Goal: Task Accomplishment & Management: Use online tool/utility

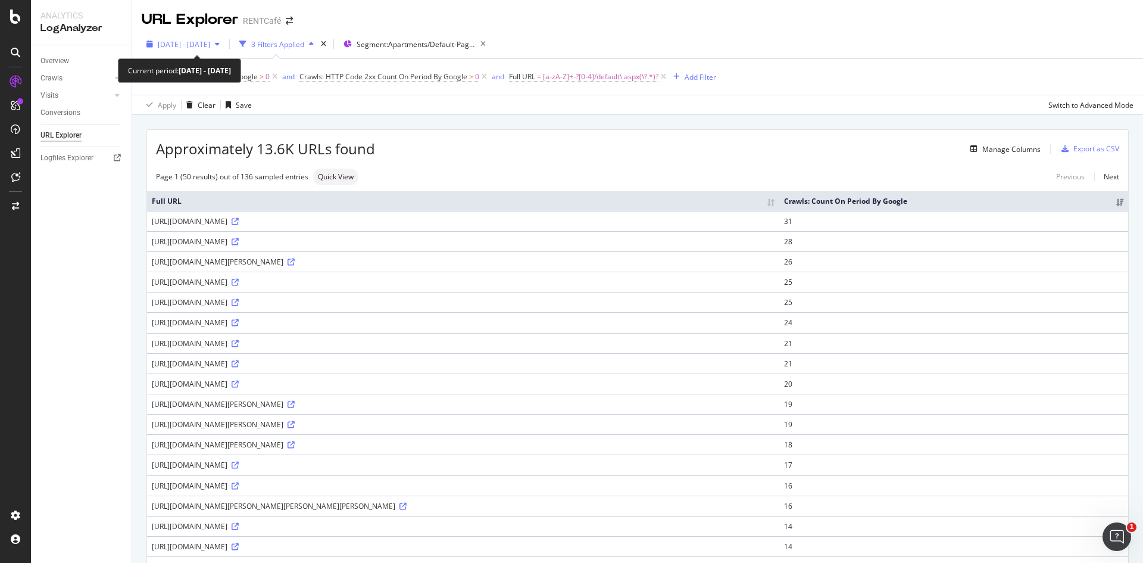
click at [210, 46] on span "2025 Jun. 24th - Jul. 23rd" at bounding box center [184, 44] width 52 height 10
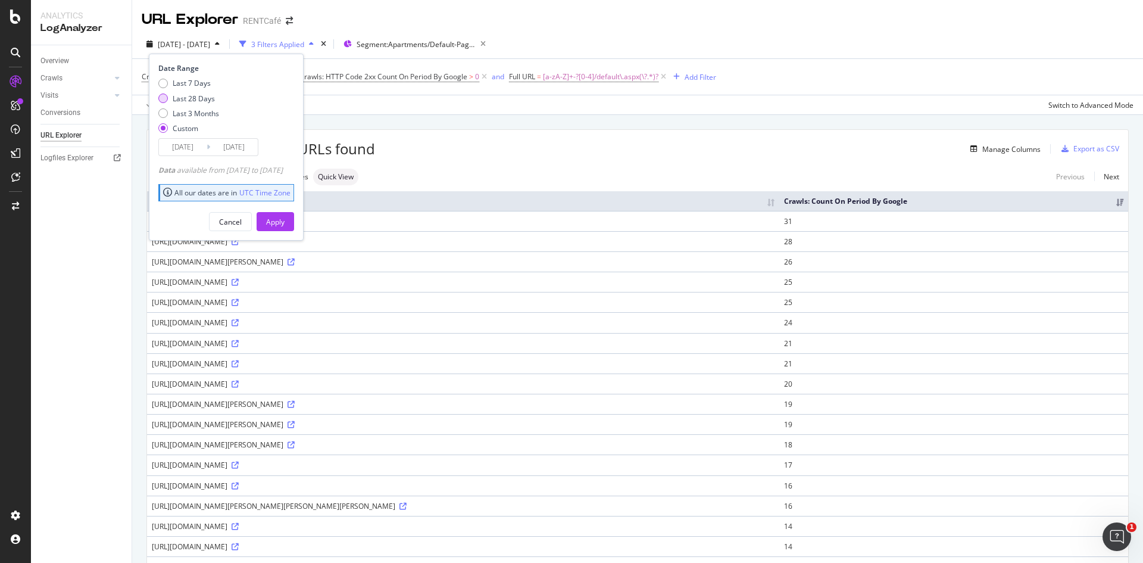
click at [194, 103] on div "Last 28 Days" at bounding box center [194, 98] width 42 height 10
type input "2025/08/11"
type input "2025/09/07"
click at [294, 225] on button "Apply" at bounding box center [276, 221] width 38 height 19
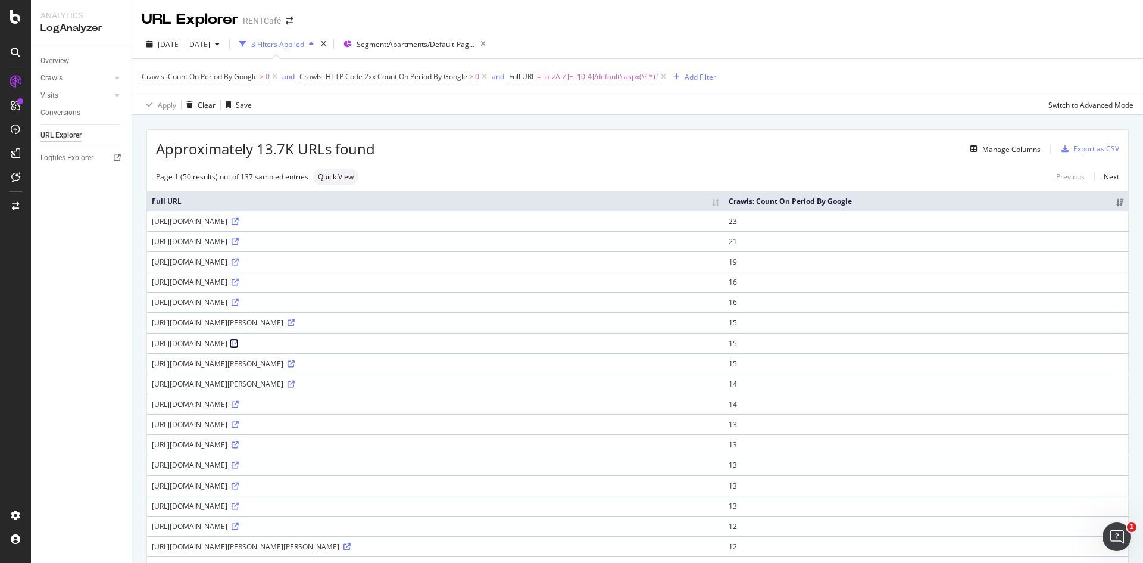
click at [239, 345] on icon at bounding box center [235, 343] width 7 height 7
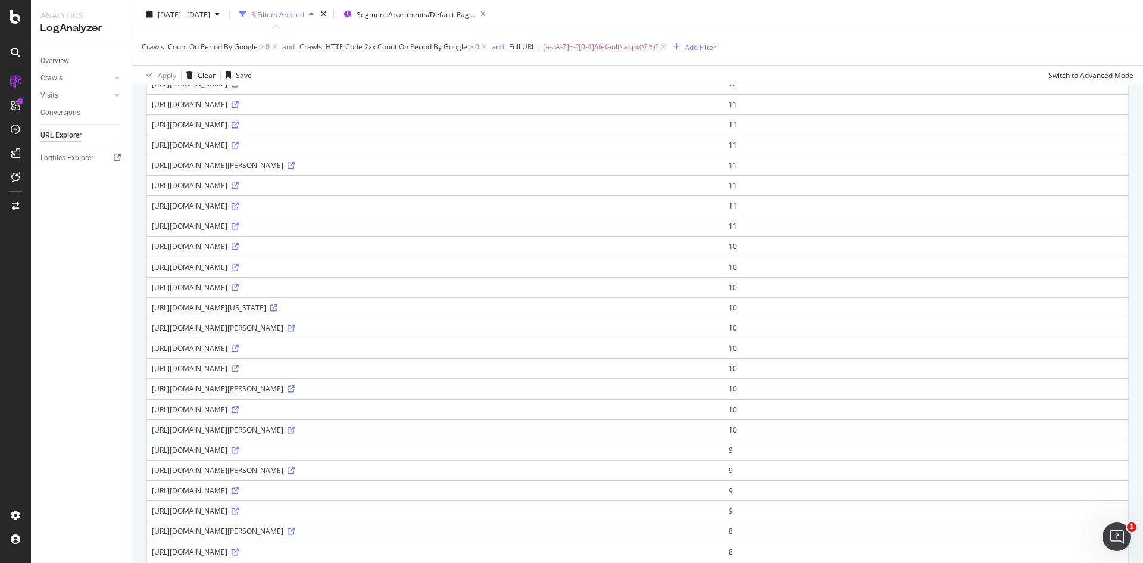
scroll to position [729, 0]
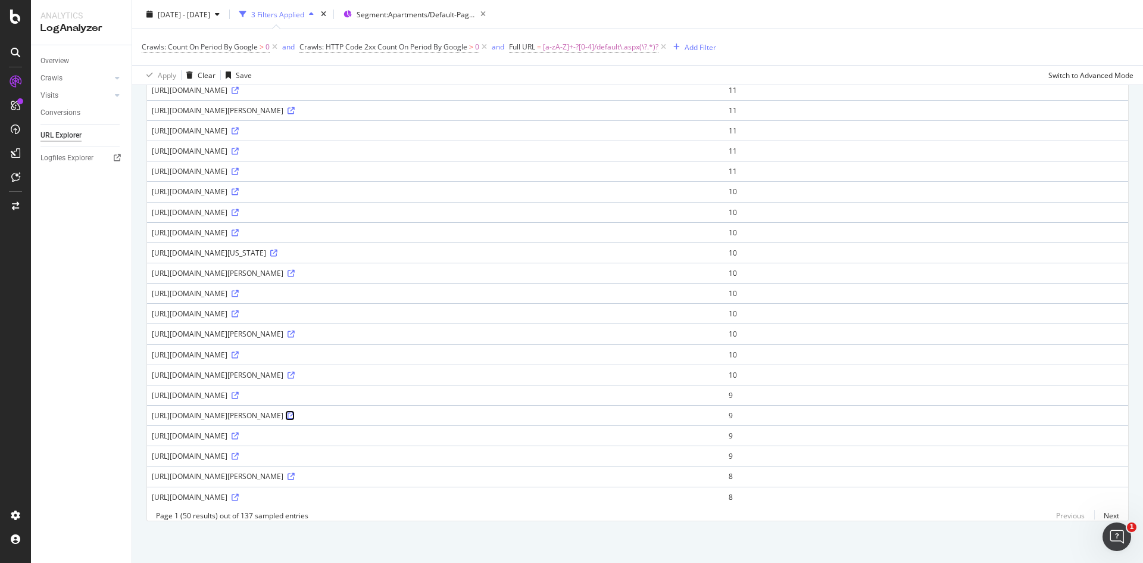
click at [295, 412] on icon at bounding box center [291, 415] width 7 height 7
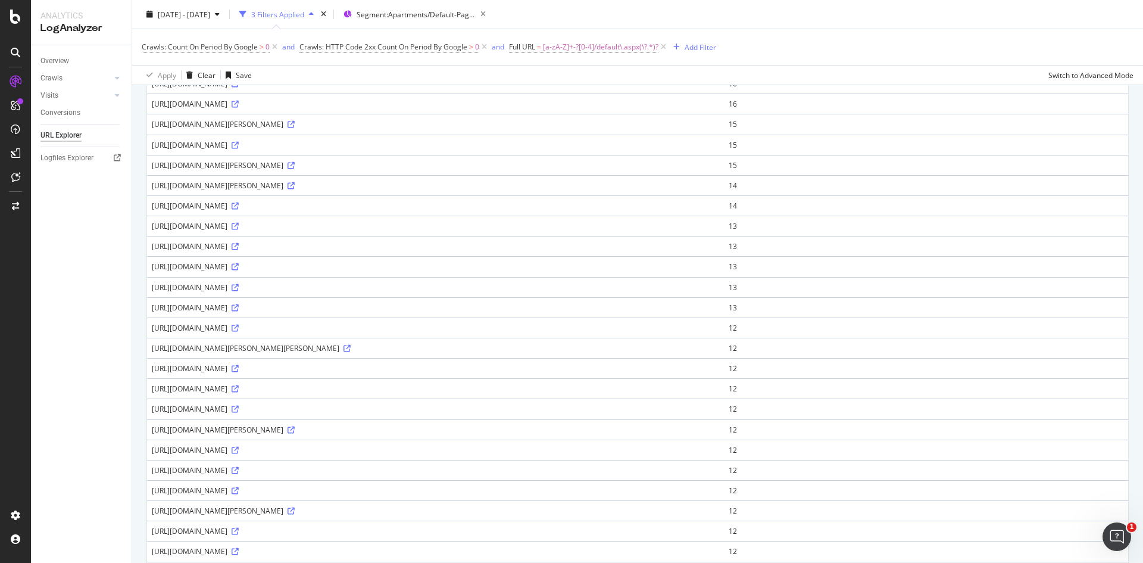
scroll to position [0, 0]
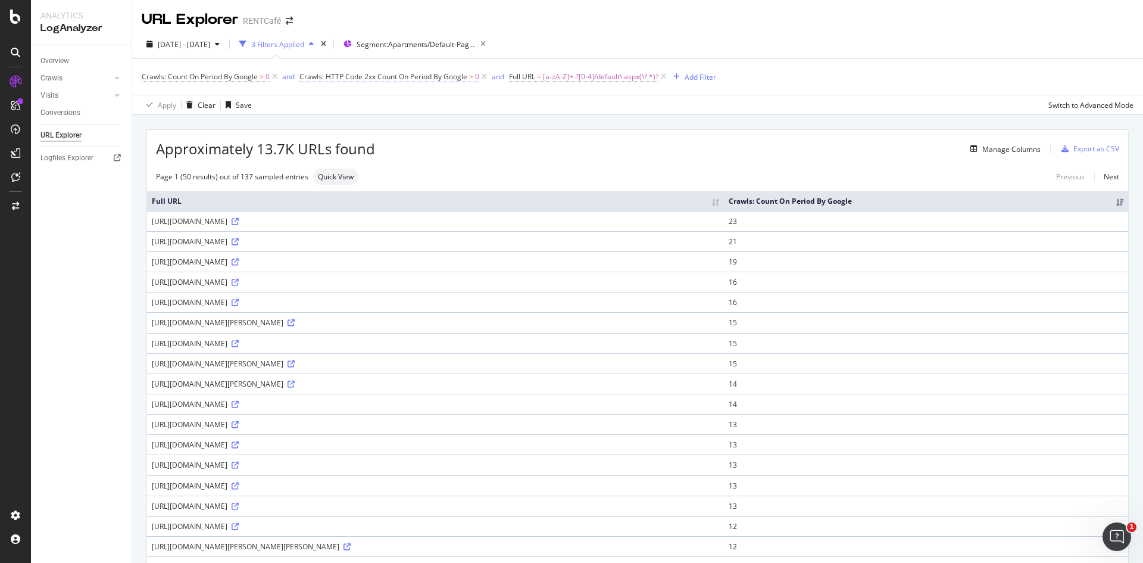
click at [354, 78] on span "Crawls: HTTP Code 2xx Count On Period By Google" at bounding box center [383, 76] width 168 height 10
click at [323, 107] on icon at bounding box center [326, 104] width 8 height 7
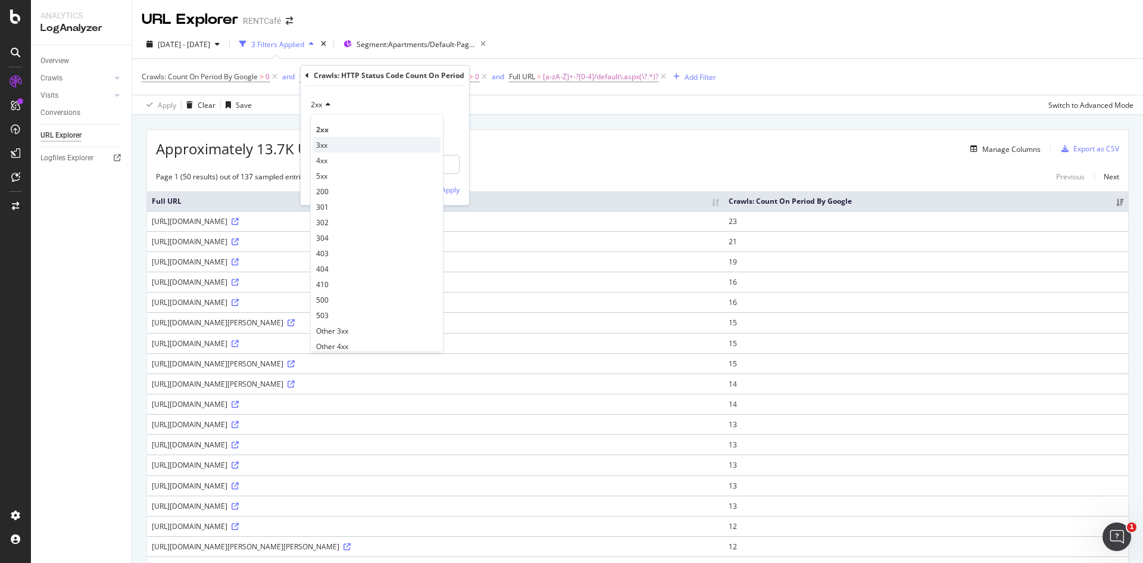
click at [330, 142] on div "3xx" at bounding box center [376, 144] width 127 height 15
click at [445, 190] on div "Apply" at bounding box center [450, 190] width 18 height 10
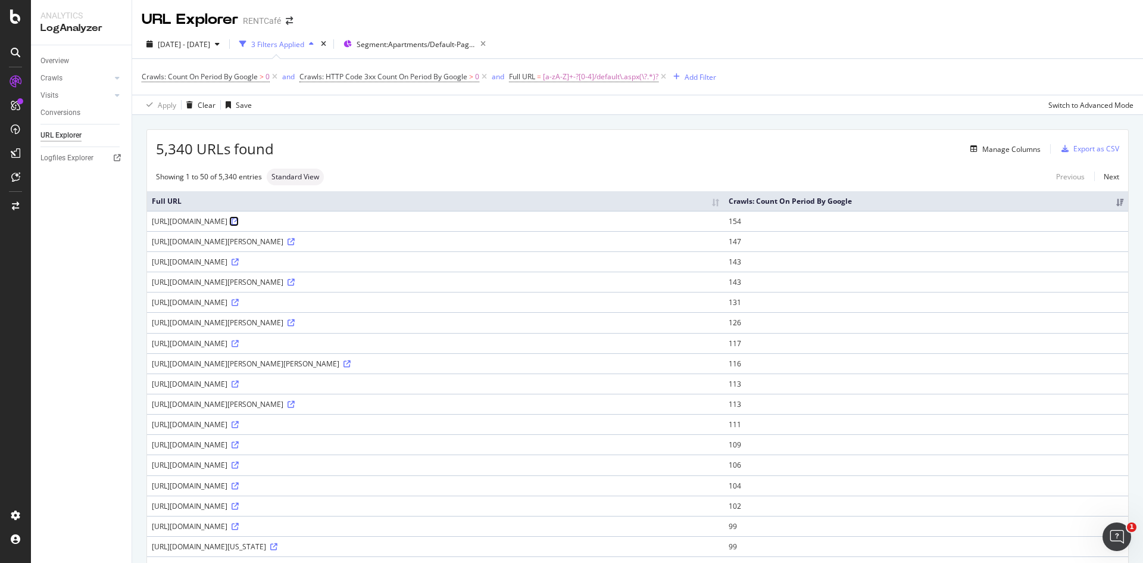
click at [239, 220] on icon at bounding box center [235, 221] width 7 height 7
drag, startPoint x: 407, startPoint y: 221, endPoint x: 133, endPoint y: 224, distance: 273.3
click at [347, 221] on div "https://www.rentcafe.com/apartments/il/chicago/uncommon-0/default.aspx" at bounding box center [435, 221] width 567 height 10
drag, startPoint x: 405, startPoint y: 220, endPoint x: 152, endPoint y: 223, distance: 252.4
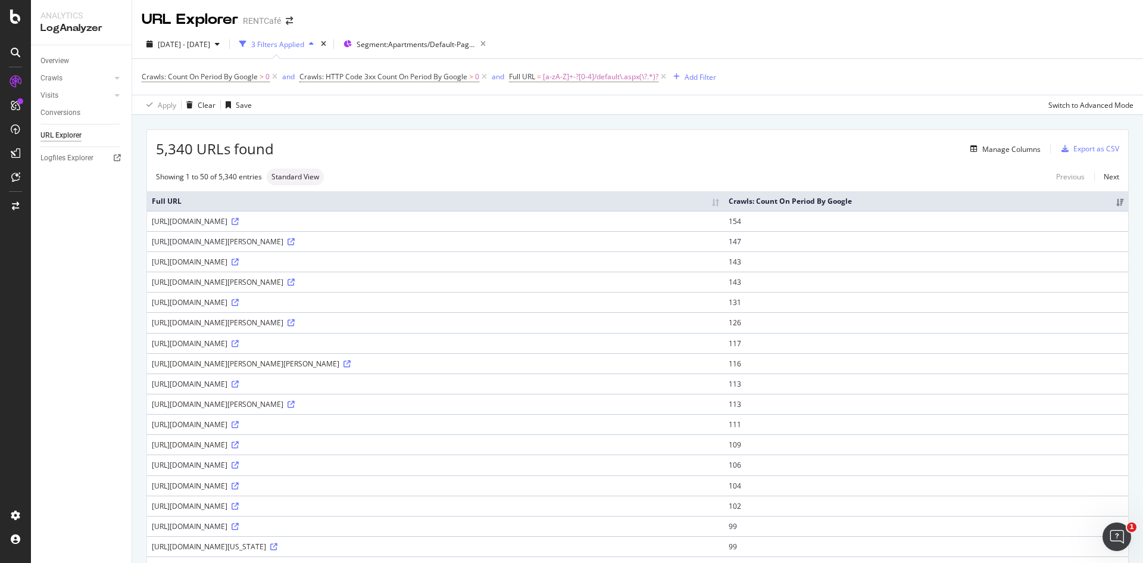
click at [152, 223] on div "https://www.rentcafe.com/apartments/il/chicago/uncommon-0/default.aspx" at bounding box center [435, 221] width 567 height 10
copy div "https://www.rentcafe.com/apartments/il/chicago/uncommon-0/default.aspx"
click at [624, 214] on td "https://www.rentcafe.com/apartments/il/chicago/uncommon-0/default.aspx" at bounding box center [435, 221] width 577 height 20
drag, startPoint x: 151, startPoint y: 222, endPoint x: 404, endPoint y: 220, distance: 253.0
click at [404, 220] on td "https://www.rentcafe.com/apartments/il/chicago/uncommon-0/default.aspx" at bounding box center [435, 221] width 577 height 20
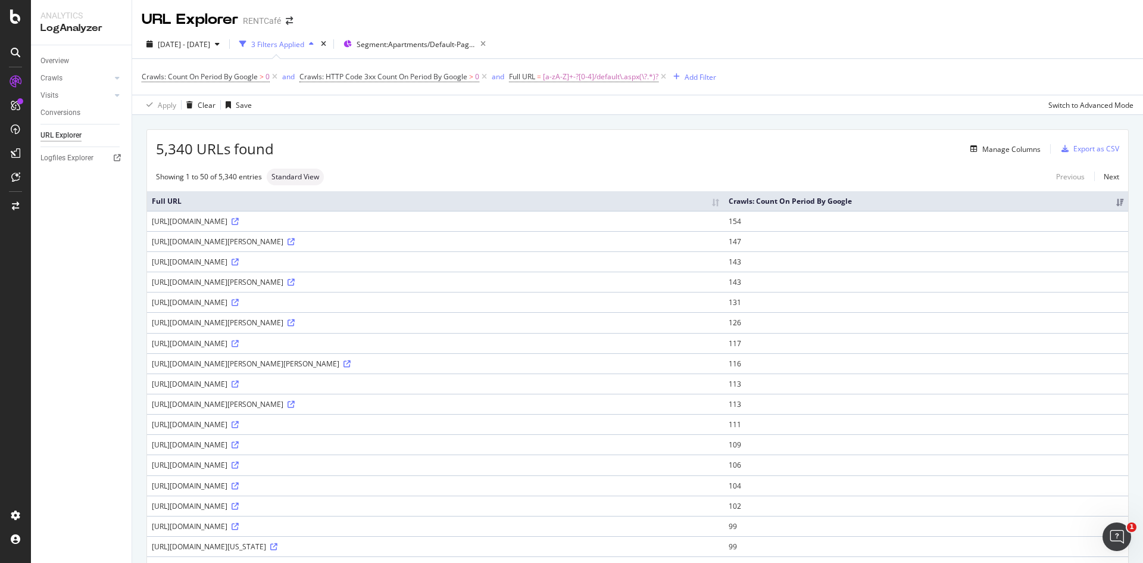
copy div "https://www.rentcafe.com/apartments/il/chicago/uncommon-0/default.aspx"
drag, startPoint x: 417, startPoint y: 241, endPoint x: 151, endPoint y: 242, distance: 266.1
click at [151, 242] on td "https://www.rentcafe.com/apartments/ca/los-angeles/430-kelton-0/default.aspx" at bounding box center [435, 241] width 577 height 20
copy div "https://www.rentcafe.com/apartments/ca/los-angeles/430-kelton-0/default.aspx"
drag, startPoint x: 423, startPoint y: 301, endPoint x: 145, endPoint y: 299, distance: 278.0
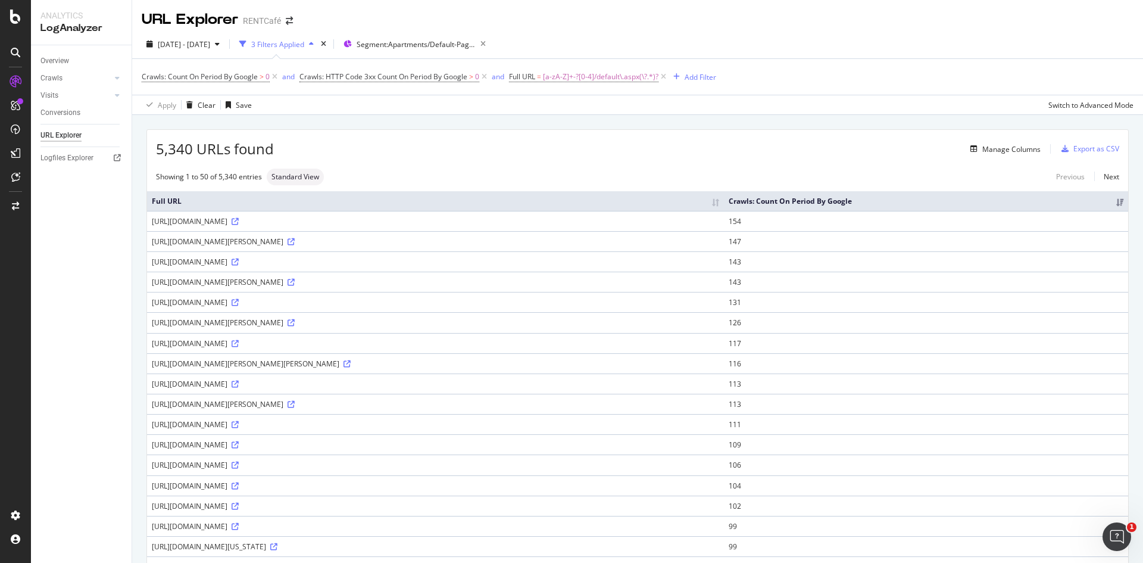
drag, startPoint x: 173, startPoint y: 302, endPoint x: 157, endPoint y: 302, distance: 16.1
click at [172, 302] on div "https://www.rentcafe.com/apartments/or/portland/argyle-gardens-0/default.aspx" at bounding box center [435, 302] width 567 height 10
click at [152, 301] on div "https://www.rentcafe.com/apartments/or/portland/argyle-gardens-0/default.aspx" at bounding box center [435, 302] width 567 height 10
click at [291, 333] on td "https://www.rentcafe.com/apartments/tx/dallas/the-collection0/default.aspx" at bounding box center [435, 343] width 577 height 20
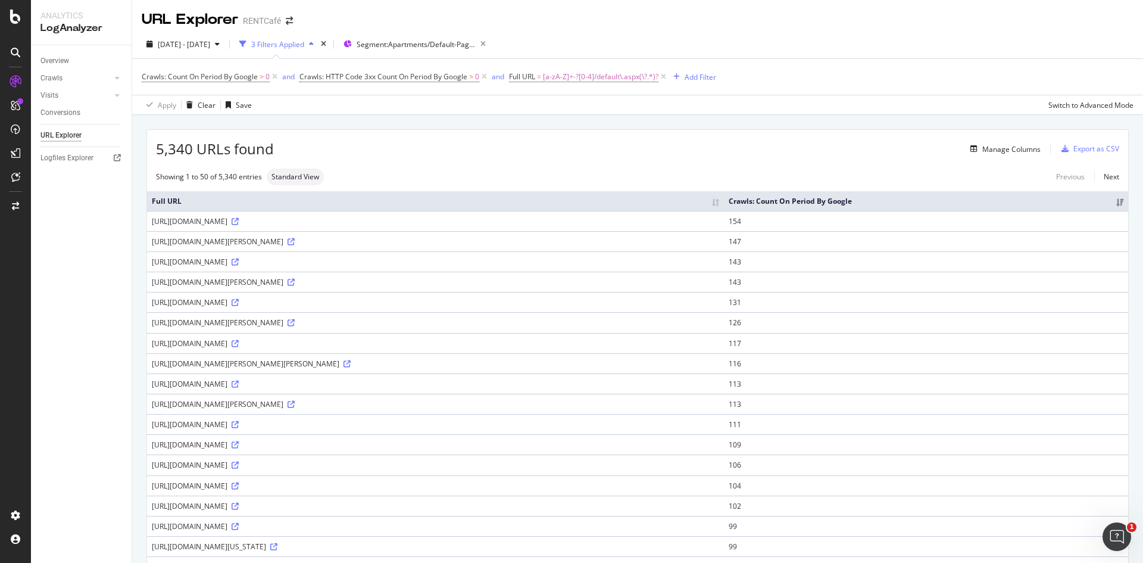
drag, startPoint x: 422, startPoint y: 302, endPoint x: 154, endPoint y: 302, distance: 268.5
click at [154, 302] on div "https://www.rentcafe.com/apartments/or/portland/argyle-gardens-0/default.aspx" at bounding box center [435, 302] width 567 height 10
copy div "https://www.rentcafe.com/apartments/or/portland/argyle-gardens-0/default.aspx"
click at [239, 304] on icon at bounding box center [235, 302] width 7 height 7
click at [733, 149] on div "Manage Columns" at bounding box center [657, 149] width 767 height 14
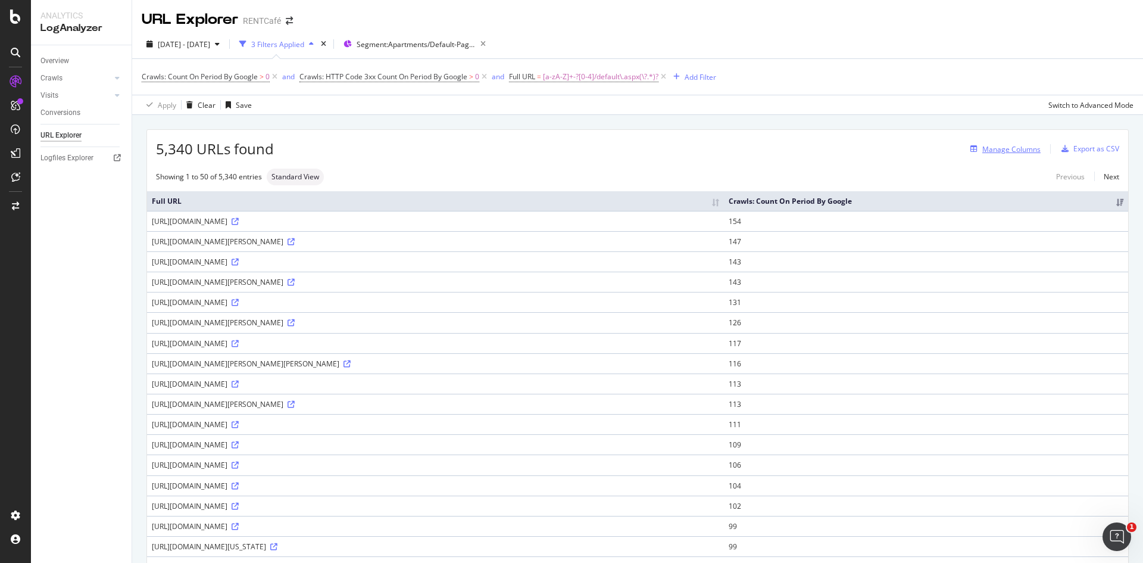
click at [988, 151] on div "Manage Columns" at bounding box center [1011, 149] width 58 height 10
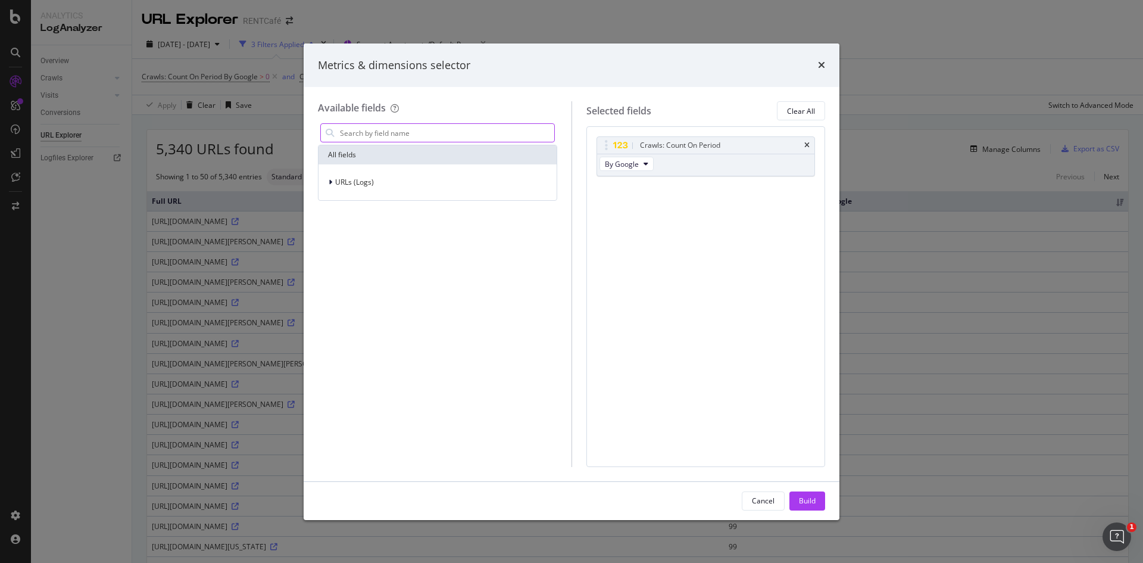
click at [392, 129] on input "modal" at bounding box center [447, 133] width 216 height 18
type input "title"
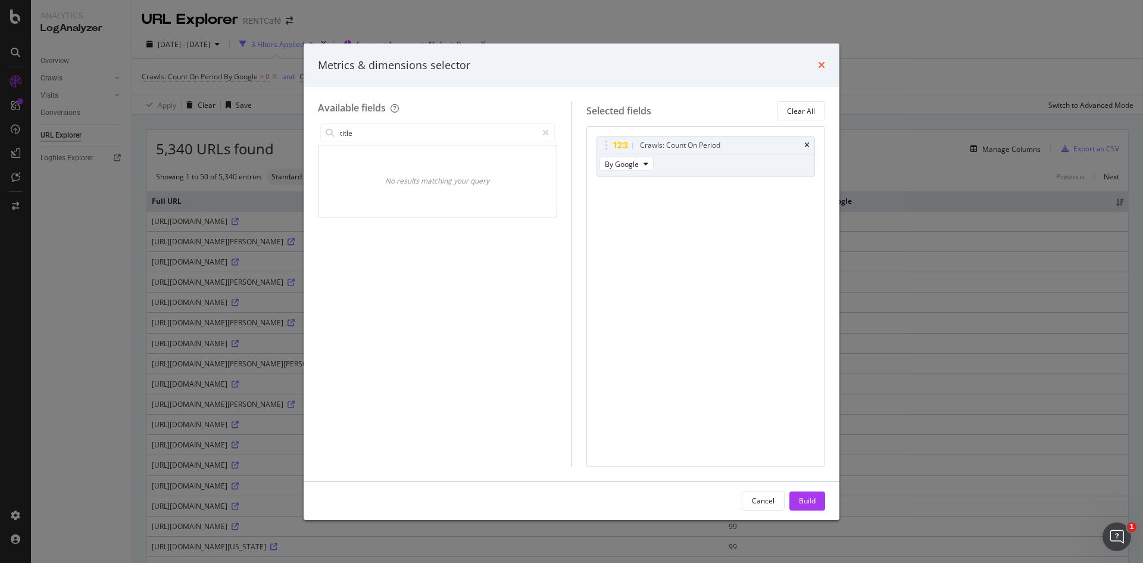
click at [819, 63] on div "Metrics & dimensions selector" at bounding box center [571, 65] width 507 height 15
click at [821, 62] on icon "times" at bounding box center [821, 65] width 7 height 10
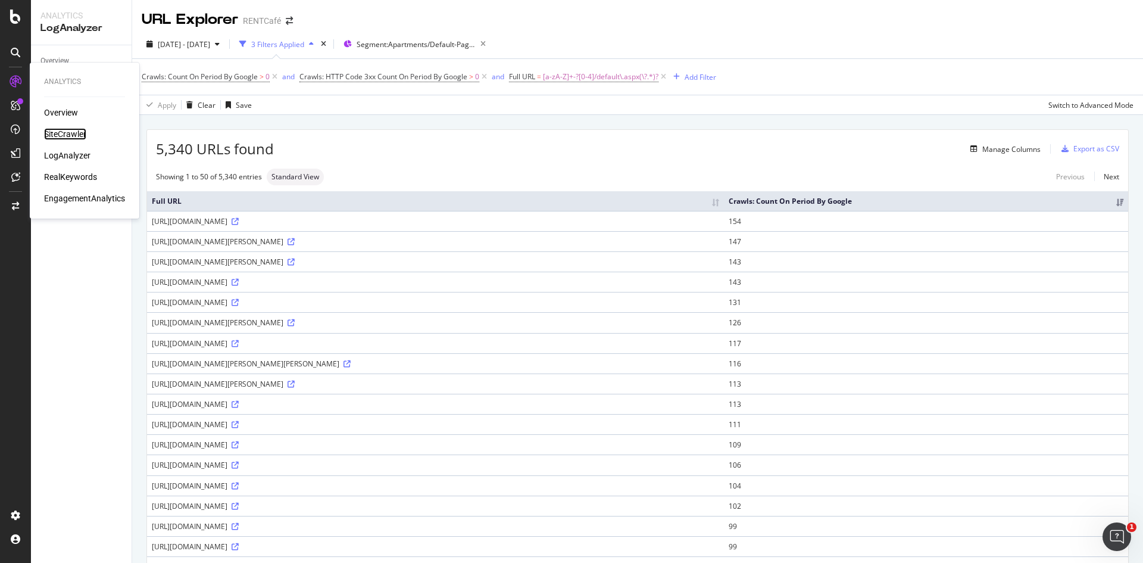
click at [64, 136] on div "SiteCrawler" at bounding box center [65, 134] width 42 height 12
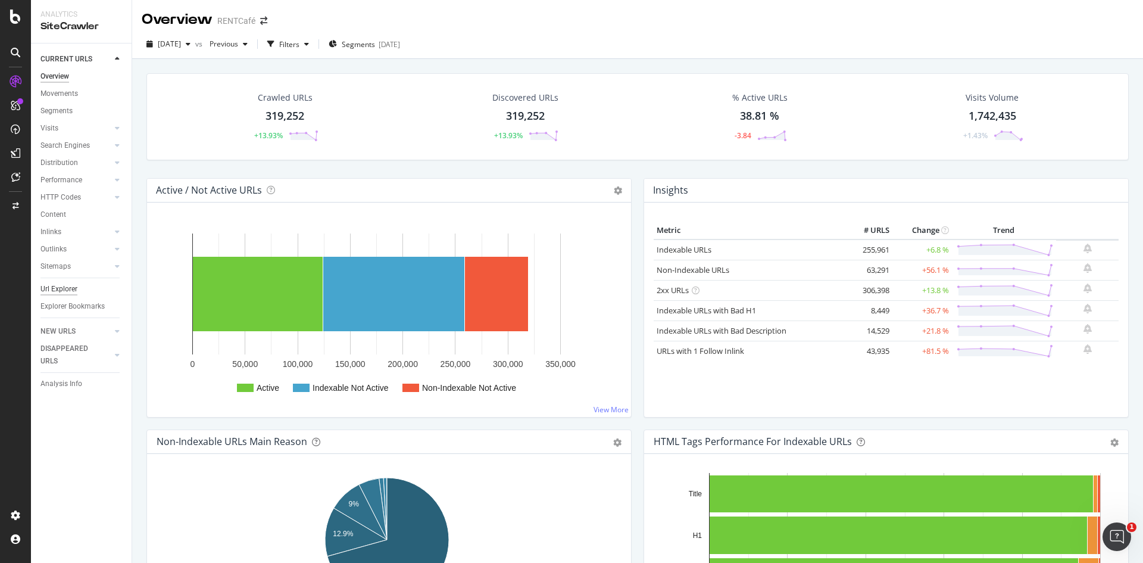
click at [56, 289] on div "Url Explorer" at bounding box center [58, 289] width 37 height 13
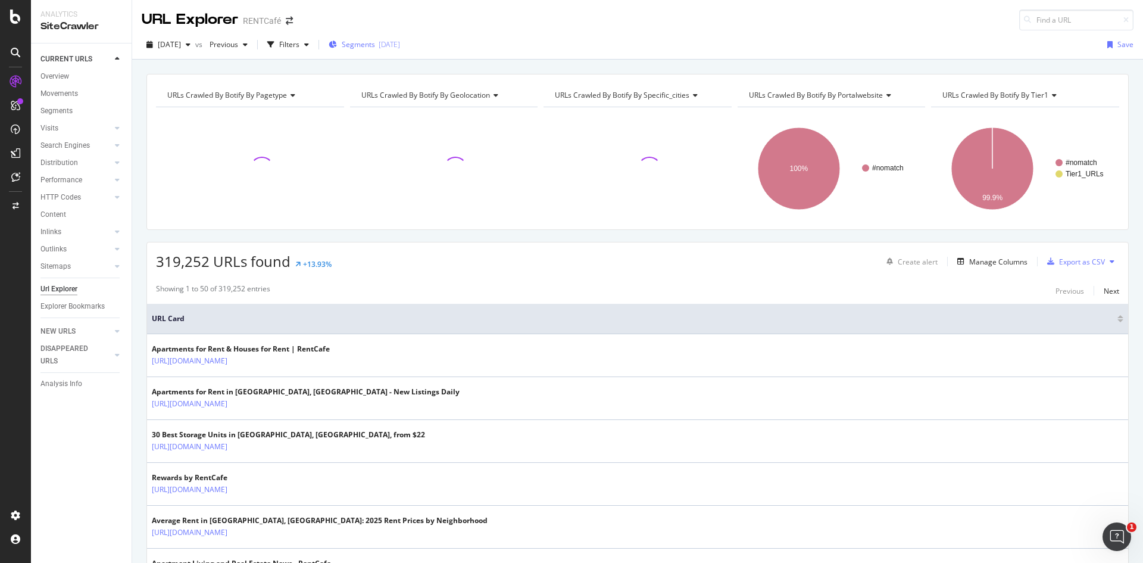
click at [400, 48] on div "[DATE]" at bounding box center [389, 44] width 21 height 10
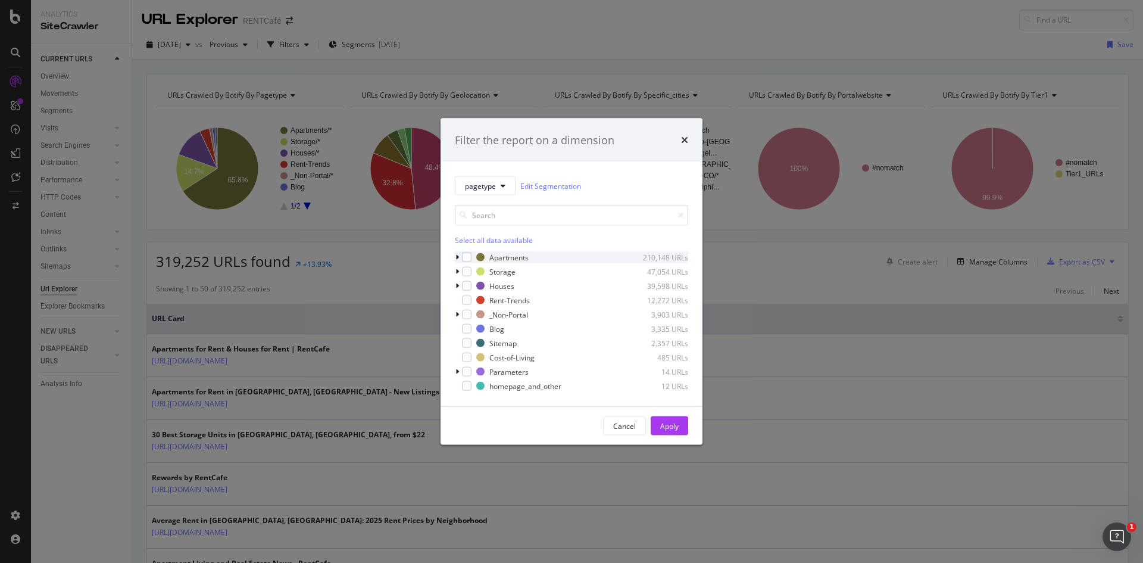
click at [457, 256] on icon "modal" at bounding box center [457, 257] width 4 height 7
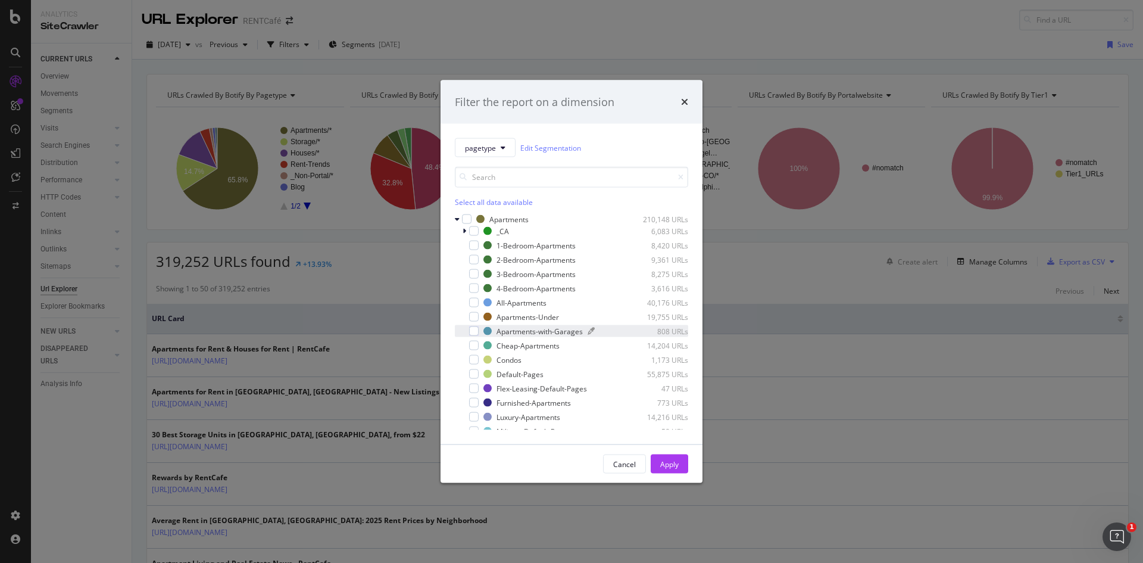
scroll to position [60, 0]
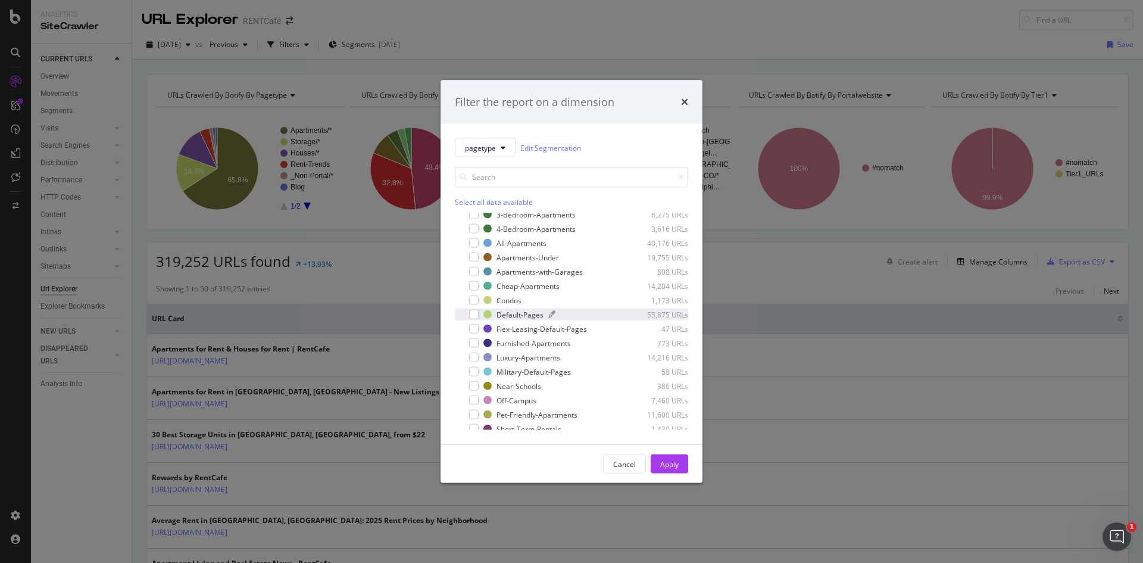
click at [529, 310] on div "Default-Pages" at bounding box center [519, 314] width 47 height 10
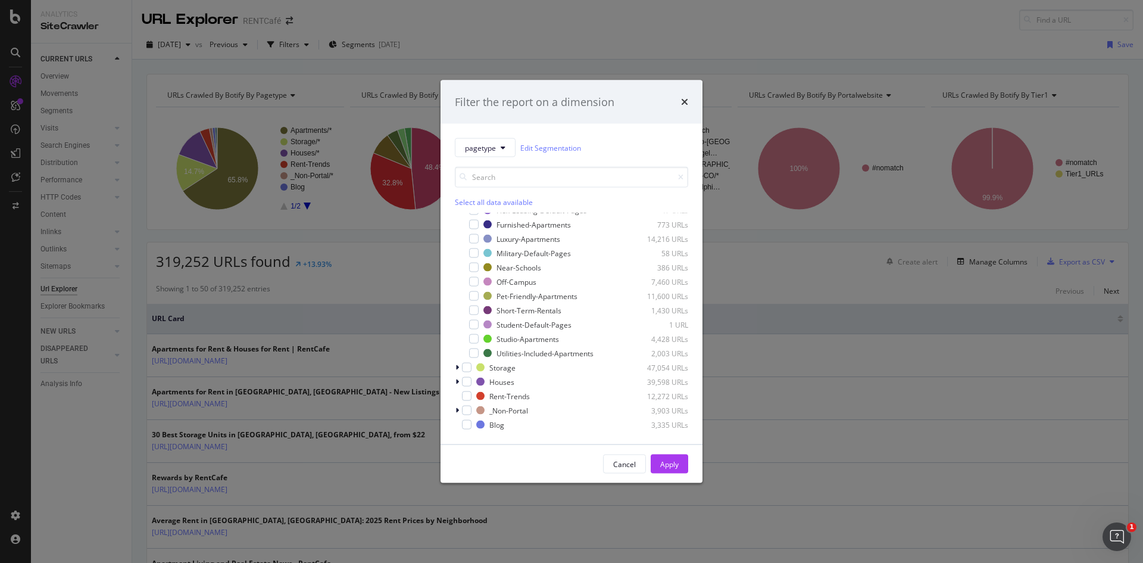
scroll to position [179, 0]
click at [667, 463] on div "Apply" at bounding box center [669, 463] width 18 height 10
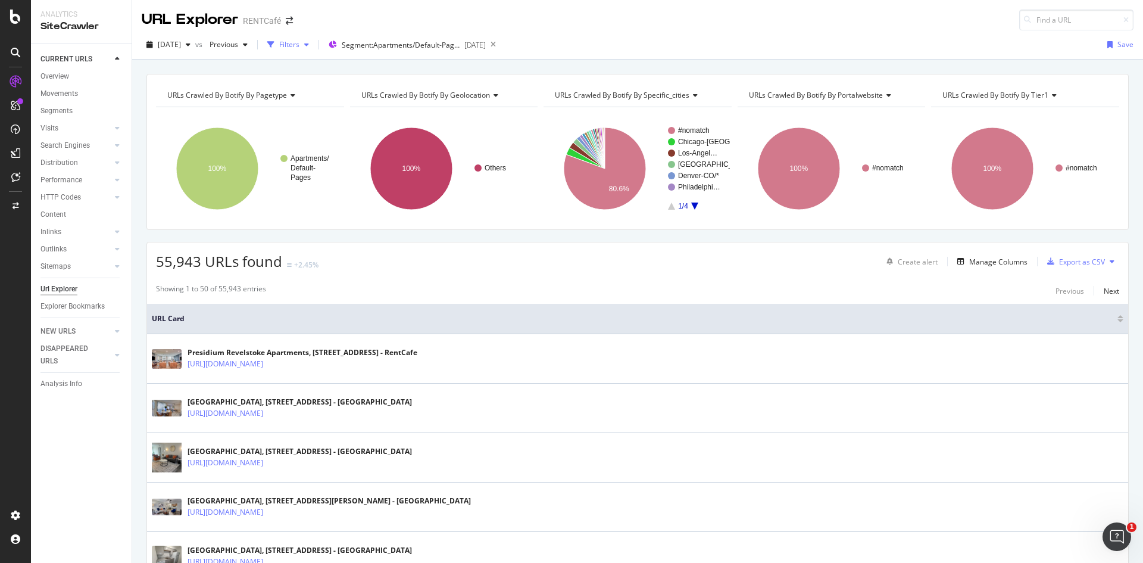
click at [299, 44] on div "Filters" at bounding box center [289, 44] width 20 height 10
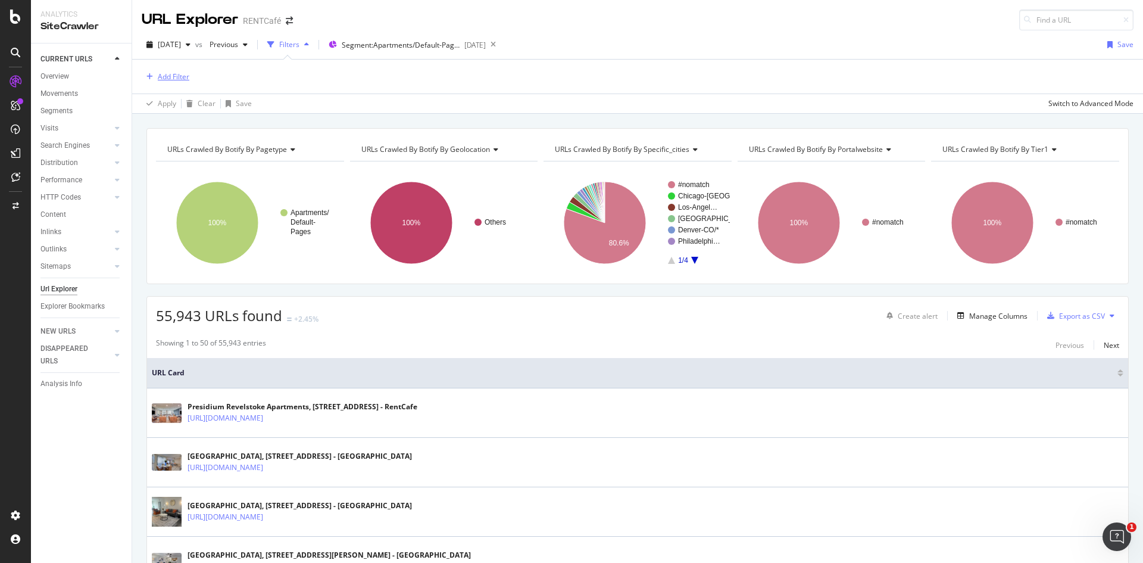
click at [168, 74] on div "Add Filter" at bounding box center [174, 76] width 32 height 10
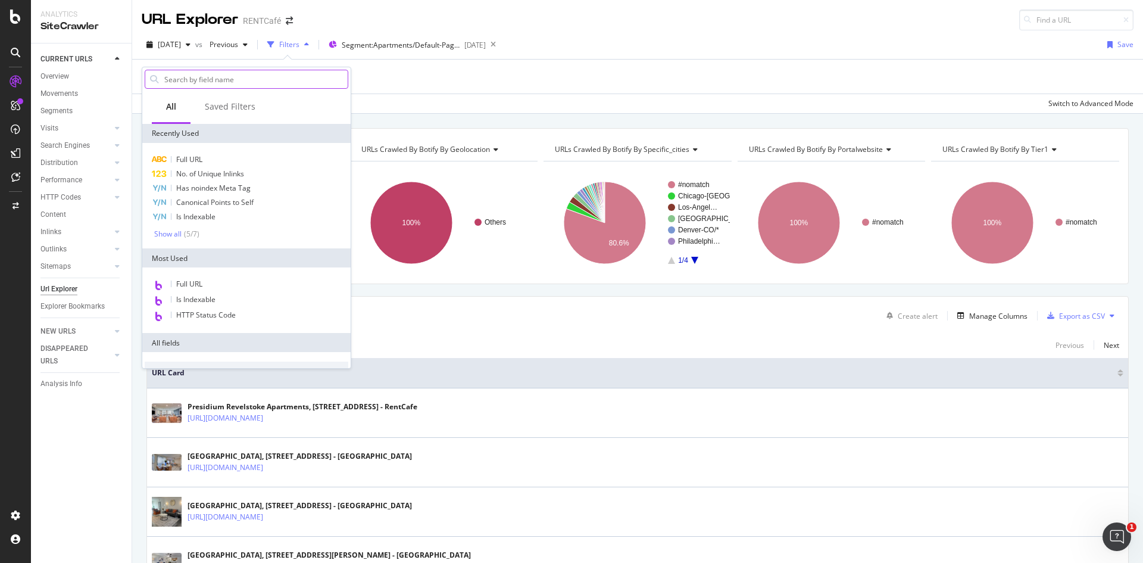
click at [230, 80] on input "text" at bounding box center [255, 79] width 185 height 18
type input "https://www.rentcafe.com/apartments/il/chicago/uncommon-0/default.aspx"
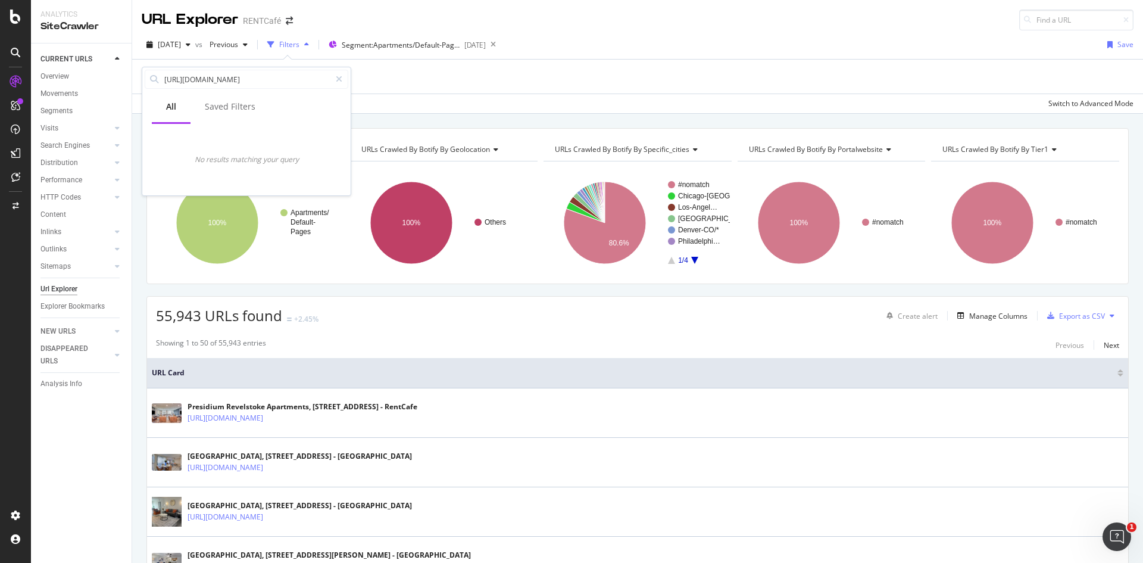
click at [507, 88] on div "Add Filter" at bounding box center [638, 77] width 992 height 34
click at [174, 70] on div "Add Filter" at bounding box center [166, 76] width 48 height 13
click at [469, 80] on div "Add Filter" at bounding box center [638, 77] width 992 height 34
click at [158, 71] on div "Add Filter" at bounding box center [166, 76] width 48 height 13
click at [215, 83] on input "https://www.rentcafe.com/apartments/il/chicago/uncommon-0/default.aspx" at bounding box center [246, 79] width 167 height 18
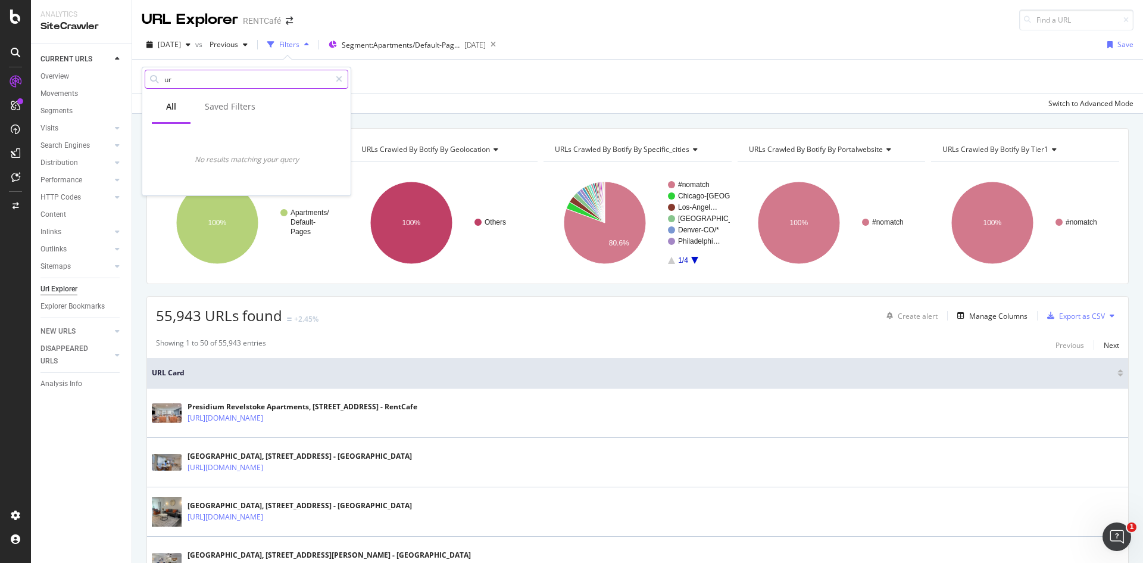
scroll to position [0, 0]
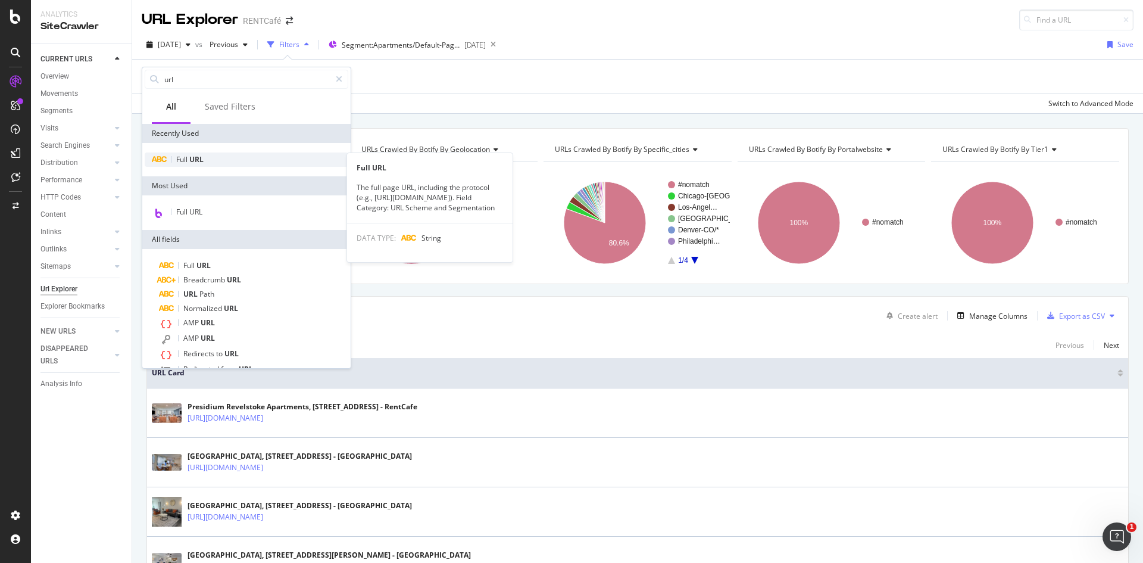
type input "url"
click at [183, 160] on span "Full" at bounding box center [182, 159] width 13 height 10
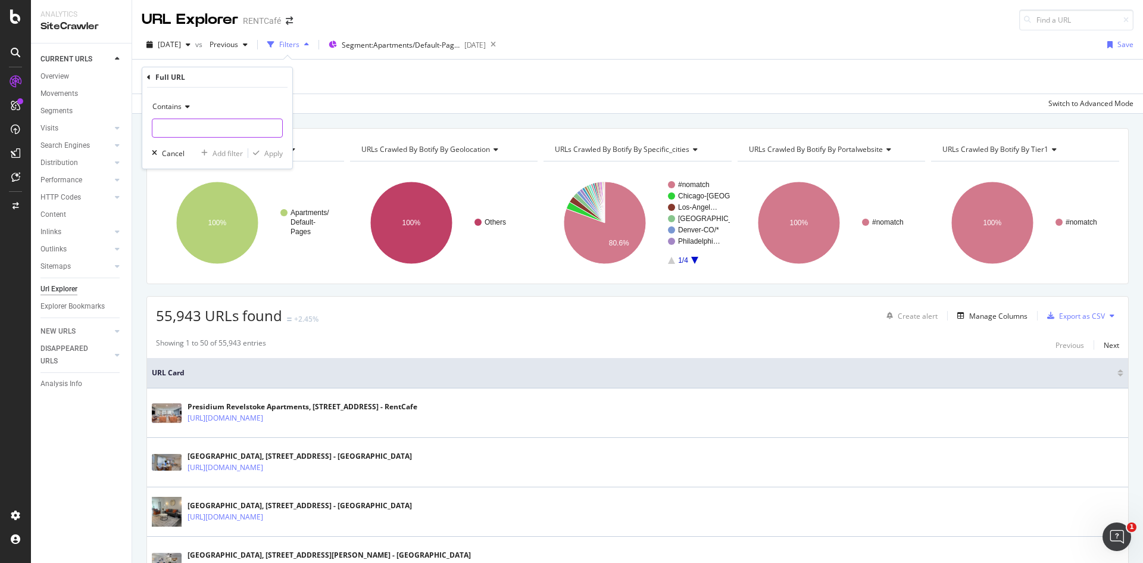
click at [199, 123] on input "text" at bounding box center [217, 127] width 130 height 19
paste input "https://www.rentcafe.com/apartments/il/chicago/uncommon-0/default.aspx"
type input "https://www.rentcafe.com/apartments/il/chicago/uncommon-0/default.aspx"
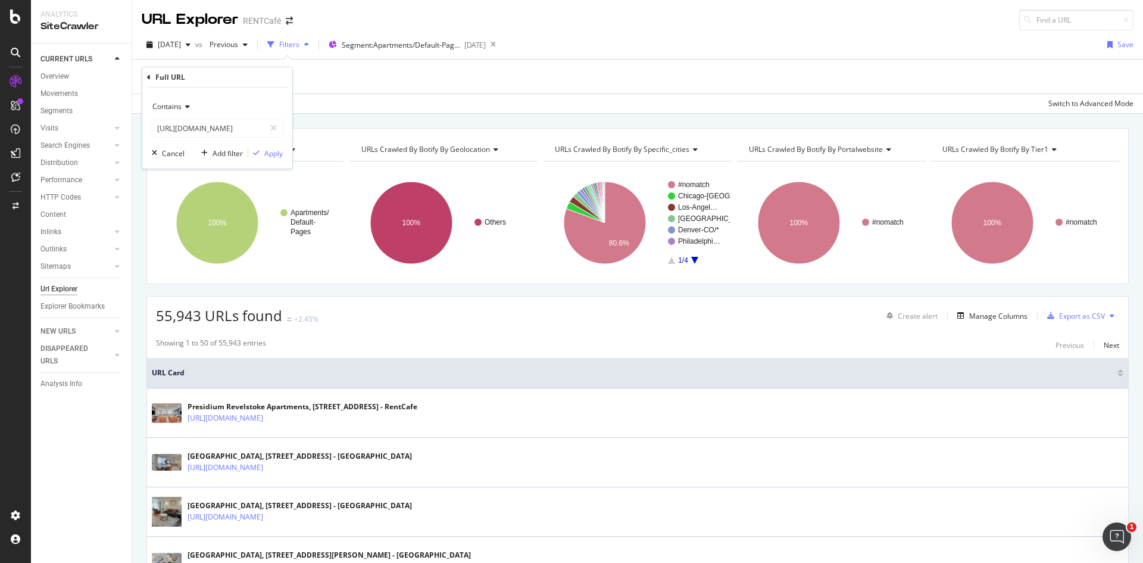
click at [290, 152] on div "Contains https://www.rentcafe.com/apartments/il/chicago/uncommon-0/default.aspx…" at bounding box center [217, 128] width 150 height 81
click at [279, 152] on div "Apply" at bounding box center [273, 153] width 18 height 10
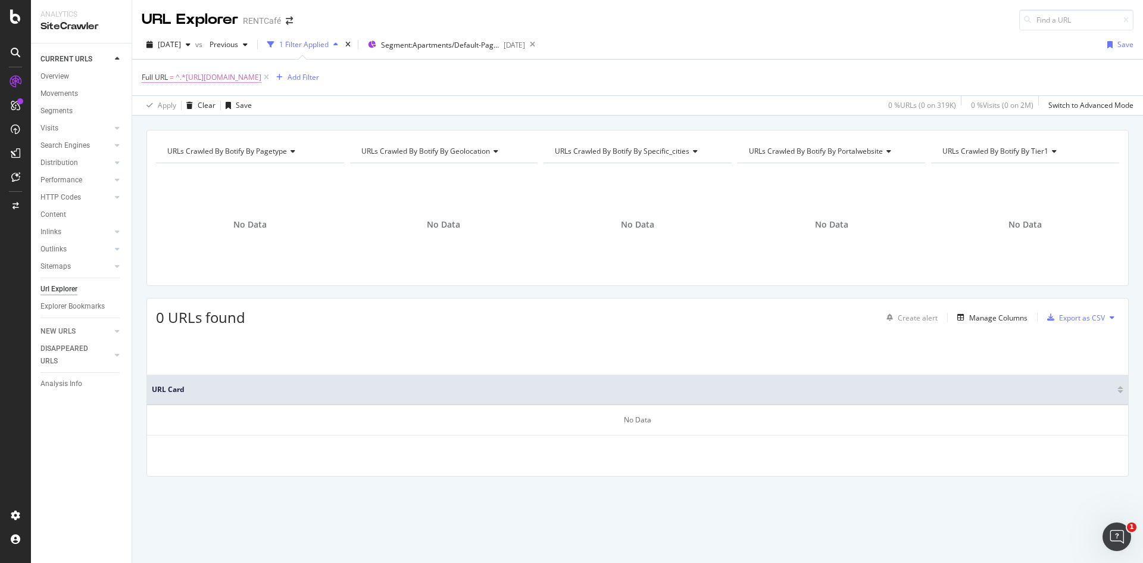
click at [261, 76] on span "^.*https://www.rentcafe.com/apartments/il/chicago/uncommon-0/default.aspx.*$" at bounding box center [219, 77] width 86 height 17
click at [181, 39] on span "[DATE]" at bounding box center [169, 44] width 23 height 10
click at [224, 103] on div "2024 Dec. 10th 392K URLs" at bounding box center [233, 110] width 168 height 17
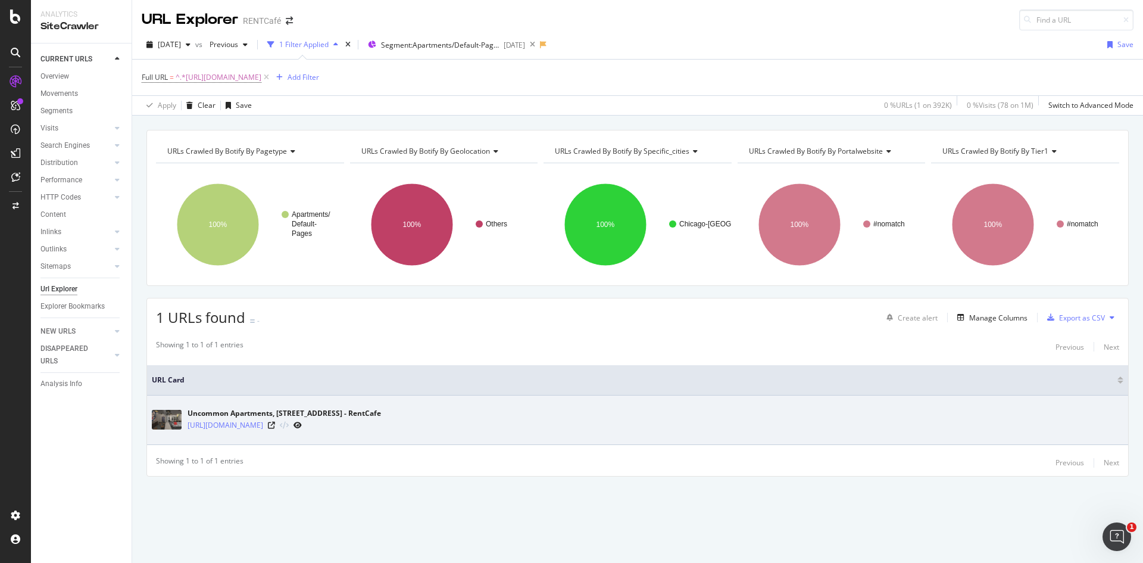
drag, startPoint x: 188, startPoint y: 411, endPoint x: 386, endPoint y: 413, distance: 198.2
click at [381, 413] on div "Uncommon Apartments, 2101 S Wabash Ave, Chicago, IL - RentCafe" at bounding box center [284, 413] width 193 height 11
copy div "Uncommon Apartments, 2101 S Wabash Ave, Chicago, IL"
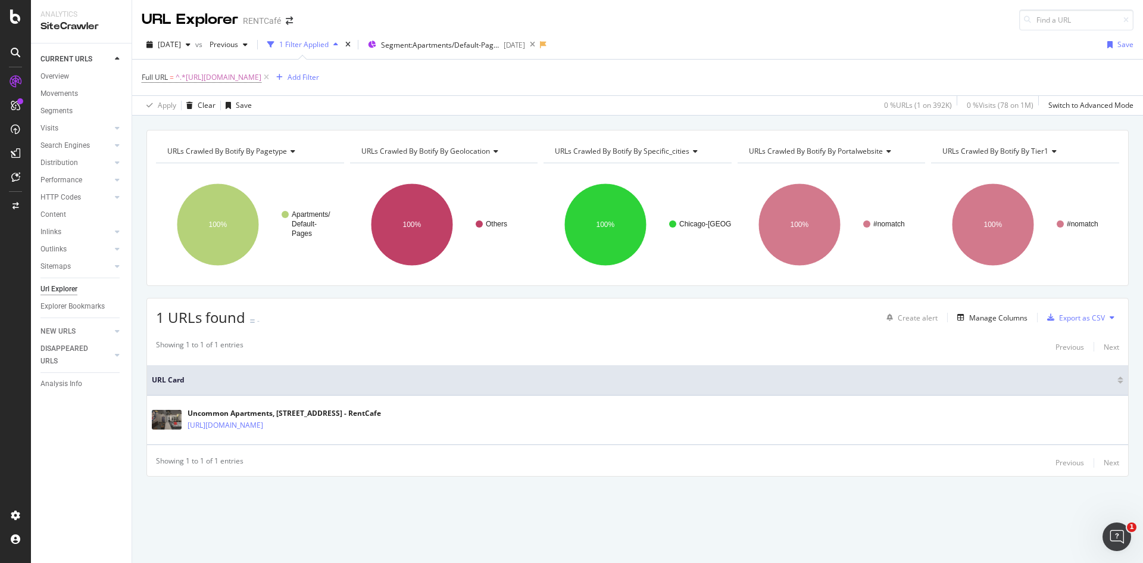
click at [771, 352] on div "Showing 1 to 1 of 1 entries Previous Next" at bounding box center [637, 346] width 981 height 14
click at [982, 320] on div "Manage Columns" at bounding box center [998, 318] width 58 height 10
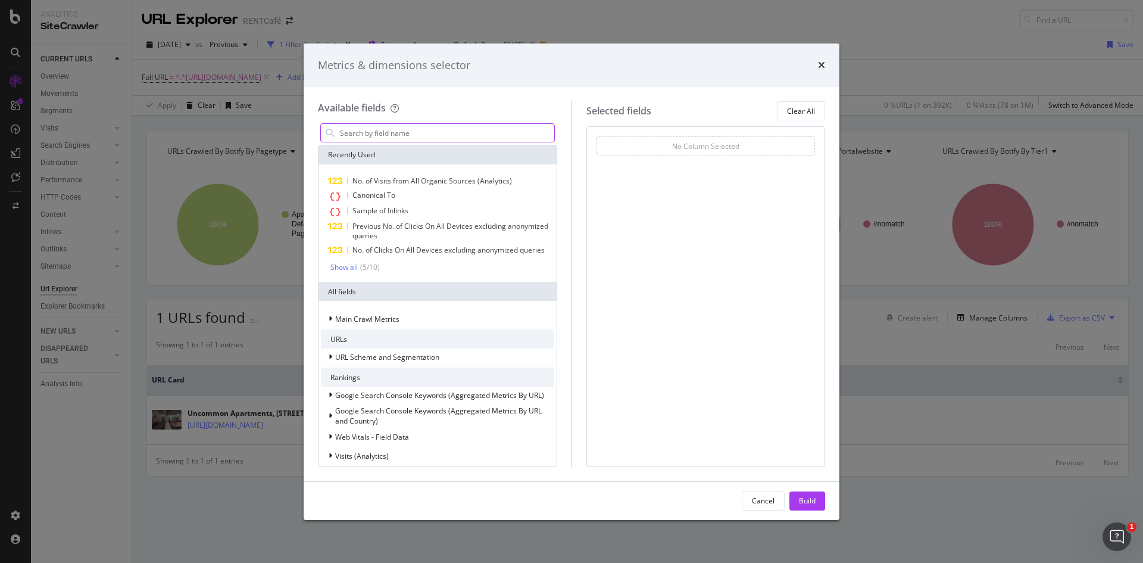
click at [451, 134] on input "modal" at bounding box center [447, 133] width 216 height 18
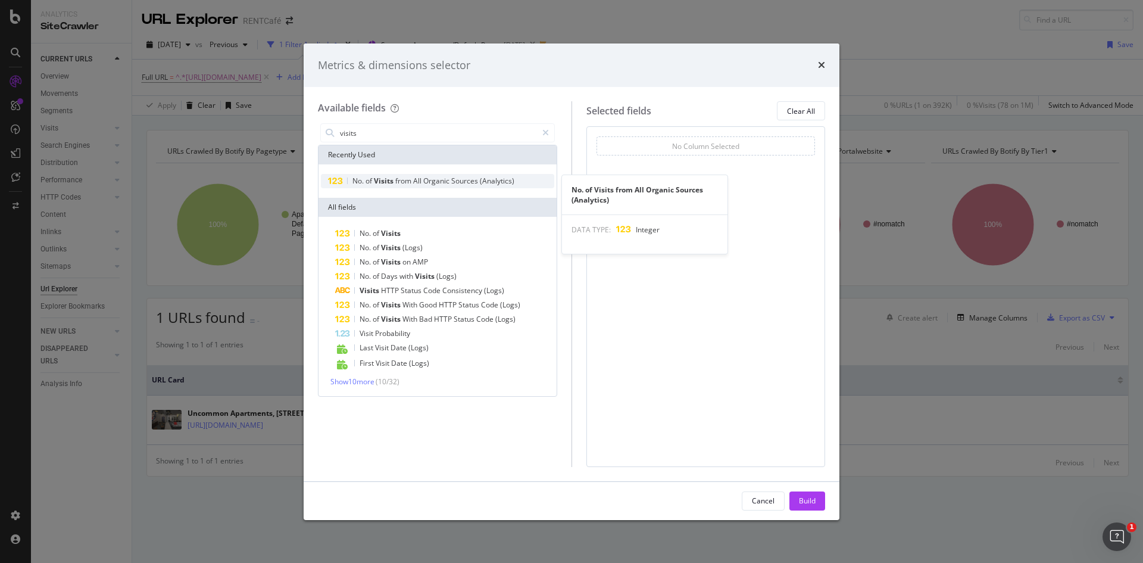
click at [430, 177] on span "Organic" at bounding box center [437, 181] width 28 height 10
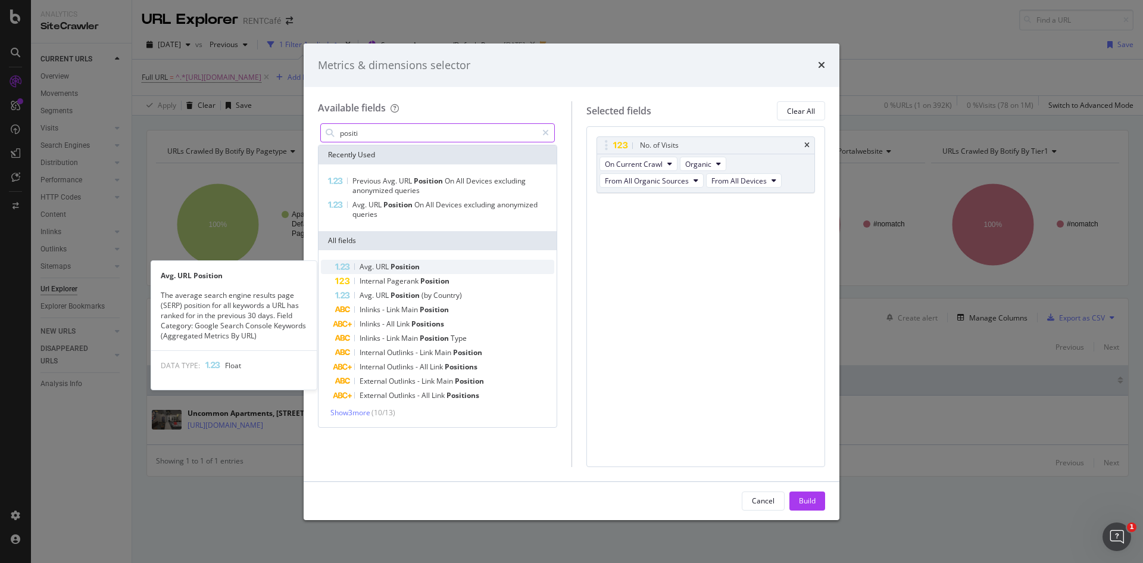
type input "positi"
click at [474, 268] on div "Avg. URL Position" at bounding box center [444, 267] width 219 height 14
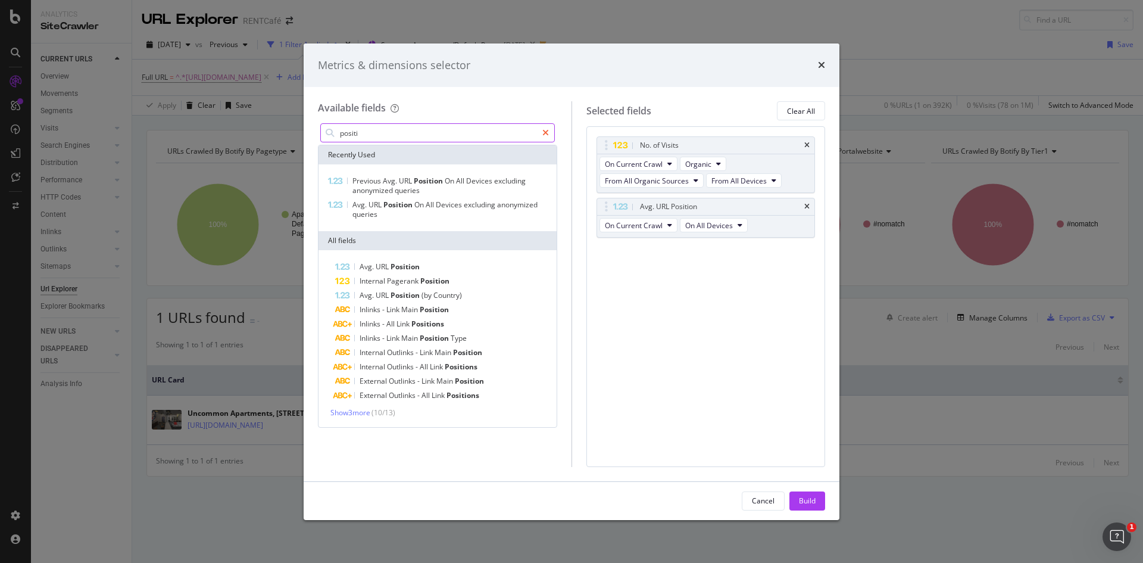
click at [545, 131] on icon "modal" at bounding box center [545, 133] width 7 height 8
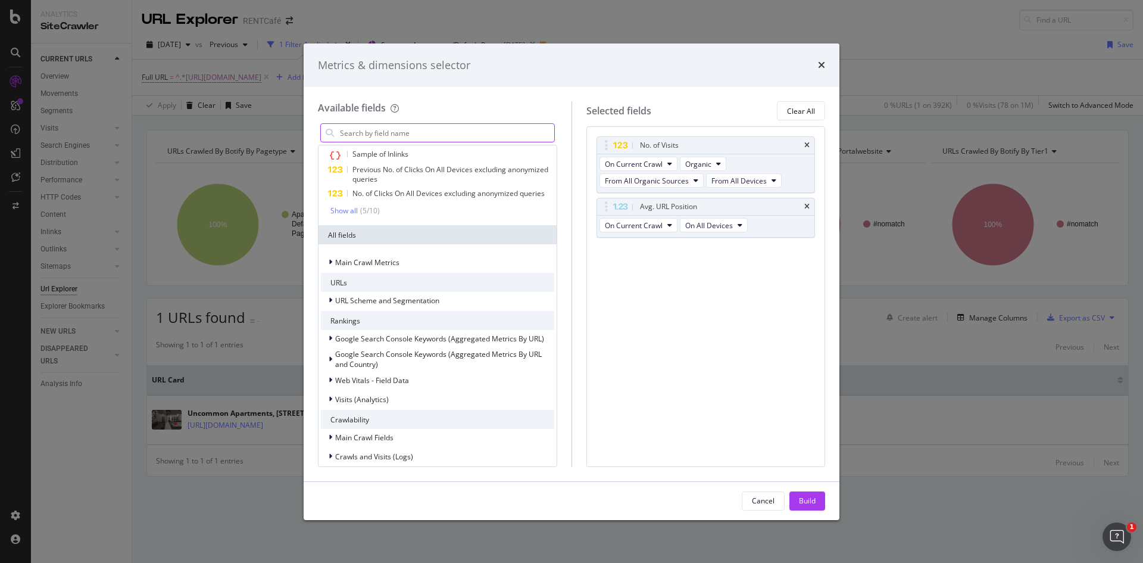
scroll to position [119, 0]
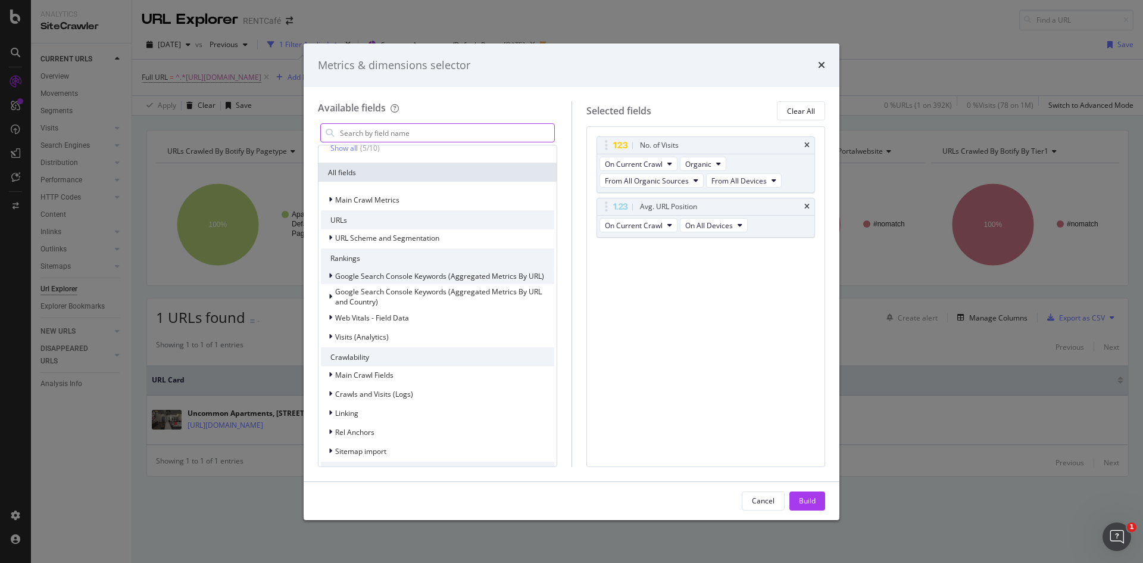
click at [449, 281] on span "Google Search Console Keywords (Aggregated Metrics By URL)" at bounding box center [439, 276] width 209 height 10
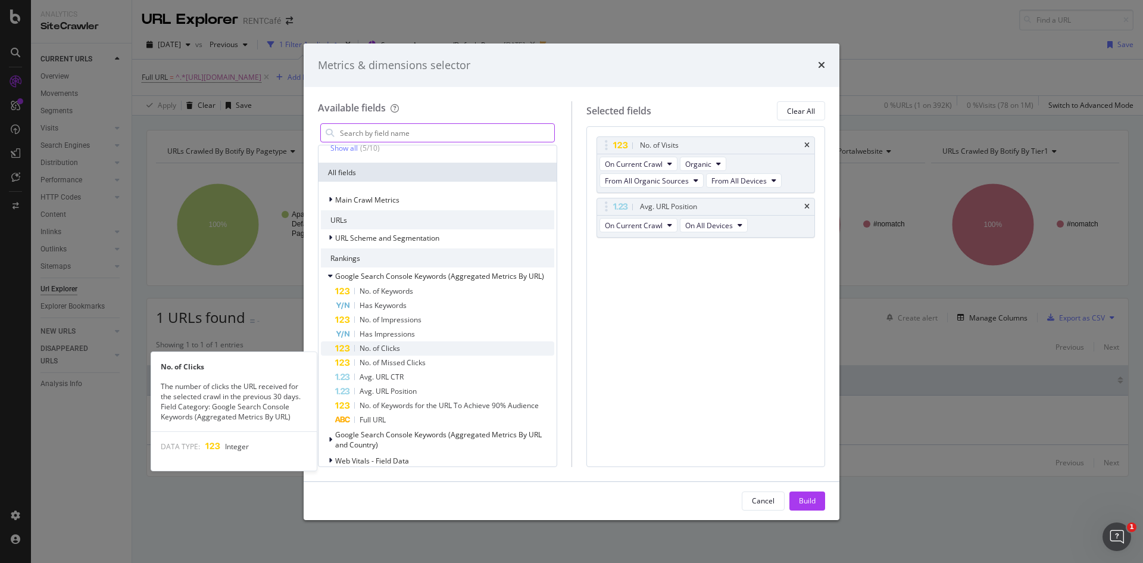
click at [412, 355] on div "No. of Clicks" at bounding box center [444, 348] width 219 height 14
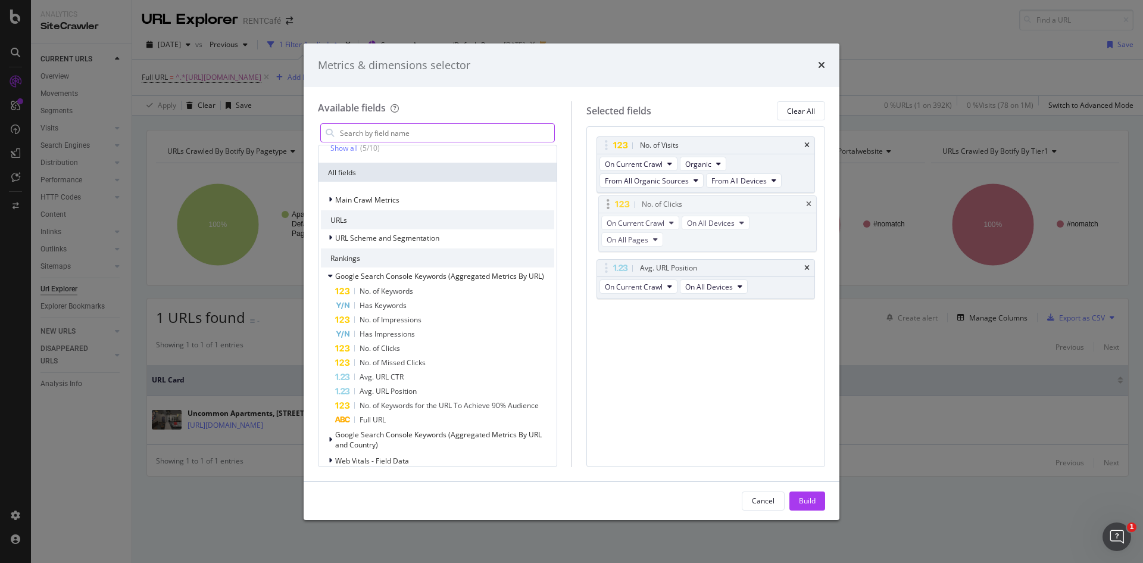
drag, startPoint x: 658, startPoint y: 248, endPoint x: 660, endPoint y: 201, distance: 47.1
click at [660, 201] on body "Analytics SiteCrawler CURRENT URLS Overview Movements Segments Visits Analysis …" at bounding box center [571, 281] width 1143 height 563
click at [801, 498] on div "Build" at bounding box center [807, 500] width 17 height 10
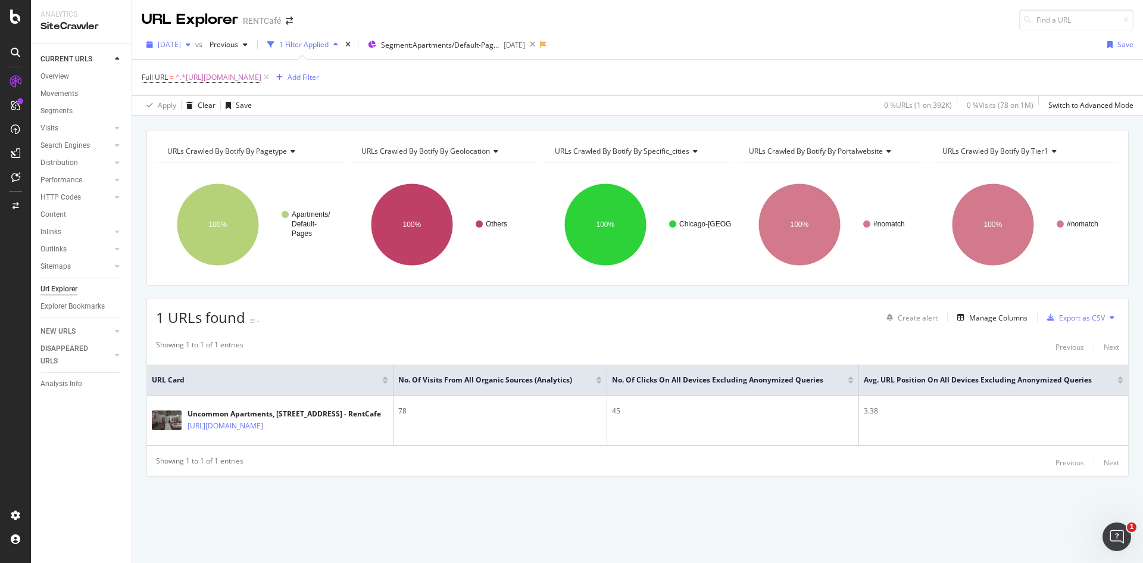
click at [181, 47] on span "[DATE]" at bounding box center [169, 44] width 23 height 10
click at [752, 49] on div "2024 Dec. 10th vs Previous 1 Filter Applied Segment: Apartments/Default-Pages 2…" at bounding box center [637, 47] width 1011 height 24
click at [180, 38] on div "[DATE]" at bounding box center [169, 45] width 54 height 18
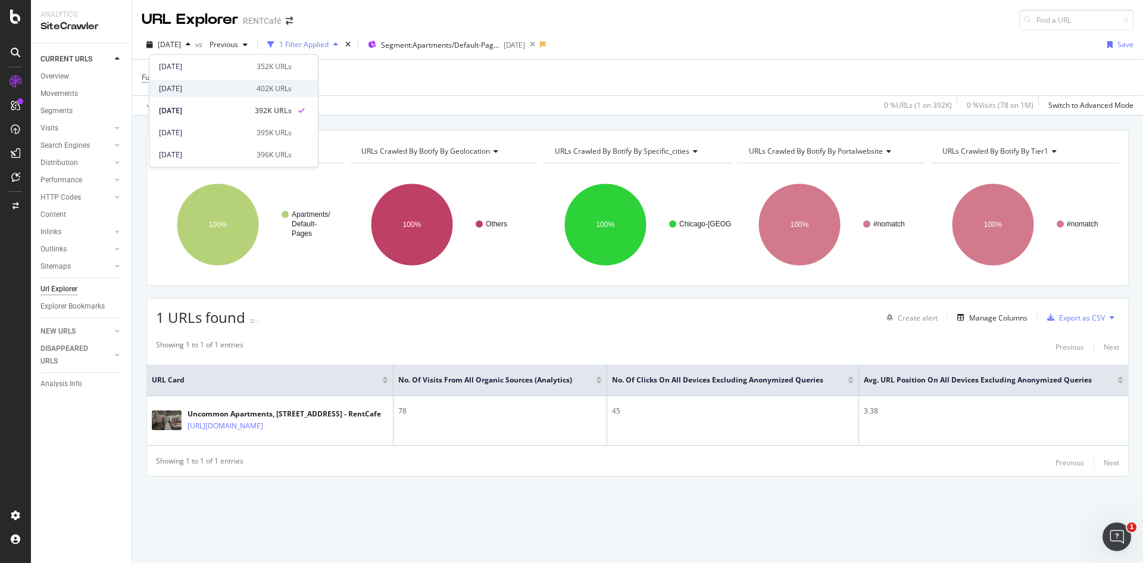
click at [235, 92] on div "[DATE]" at bounding box center [204, 88] width 90 height 11
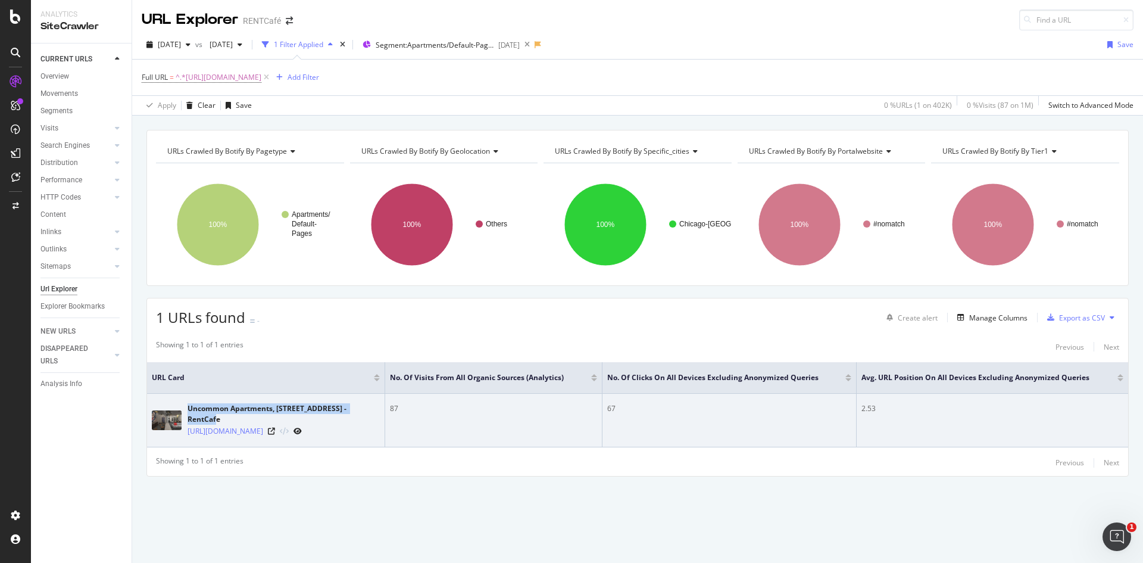
drag, startPoint x: 188, startPoint y: 403, endPoint x: 376, endPoint y: 408, distance: 188.2
click at [376, 408] on div "Uncommon Apartments, 2101 S Wabash Ave, Chicago, IL - RentCafe" at bounding box center [284, 413] width 192 height 21
copy div "Uncommon Apartments, 2101 S Wabash Ave, Chicago"
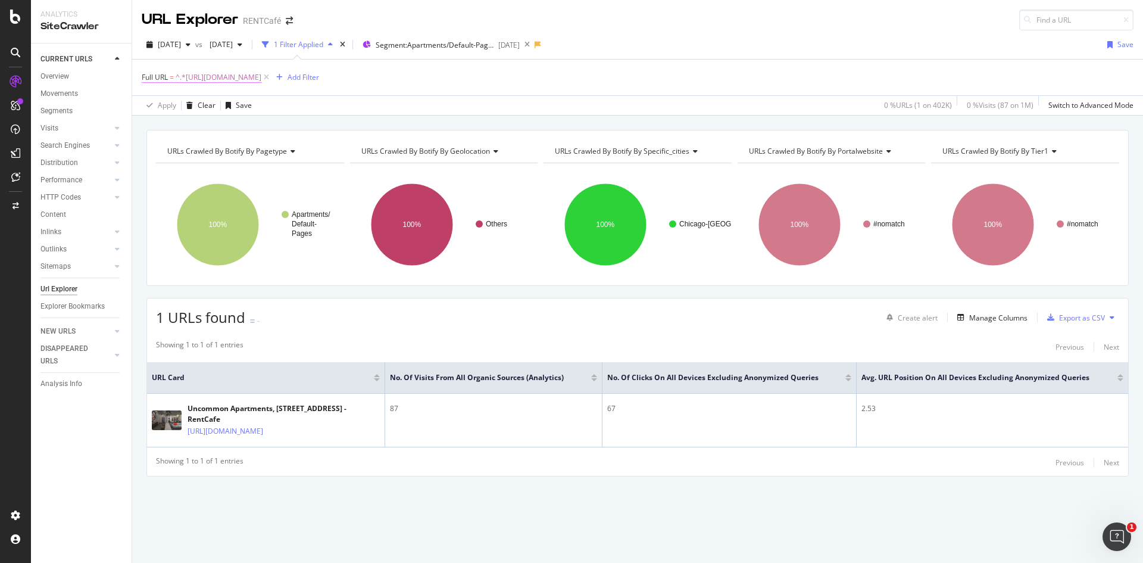
click at [261, 76] on span "^.*https://www.rentcafe.com/apartments/il/chicago/uncommon-0/default.aspx.*$" at bounding box center [219, 77] width 86 height 17
click at [170, 151] on div "Cancel" at bounding box center [173, 152] width 23 height 10
click at [271, 77] on icon at bounding box center [266, 77] width 10 height 12
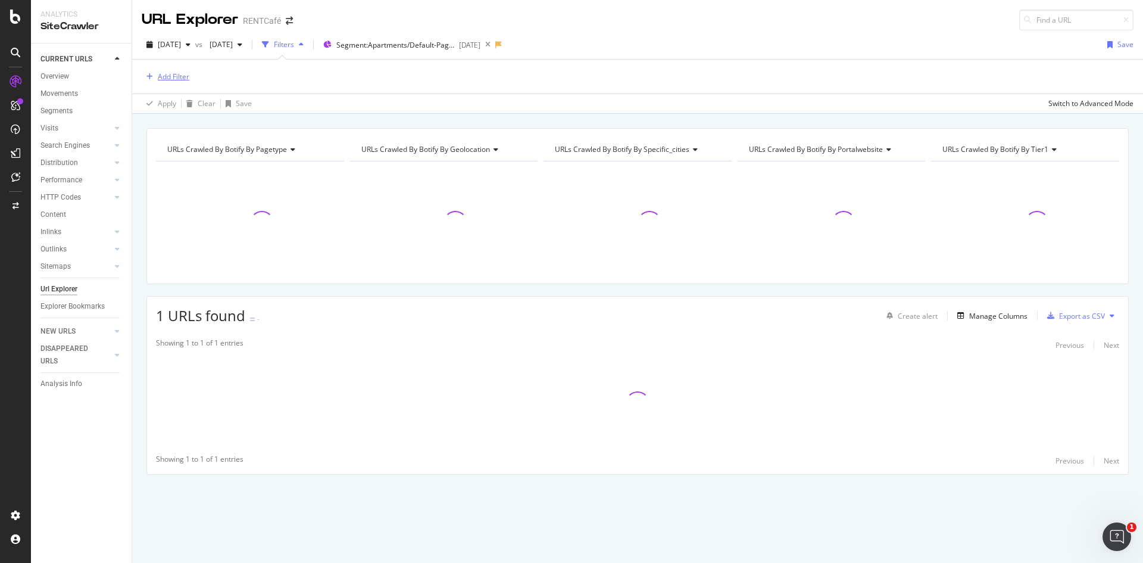
click at [171, 77] on div "Add Filter" at bounding box center [174, 76] width 32 height 10
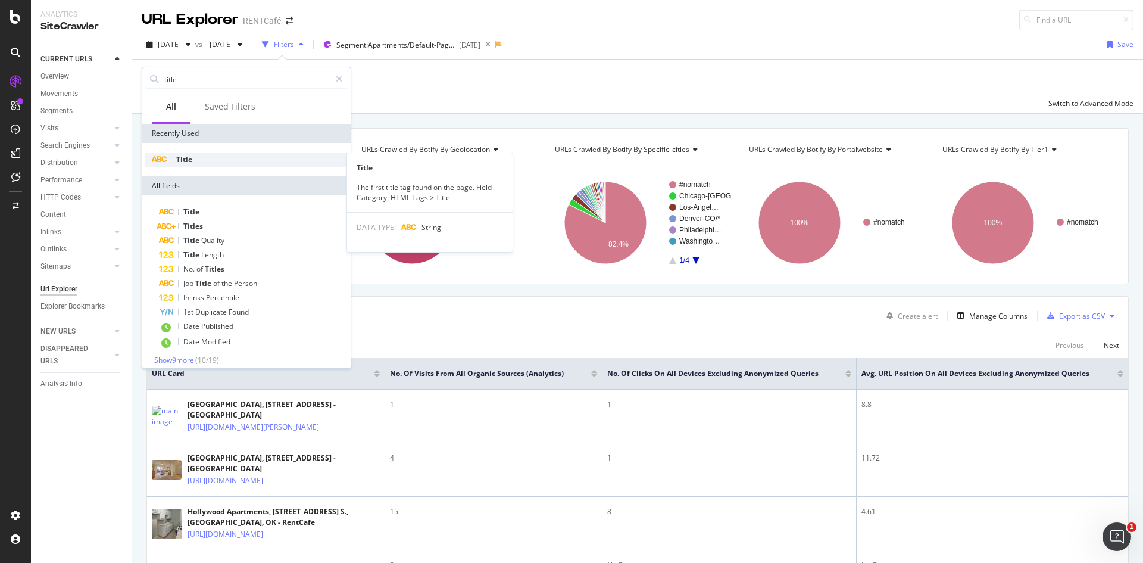
type input "title"
click at [185, 160] on span "Title" at bounding box center [184, 159] width 16 height 10
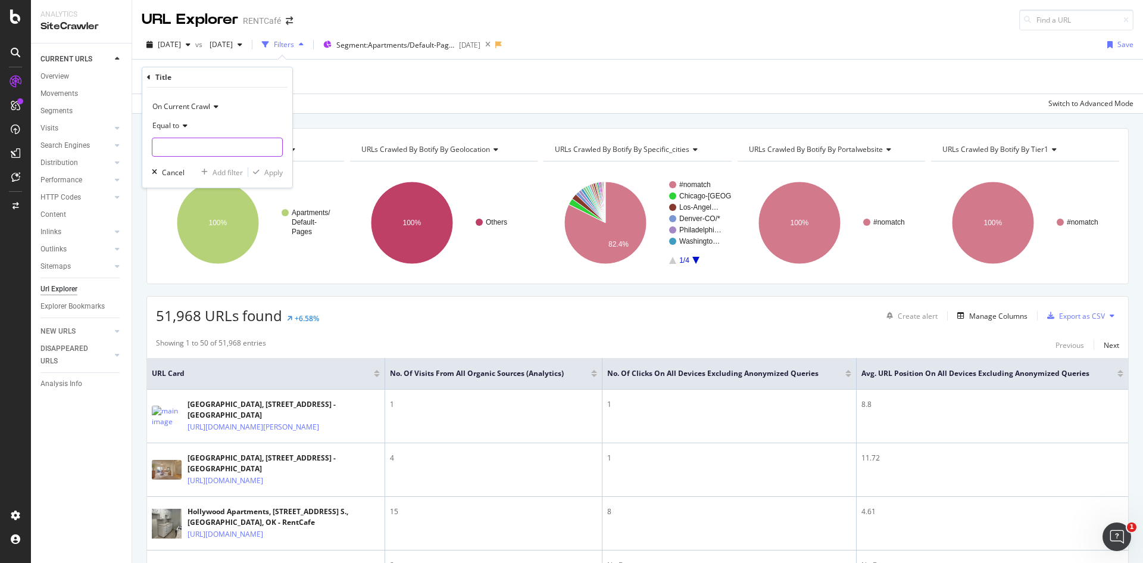
click at [207, 148] on input "text" at bounding box center [217, 147] width 130 height 19
click at [177, 126] on span "Equal to" at bounding box center [165, 125] width 27 height 10
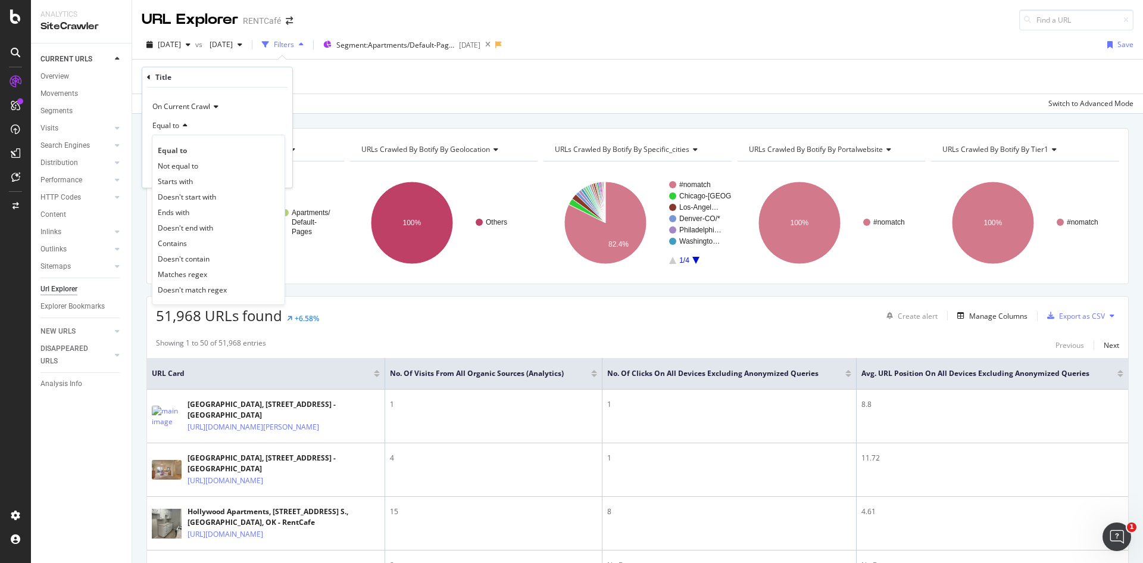
click at [243, 121] on div "Equal to" at bounding box center [217, 125] width 131 height 19
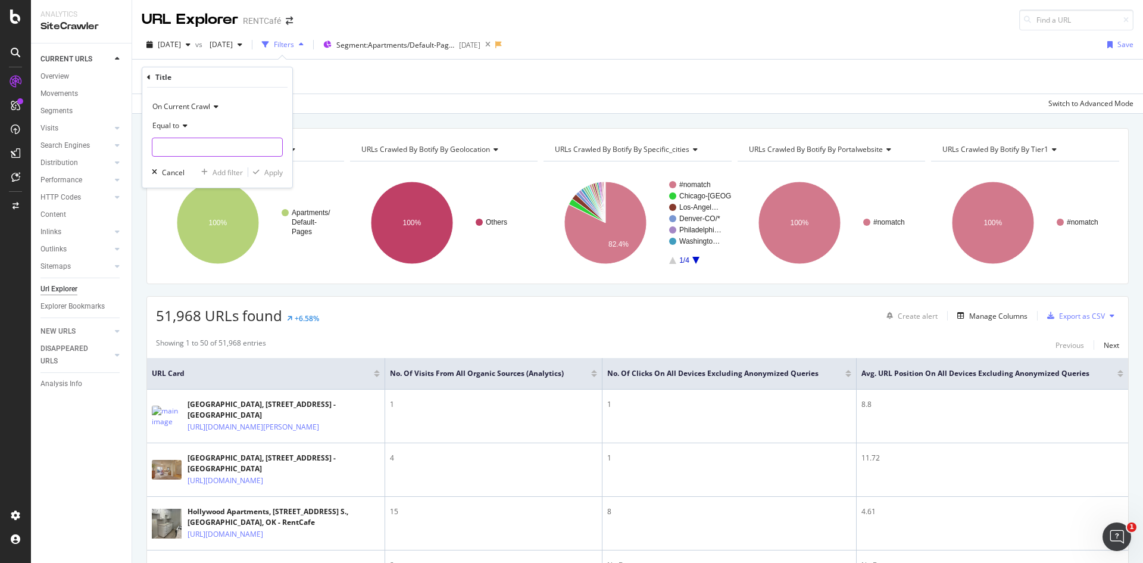
click at [203, 139] on input "text" at bounding box center [217, 147] width 130 height 19
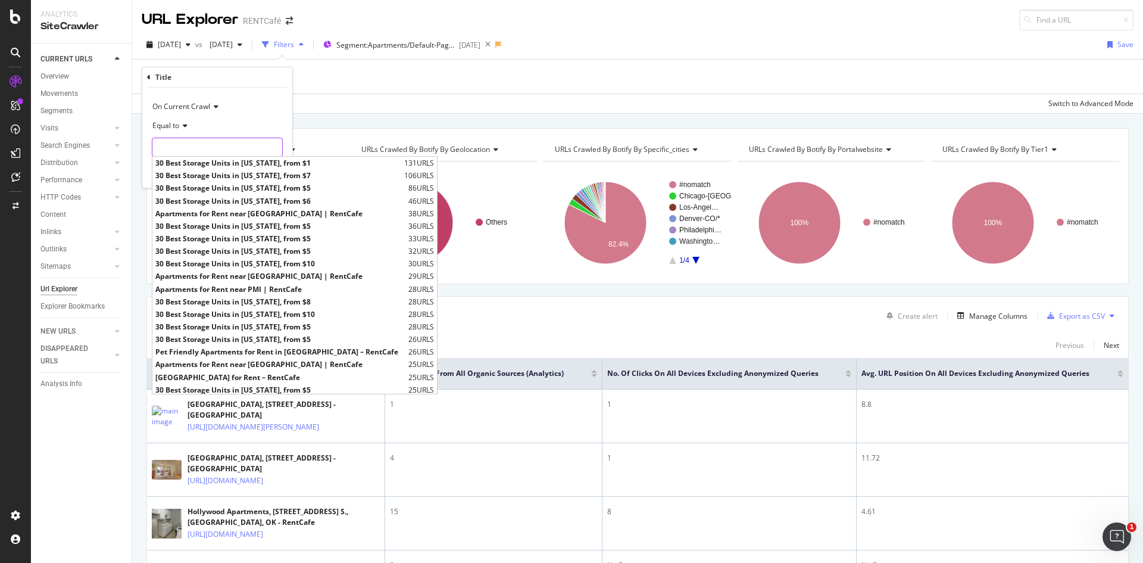
paste input "Uncommon Apartments, 2101 S Wabash Ave, Chicago"
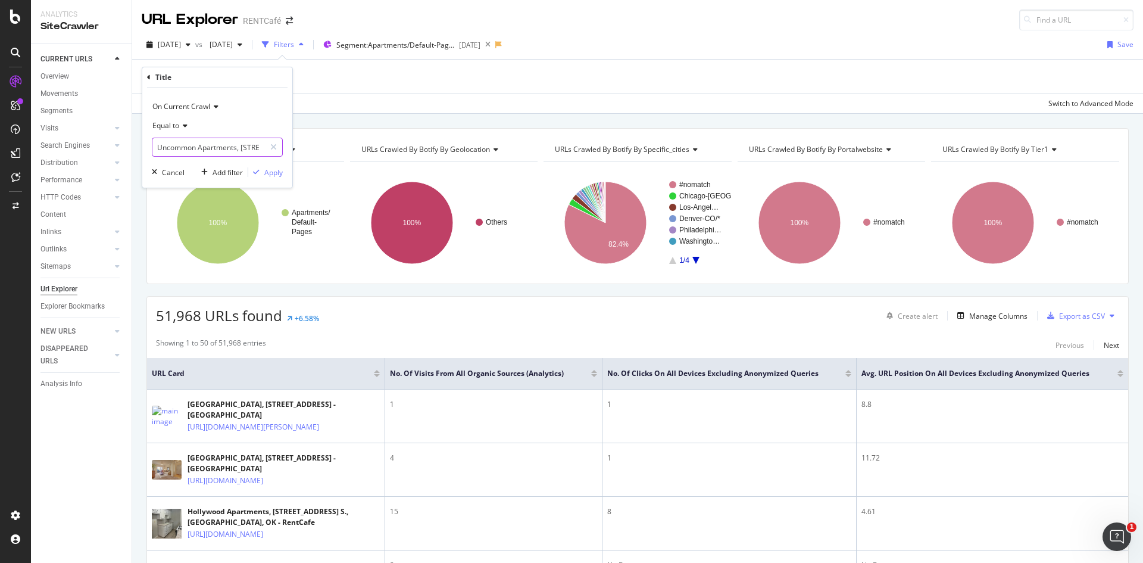
scroll to position [0, 75]
type input "Uncommon Apartments, 2101 S Wabash Ave, Chicago"
click at [171, 124] on span "Equal to" at bounding box center [165, 125] width 27 height 10
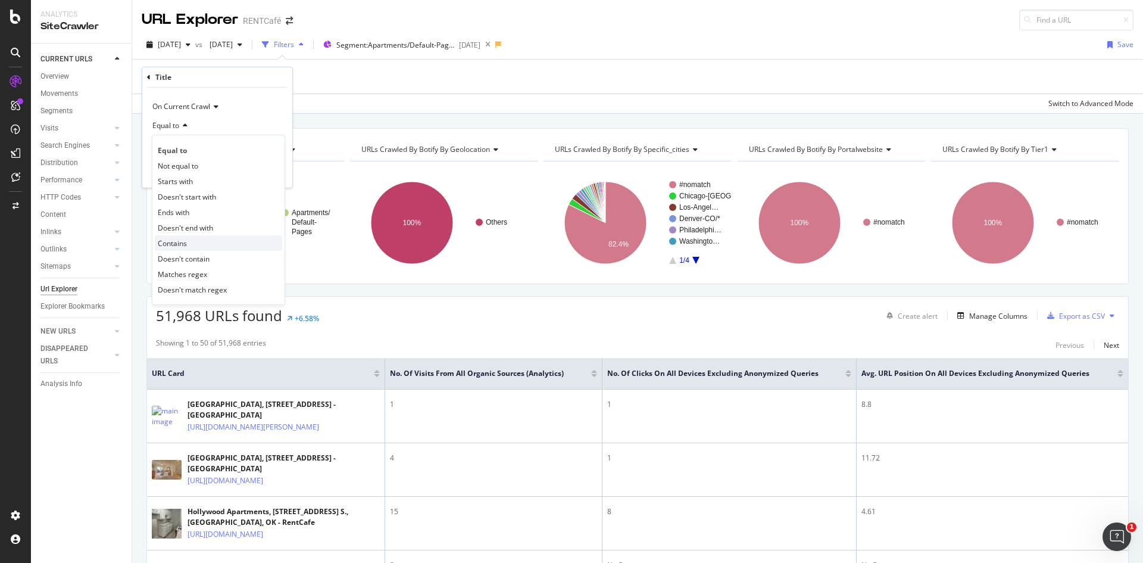
click at [183, 238] on span "Contains" at bounding box center [172, 243] width 29 height 10
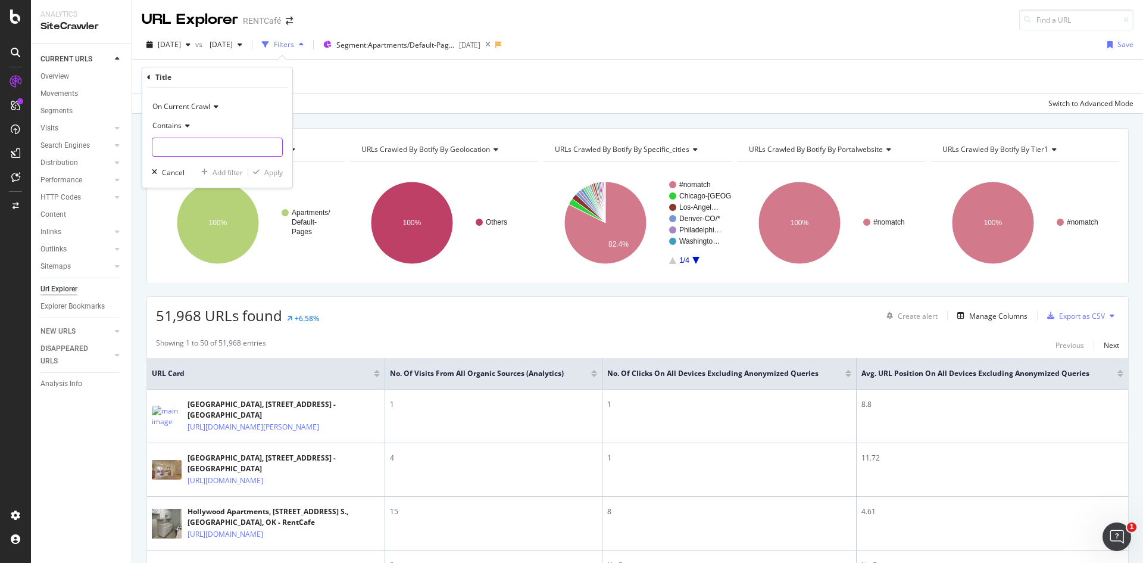
click at [196, 142] on input "text" at bounding box center [217, 147] width 130 height 19
paste input "Uncommon Apartments, 2101 S Wabash Ave, Chicago"
type input "Uncommon Apartments, 2101 S Wabash Ave, Chicago"
click at [264, 172] on div "Apply" at bounding box center [273, 172] width 18 height 10
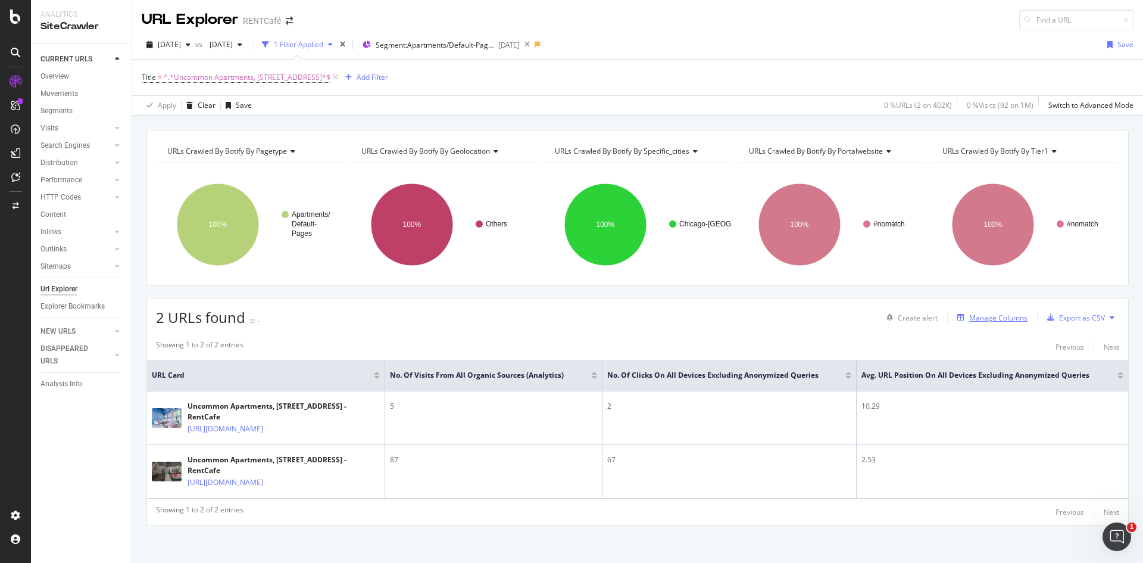
click at [979, 316] on div "Manage Columns" at bounding box center [998, 318] width 58 height 10
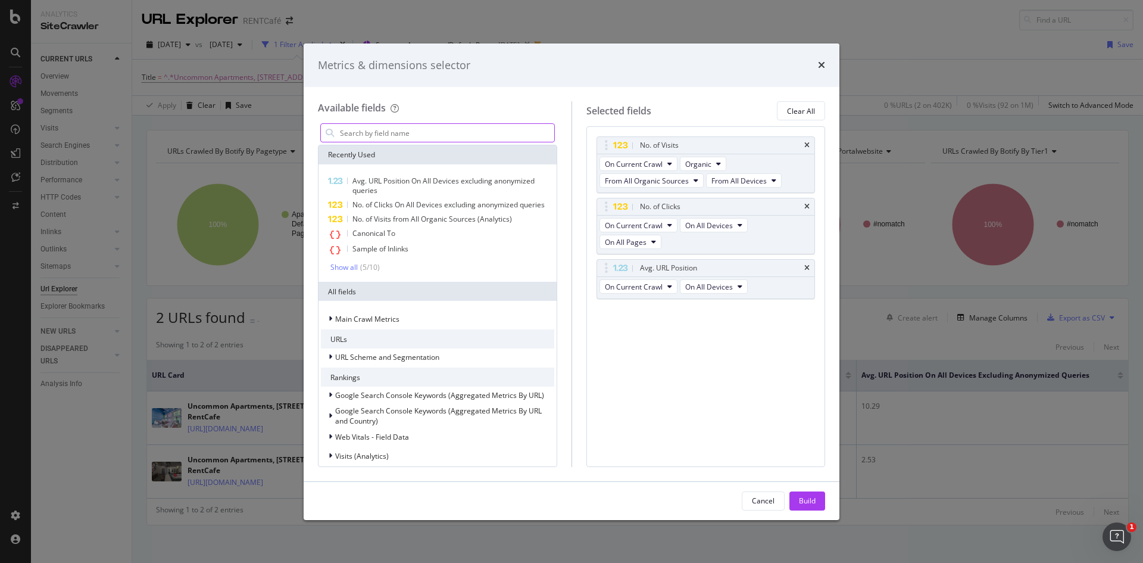
click at [427, 135] on input "modal" at bounding box center [447, 133] width 216 height 18
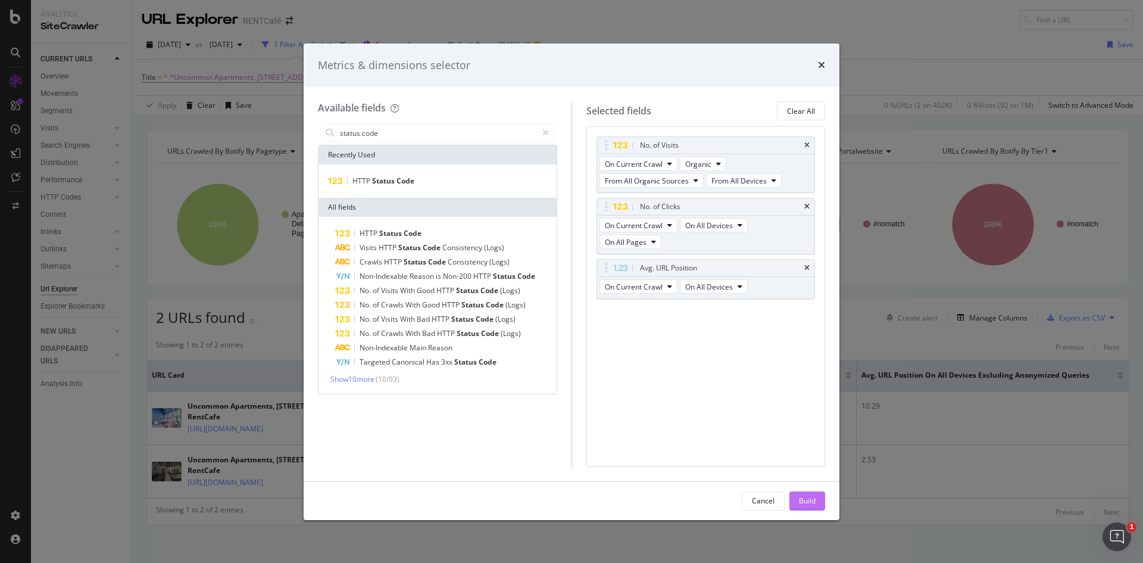
type input "status code"
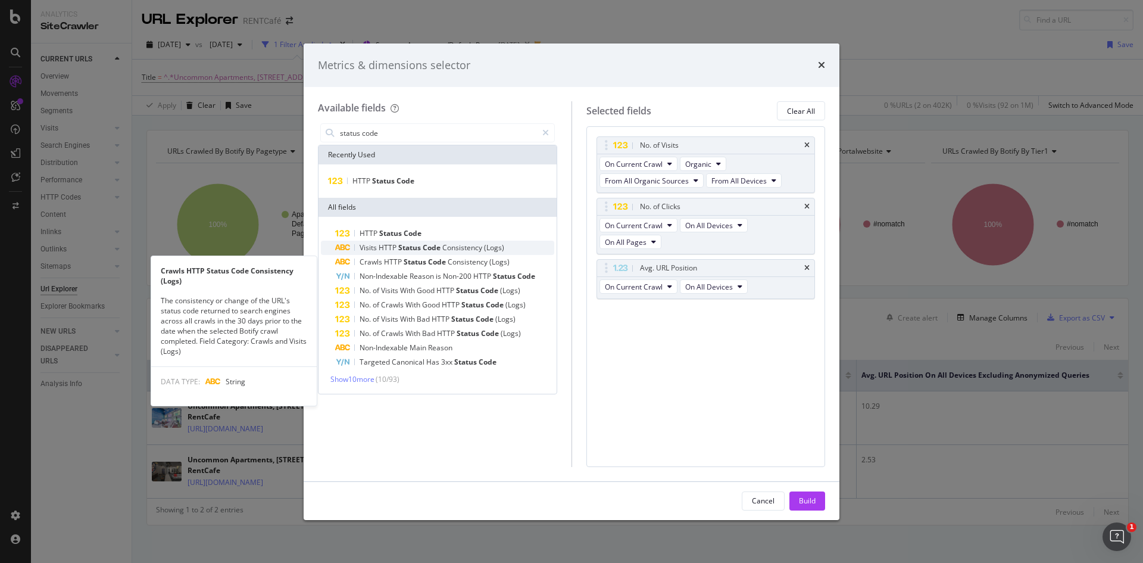
drag, startPoint x: 804, startPoint y: 501, endPoint x: 509, endPoint y: 248, distance: 388.8
click at [510, 249] on div "Metrics & dimensions selector Available fields status code Recently Used HTTP S…" at bounding box center [572, 281] width 536 height 476
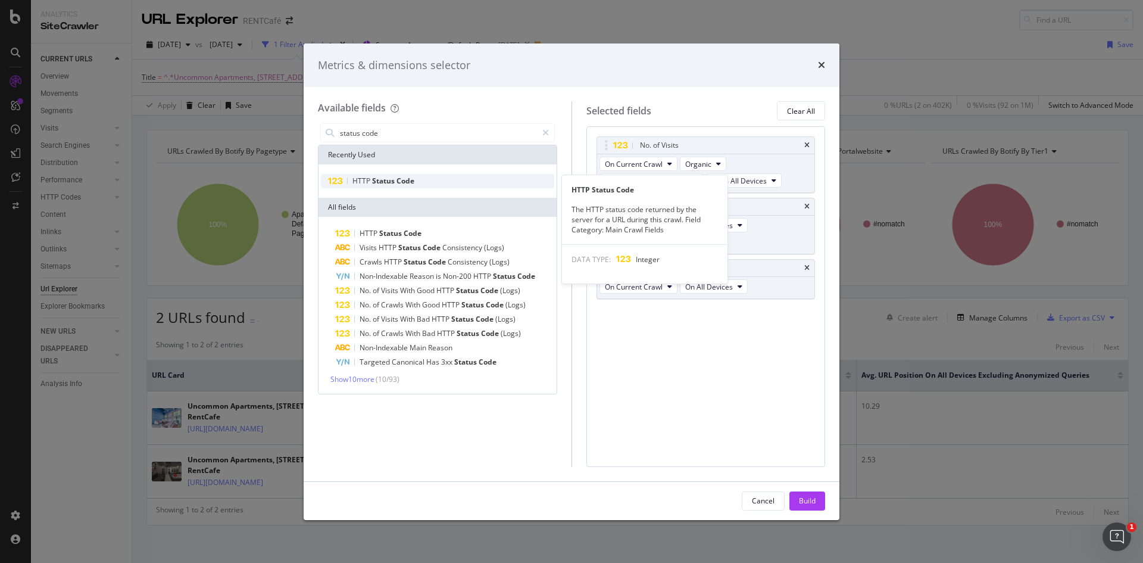
click at [407, 179] on span "Code" at bounding box center [405, 181] width 18 height 10
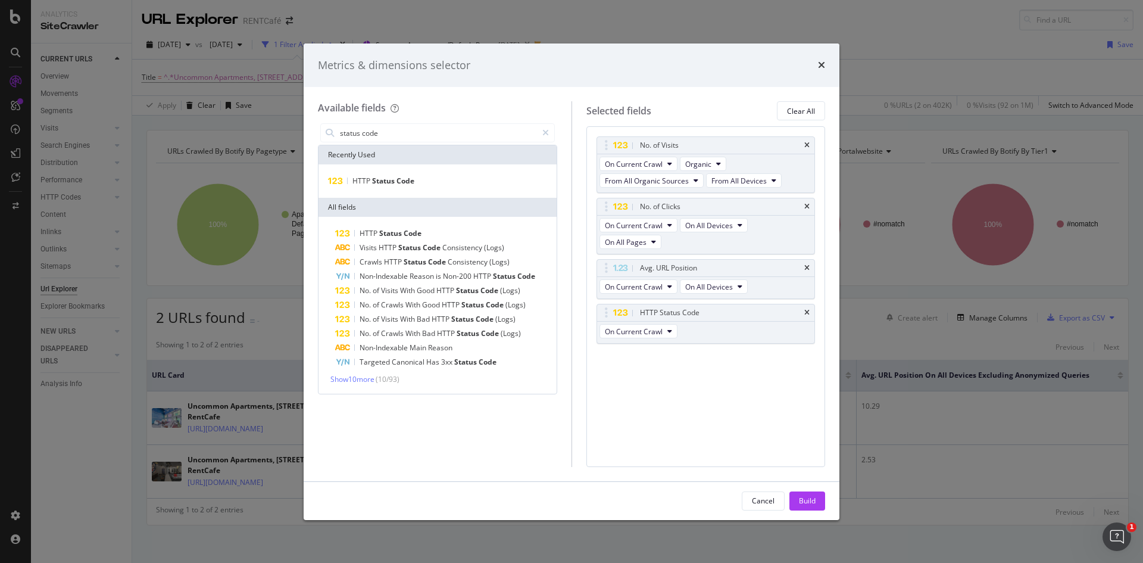
click at [813, 500] on div "Build" at bounding box center [807, 500] width 17 height 10
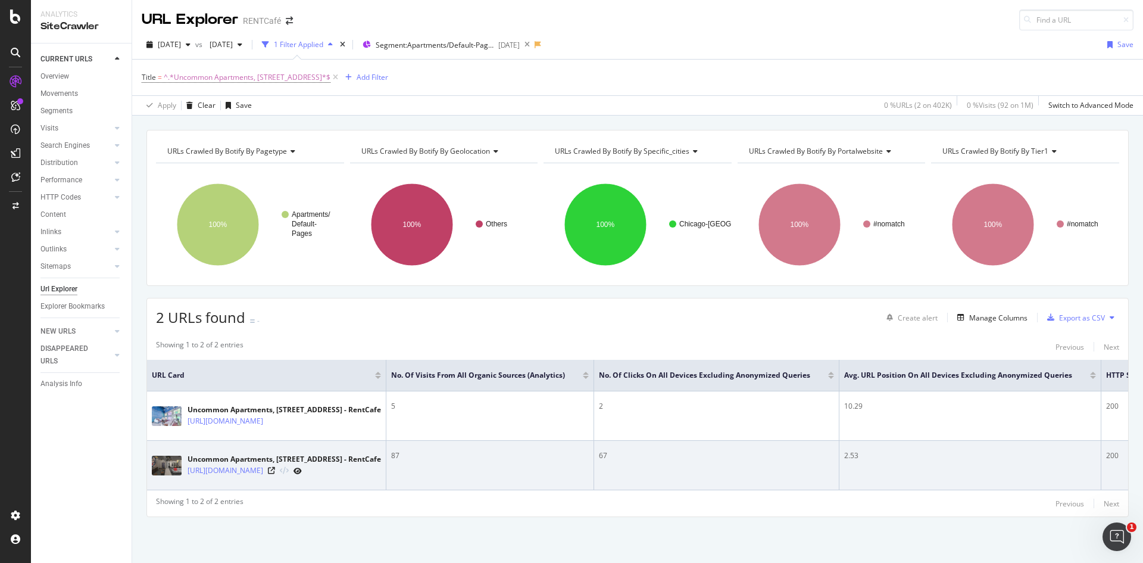
click at [302, 474] on icon at bounding box center [297, 470] width 8 height 7
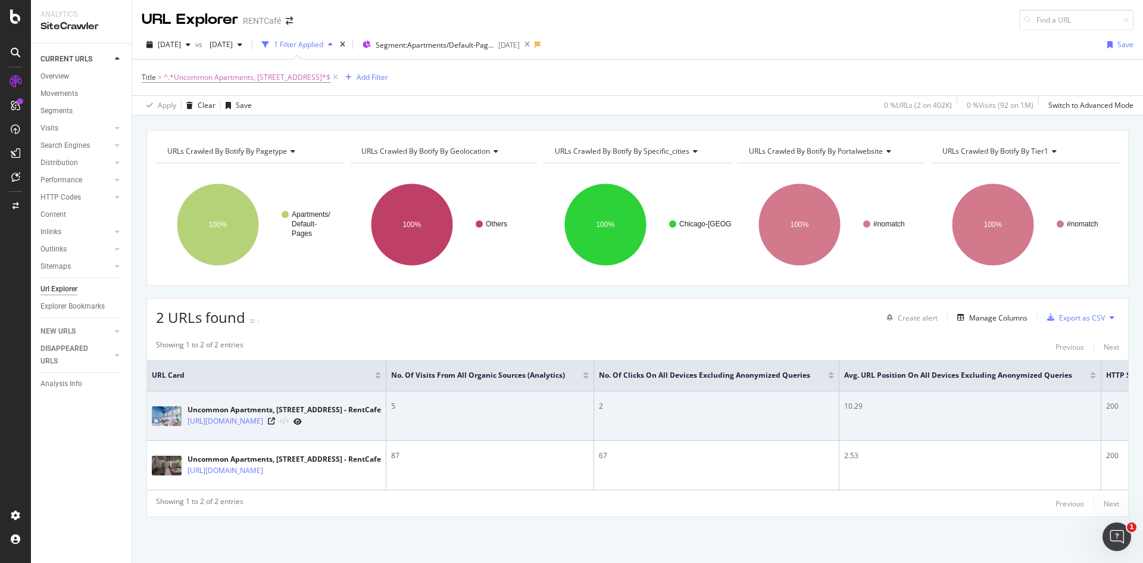
click at [302, 423] on icon at bounding box center [297, 421] width 8 height 7
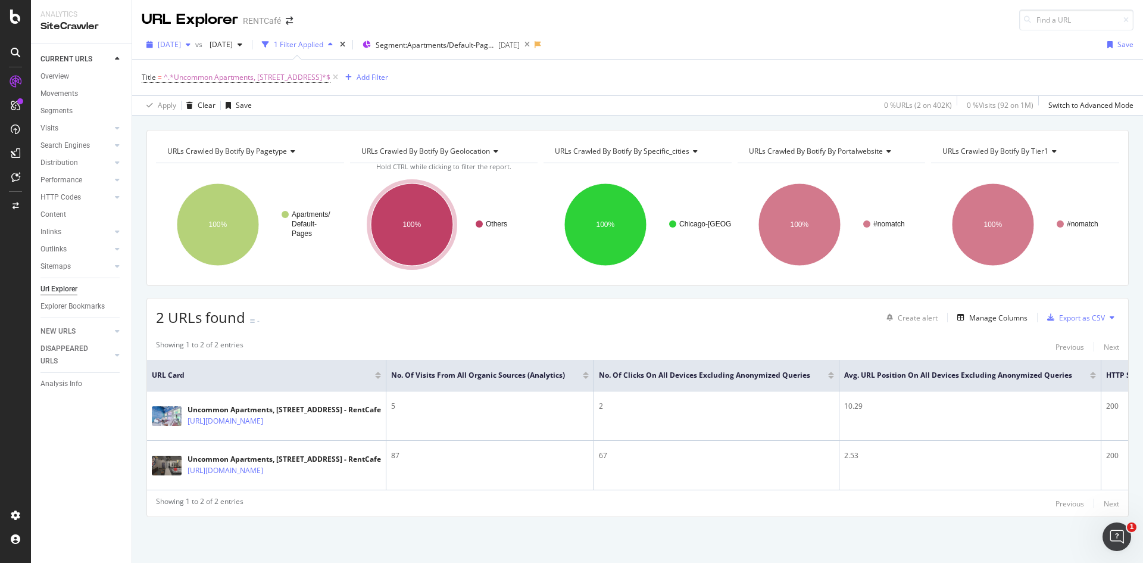
click at [192, 49] on div "[DATE]" at bounding box center [169, 45] width 54 height 18
click at [216, 126] on div "[DATE]" at bounding box center [204, 126] width 90 height 11
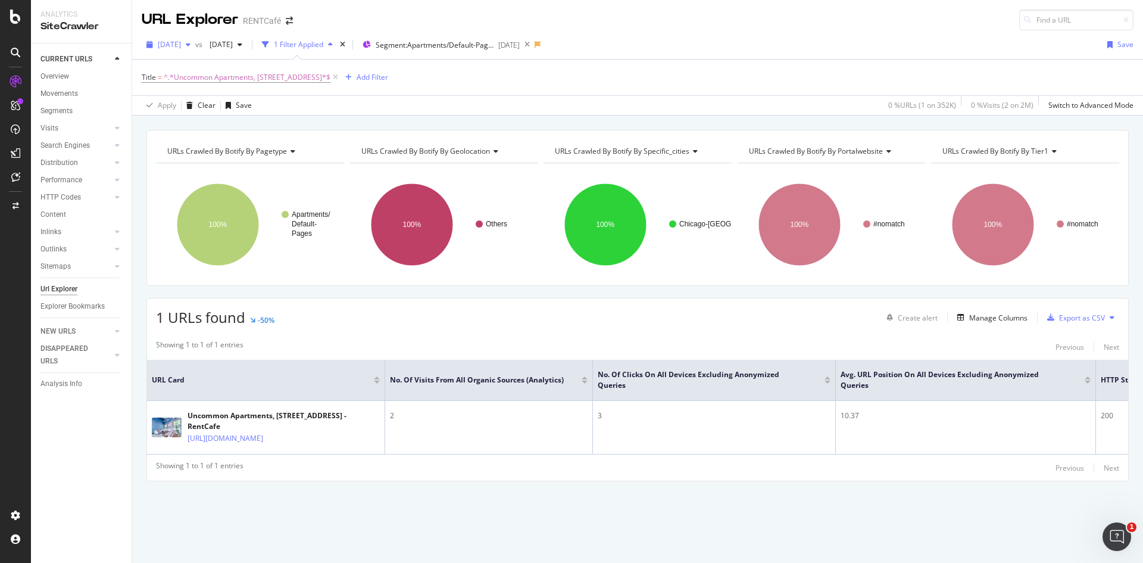
click at [181, 49] on span "[DATE]" at bounding box center [169, 44] width 23 height 10
click at [192, 101] on div "[DATE]" at bounding box center [204, 104] width 90 height 11
click at [181, 39] on span "[DATE]" at bounding box center [169, 44] width 23 height 10
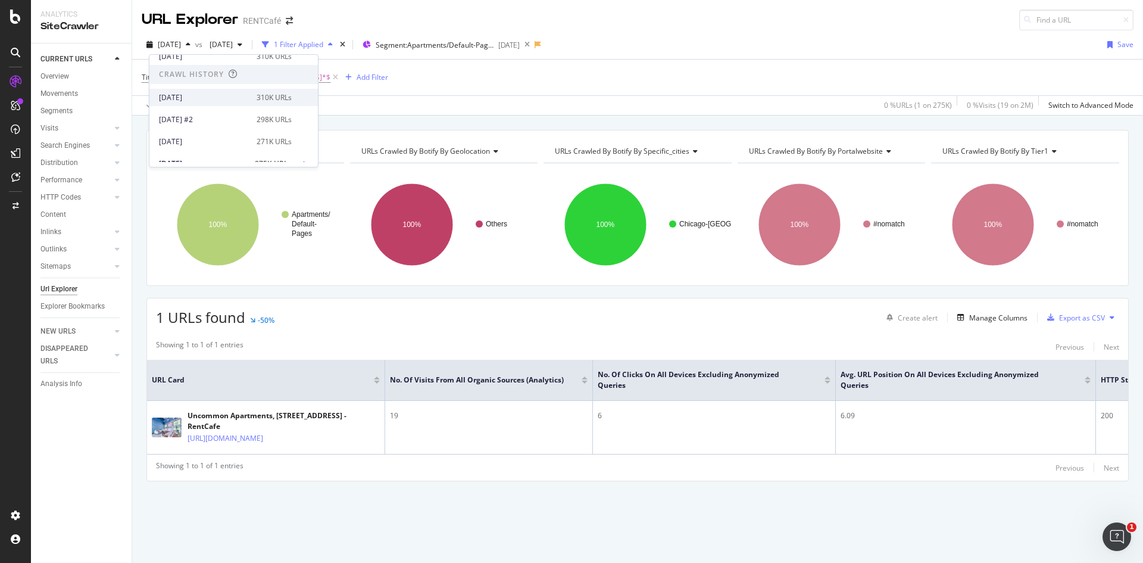
scroll to position [179, 0]
click at [219, 88] on div "2025 Apr. 10th 271K URLs" at bounding box center [233, 81] width 168 height 17
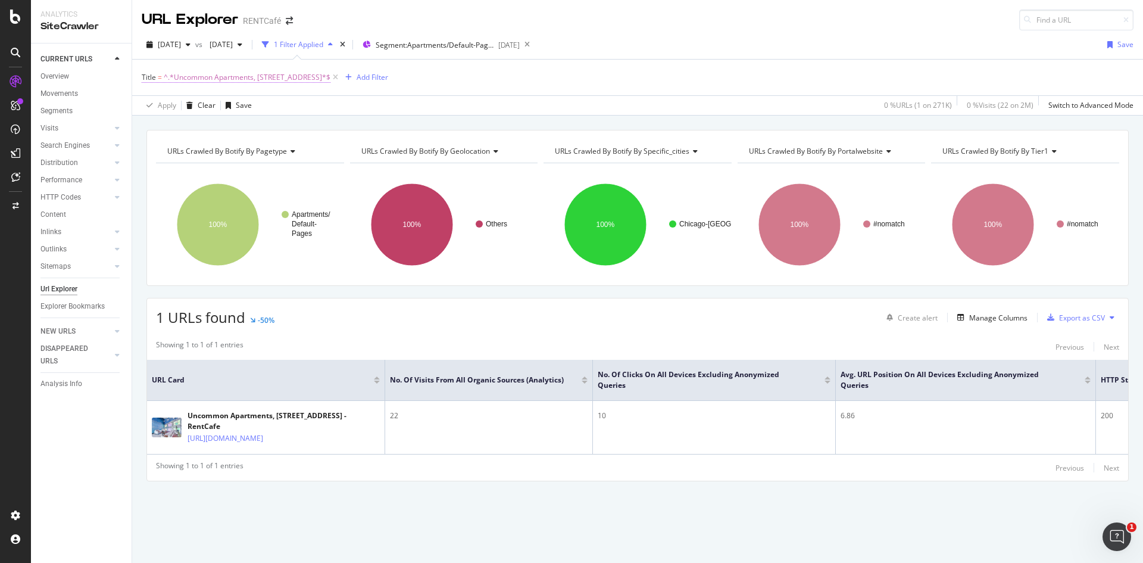
click at [271, 73] on span "^.*Uncommon Apartments, 2101 S Wabash Ave, Chicago.*$" at bounding box center [247, 77] width 167 height 17
click at [277, 146] on div at bounding box center [273, 145] width 17 height 19
click at [163, 167] on div "Cancel" at bounding box center [173, 171] width 23 height 10
click at [520, 49] on div "[DATE]" at bounding box center [508, 45] width 21 height 10
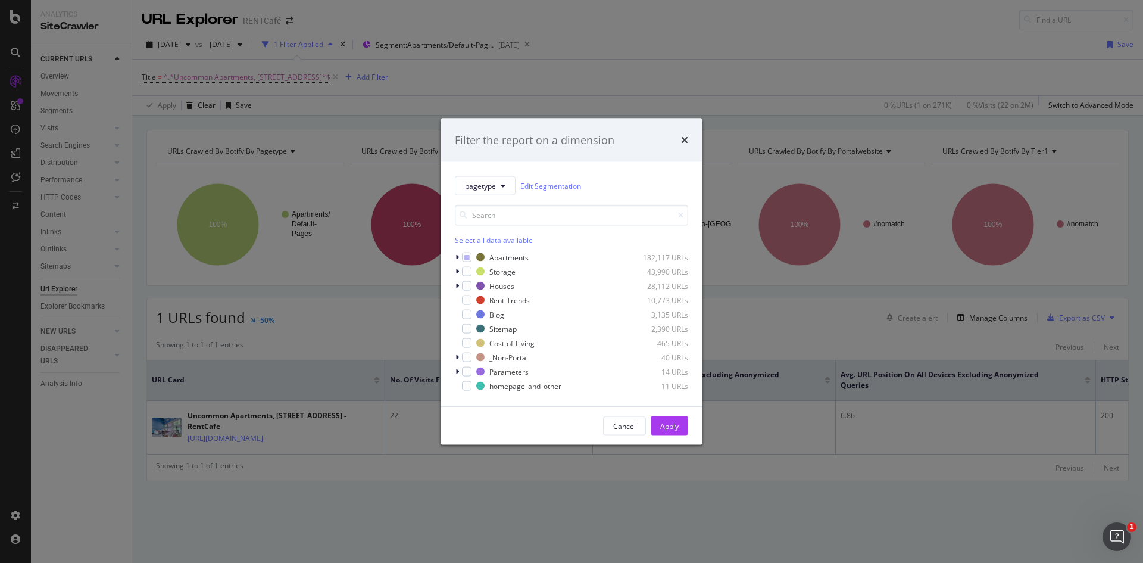
click at [371, 77] on div "Filter the report on a dimension pagetype Edit Segmentation Select all data ava…" at bounding box center [571, 281] width 1143 height 563
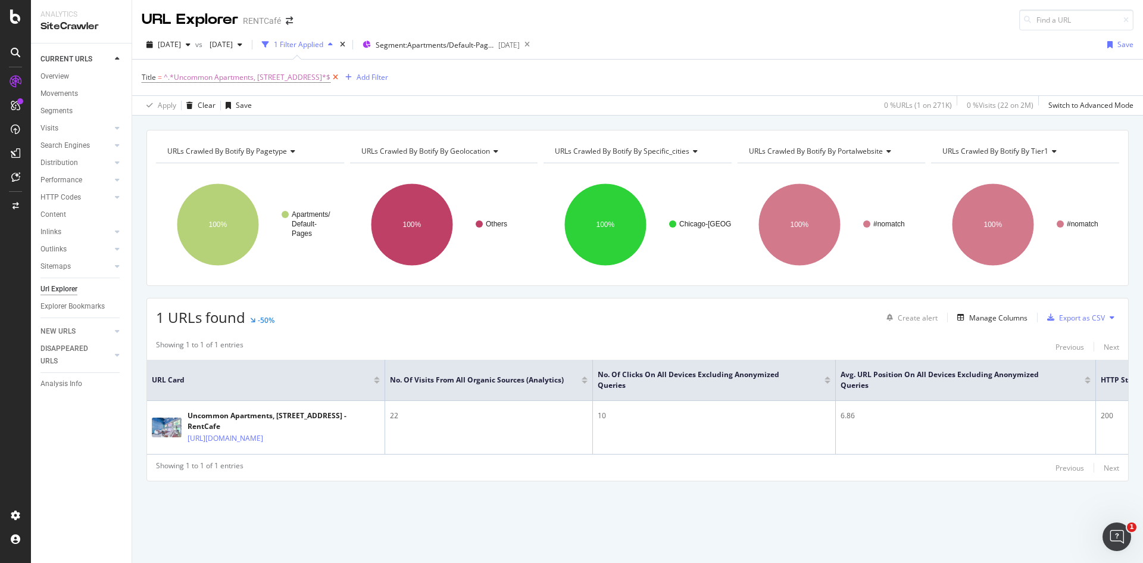
click at [341, 79] on icon at bounding box center [335, 77] width 10 height 12
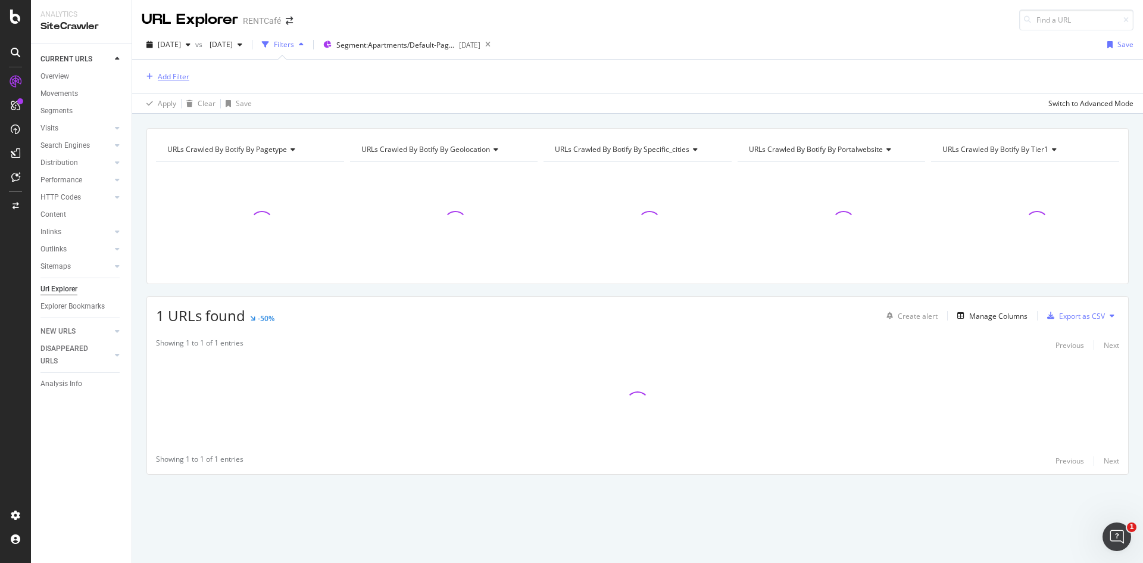
click at [185, 82] on div "Add Filter" at bounding box center [166, 76] width 48 height 13
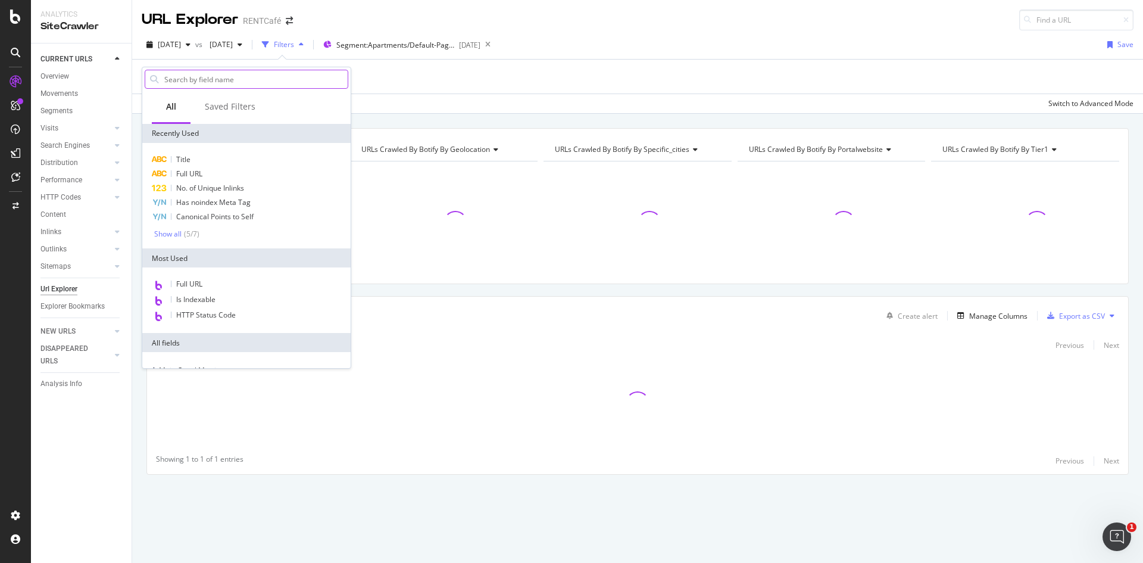
click at [226, 80] on input "text" at bounding box center [255, 79] width 185 height 18
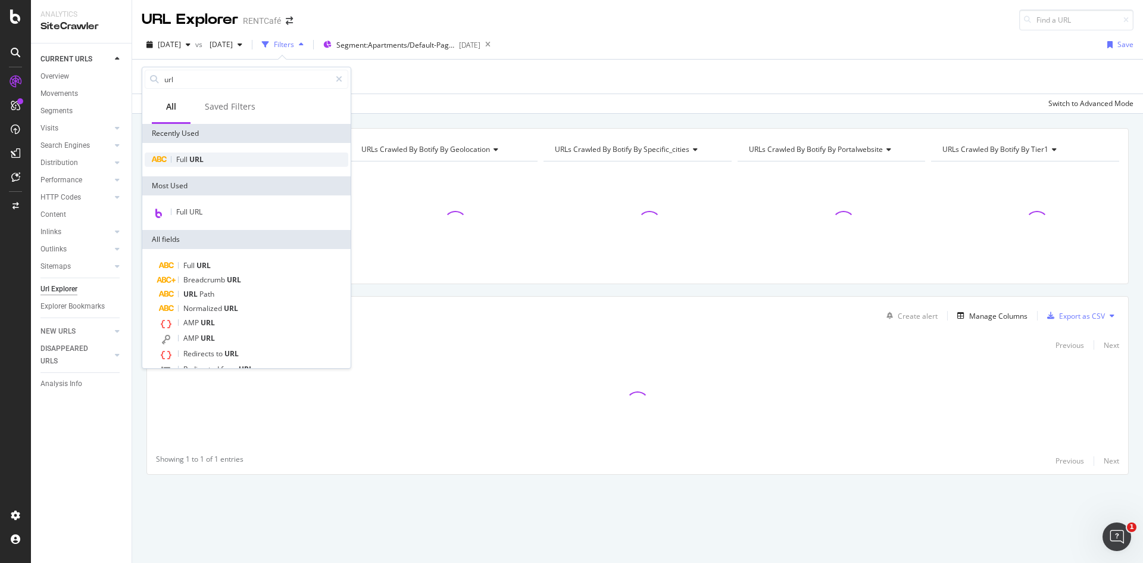
type input "url"
click at [181, 161] on span "Full" at bounding box center [182, 159] width 13 height 10
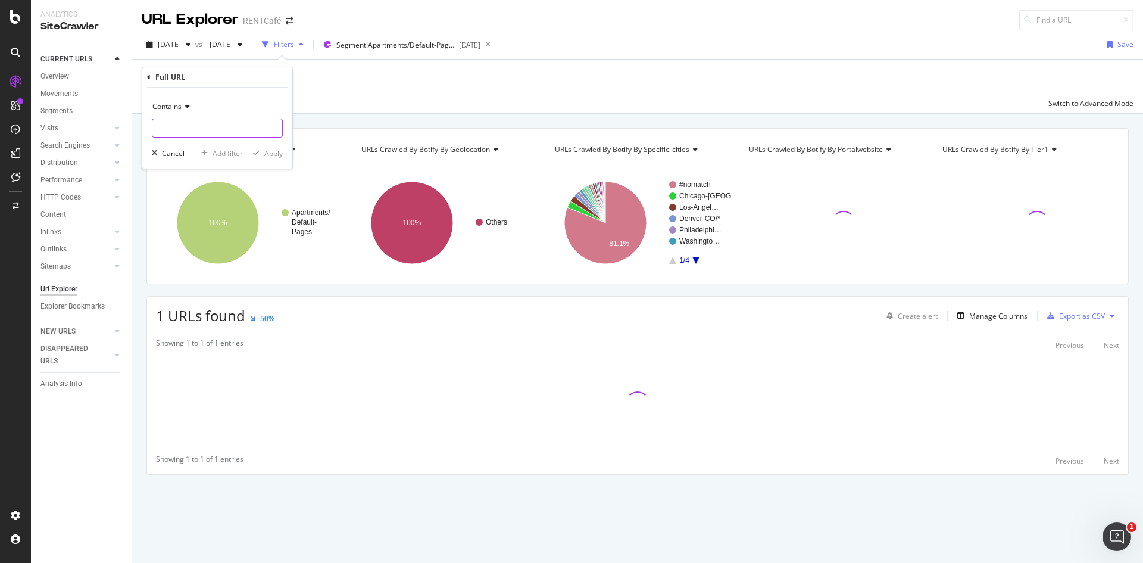
click at [208, 136] on input "text" at bounding box center [217, 127] width 130 height 19
paste input "https://www.rentcafe.com/apartments/ca/los-angeles/430-kelton-0/default.aspx"
type input "https://www.rentcafe.com/apartments/ca/los-angeles/430-kelton-0/default.aspx"
click at [273, 155] on div "Apply" at bounding box center [273, 153] width 18 height 10
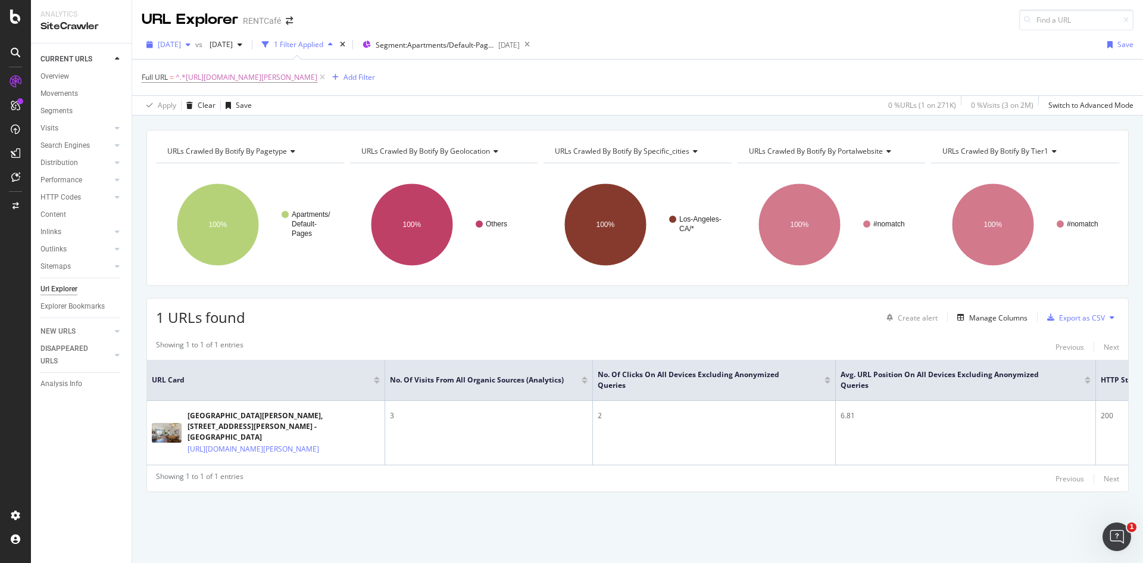
click at [181, 45] on span "[DATE]" at bounding box center [169, 44] width 23 height 10
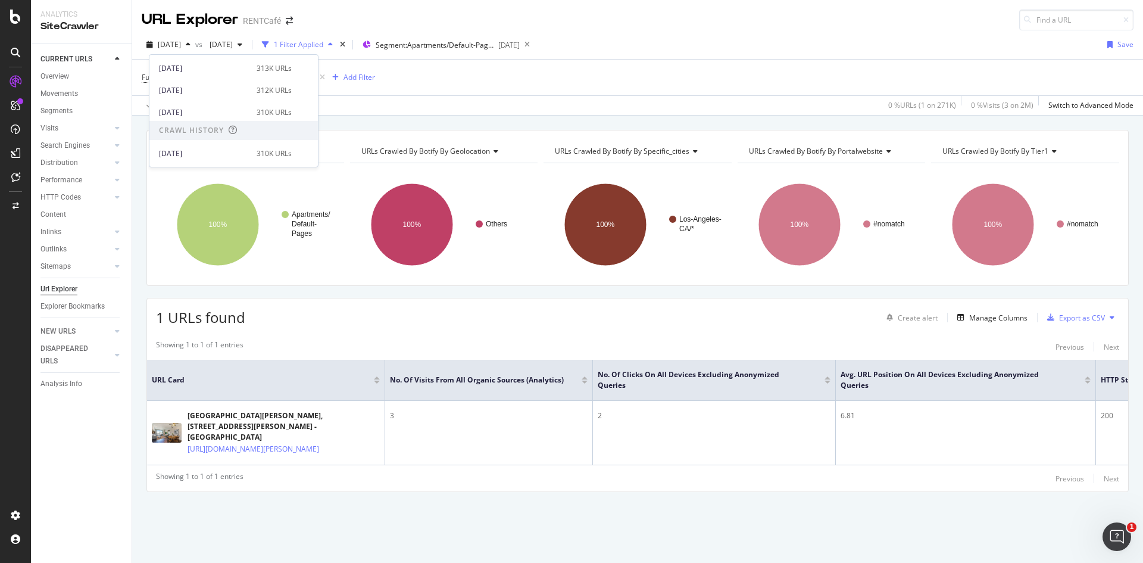
scroll to position [119, 0]
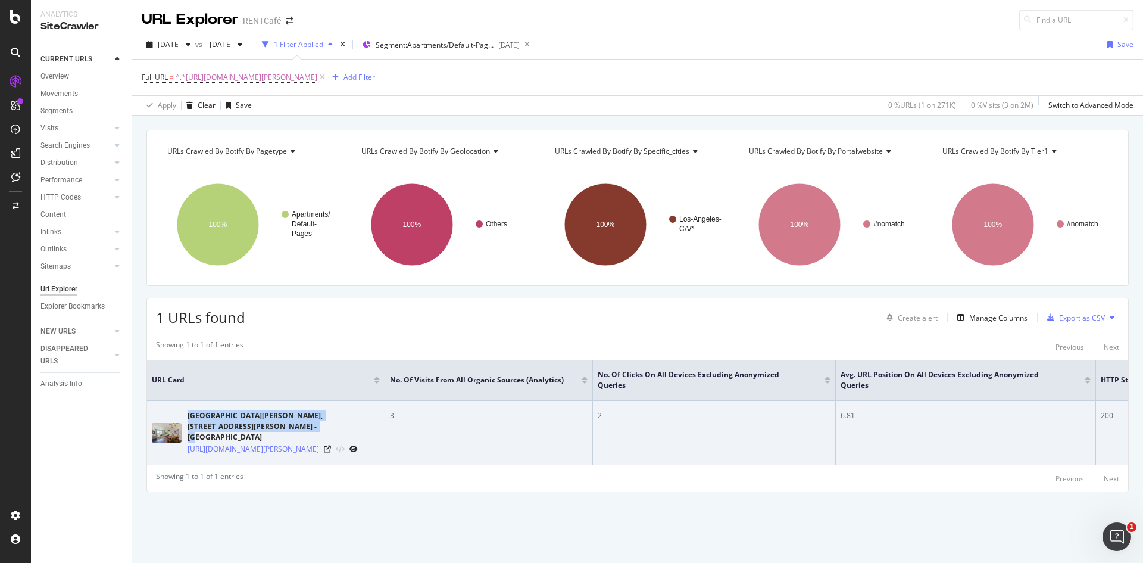
drag, startPoint x: 186, startPoint y: 414, endPoint x: 251, endPoint y: 424, distance: 65.8
click at [251, 424] on div "430 Kelton Apartments, 430 Kelton Ave., Los Angeles, CA - RentCafe https://www.…" at bounding box center [266, 432] width 228 height 45
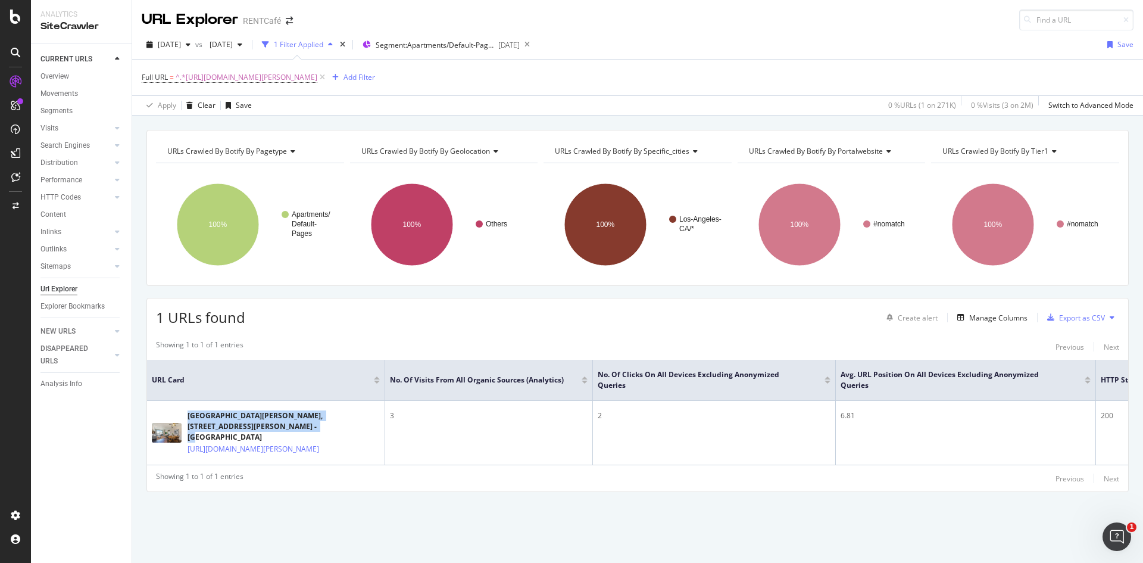
copy div "430 Kelton Apartments, 430 Kelton Ave., Los Angeles, CA - RentCafe"
click at [277, 77] on span "^.*https://www.rentcafe.com/apartments/ca/los-angeles/430-kelton-0/default.aspx…" at bounding box center [247, 77] width 142 height 17
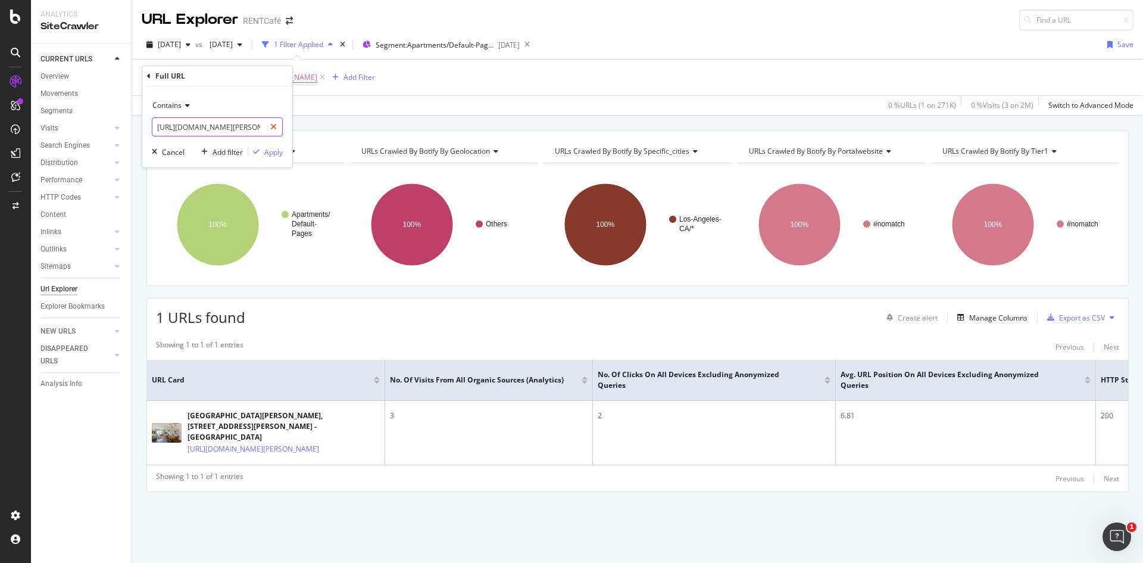
click at [274, 129] on icon at bounding box center [273, 127] width 7 height 8
click at [169, 104] on span "Contains" at bounding box center [166, 105] width 29 height 10
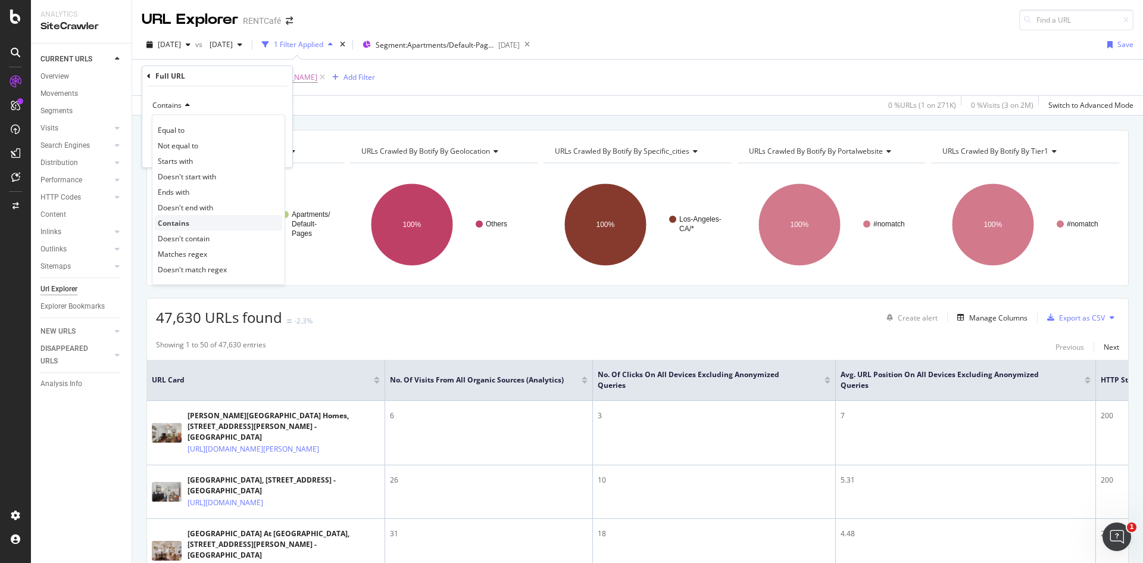
click at [180, 220] on span "Contains" at bounding box center [174, 223] width 32 height 10
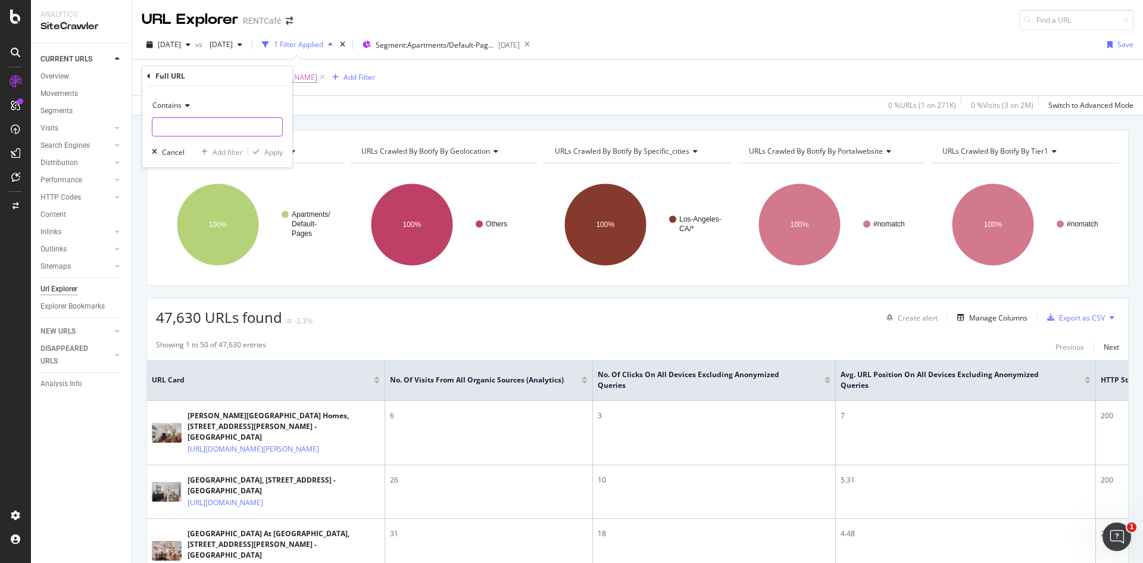
click at [186, 110] on div "Contains" at bounding box center [217, 105] width 131 height 19
click at [181, 81] on div "Full URL" at bounding box center [170, 76] width 30 height 10
click at [168, 74] on div "Full URL" at bounding box center [170, 76] width 30 height 10
click at [148, 74] on icon at bounding box center [149, 76] width 4 height 7
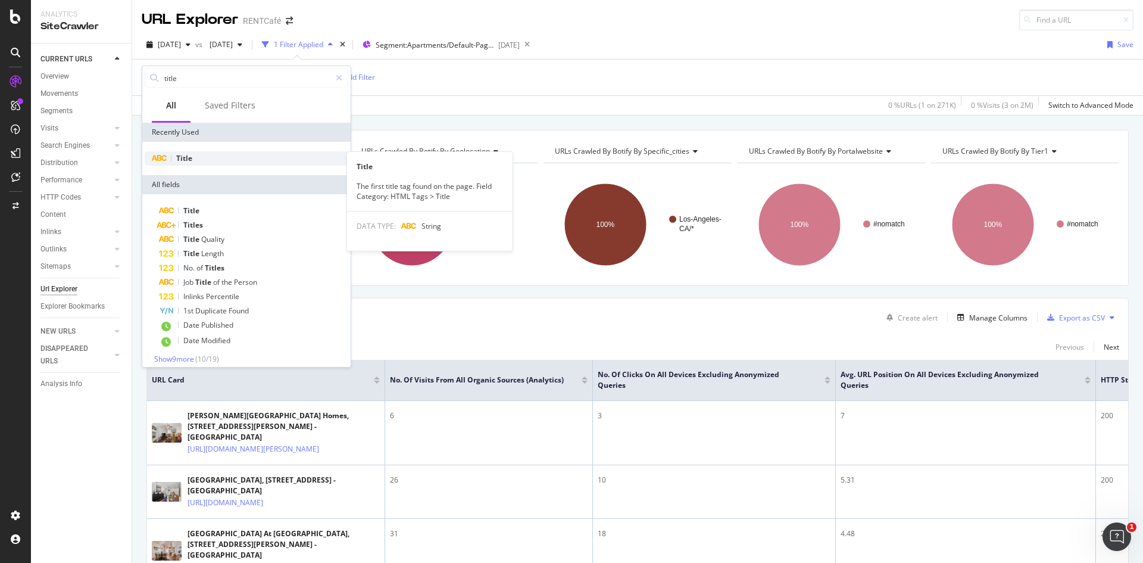
type input "title"
click at [179, 153] on span "Title" at bounding box center [184, 158] width 16 height 10
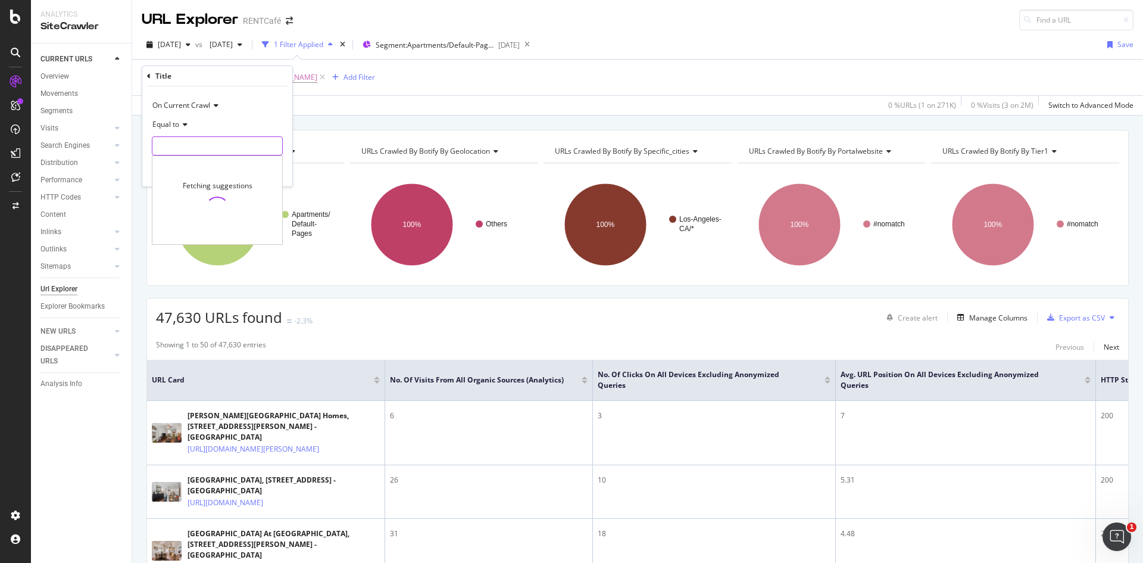
click at [193, 150] on input "text" at bounding box center [217, 145] width 130 height 19
click at [202, 107] on span "On Current Crawl" at bounding box center [181, 105] width 58 height 10
click at [245, 109] on div "On Current Crawl" at bounding box center [217, 105] width 131 height 19
click at [210, 142] on input "text" at bounding box center [217, 145] width 130 height 19
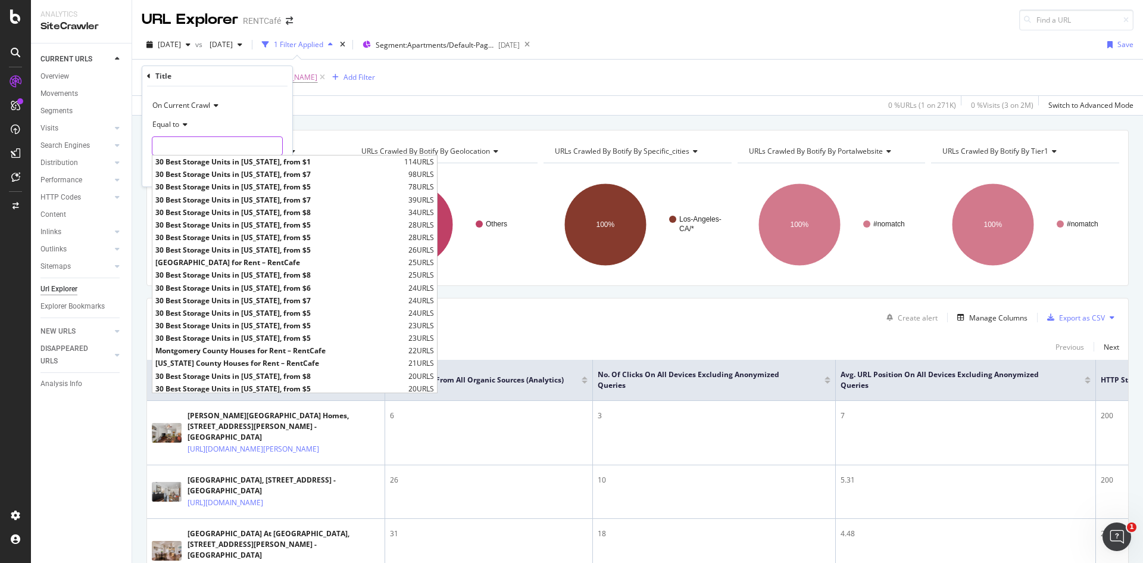
paste input "430 Kelton Apartments, 430 Kelton Ave., Los Angeles, CA - RentCafe"
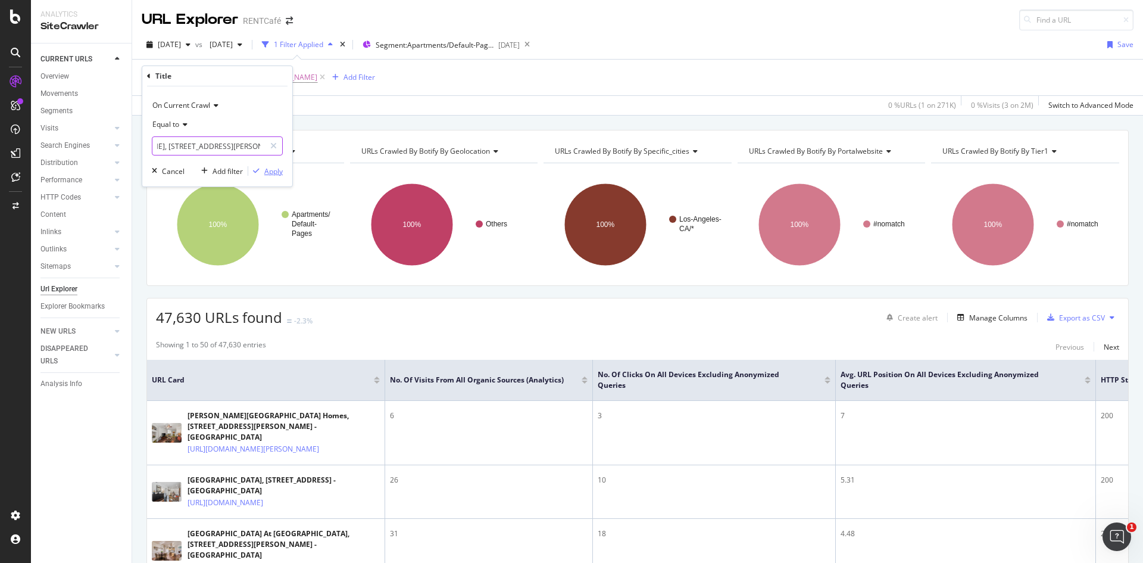
type input "430 Kelton Apartments, 430 Kelton Ave., Los Angeles, CA - RentCafe"
click at [277, 176] on div "Apply" at bounding box center [265, 170] width 35 height 11
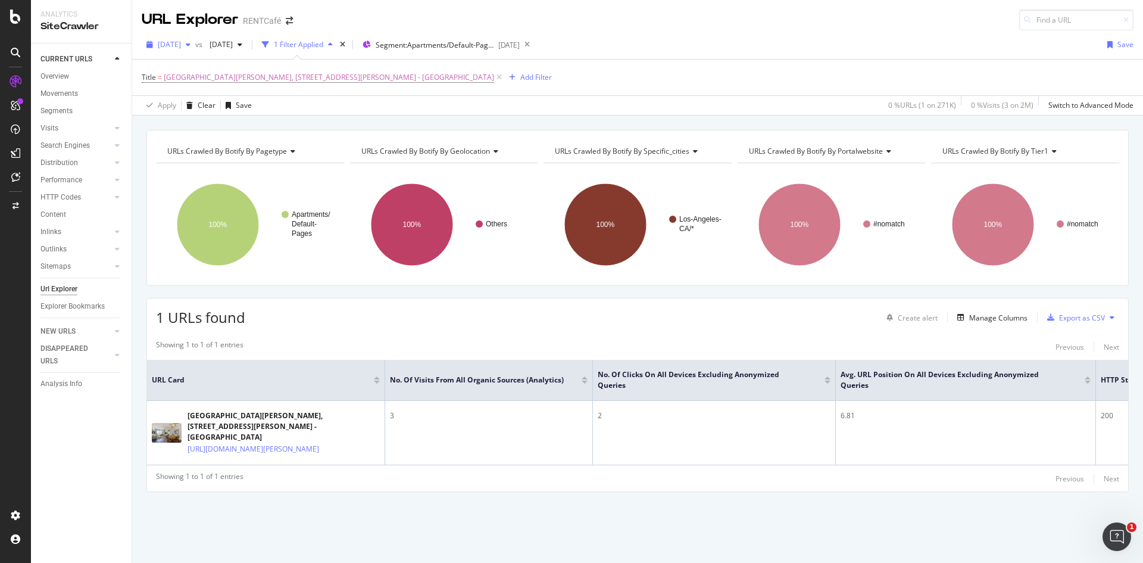
click at [181, 45] on span "[DATE]" at bounding box center [169, 44] width 23 height 10
click at [198, 121] on div "[DATE] #2" at bounding box center [204, 119] width 90 height 11
click at [206, 45] on div "button" at bounding box center [199, 44] width 14 height 7
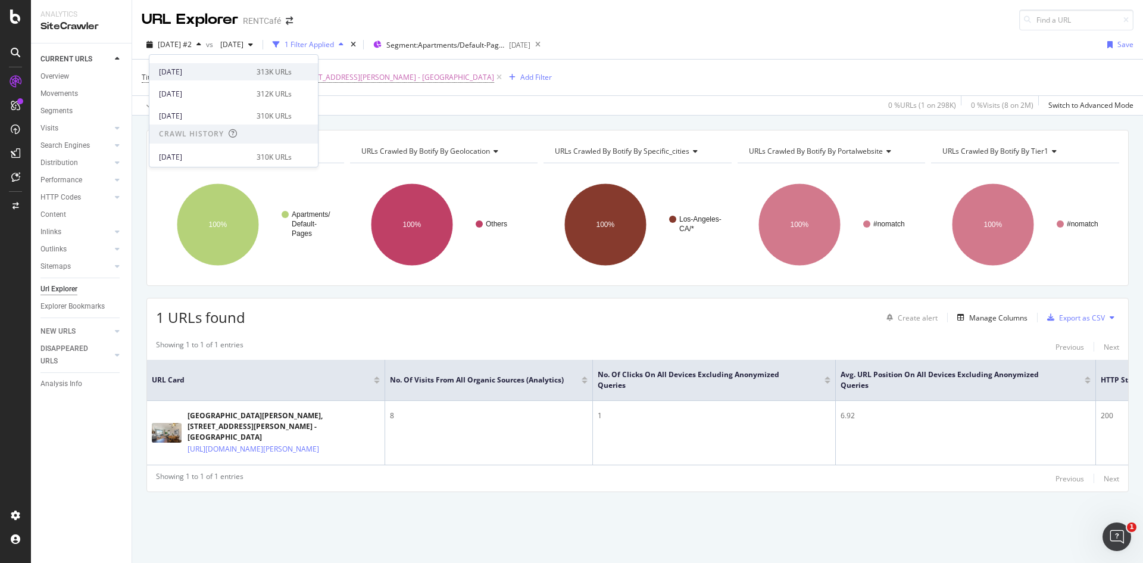
scroll to position [119, 0]
click at [200, 101] on div "[DATE]" at bounding box center [204, 97] width 90 height 11
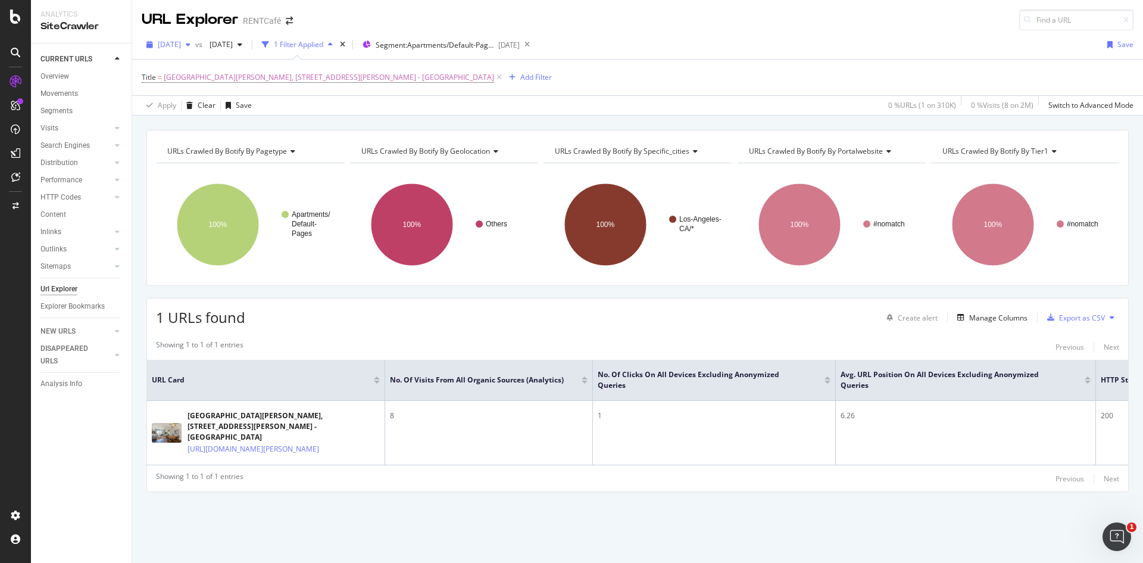
click at [182, 50] on div "[DATE]" at bounding box center [169, 45] width 54 height 18
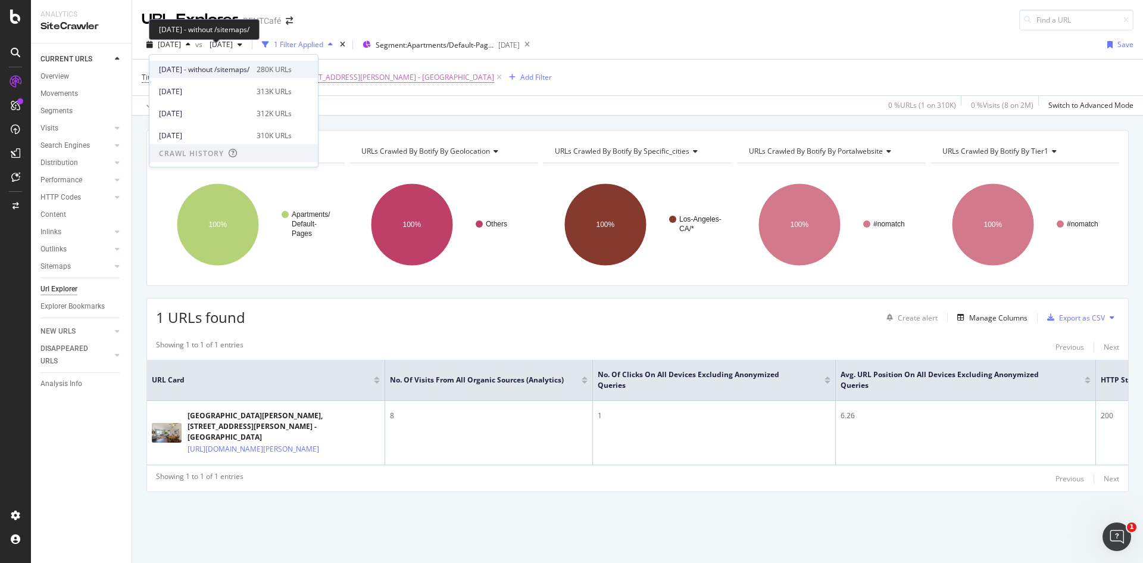
scroll to position [60, 0]
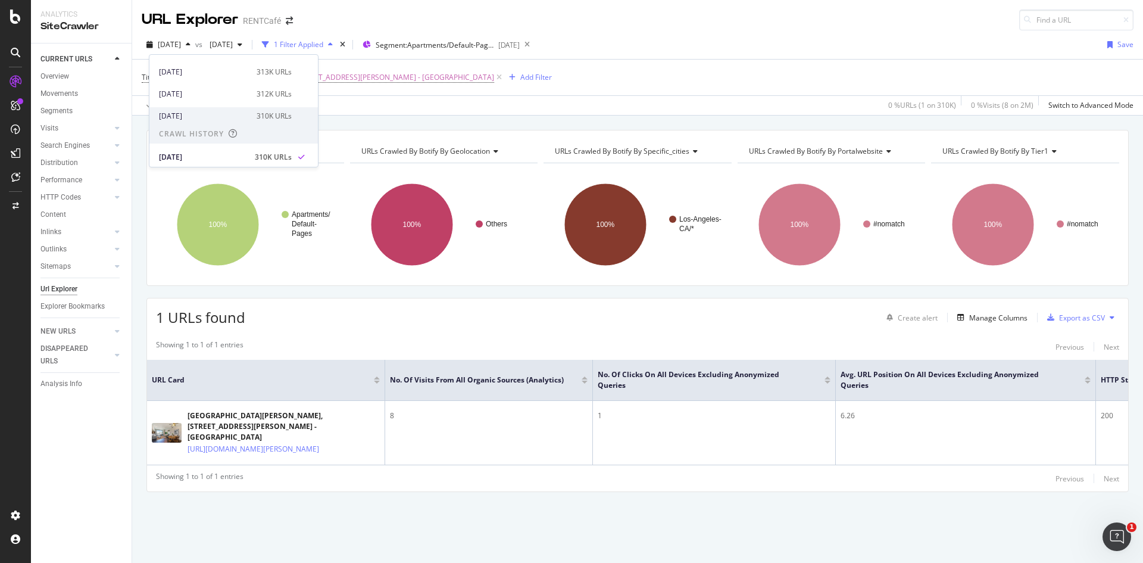
click at [187, 111] on div "[DATE]" at bounding box center [204, 116] width 90 height 11
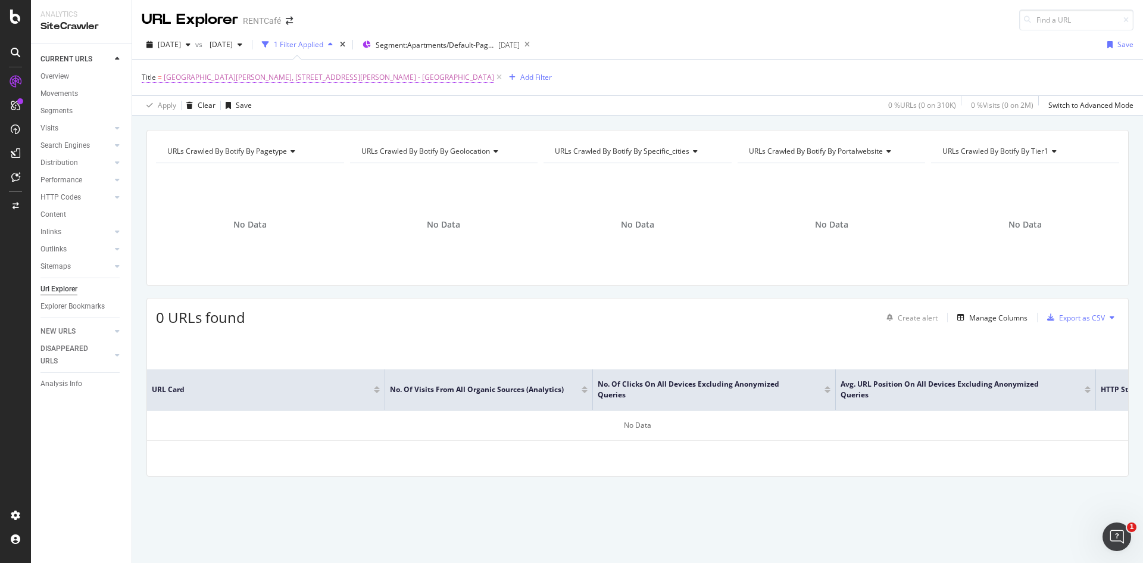
click at [209, 79] on span "430 Kelton Apartments, 430 Kelton Ave., Los Angeles, CA - RentCafe" at bounding box center [329, 77] width 330 height 17
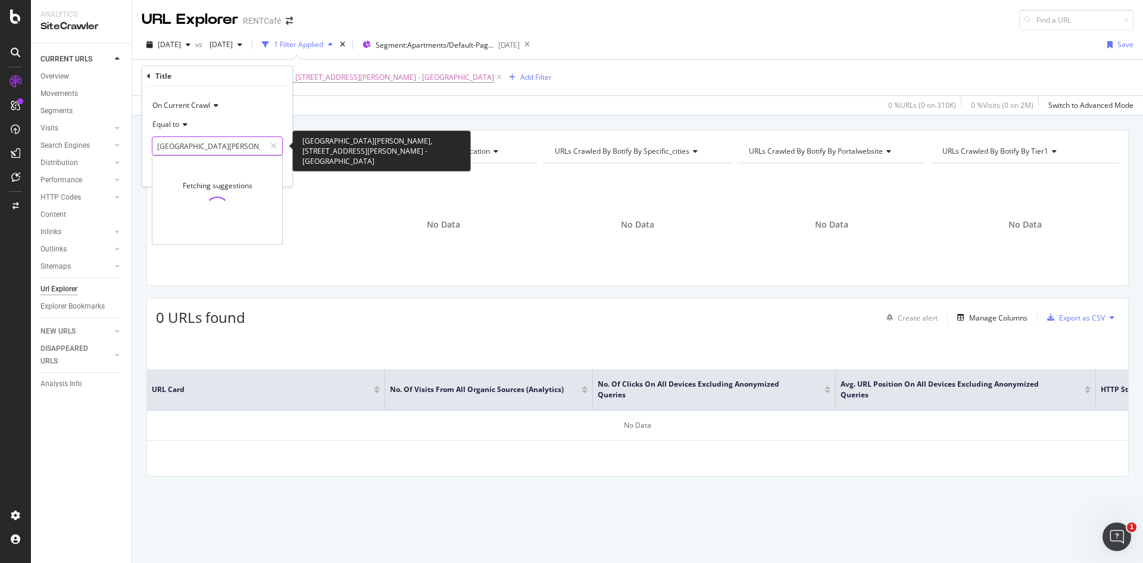
click at [223, 145] on input "430 Kelton Apartments, 430 Kelton Ave., Los Angeles, CA - RentCafe" at bounding box center [208, 145] width 113 height 19
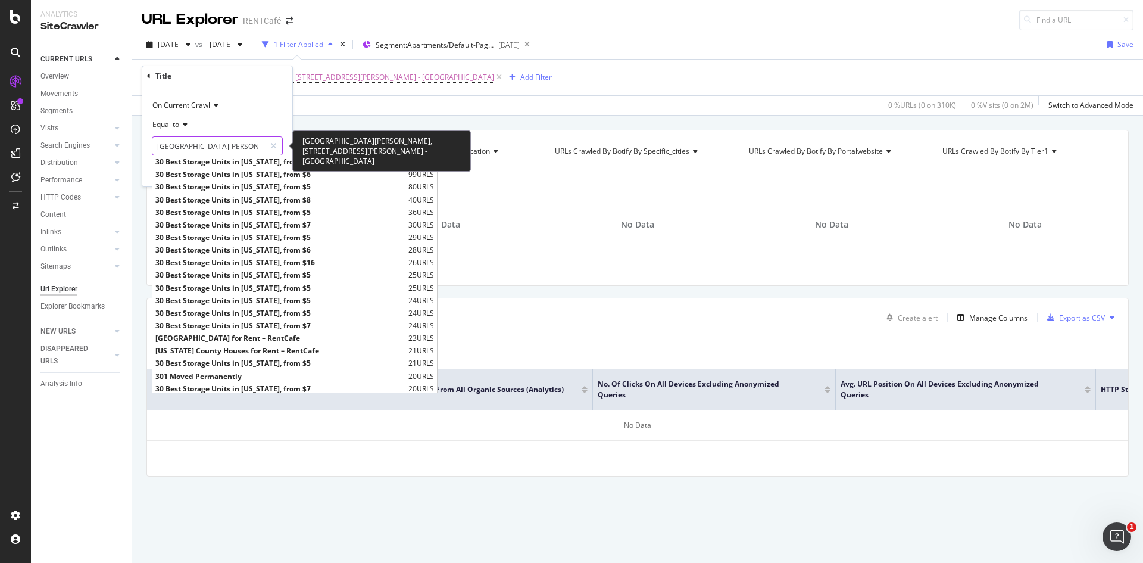
scroll to position [0, 120]
drag, startPoint x: 233, startPoint y: 148, endPoint x: 462, endPoint y: 154, distance: 228.7
click at [462, 154] on body "Analytics SiteCrawler CURRENT URLS Overview Movements Segments Visits Analysis …" at bounding box center [571, 281] width 1143 height 563
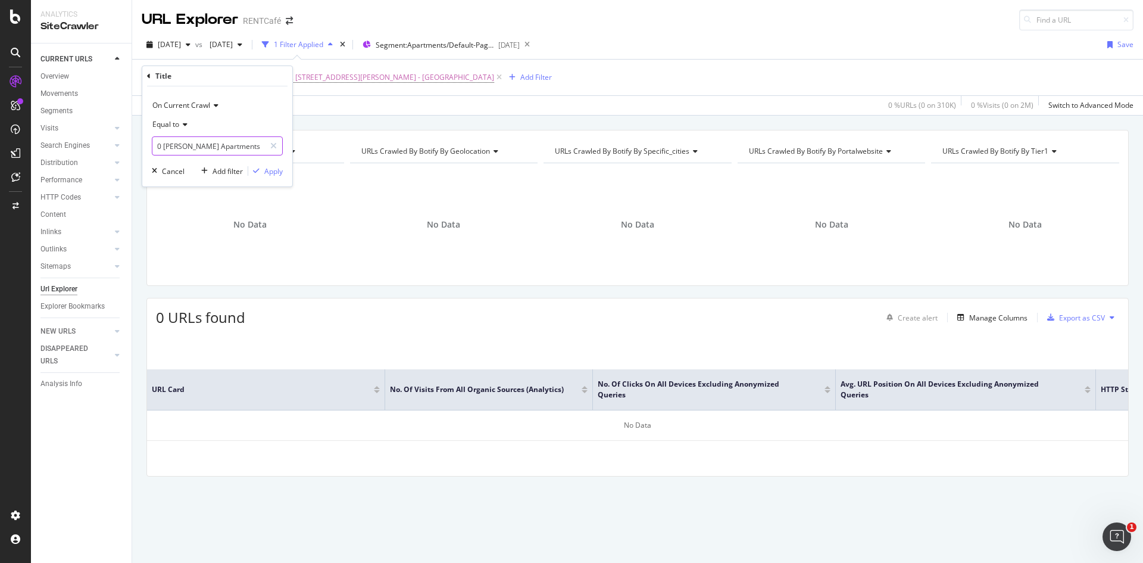
scroll to position [0, 0]
click at [240, 140] on input "430 Kelton Apartments" at bounding box center [208, 145] width 113 height 19
type input "430 Kelton Apartments"
click at [273, 168] on div "Apply" at bounding box center [273, 171] width 18 height 10
click at [195, 80] on span "430 Kelton Apartments" at bounding box center [219, 77] width 111 height 17
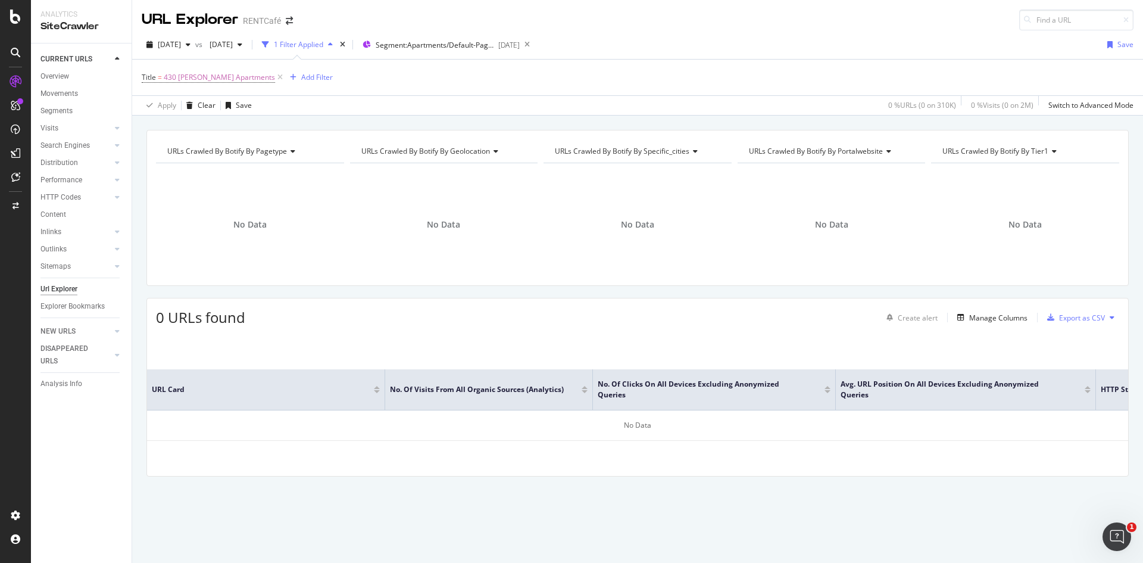
click at [442, 85] on div "Title = 430 Kelton Apartments Add Filter" at bounding box center [638, 78] width 992 height 36
click at [217, 84] on span "430 Kelton Apartments" at bounding box center [219, 77] width 111 height 17
click at [165, 81] on div "Title" at bounding box center [163, 76] width 16 height 10
click at [149, 76] on icon at bounding box center [149, 76] width 4 height 7
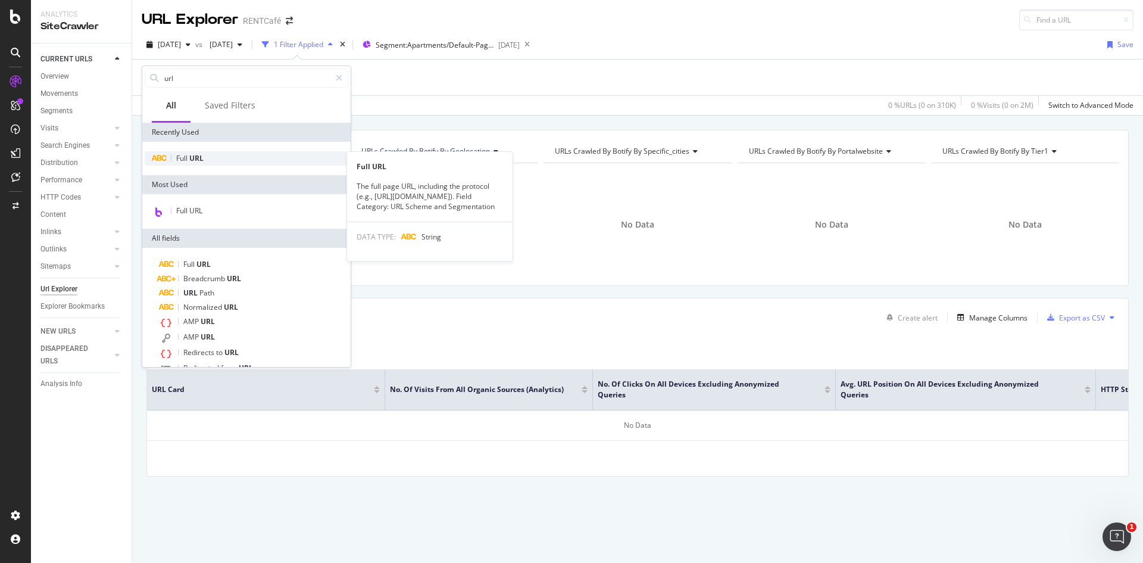
type input "url"
click at [188, 155] on span "Full" at bounding box center [182, 158] width 13 height 10
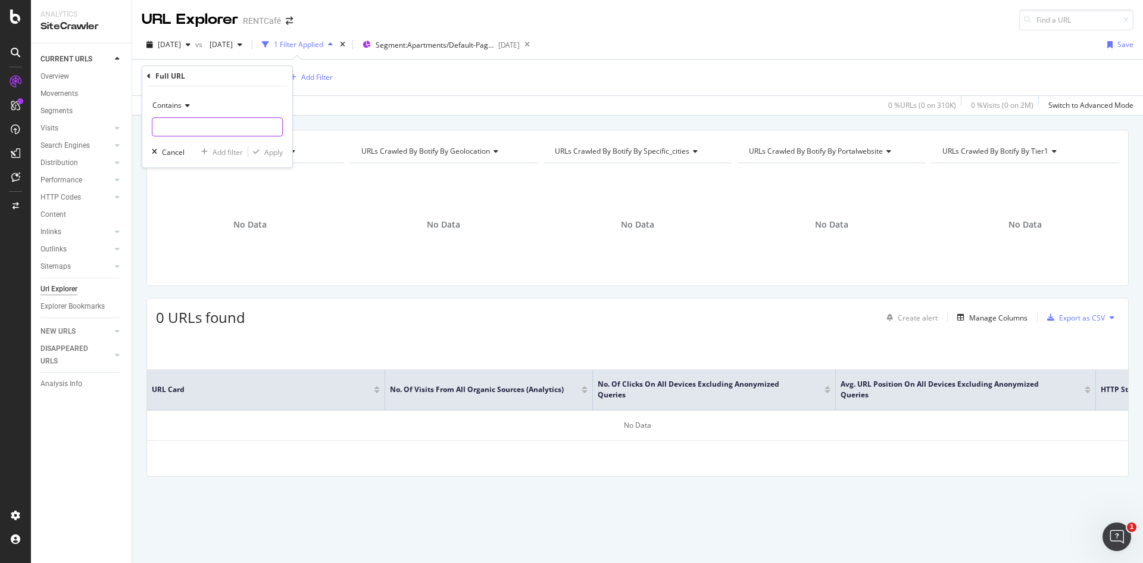
click at [194, 124] on input "text" at bounding box center [217, 126] width 130 height 19
paste input "https://www.rentcafe.com/apartments/or/portland/argyle-gardens-0/default.aspx"
type input "https://www.rentcafe.com/apartments/or/portland/argyle-gardens-0/default.aspx"
click at [276, 157] on div "Apply" at bounding box center [265, 151] width 35 height 11
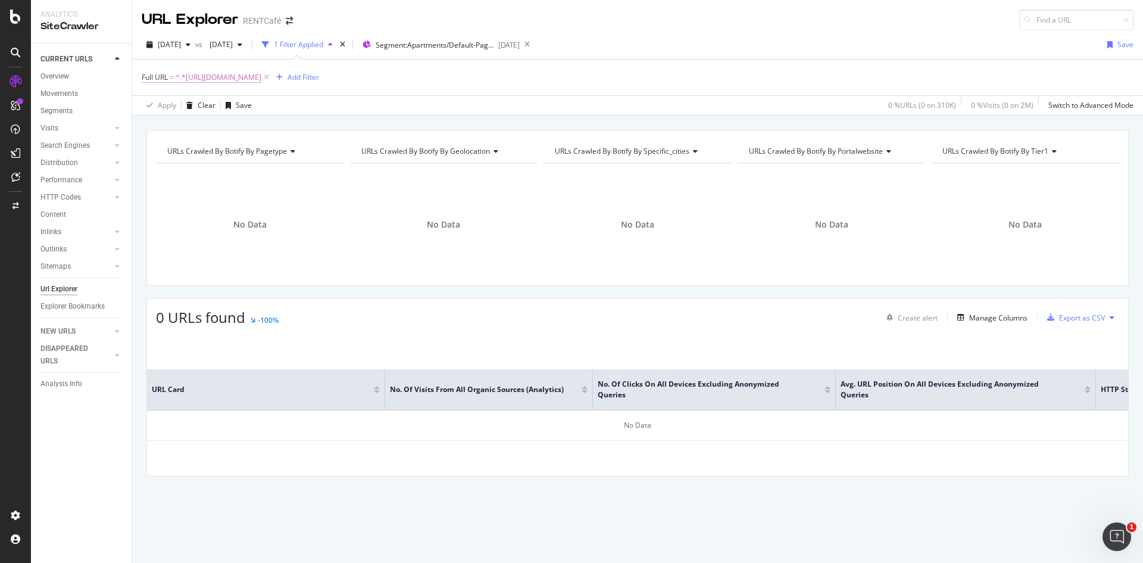
click at [255, 77] on span "^.*https://www.rentcafe.com/apartments/or/portland/argyle-gardens-0/default.asp…" at bounding box center [219, 77] width 86 height 17
click at [195, 131] on input "https://www.rentcafe.com/apartments/or/portland/argyle-gardens-0/default.aspx" at bounding box center [208, 126] width 113 height 19
drag, startPoint x: 201, startPoint y: 129, endPoint x: 60, endPoint y: 121, distance: 140.7
click at [60, 121] on body "Analytics SiteCrawler CURRENT URLS Overview Movements Segments Visits Analysis …" at bounding box center [571, 281] width 1143 height 563
click at [185, 131] on input "https://www.rentcafe.com/apartments/or/portland/argyle-gardens-0/default.aspx" at bounding box center [208, 126] width 113 height 19
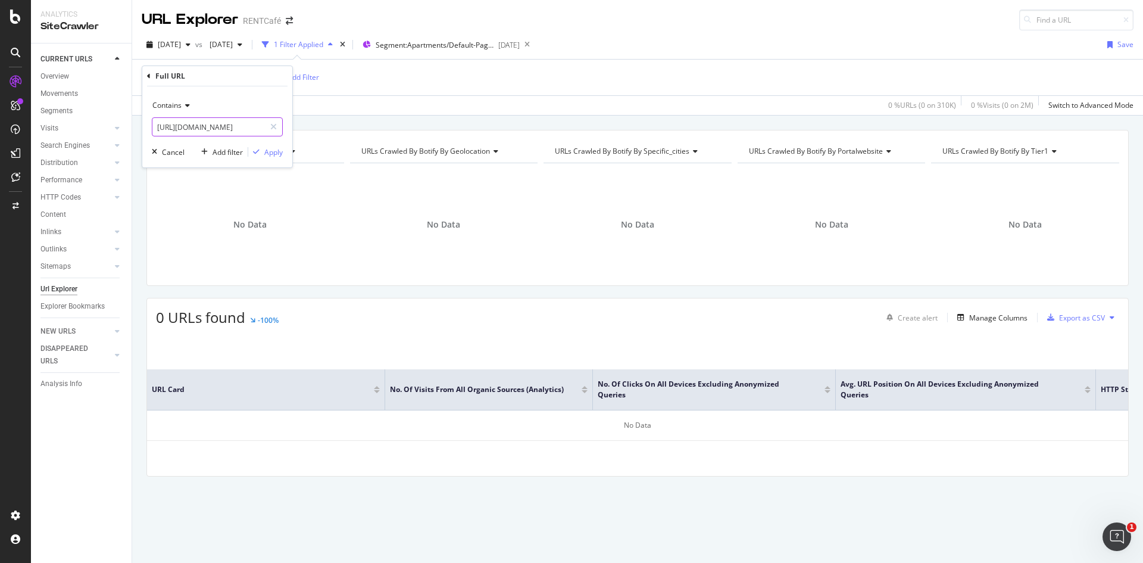
drag, startPoint x: 199, startPoint y: 127, endPoint x: 140, endPoint y: 123, distance: 58.4
click at [140, 123] on body "Analytics SiteCrawler CURRENT URLS Overview Movements Segments Visits Analysis …" at bounding box center [571, 281] width 1143 height 563
click at [218, 129] on input "https://www.rentcafe.com/apartments/or/portland/argyle-gardens-0/default.aspx" at bounding box center [208, 126] width 113 height 19
drag, startPoint x: 243, startPoint y: 129, endPoint x: 180, endPoint y: 124, distance: 63.2
click at [180, 124] on input "https://www.rentcafe.com/apartments/or/portland/argyle-gardens-0/default.aspx" at bounding box center [208, 126] width 113 height 19
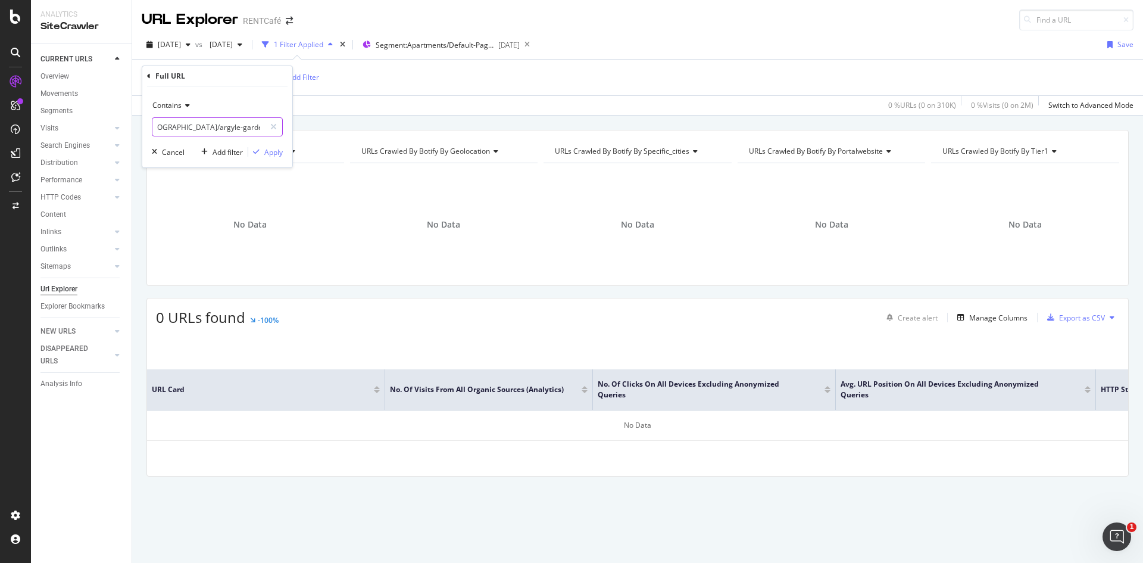
scroll to position [0, 81]
drag, startPoint x: 201, startPoint y: 127, endPoint x: 301, endPoint y: 130, distance: 99.4
click at [301, 130] on body "Analytics SiteCrawler CURRENT URLS Overview Movements Segments Visits Analysis …" at bounding box center [571, 281] width 1143 height 563
click at [250, 129] on input "/apartments/or/portland/argyle-gardens-0/default.aspx" at bounding box center [208, 126] width 113 height 19
type input "/apartments/or/portland/argyle-gardens-0/default.aspx"
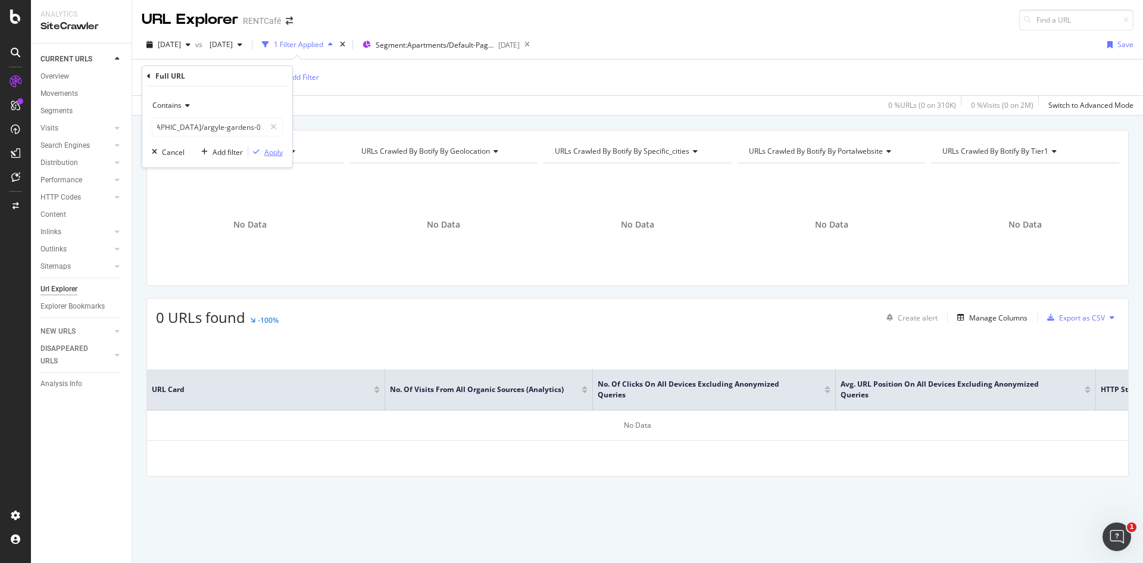
scroll to position [0, 0]
click at [270, 148] on div "Apply" at bounding box center [273, 152] width 18 height 10
click at [171, 47] on span "[DATE]" at bounding box center [169, 44] width 23 height 10
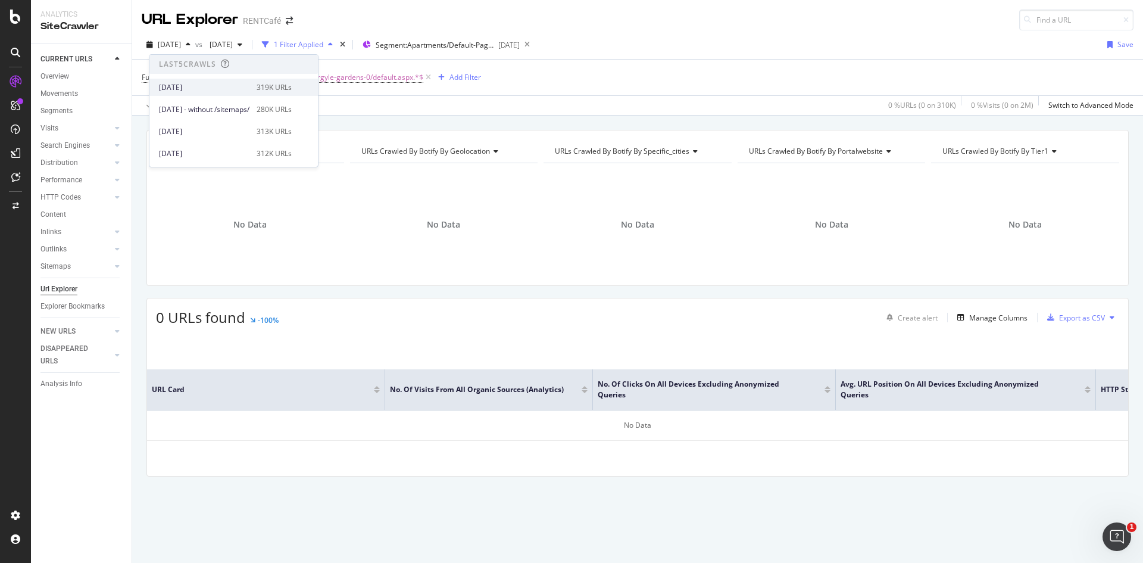
click at [292, 87] on div "319K URLs" at bounding box center [274, 87] width 35 height 11
click at [298, 79] on span "^.*/apartments/or/portland/argyle-gardens-0/default.aspx.*$" at bounding box center [300, 77] width 248 height 17
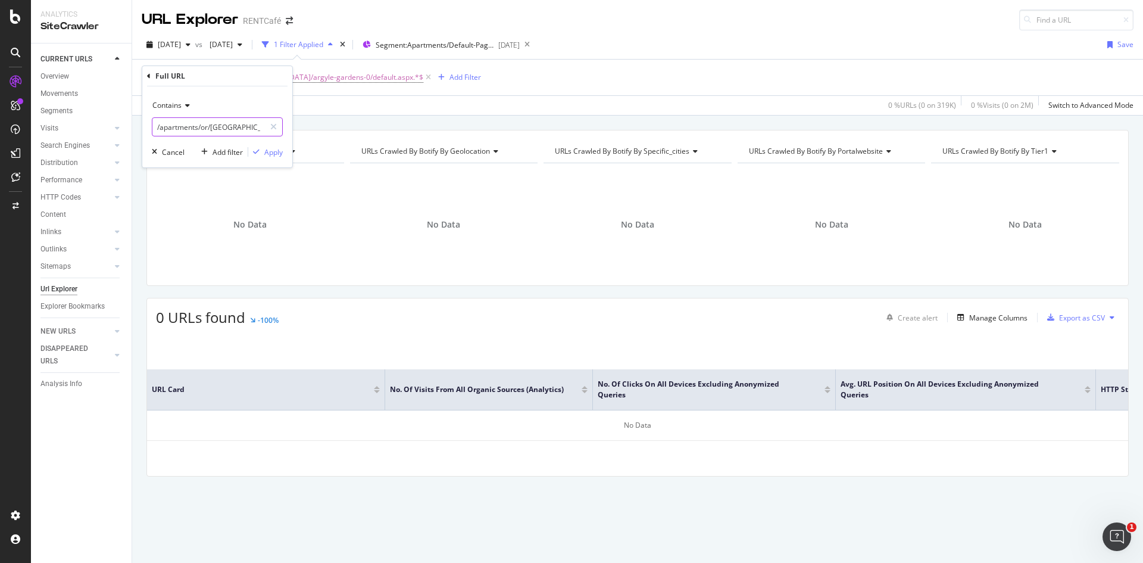
click at [221, 127] on input "/apartments/or/portland/argyle-gardens-0/default.aspx" at bounding box center [208, 126] width 113 height 19
drag, startPoint x: 205, startPoint y: 129, endPoint x: 292, endPoint y: 129, distance: 86.3
click at [292, 129] on div "Contains /apartments/or/portland/argyle-gardens-0/default.aspx Cancel Add filte…" at bounding box center [217, 126] width 150 height 81
click at [271, 151] on div "Apply" at bounding box center [273, 152] width 18 height 10
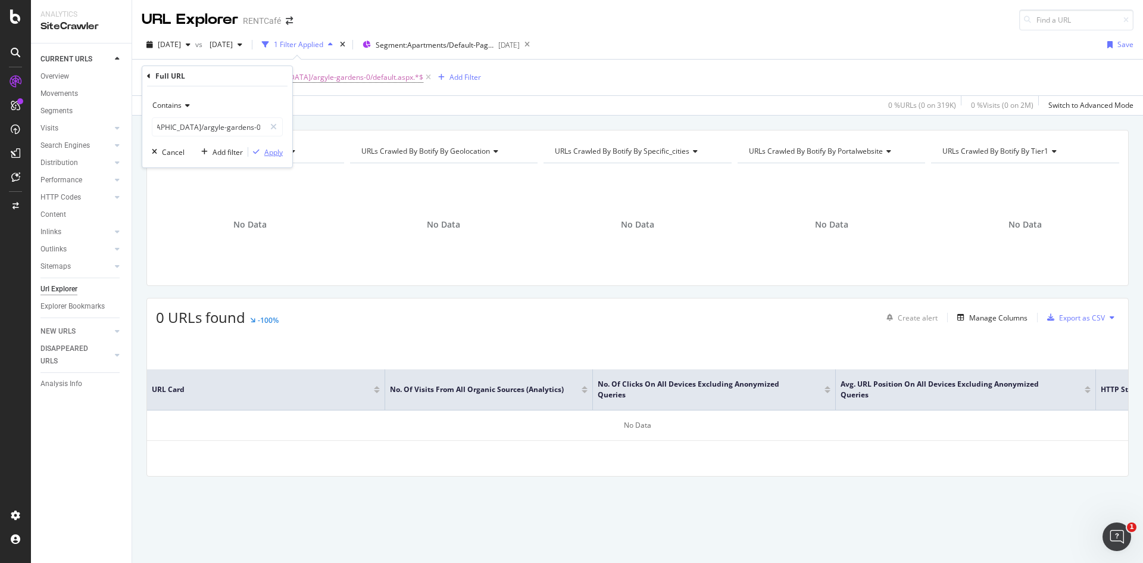
scroll to position [0, 0]
click at [180, 74] on span "^.*/apartments/or/portland/argyle-gardens-0/default.aspx.*$" at bounding box center [300, 77] width 248 height 17
click at [274, 158] on div "Contains /apartments/or/portland/argyle-gardens-0/default.aspx Cancel Add filte…" at bounding box center [217, 126] width 150 height 81
click at [181, 46] on span "[DATE]" at bounding box center [169, 44] width 23 height 10
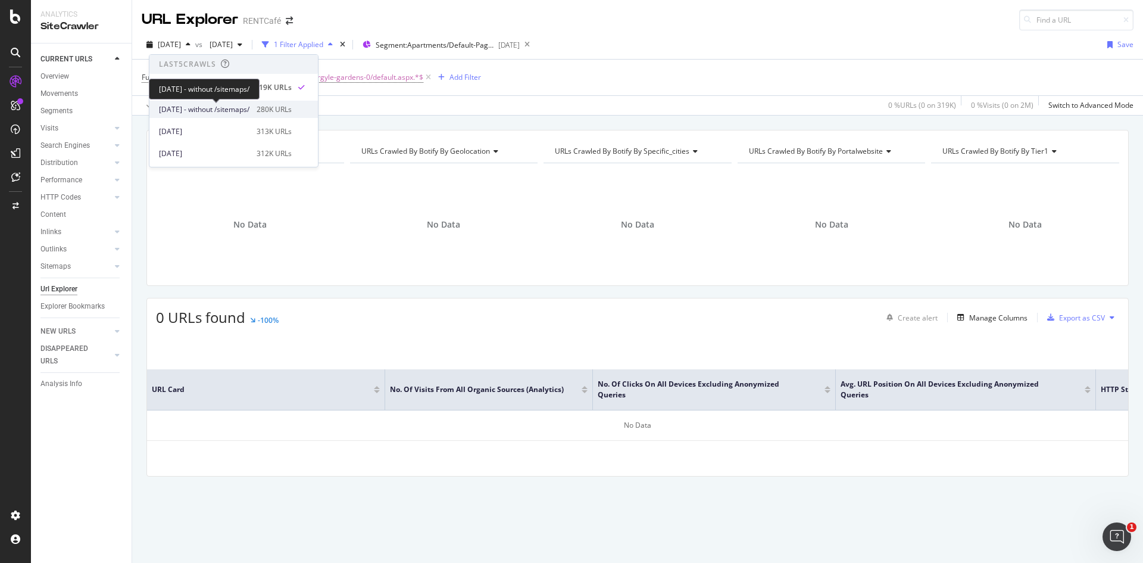
click at [283, 101] on div "2025 Sep. 3rd - without /sitemaps/ 280K URLs" at bounding box center [233, 109] width 168 height 17
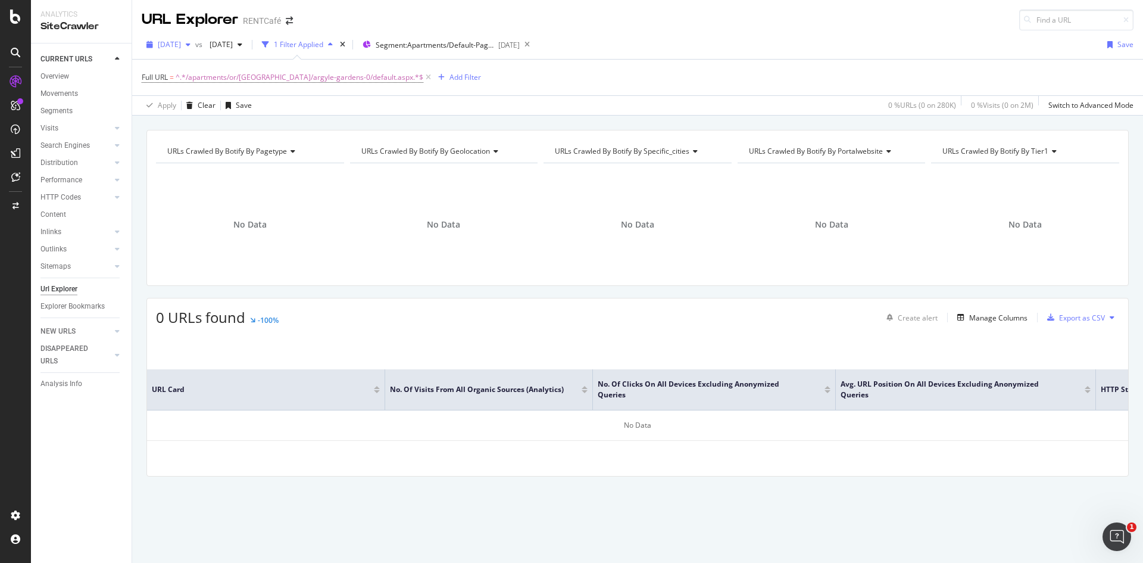
click at [170, 42] on span "[DATE]" at bounding box center [169, 44] width 23 height 10
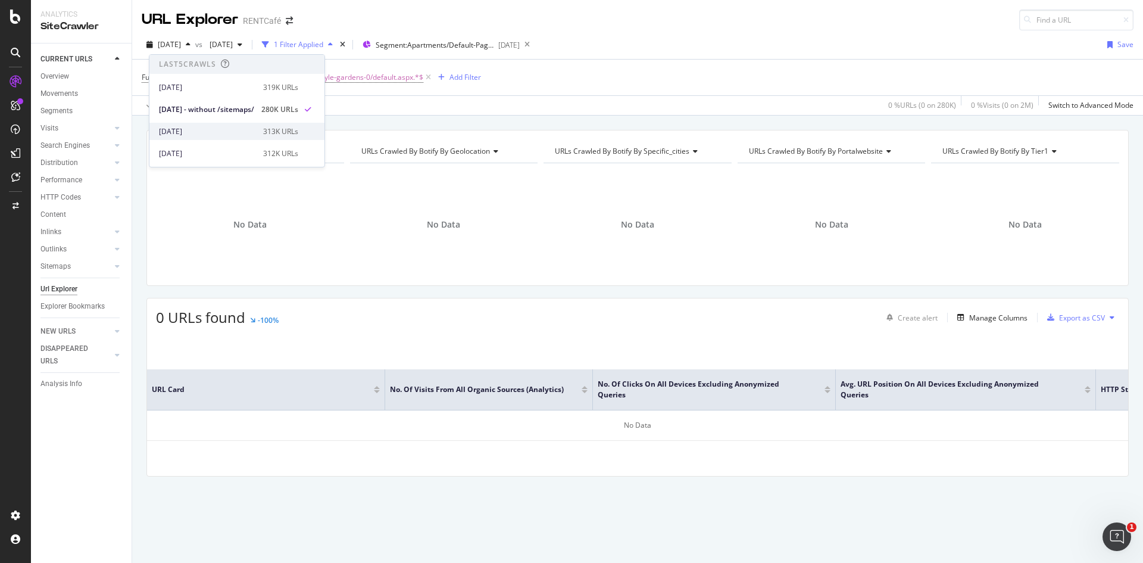
click at [204, 128] on div "[DATE]" at bounding box center [207, 131] width 97 height 11
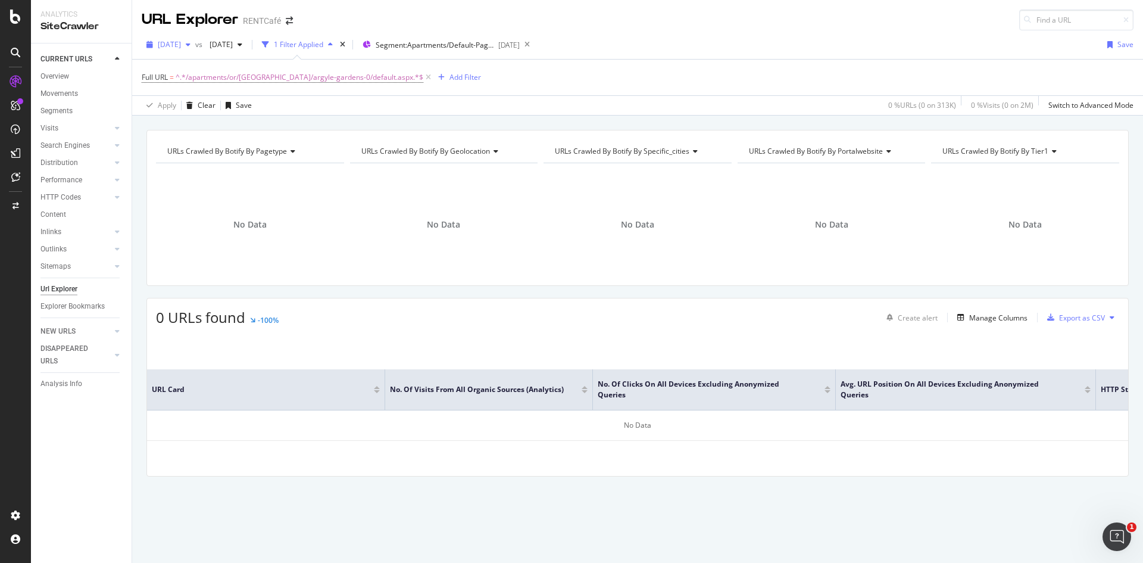
click at [181, 42] on span "[DATE]" at bounding box center [169, 44] width 23 height 10
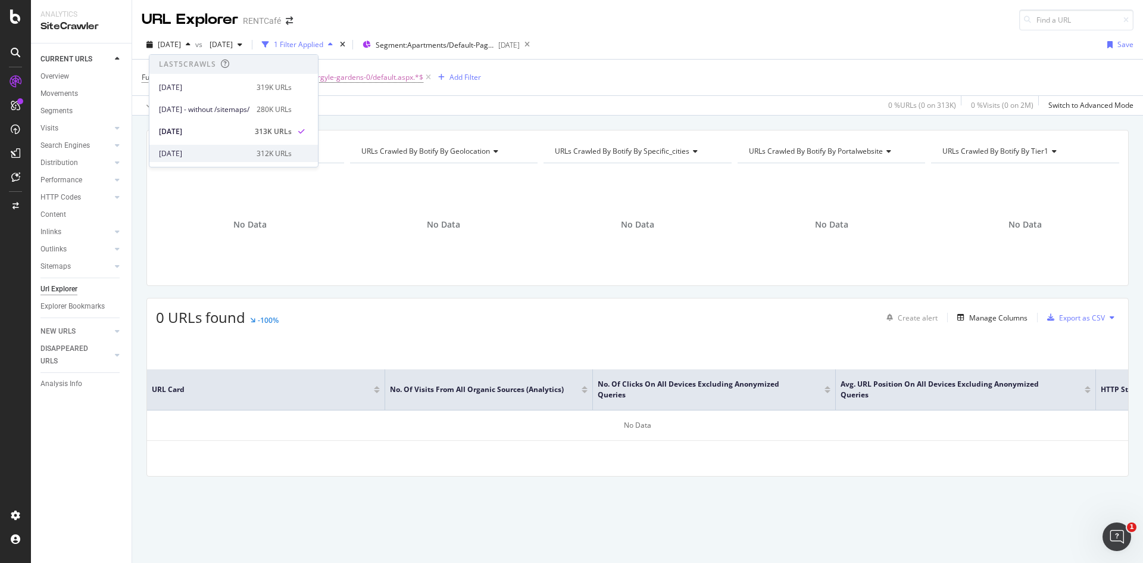
click at [172, 155] on div "[DATE]" at bounding box center [204, 153] width 90 height 11
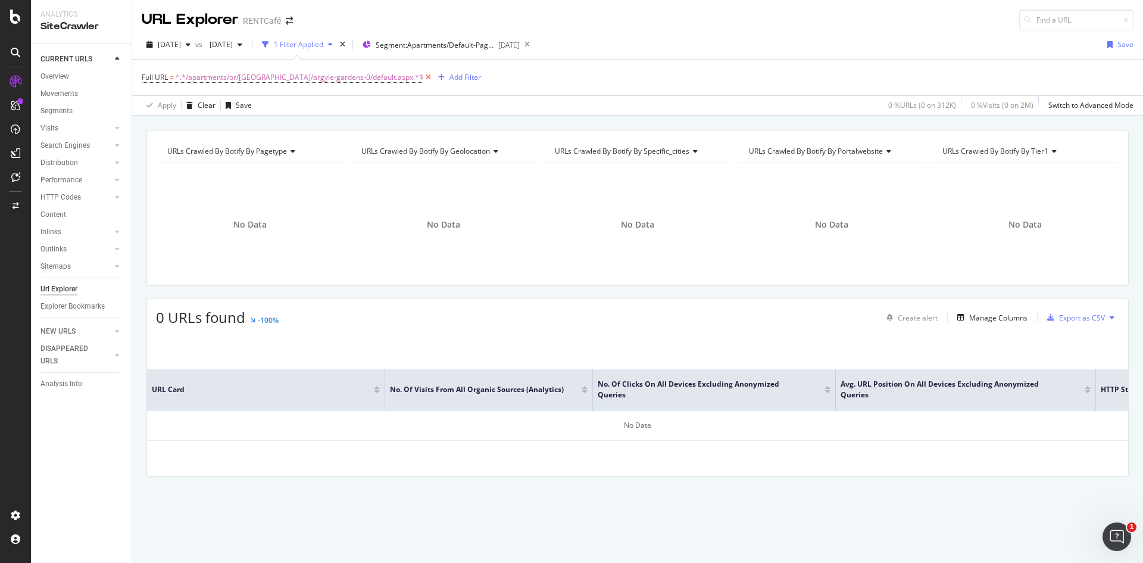
click at [423, 79] on icon at bounding box center [428, 77] width 10 height 12
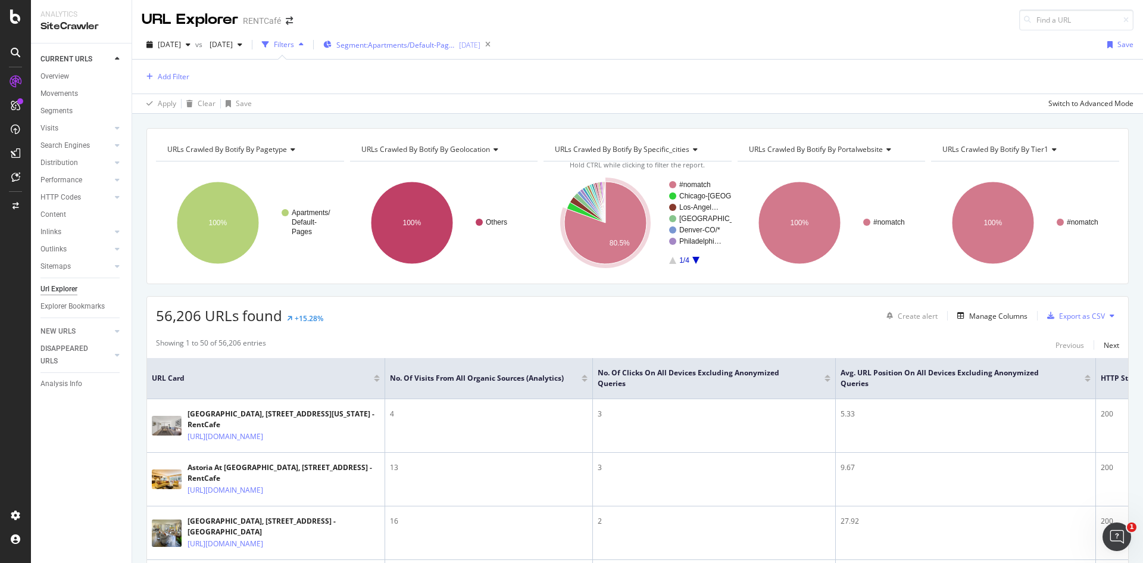
click at [445, 39] on div "Segment: Apartments/Default-Pages 2025-05-28" at bounding box center [401, 45] width 157 height 18
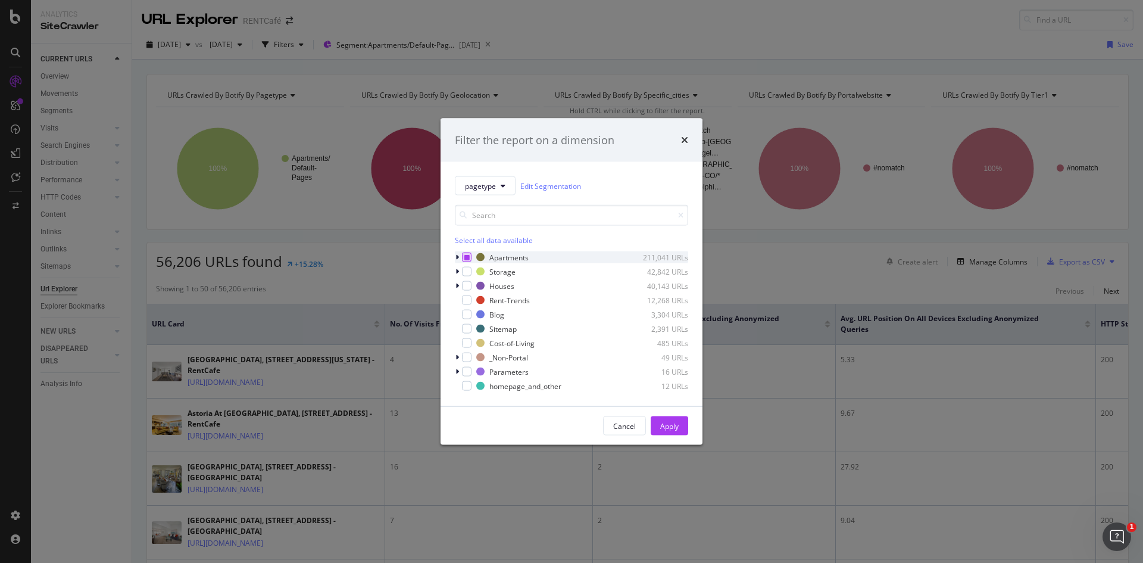
click at [470, 258] on div "modal" at bounding box center [467, 257] width 10 height 10
click at [467, 256] on icon "modal" at bounding box center [466, 257] width 5 height 6
click at [669, 424] on div "Apply" at bounding box center [669, 425] width 18 height 10
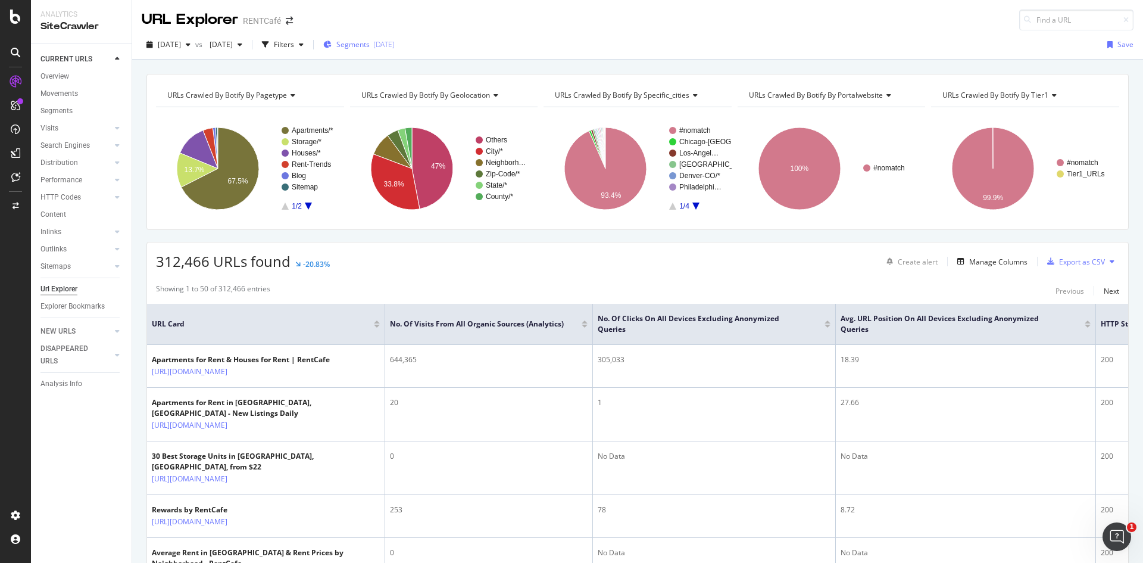
click at [370, 46] on span "Segments" at bounding box center [352, 44] width 33 height 10
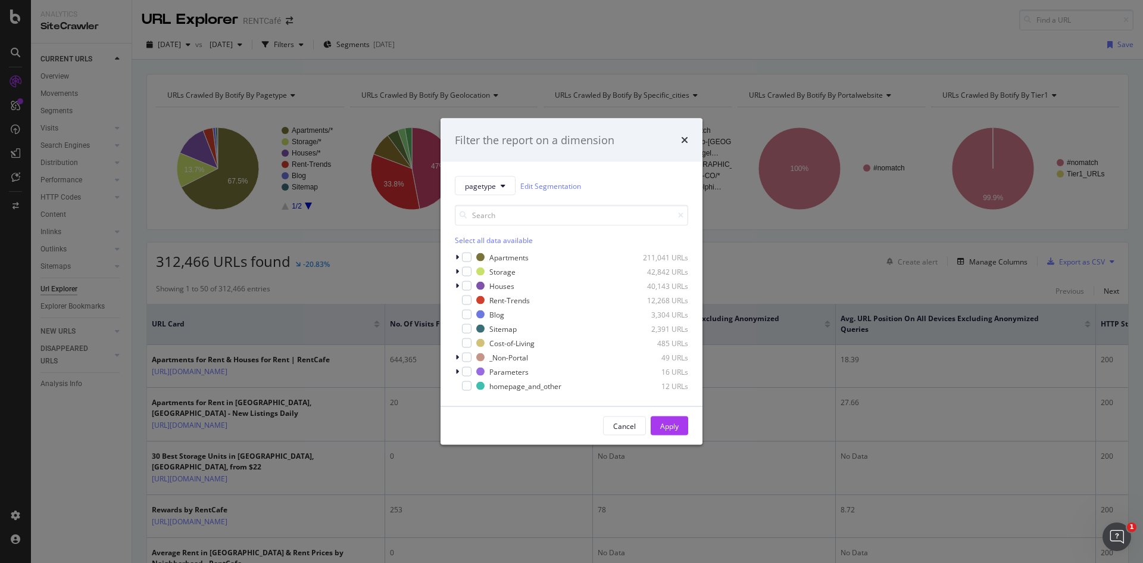
click at [673, 55] on div "Filter the report on a dimension pagetype Edit Segmentation Select all data ava…" at bounding box center [571, 281] width 1143 height 563
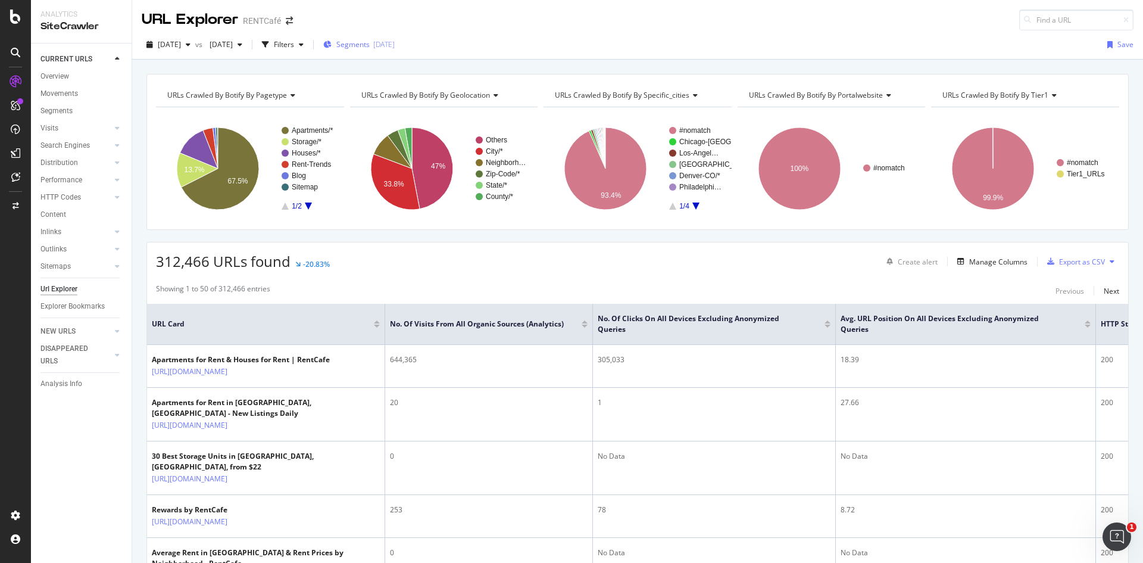
click at [370, 40] on span "Segments" at bounding box center [352, 44] width 33 height 10
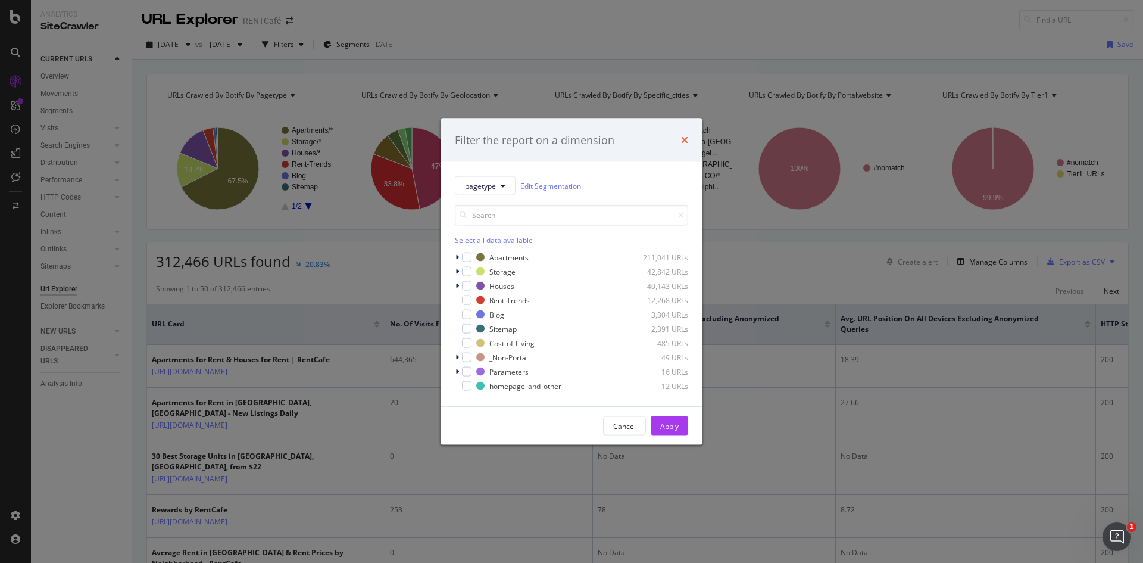
click at [684, 140] on icon "times" at bounding box center [684, 140] width 7 height 10
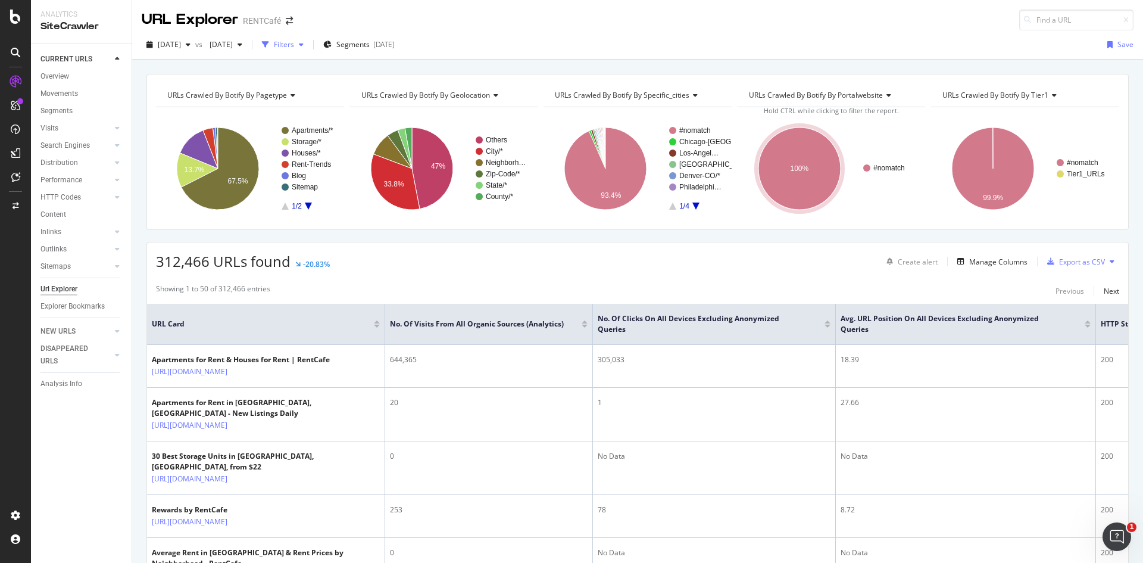
click at [294, 40] on div "Filters" at bounding box center [284, 44] width 20 height 10
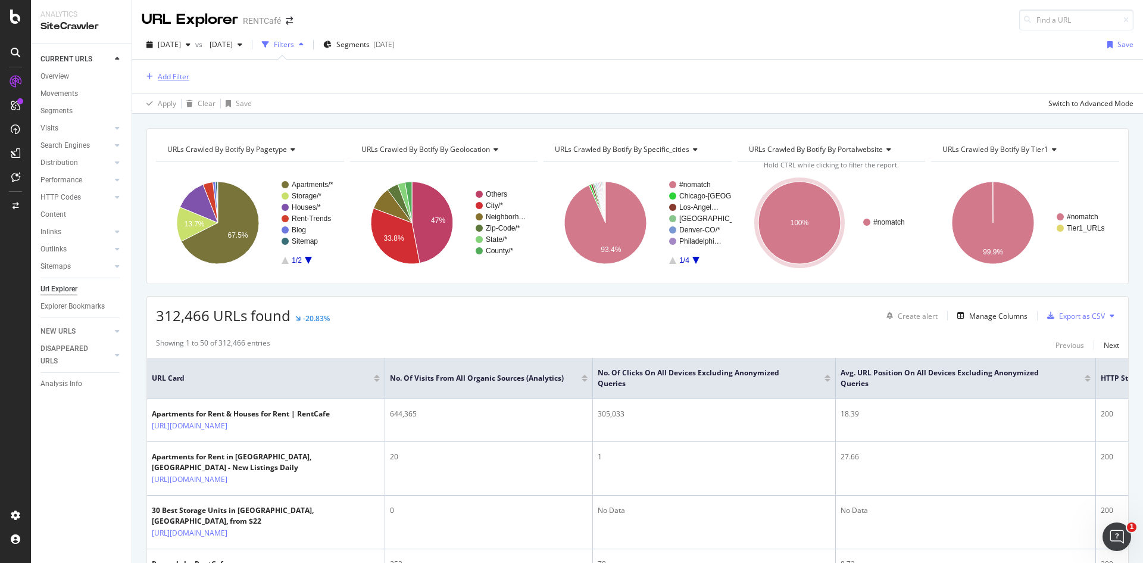
click at [170, 79] on div "Add Filter" at bounding box center [174, 76] width 32 height 10
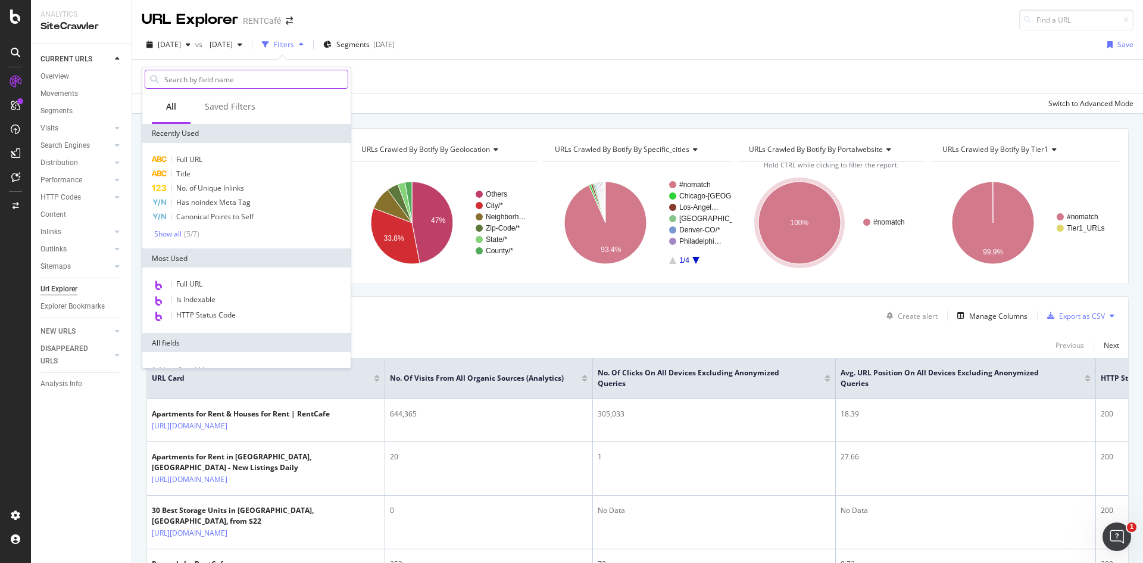
click at [230, 85] on input "text" at bounding box center [255, 79] width 185 height 18
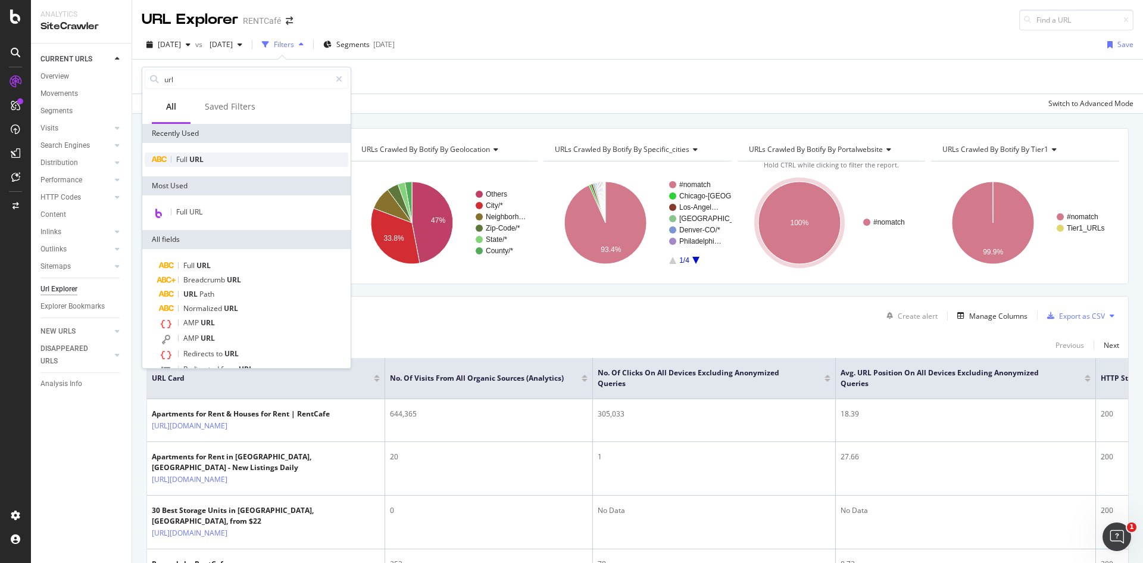
type input "url"
click at [221, 157] on div "Full URL" at bounding box center [247, 159] width 204 height 14
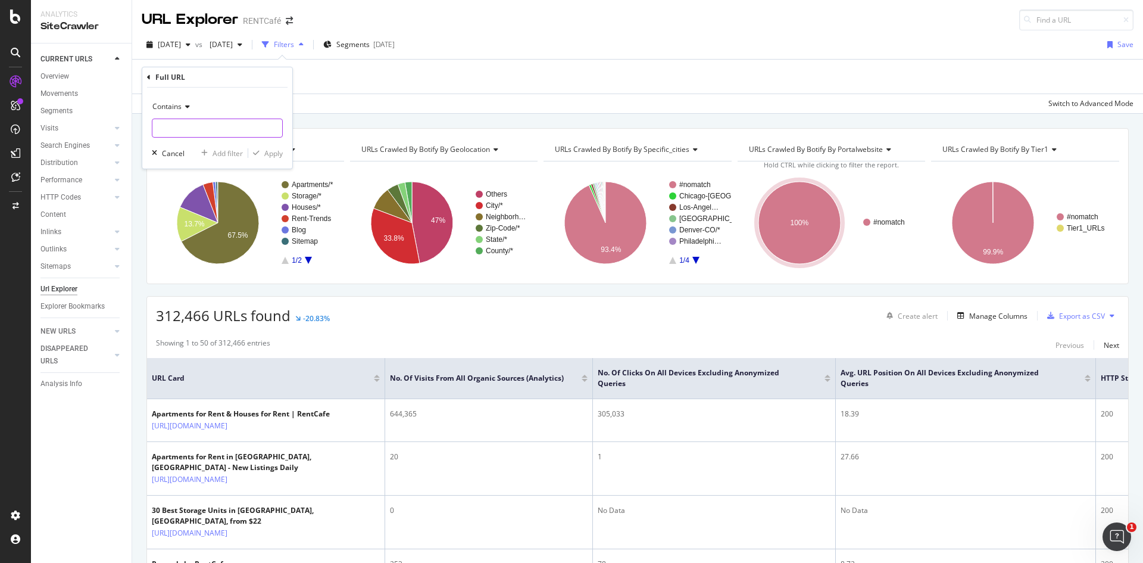
click at [179, 127] on input "text" at bounding box center [217, 127] width 130 height 19
type input "default.aspx"
click at [274, 157] on div "Apply" at bounding box center [273, 153] width 18 height 10
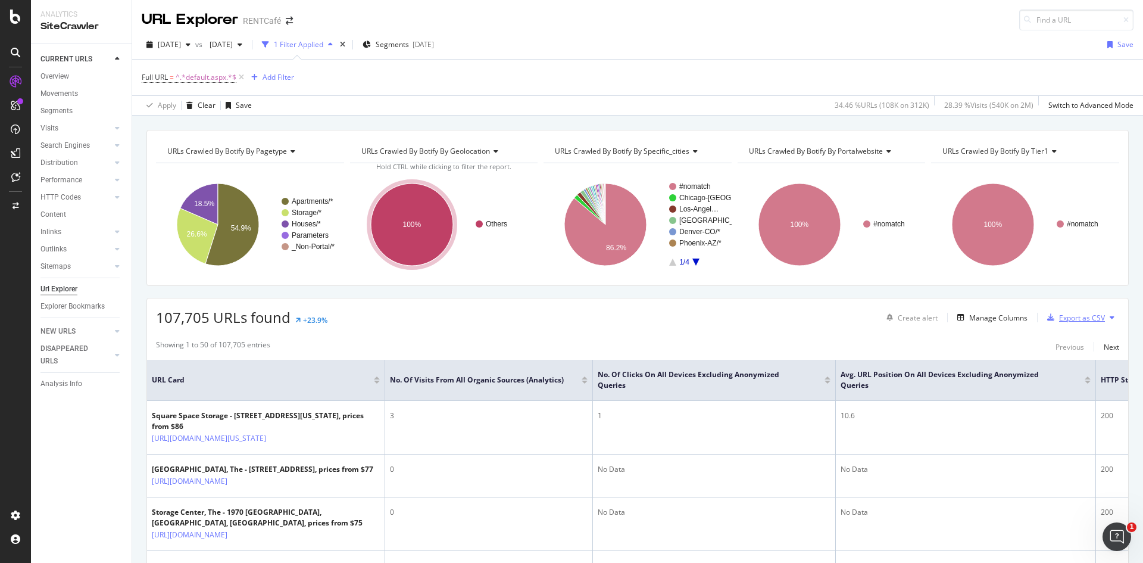
click at [1072, 315] on div "Export as CSV" at bounding box center [1082, 318] width 46 height 10
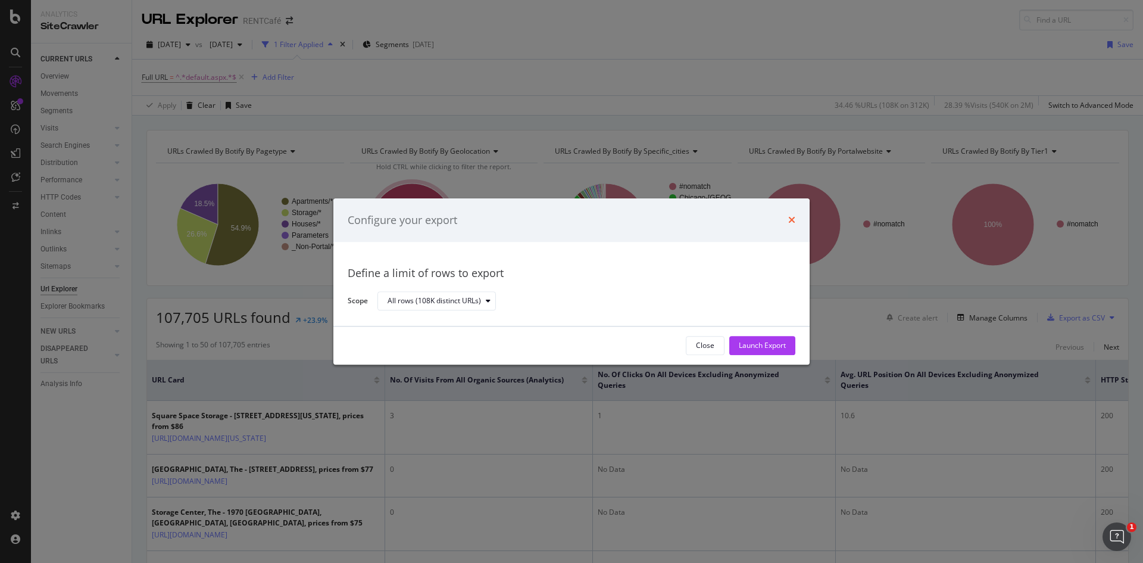
click at [791, 218] on icon "times" at bounding box center [791, 221] width 7 height 10
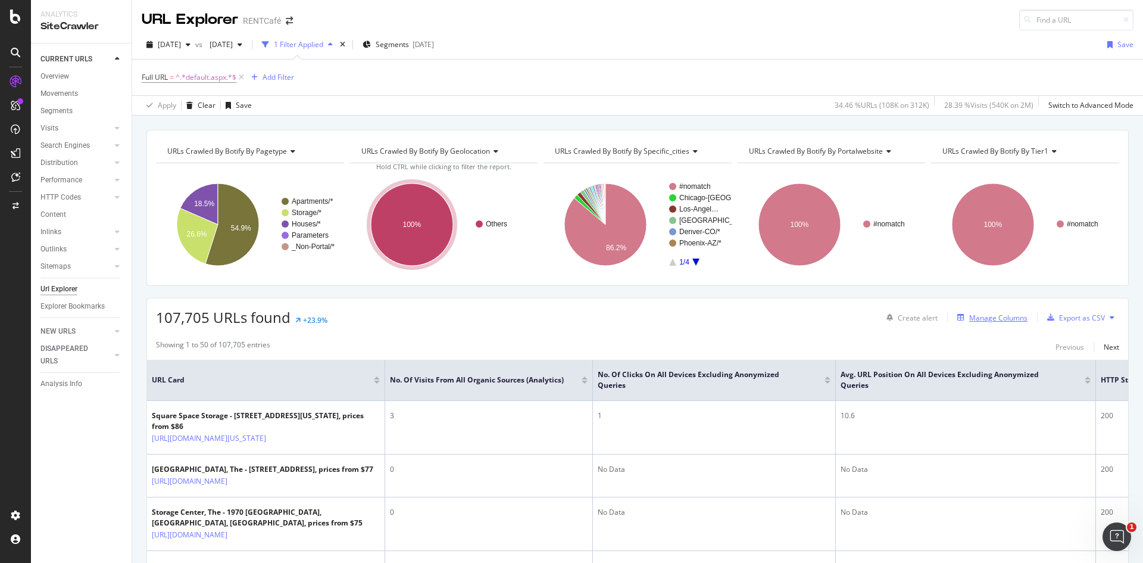
click at [983, 322] on div "Manage Columns" at bounding box center [998, 318] width 58 height 10
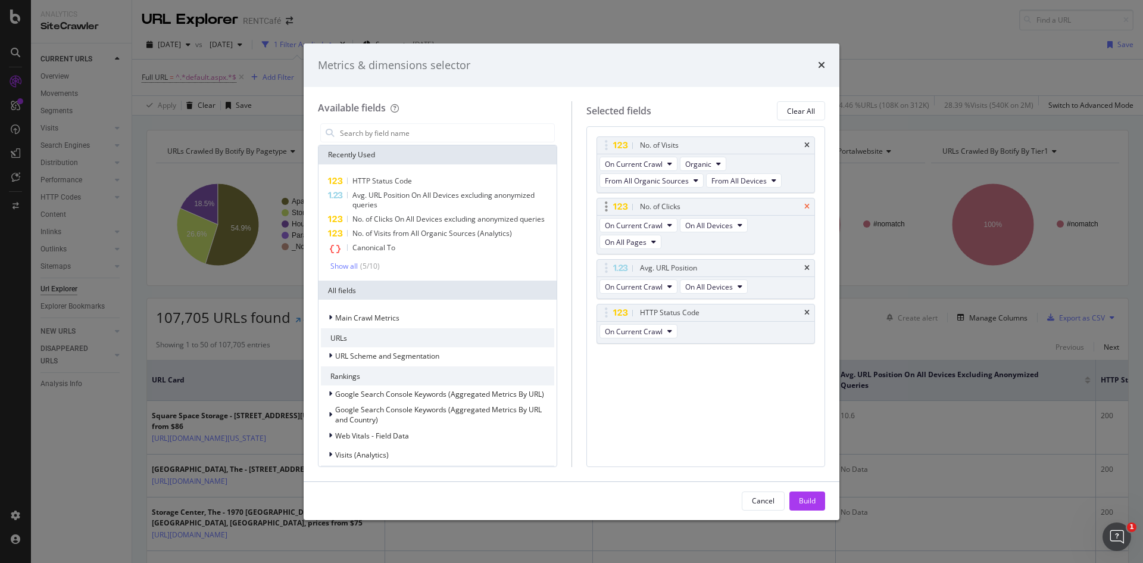
click at [805, 205] on icon "times" at bounding box center [806, 206] width 5 height 7
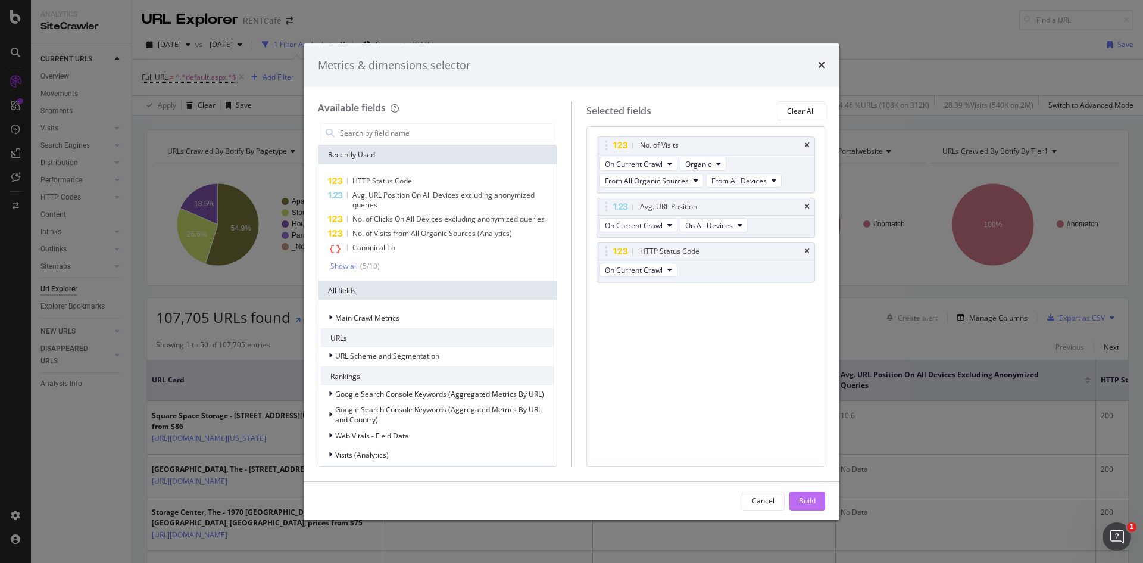
click at [810, 504] on div "Build" at bounding box center [807, 500] width 17 height 10
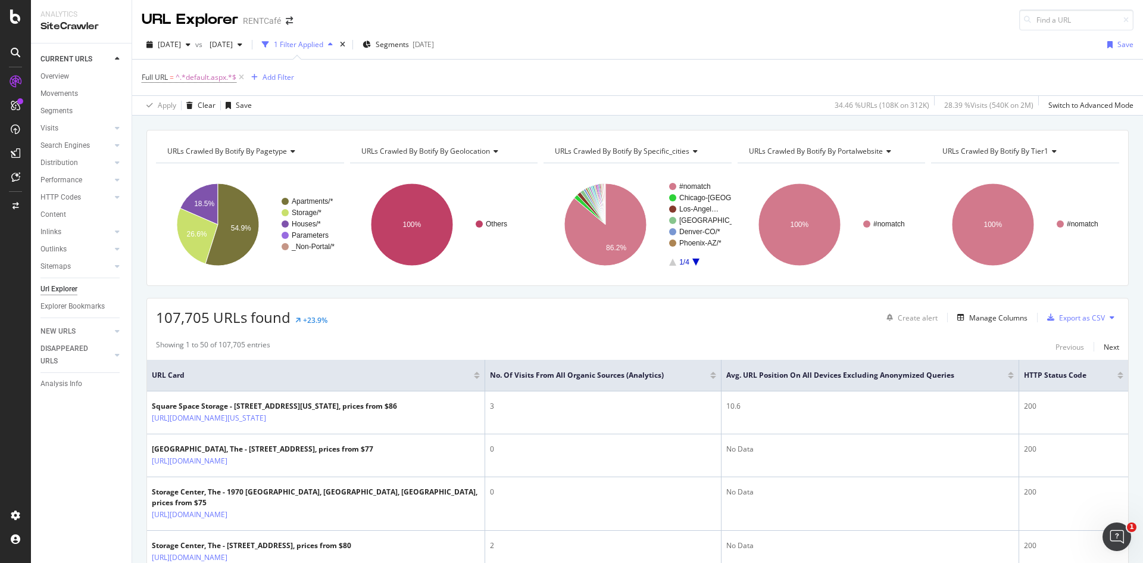
click at [1045, 368] on th "HTTP Status Code" at bounding box center [1073, 376] width 109 height 32
click at [1117, 377] on div at bounding box center [1120, 377] width 6 height 3
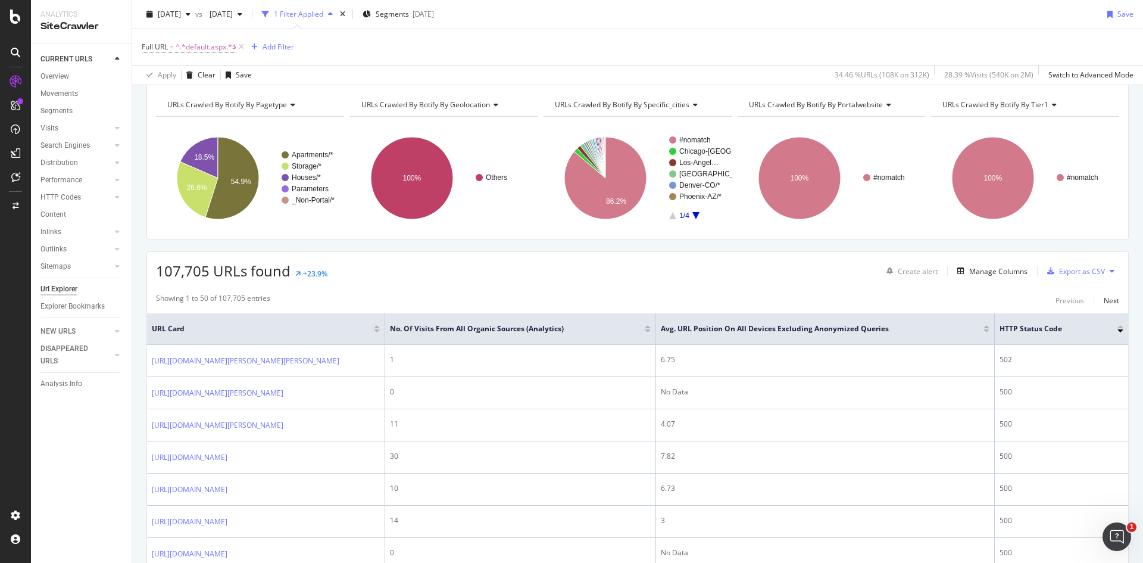
scroll to position [119, 0]
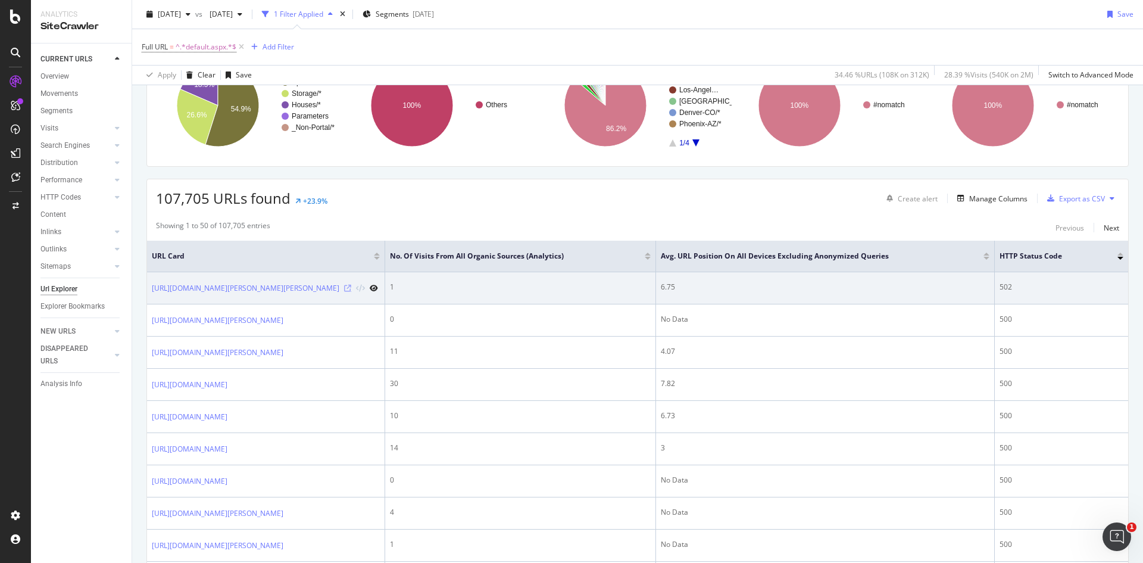
click at [349, 292] on icon at bounding box center [347, 288] width 7 height 7
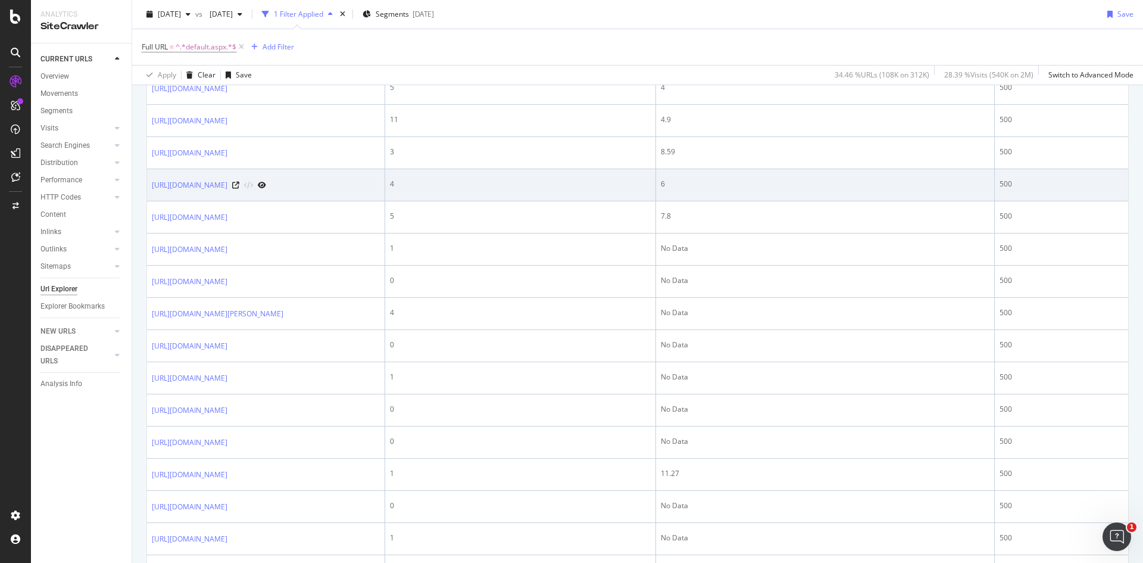
scroll to position [1607, 0]
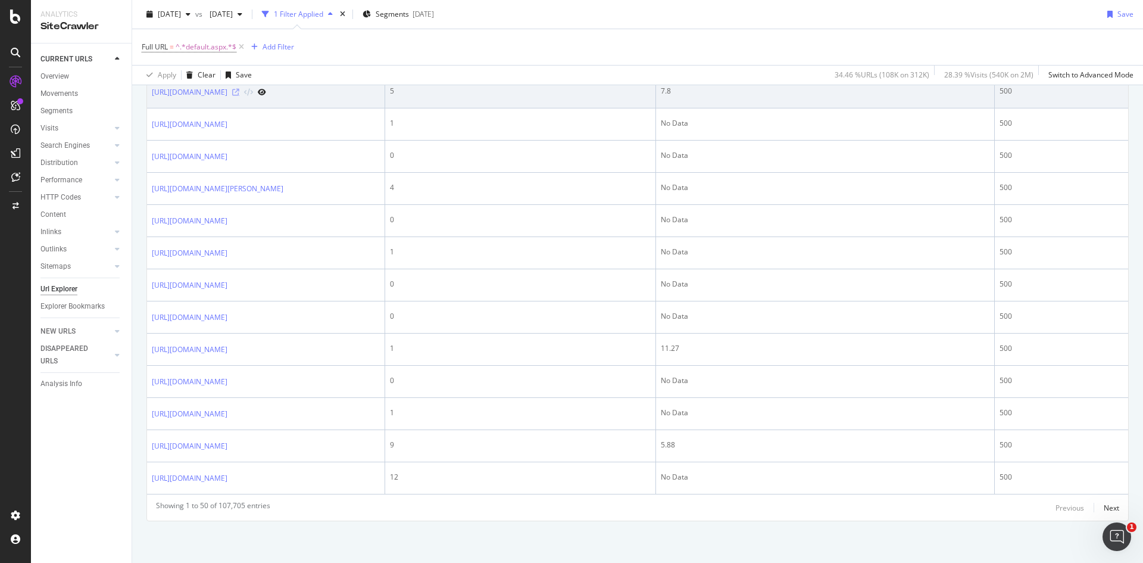
click at [239, 96] on icon at bounding box center [235, 92] width 7 height 7
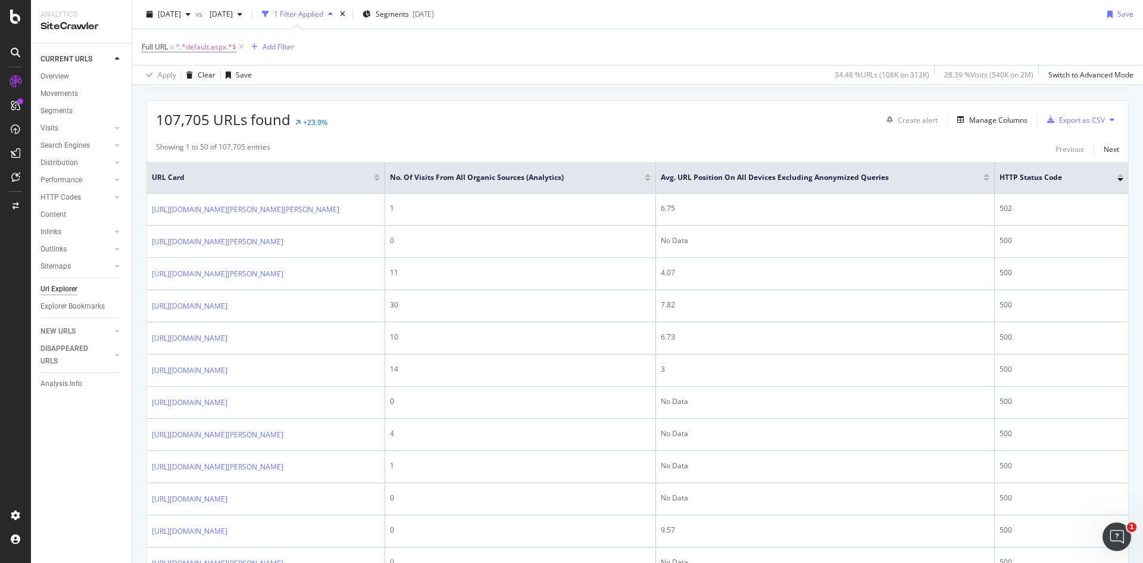
scroll to position [0, 0]
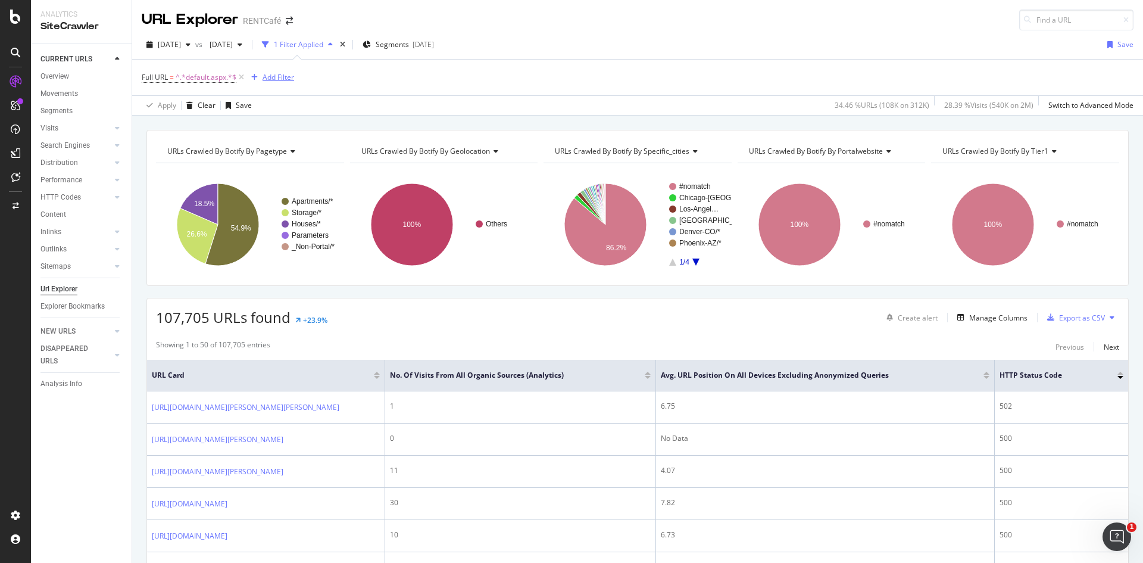
click at [285, 76] on div "Add Filter" at bounding box center [279, 77] width 32 height 10
click at [555, 76] on div "Full URL = ^.*default.aspx.*$ Add Filter" at bounding box center [638, 78] width 992 height 36
click at [434, 51] on div "Segments 2025-05-28" at bounding box center [398, 45] width 71 height 18
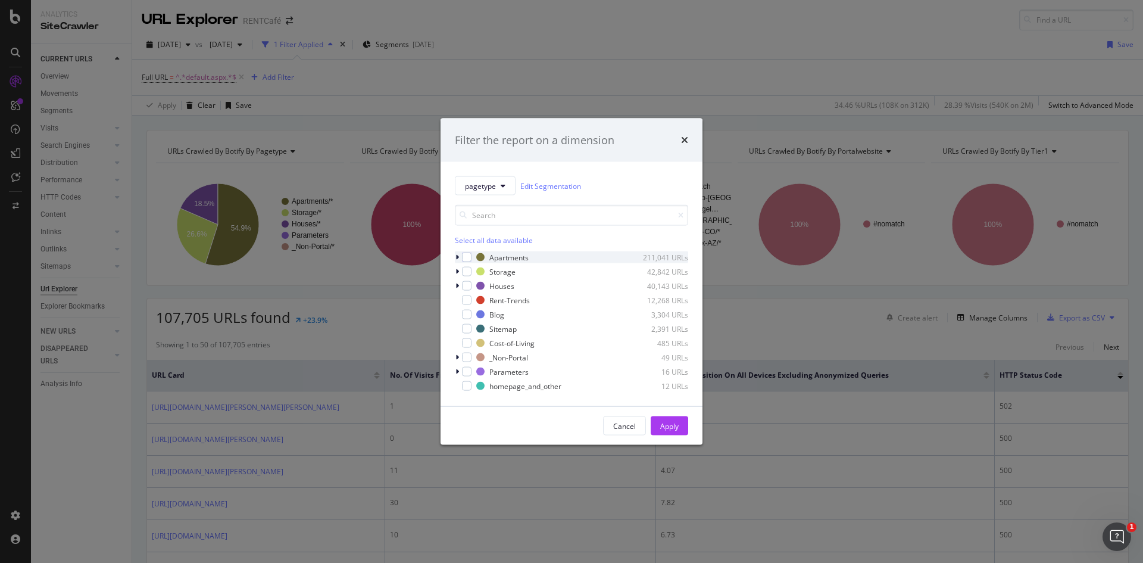
click at [455, 254] on div "modal" at bounding box center [458, 257] width 7 height 12
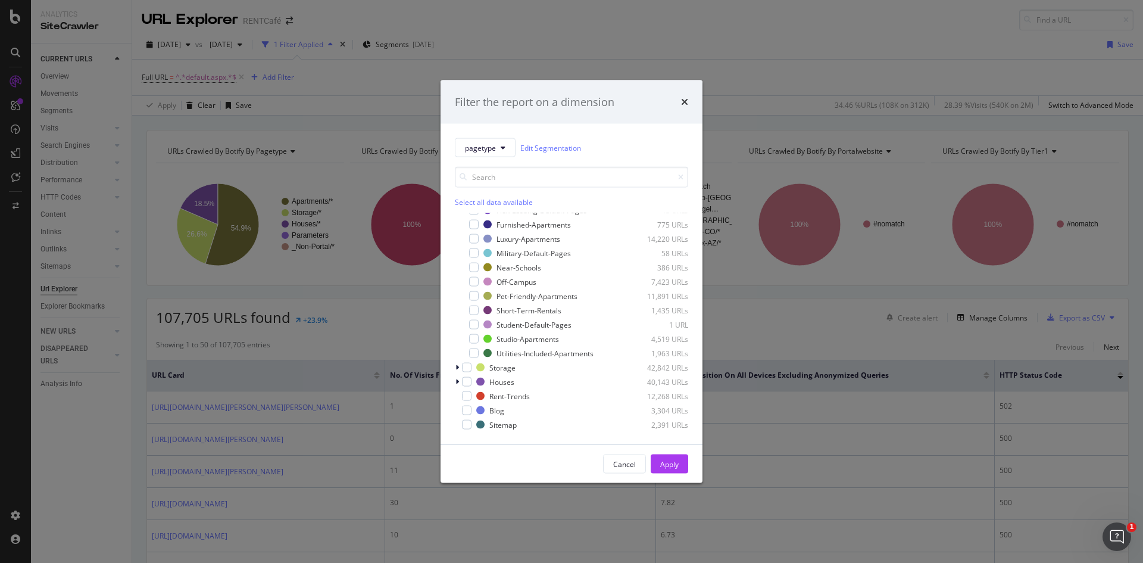
scroll to position [179, 0]
click at [457, 366] on icon "modal" at bounding box center [457, 366] width 4 height 7
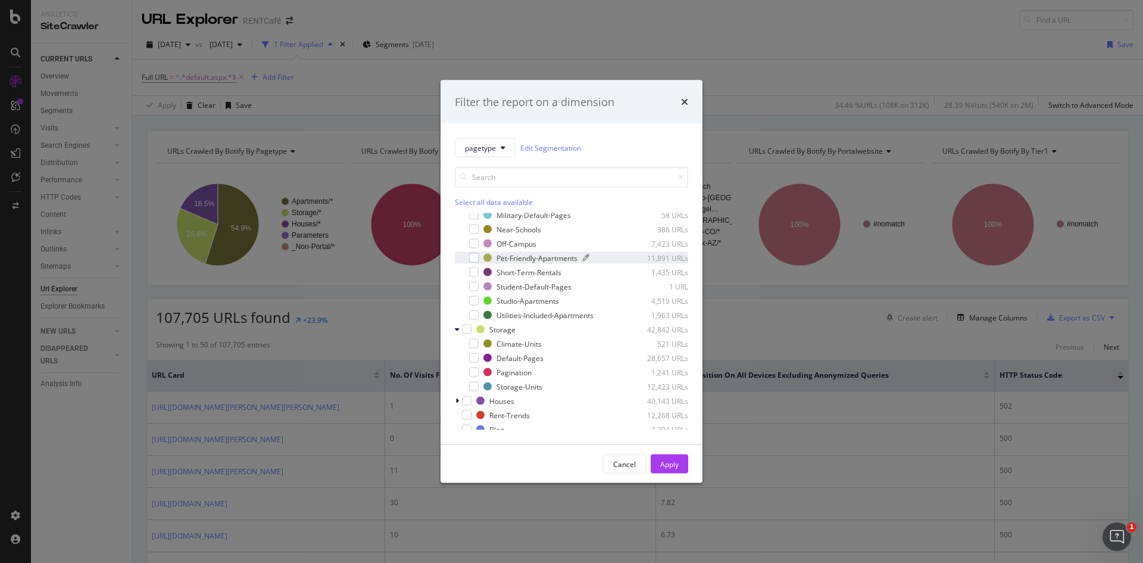
scroll to position [233, 0]
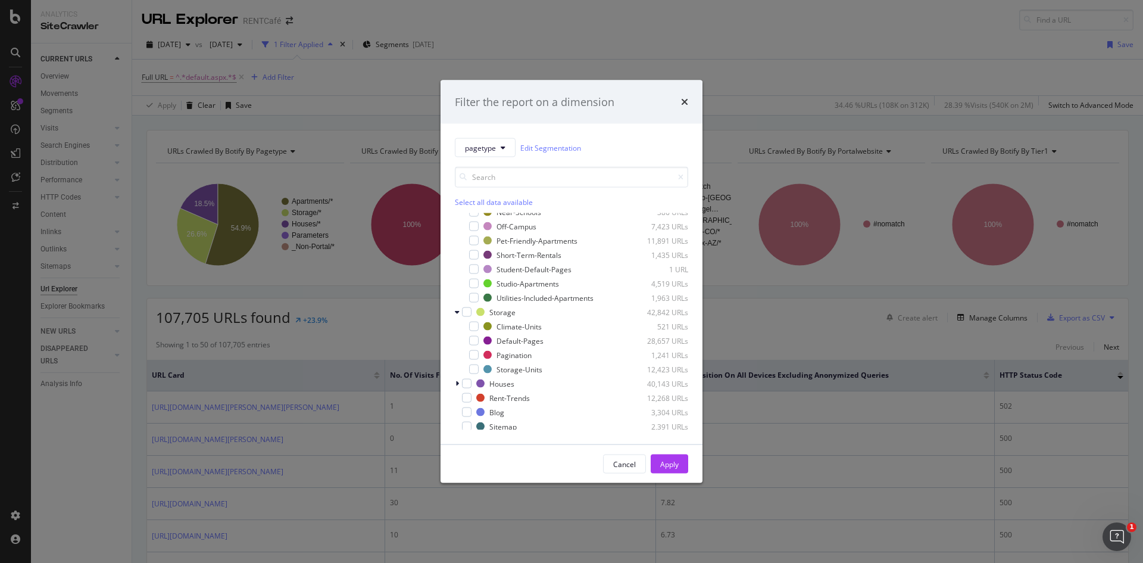
click at [690, 96] on div "Filter the report on a dimension" at bounding box center [572, 102] width 262 height 44
click at [685, 102] on icon "times" at bounding box center [684, 102] width 7 height 10
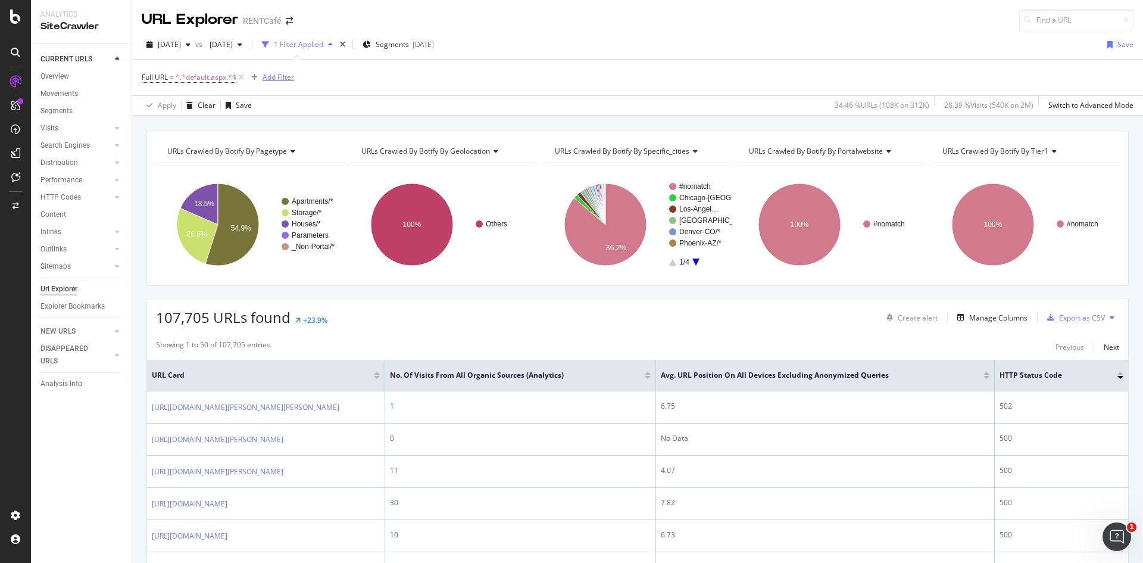
click at [283, 71] on div "Add Filter" at bounding box center [270, 77] width 48 height 13
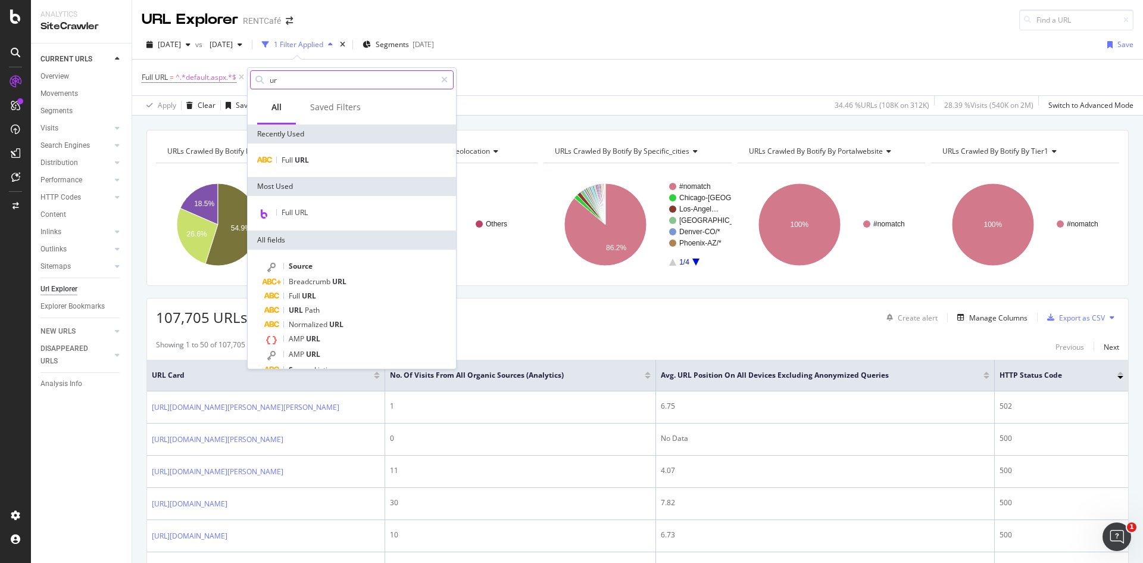
type input "url"
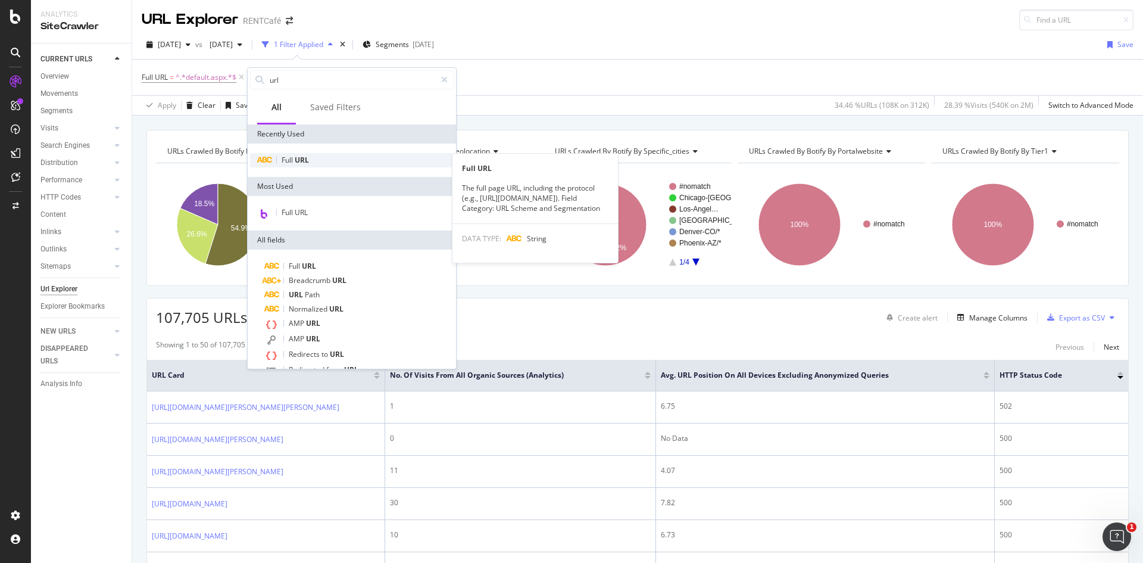
click at [294, 158] on span "Full" at bounding box center [288, 160] width 13 height 10
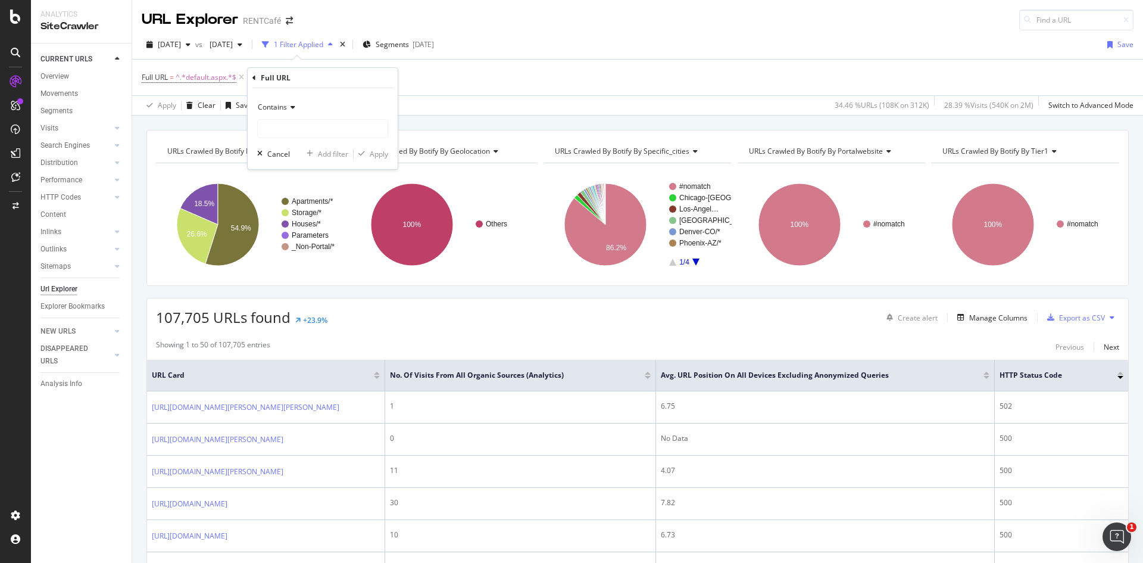
click at [279, 112] on div "Contains" at bounding box center [322, 107] width 131 height 19
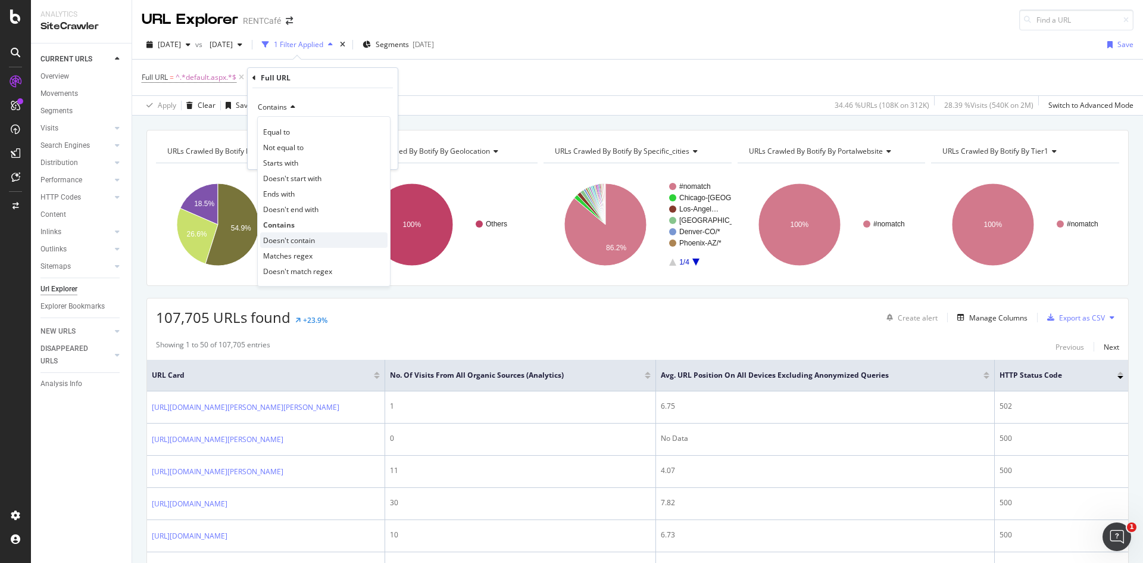
click at [320, 243] on div "Doesn't contain" at bounding box center [323, 239] width 127 height 15
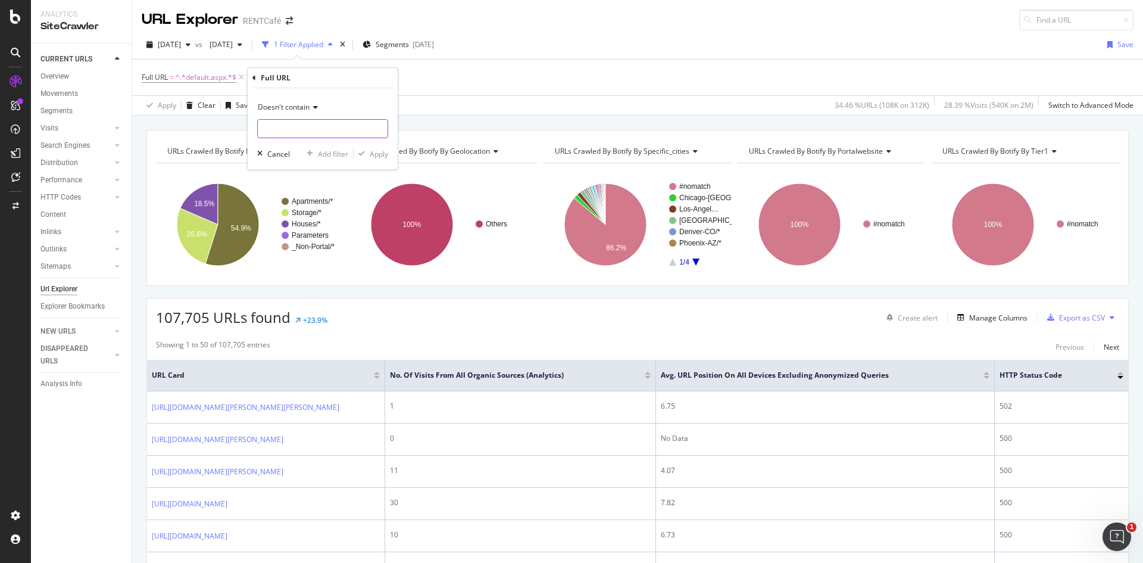
click at [307, 135] on input "text" at bounding box center [323, 128] width 130 height 19
click at [345, 134] on input "text" at bounding box center [323, 128] width 130 height 19
type input "storage"
click at [377, 151] on div "Apply" at bounding box center [379, 154] width 18 height 10
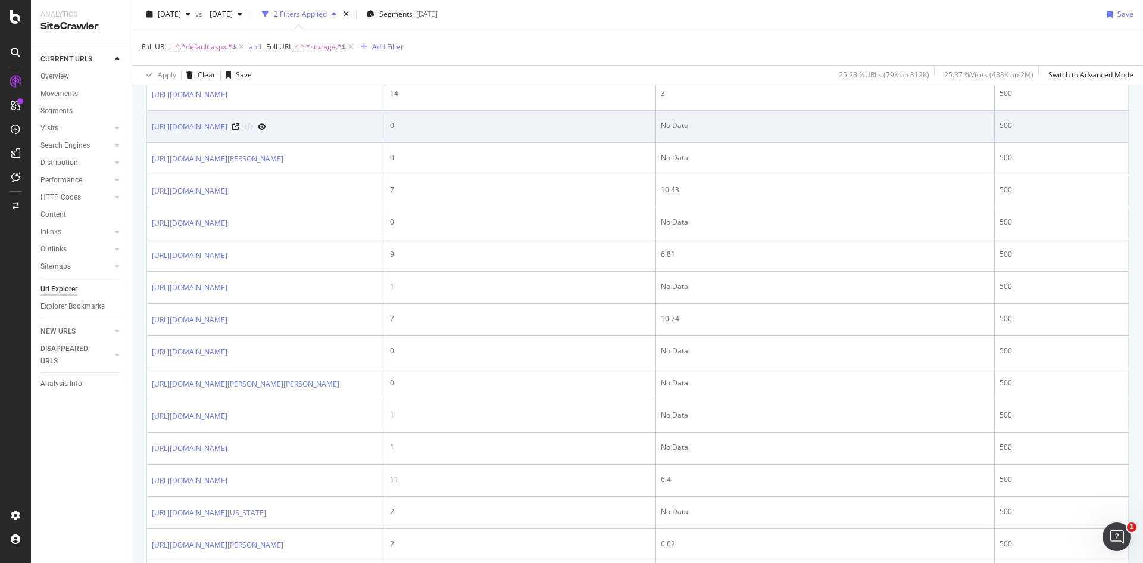
scroll to position [893, 0]
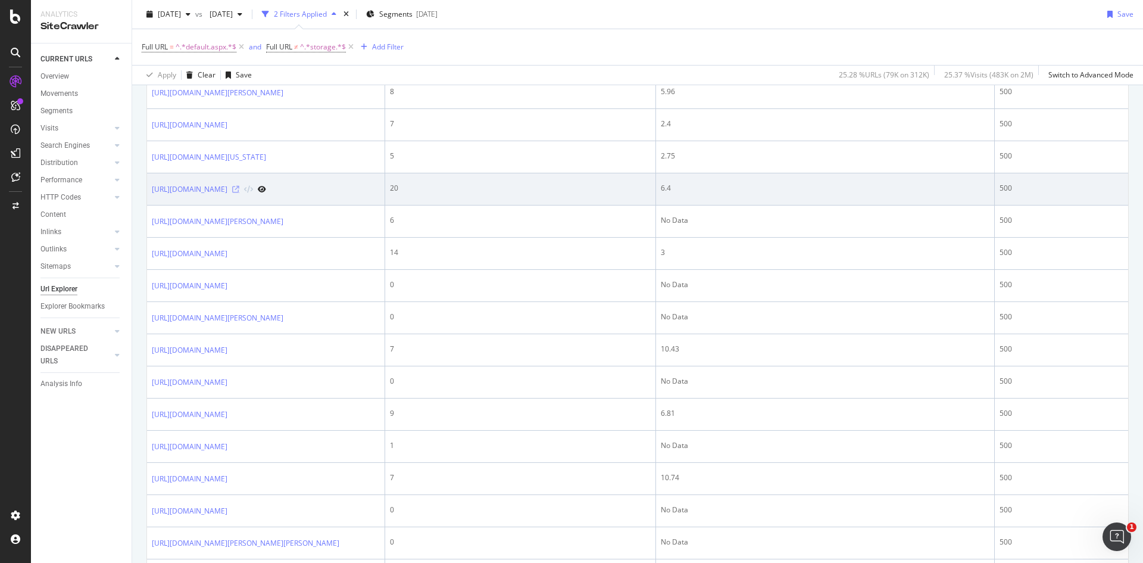
click at [239, 193] on icon at bounding box center [235, 189] width 7 height 7
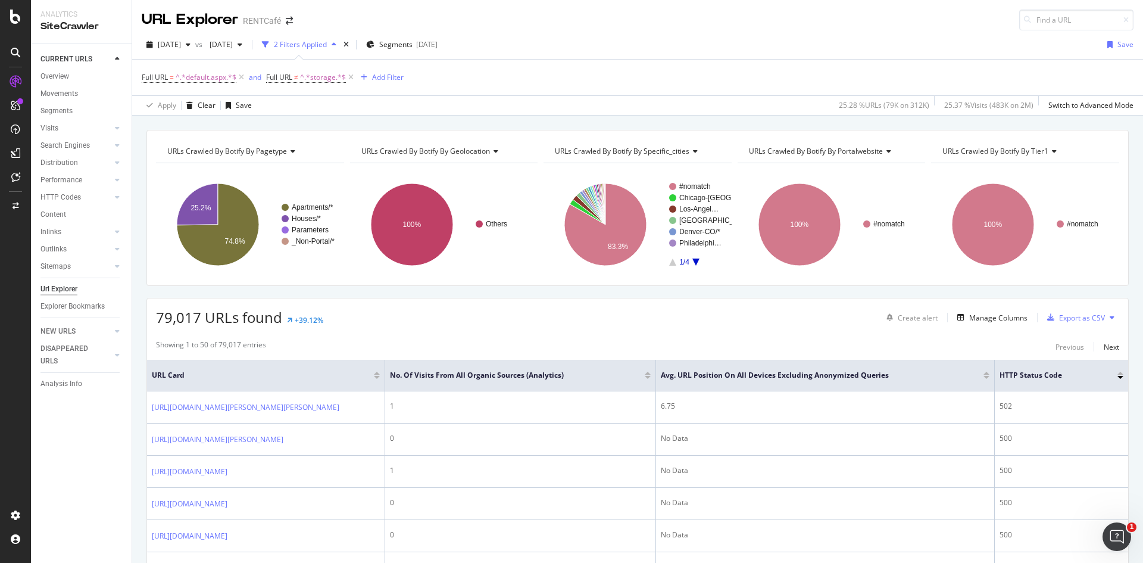
scroll to position [60, 0]
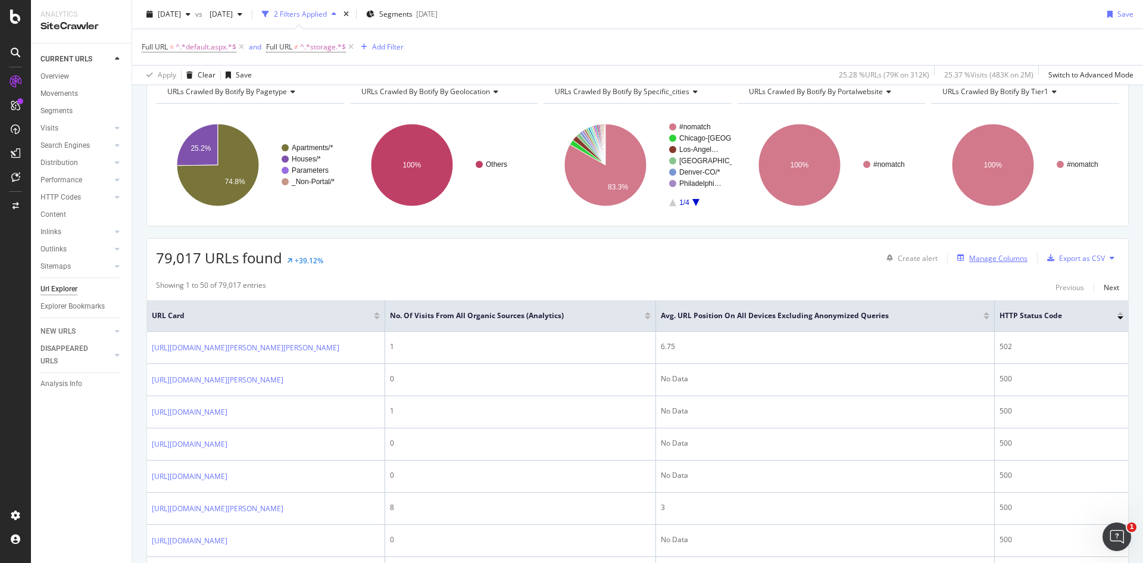
click at [980, 258] on div "Manage Columns" at bounding box center [998, 258] width 58 height 10
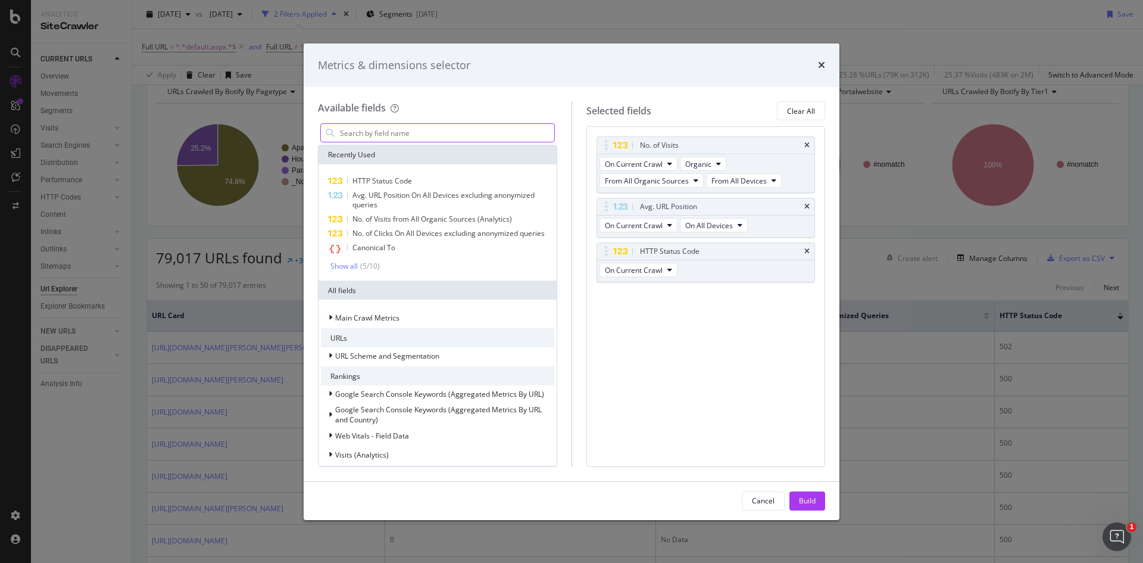
click at [402, 123] on div "modal" at bounding box center [437, 132] width 235 height 19
click at [396, 130] on input "modal" at bounding box center [447, 133] width 216 height 18
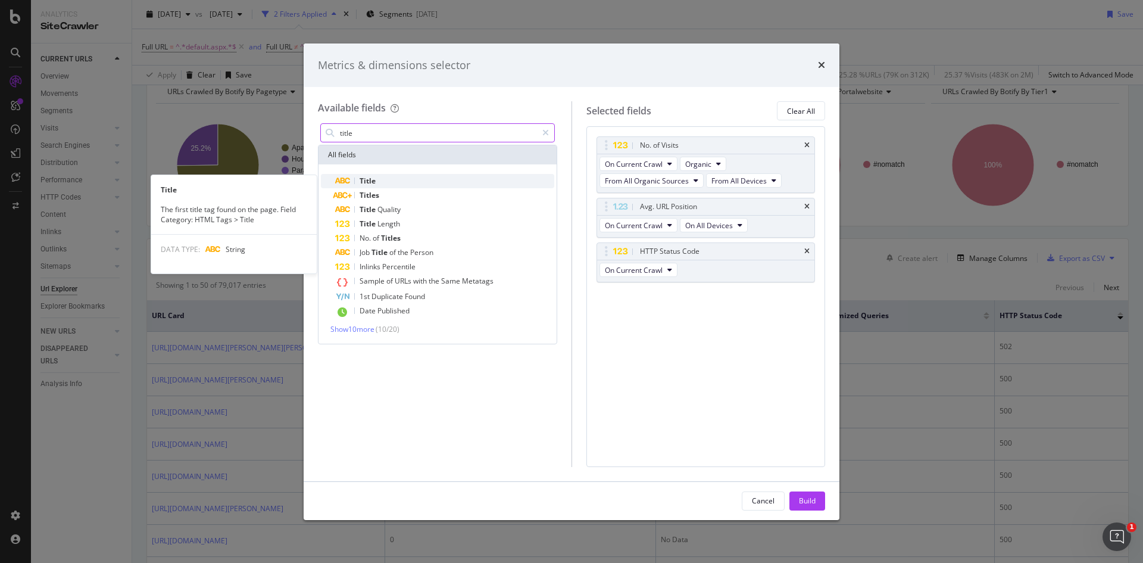
type input "title"
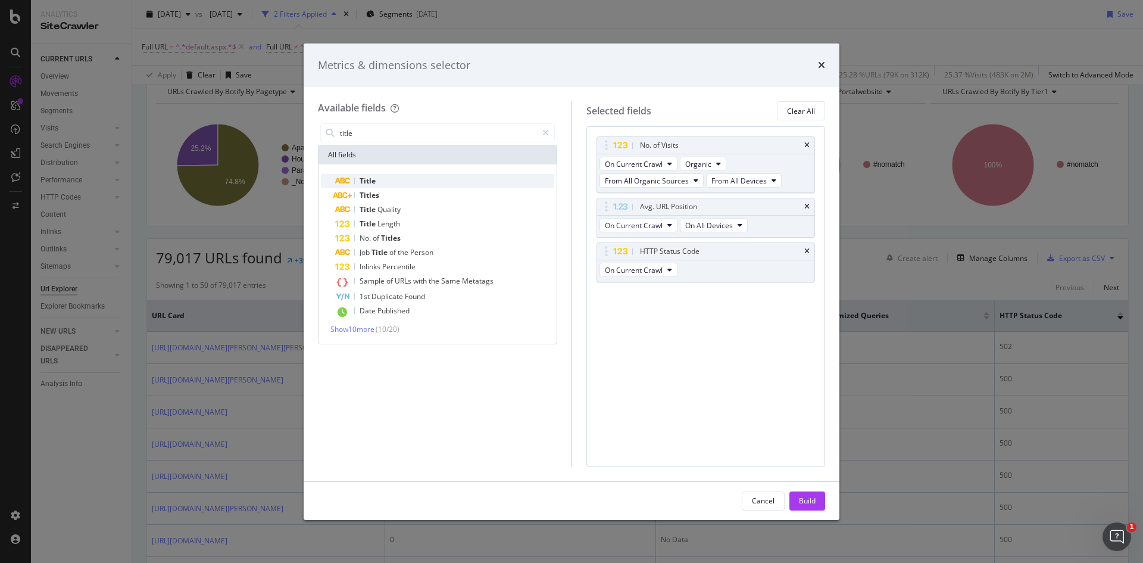
click at [363, 179] on span "Title" at bounding box center [368, 181] width 16 height 10
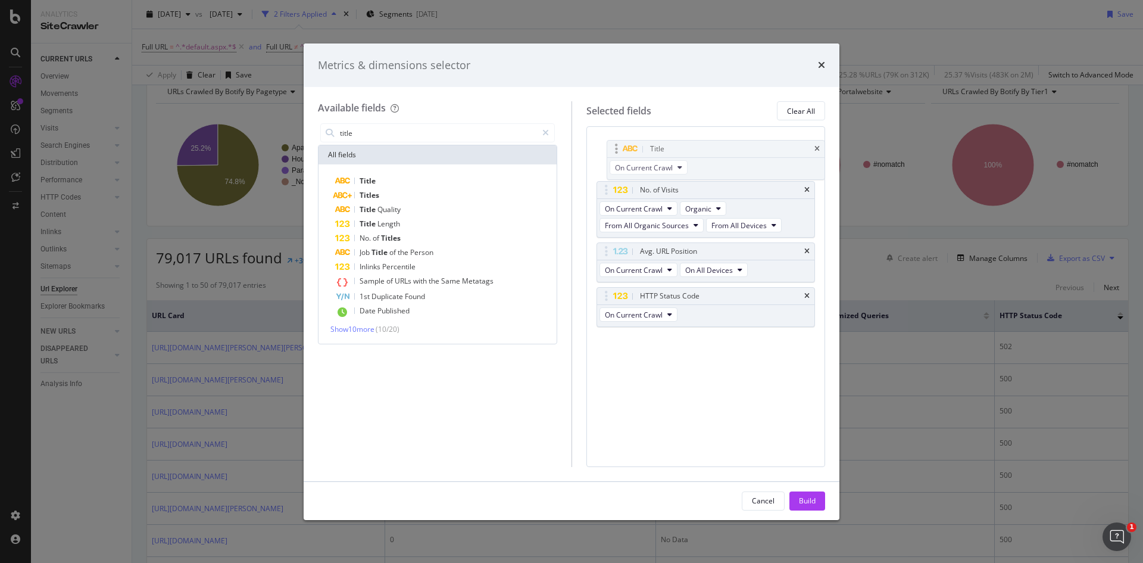
drag, startPoint x: 675, startPoint y: 298, endPoint x: 685, endPoint y: 151, distance: 147.3
click at [685, 151] on body "Analytics SiteCrawler CURRENT URLS Overview Movements Segments Visits Analysis …" at bounding box center [571, 281] width 1143 height 563
click at [809, 495] on div "Build" at bounding box center [807, 500] width 17 height 10
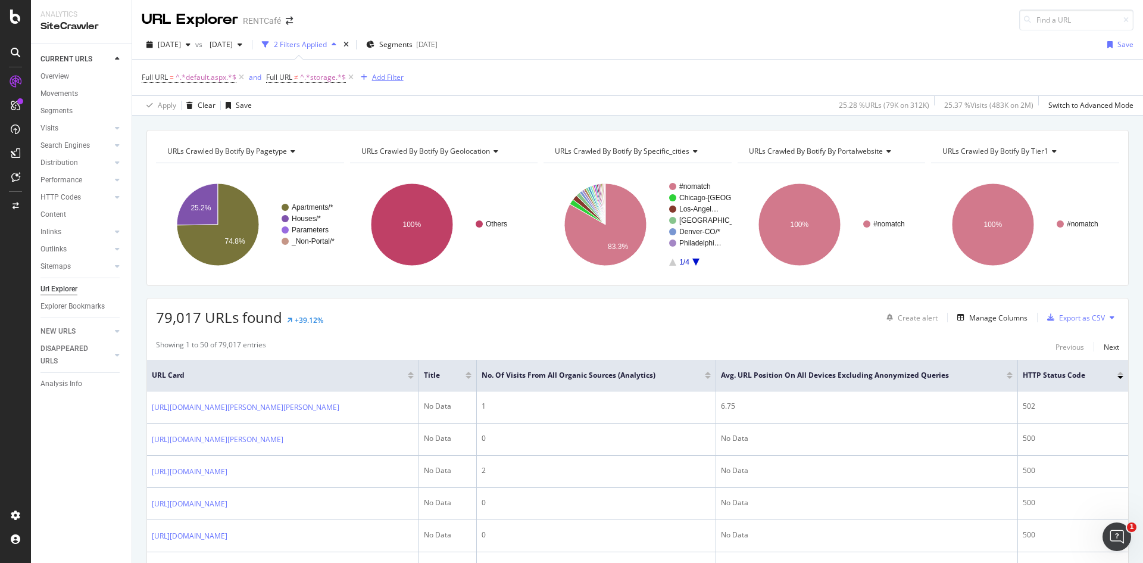
click at [396, 77] on div "Add Filter" at bounding box center [388, 77] width 32 height 10
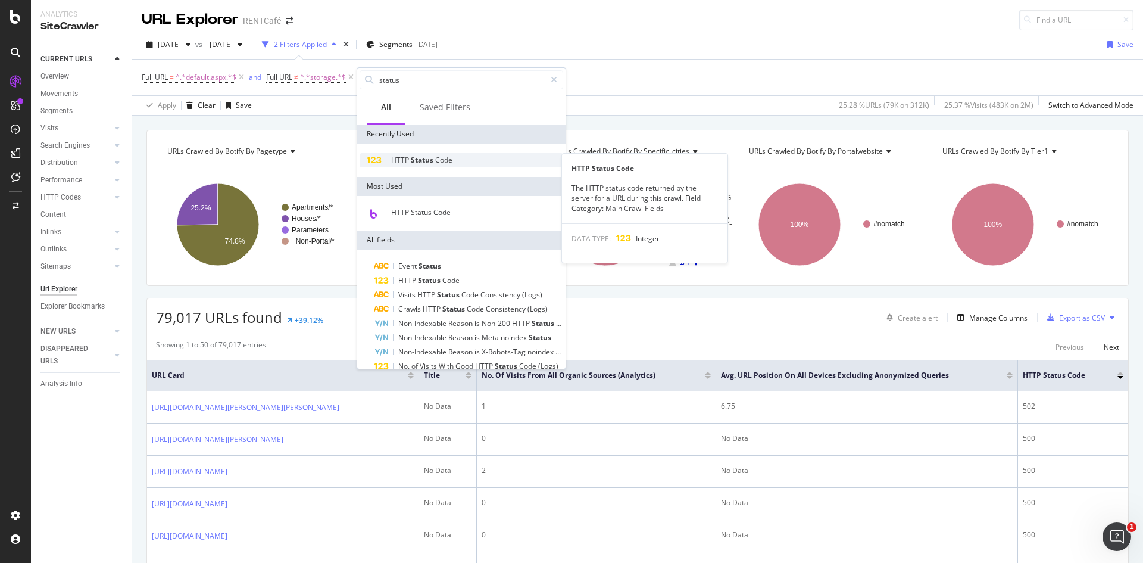
type input "status"
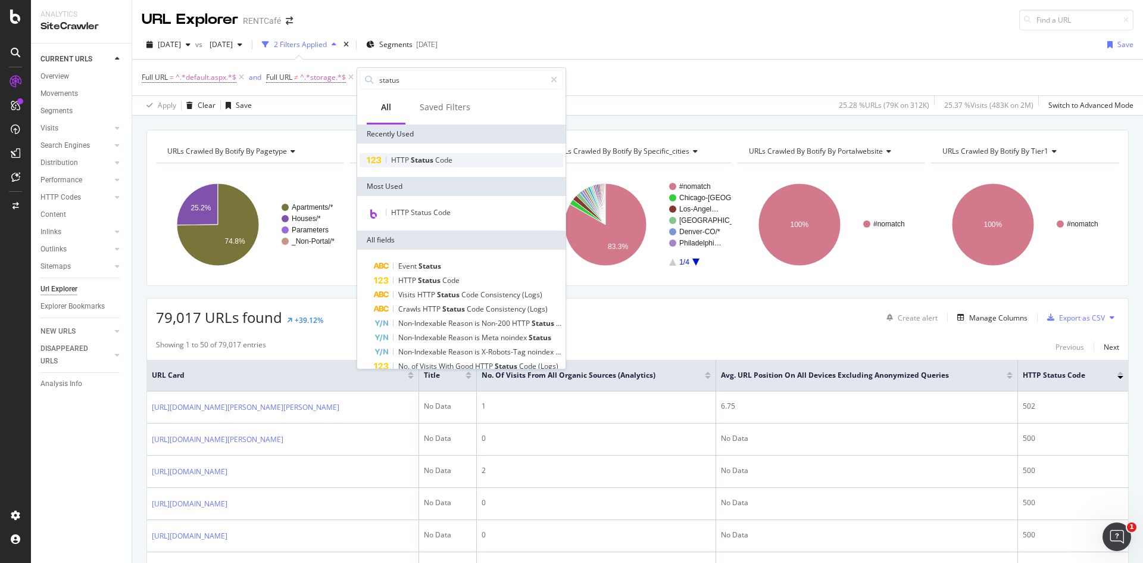
click at [424, 155] on span "Status" at bounding box center [423, 160] width 24 height 10
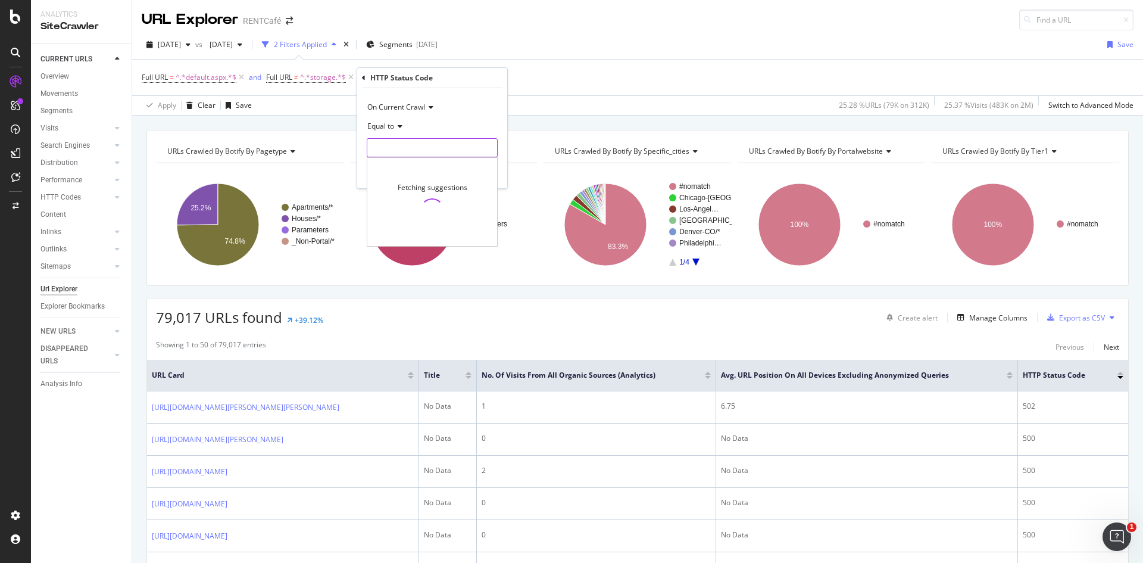
click at [409, 146] on input "number" at bounding box center [432, 147] width 131 height 19
type input "2"
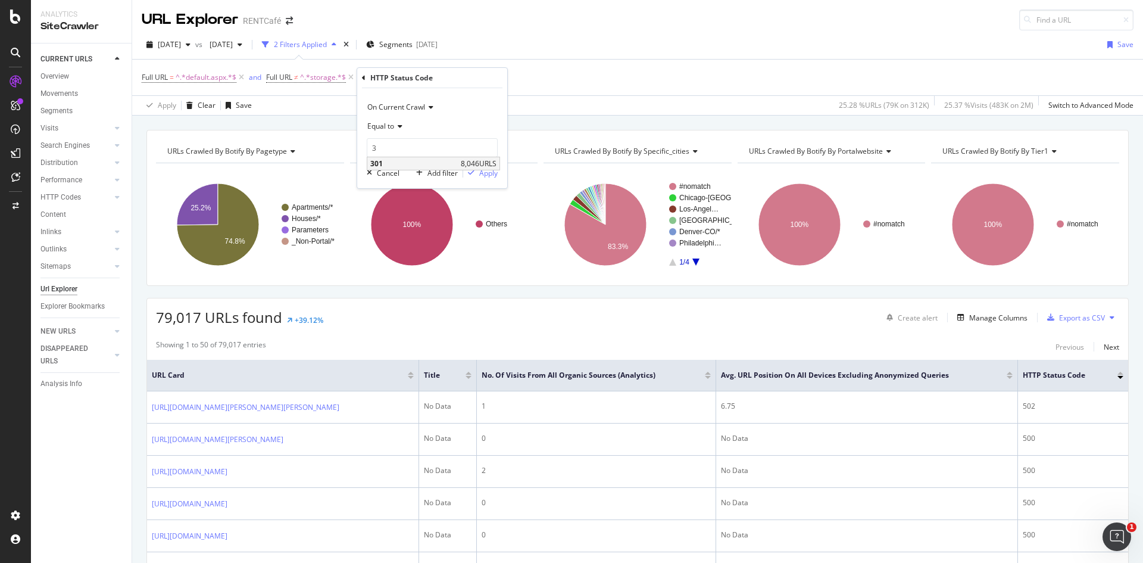
click at [389, 160] on span "301" at bounding box center [414, 163] width 88 height 10
type input "301"
click at [482, 174] on div "Apply" at bounding box center [488, 173] width 18 height 10
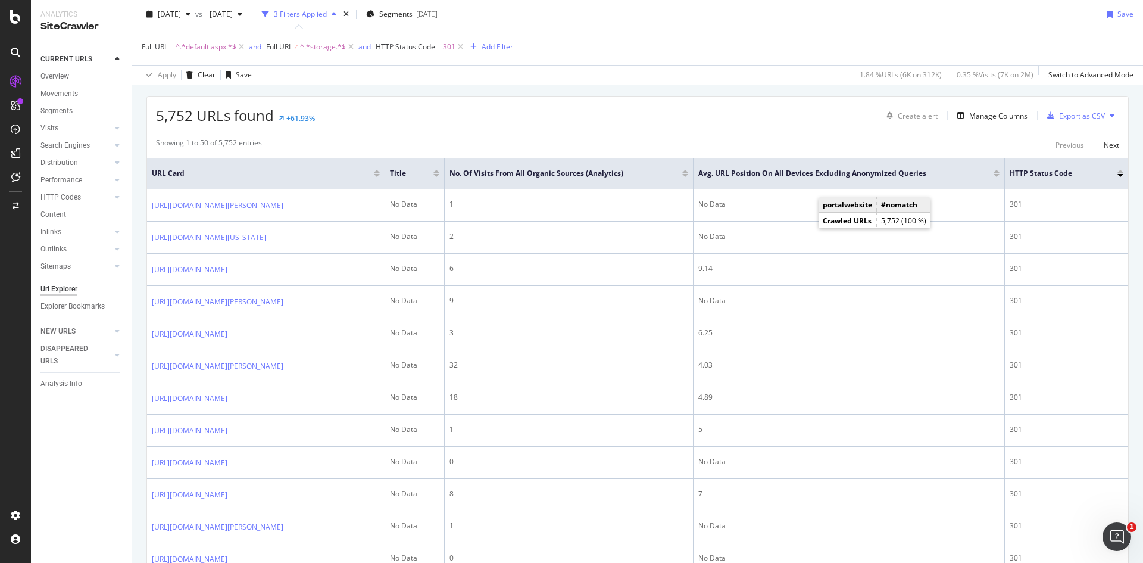
scroll to position [298, 0]
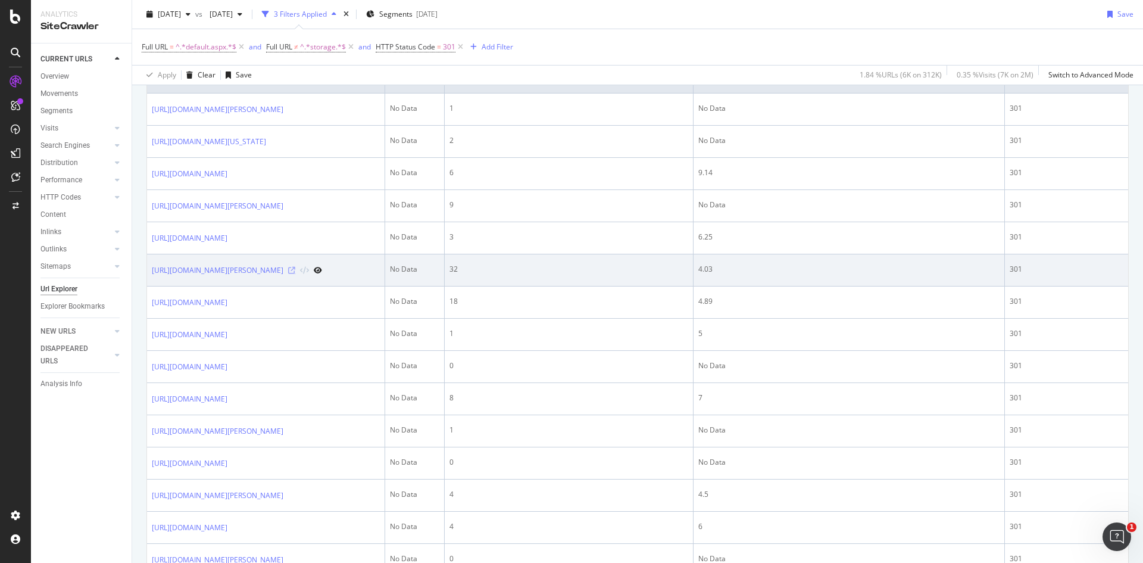
click at [295, 274] on icon at bounding box center [291, 270] width 7 height 7
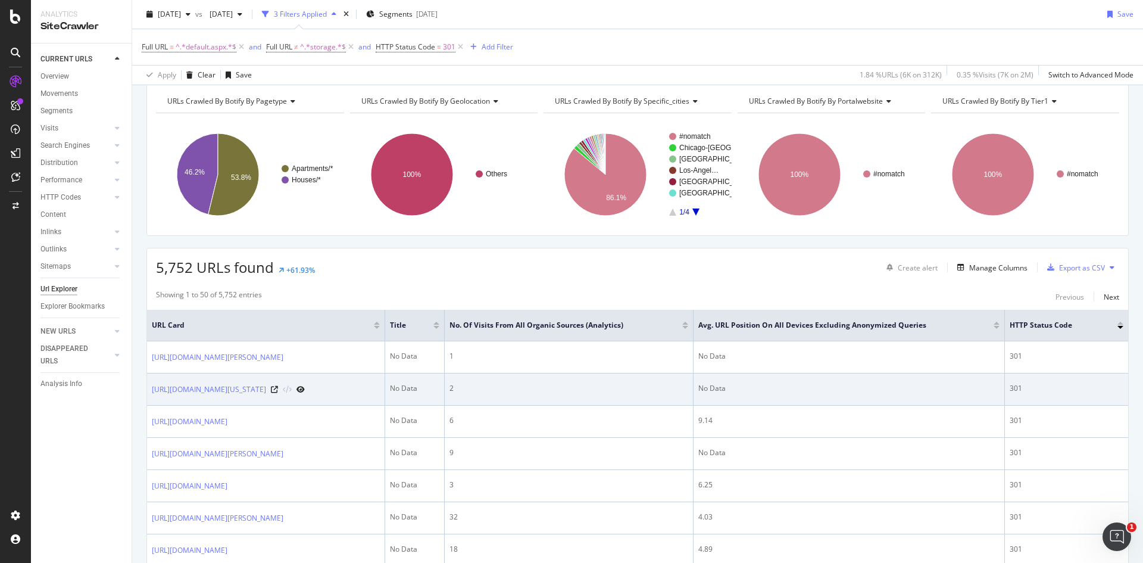
scroll to position [119, 0]
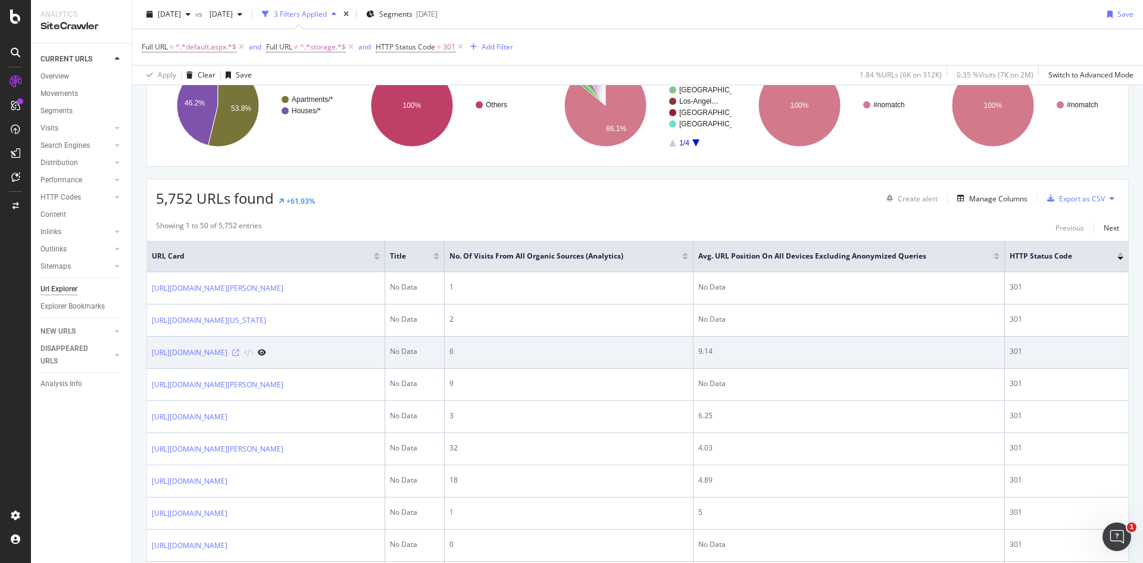
click at [239, 356] on icon at bounding box center [235, 352] width 7 height 7
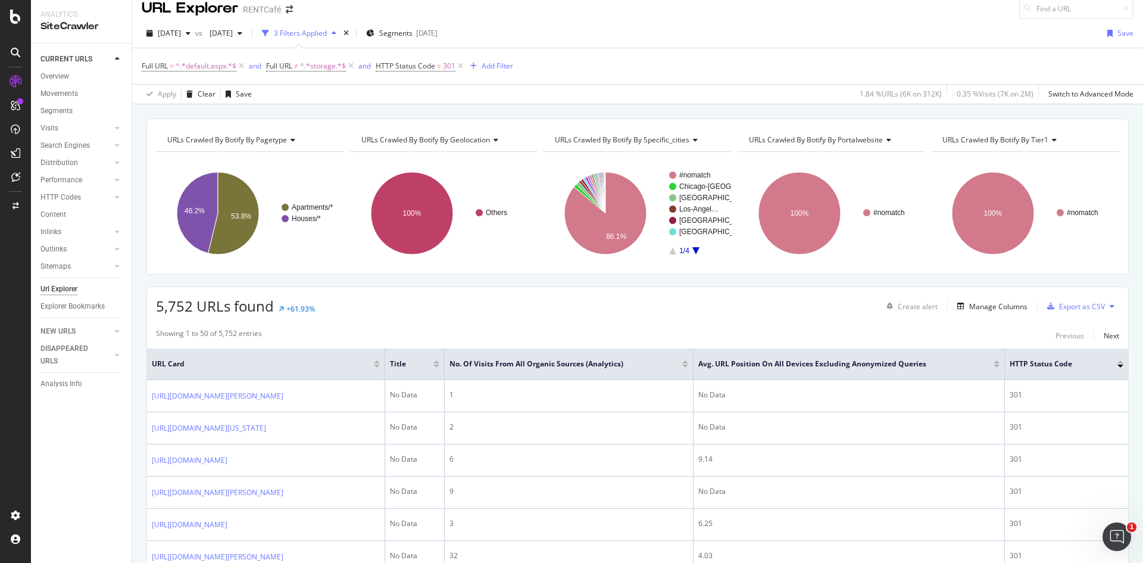
scroll to position [0, 0]
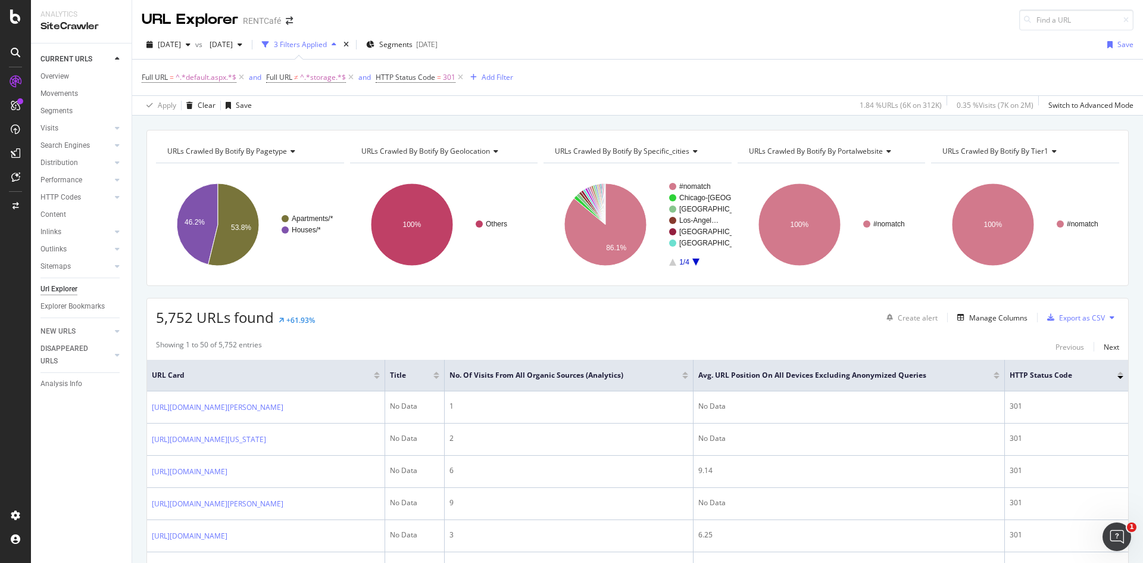
click at [411, 71] on span "HTTP Status Code = 301" at bounding box center [421, 77] width 90 height 17
click at [424, 78] on span "HTTP Status Code" at bounding box center [406, 77] width 60 height 10
click at [410, 143] on input "301" at bounding box center [451, 145] width 131 height 19
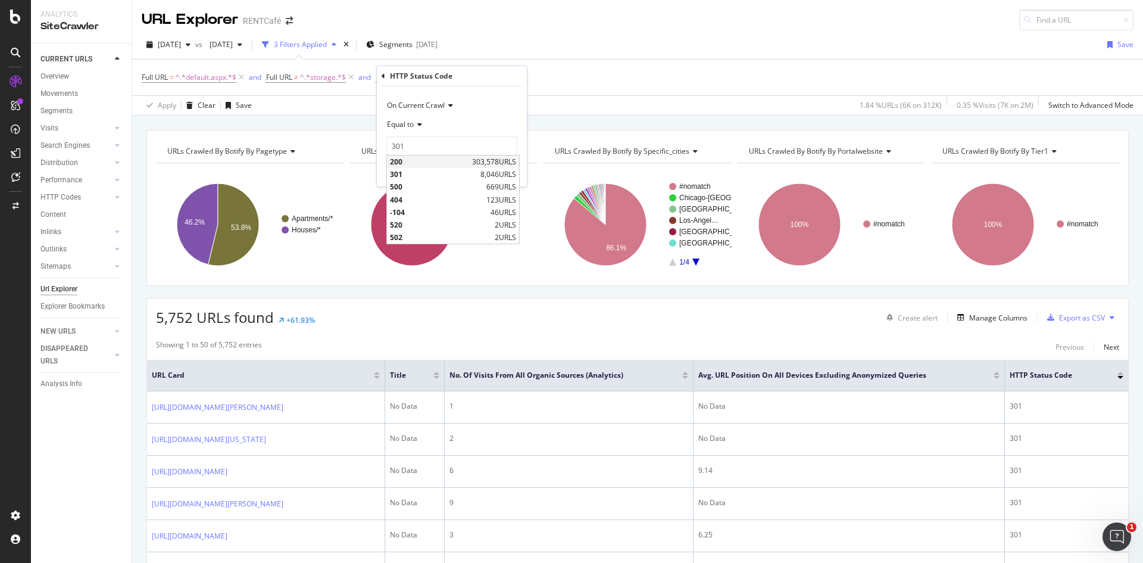
click at [401, 163] on span "200" at bounding box center [429, 162] width 79 height 10
type input "200"
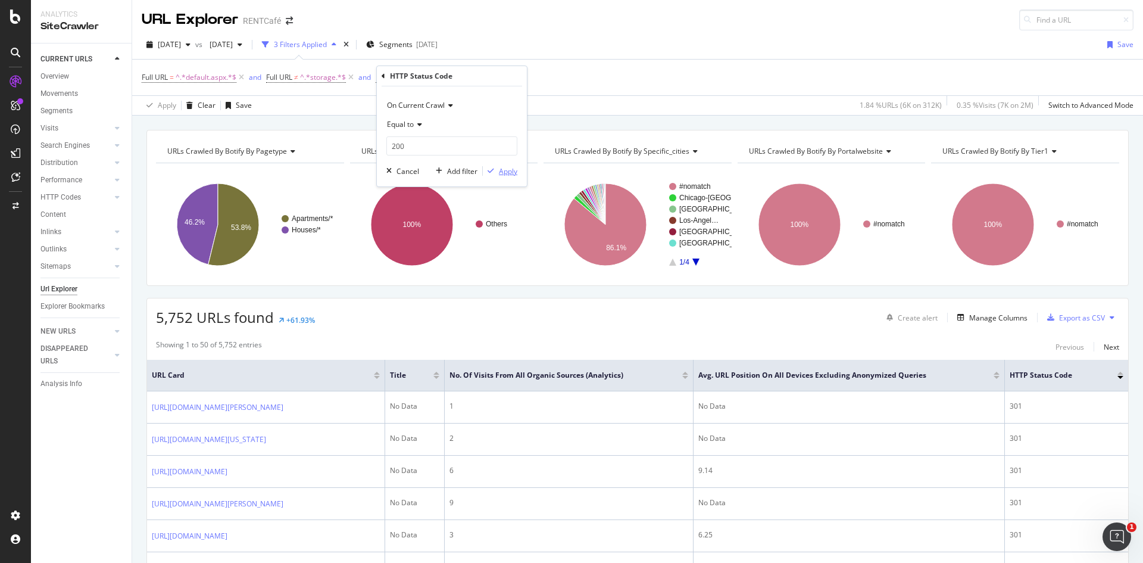
click at [503, 174] on div "Apply" at bounding box center [508, 171] width 18 height 10
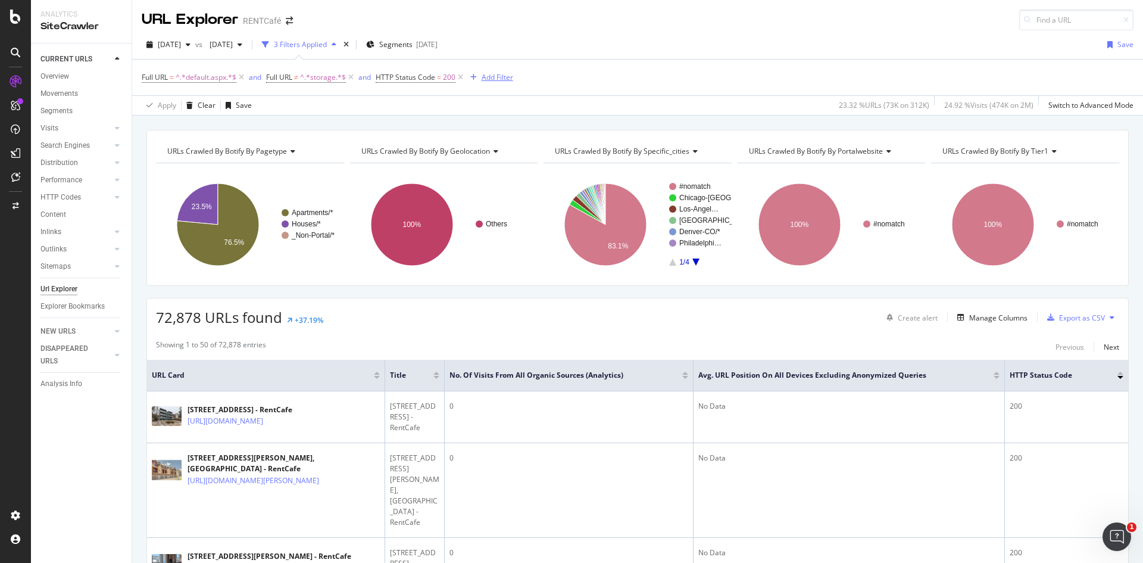
click at [496, 75] on div "Add Filter" at bounding box center [498, 77] width 32 height 10
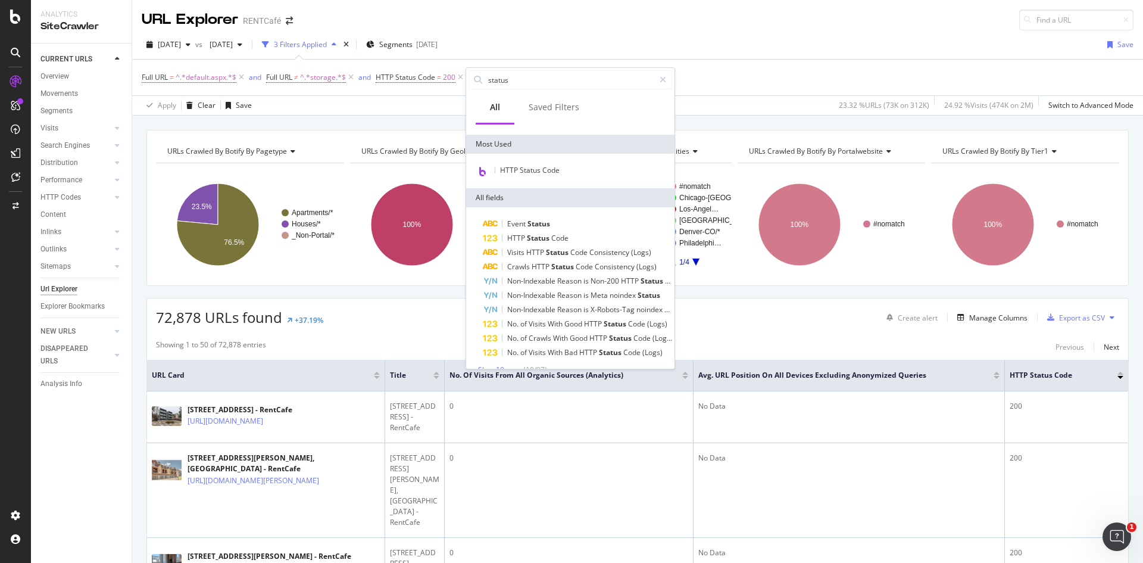
scroll to position [58, 0]
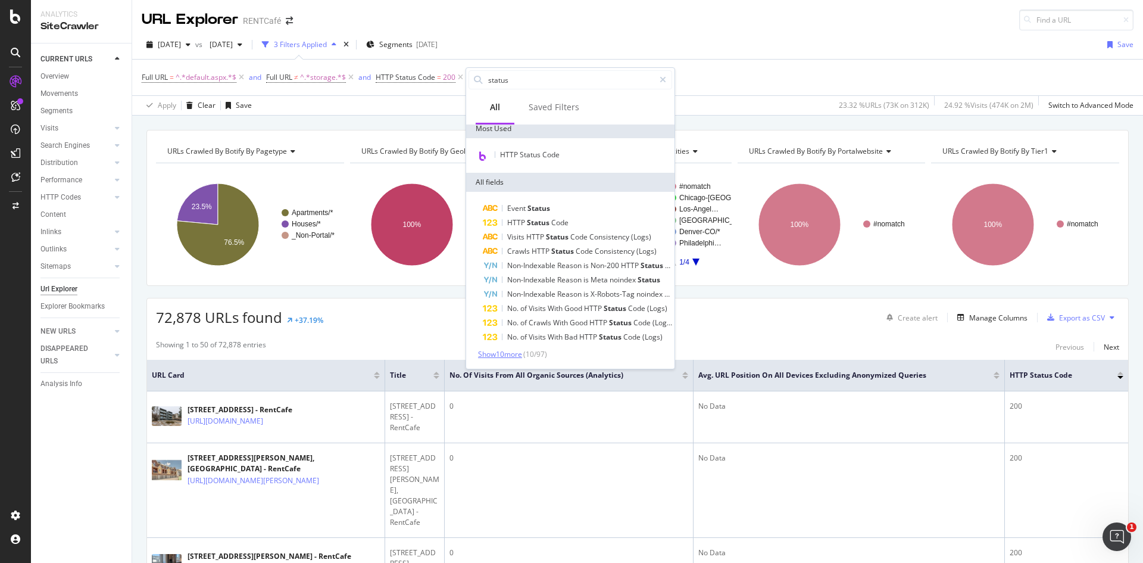
click at [494, 356] on span "Show 10 more" at bounding box center [500, 354] width 44 height 10
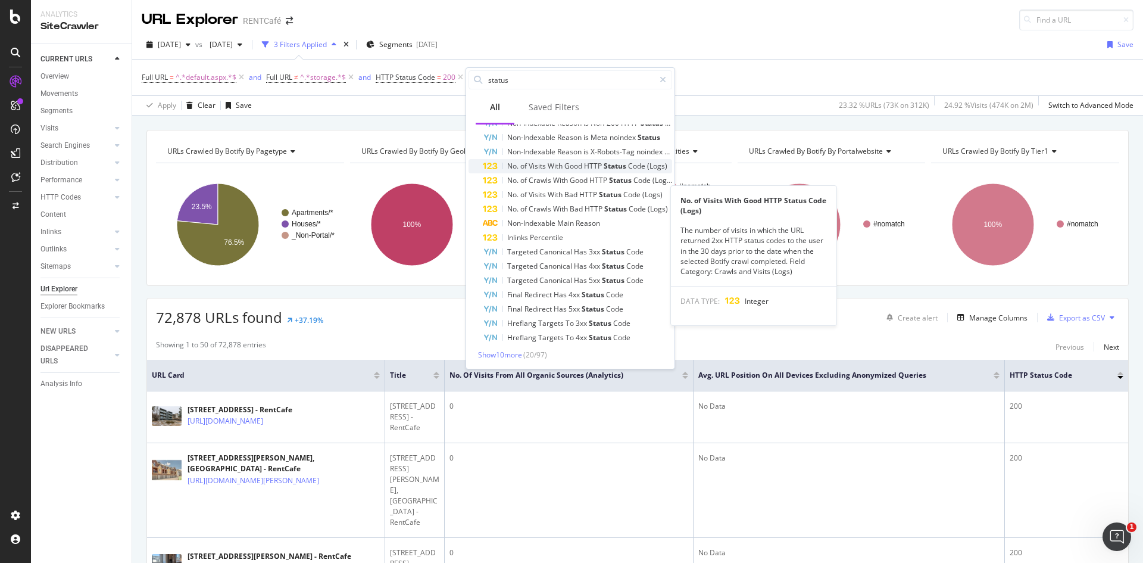
scroll to position [201, 0]
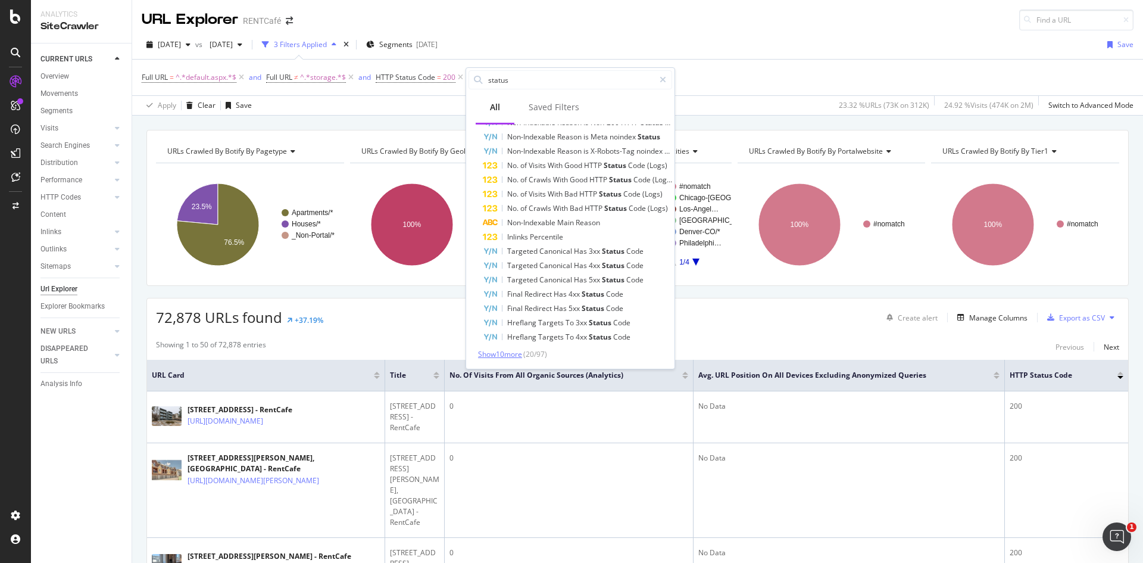
click at [498, 354] on span "Show 10 more" at bounding box center [500, 354] width 44 height 10
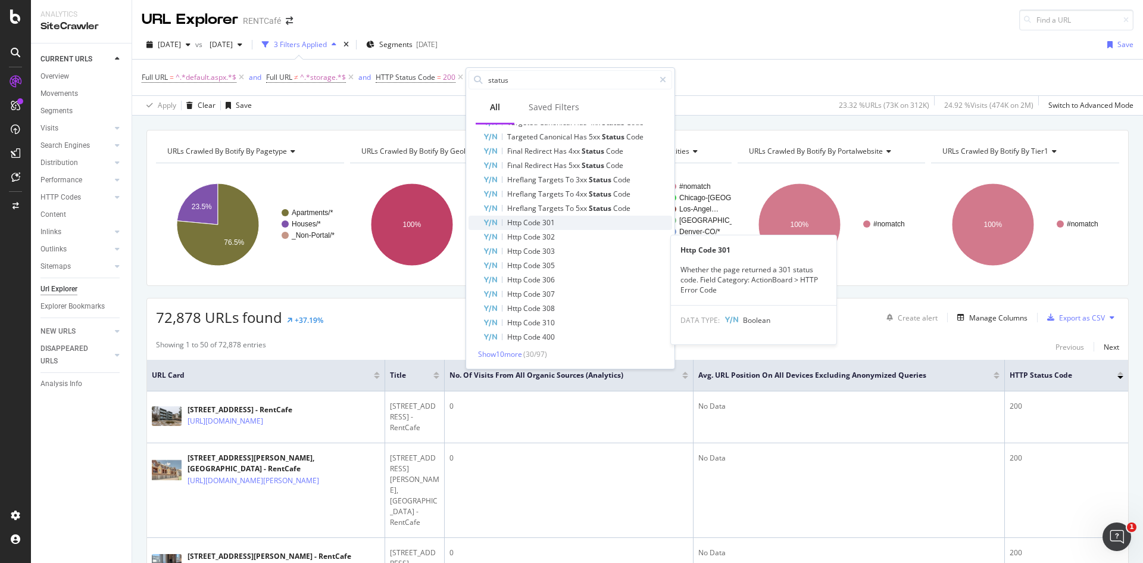
scroll to position [0, 0]
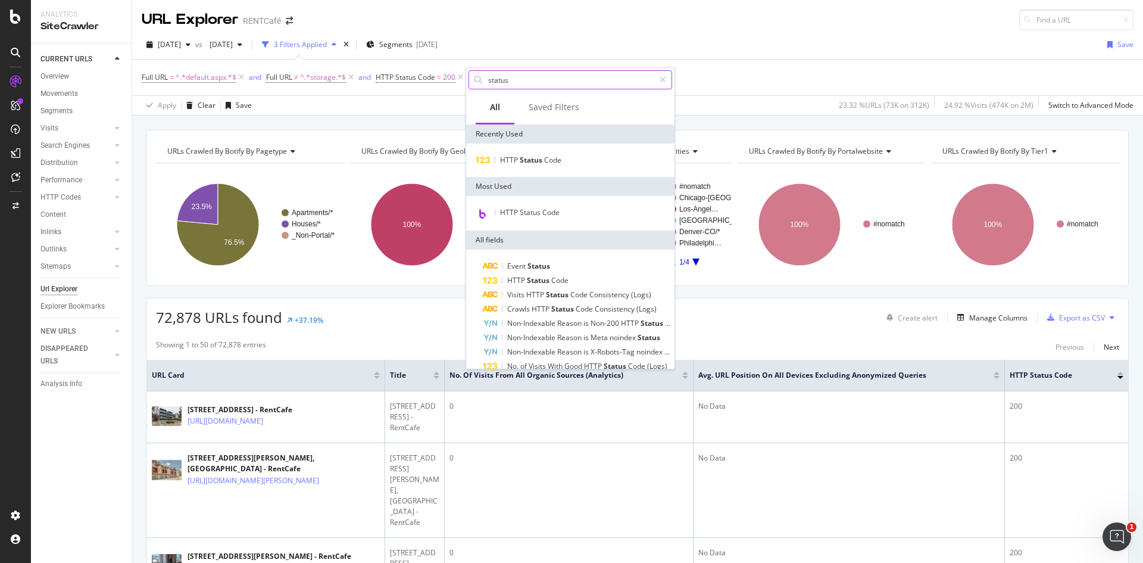
click at [509, 83] on input "status" at bounding box center [570, 80] width 167 height 18
click at [544, 101] on div "Saved Filters" at bounding box center [554, 107] width 51 height 12
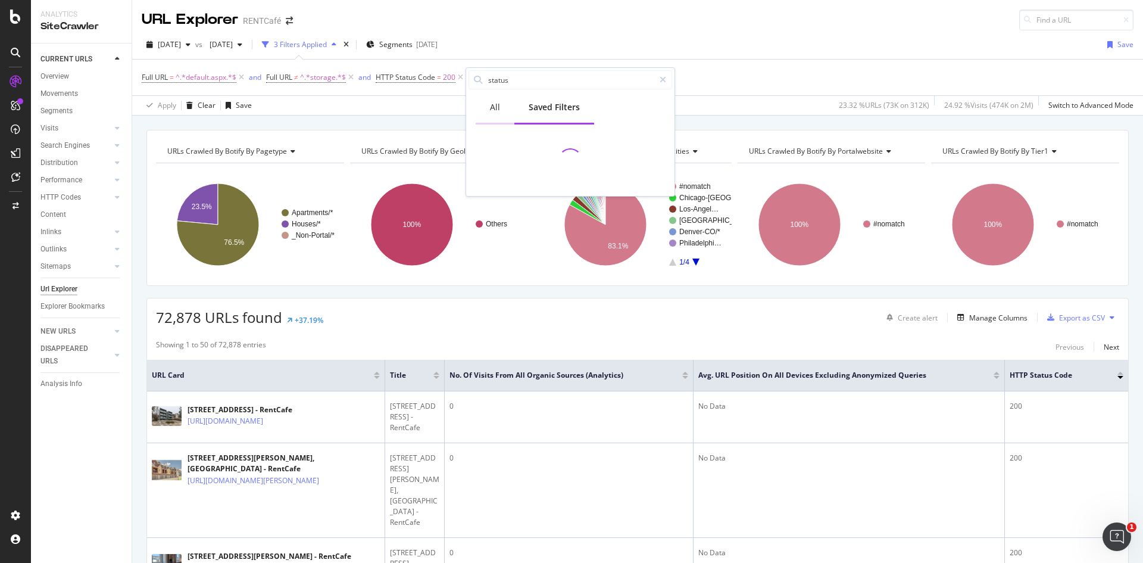
click at [479, 107] on div "All" at bounding box center [495, 108] width 39 height 33
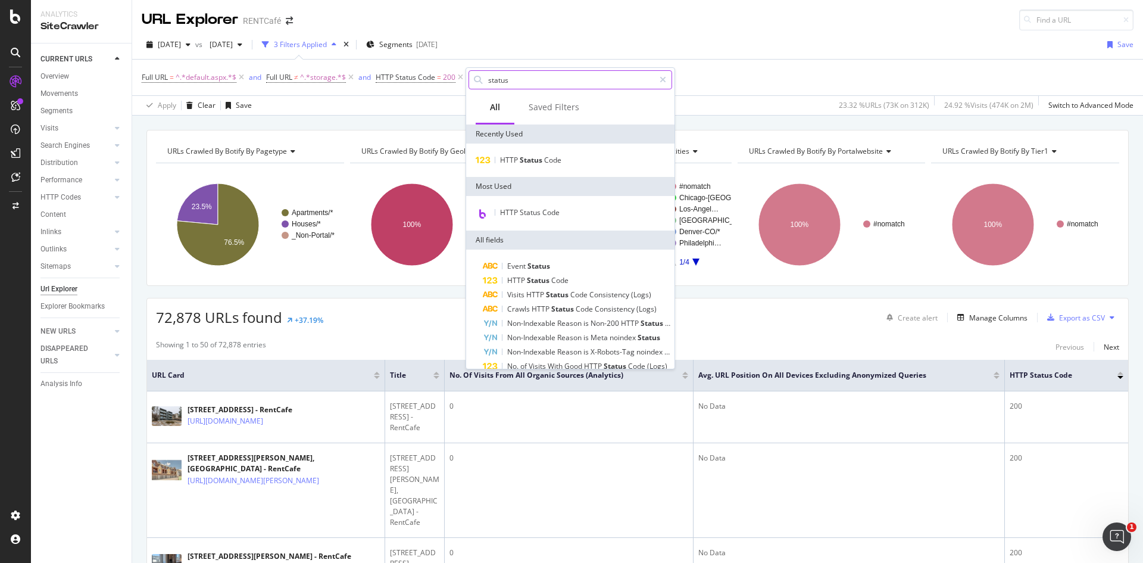
click at [474, 77] on icon at bounding box center [478, 80] width 8 height 8
click at [662, 81] on icon at bounding box center [663, 80] width 7 height 8
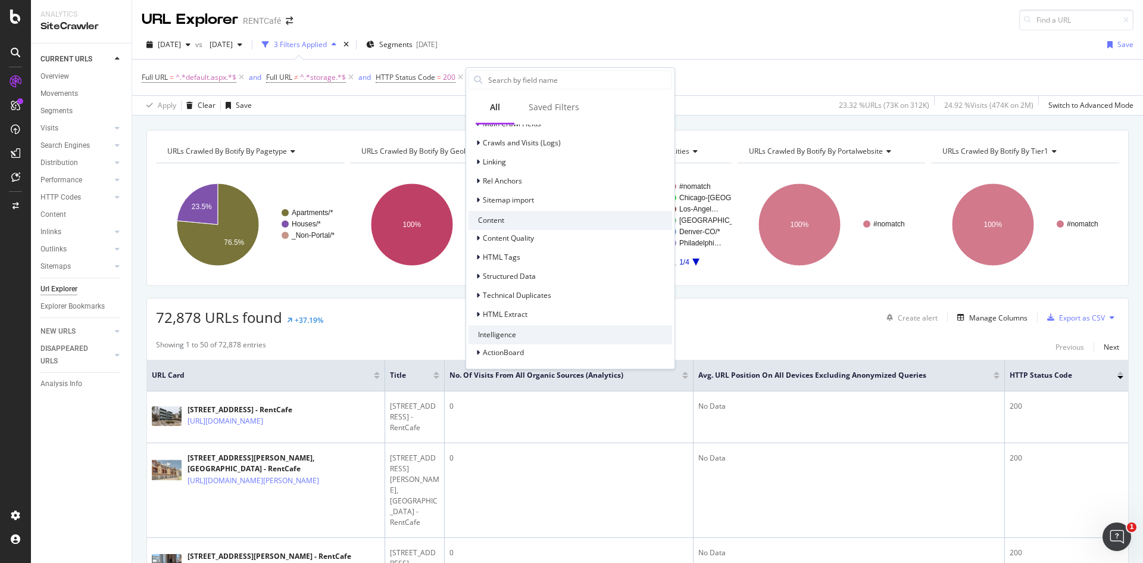
scroll to position [427, 0]
click at [477, 313] on icon at bounding box center [478, 312] width 4 height 7
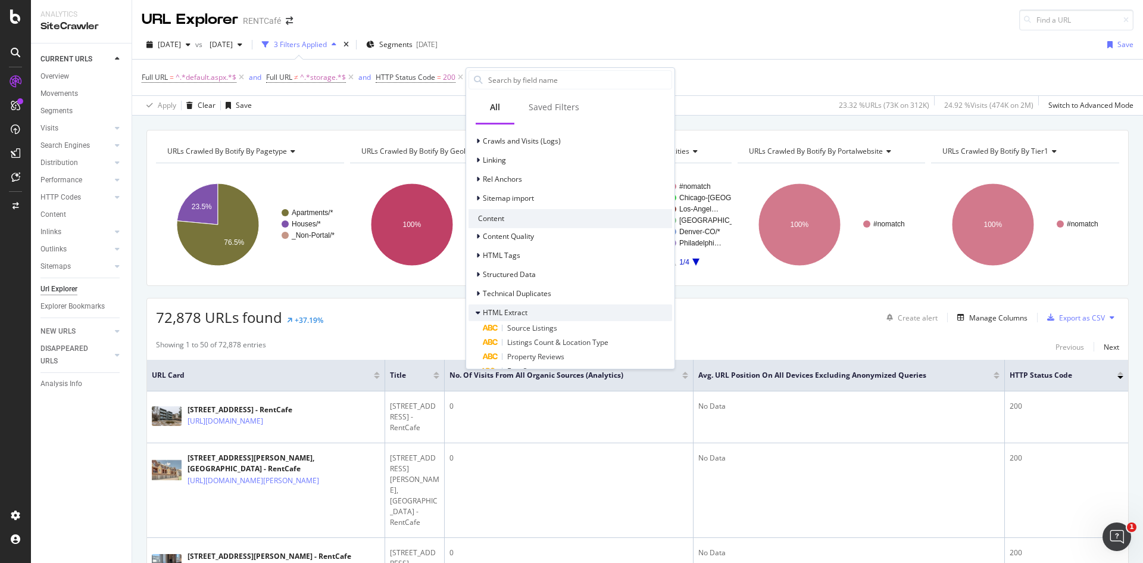
scroll to position [527, 0]
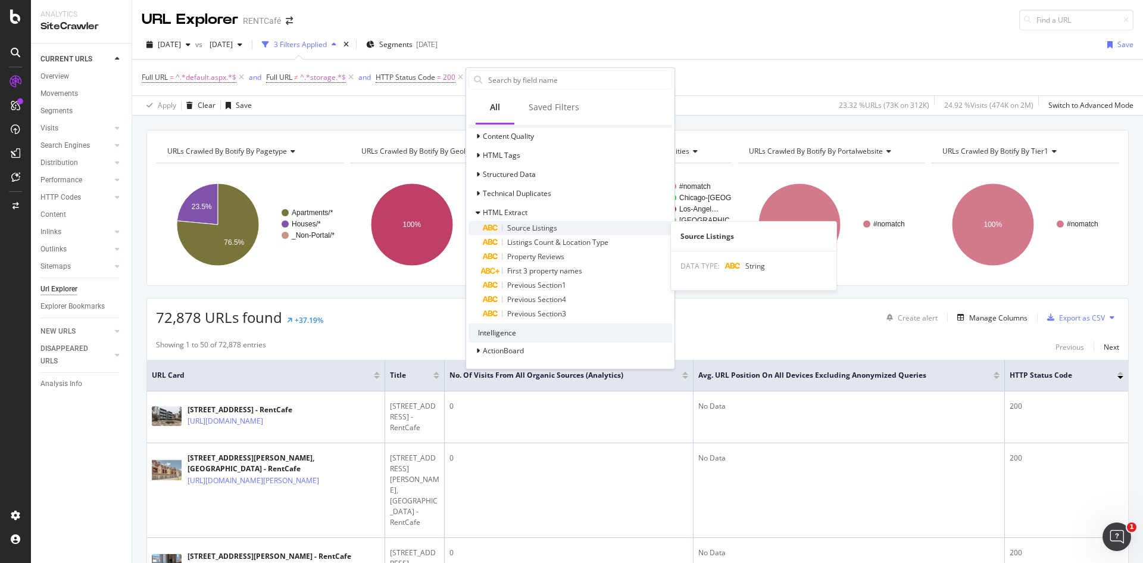
click at [560, 233] on div "Source Listings" at bounding box center [577, 228] width 189 height 14
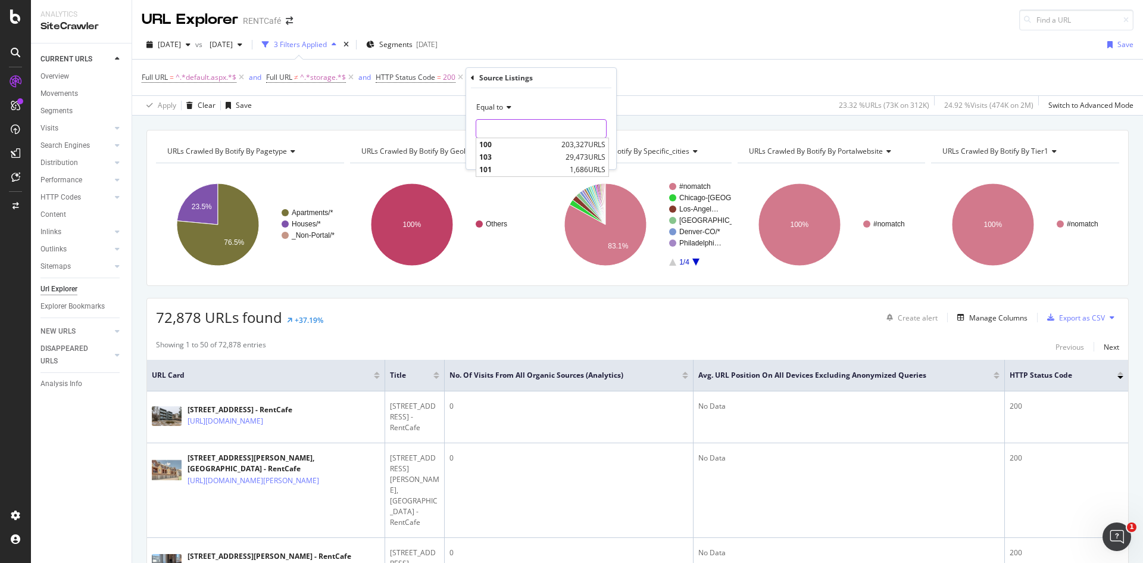
click at [557, 132] on input "text" at bounding box center [541, 128] width 130 height 19
click at [507, 146] on span "100" at bounding box center [518, 144] width 79 height 10
type input "100"
click at [592, 154] on div "Apply" at bounding box center [597, 154] width 18 height 10
click at [980, 320] on div "Manage Columns" at bounding box center [998, 318] width 58 height 10
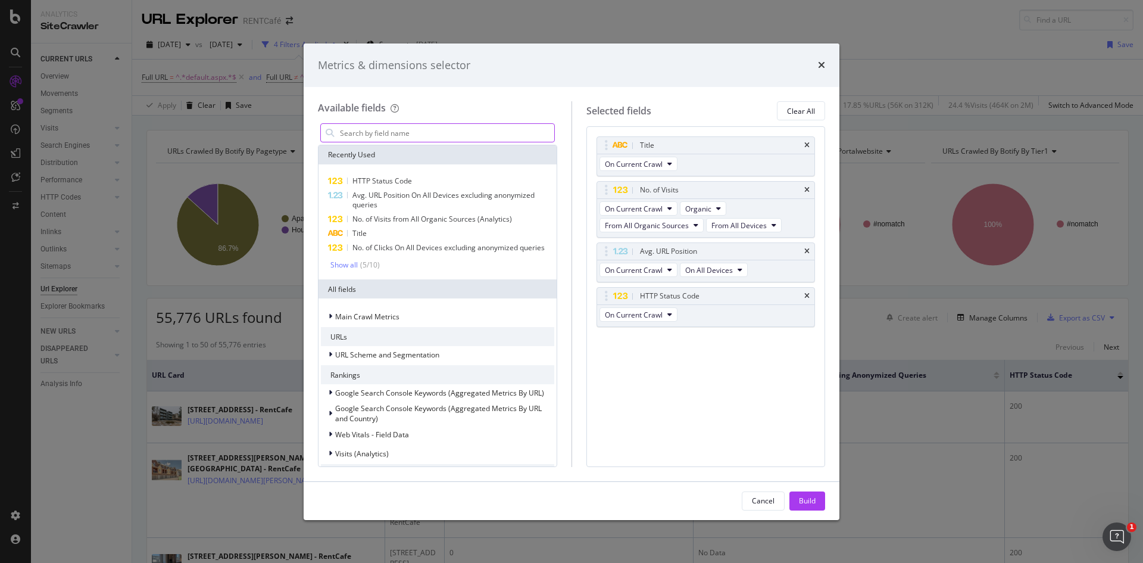
click at [417, 134] on input "modal" at bounding box center [447, 133] width 216 height 18
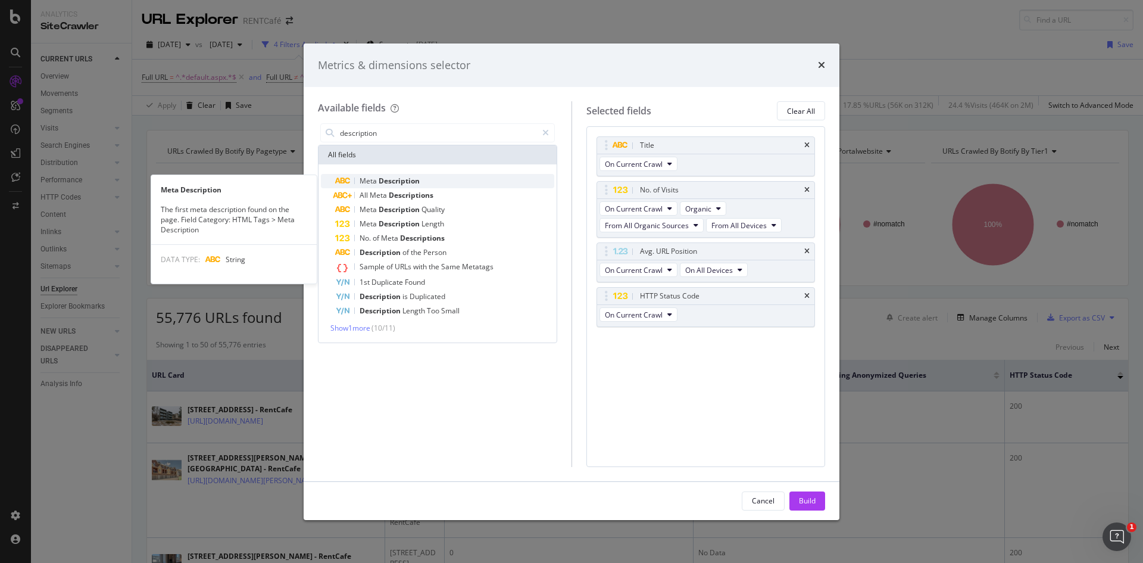
type input "description"
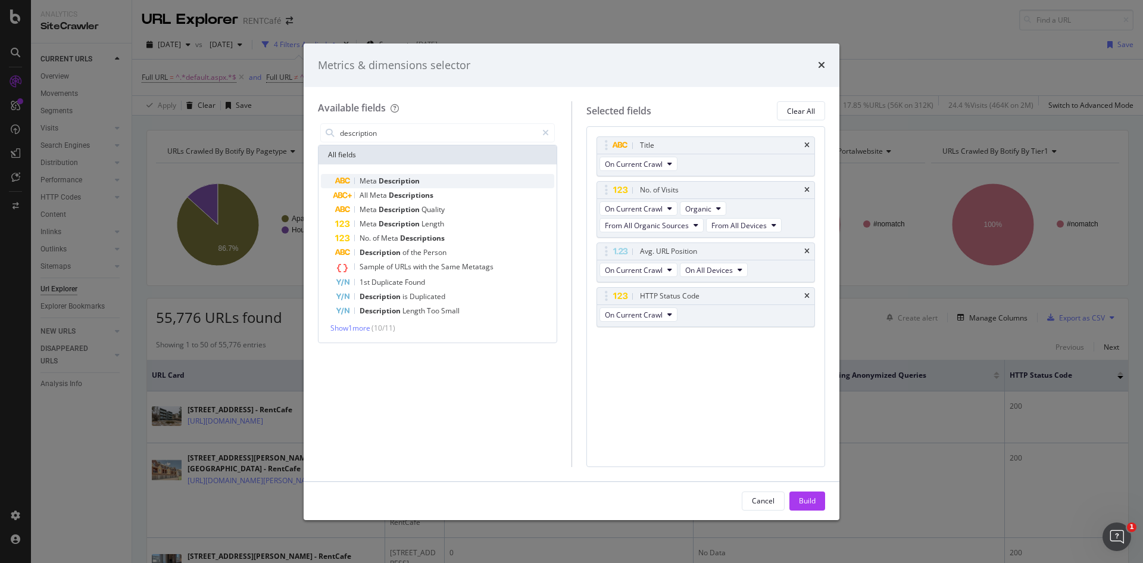
click at [441, 179] on div "Meta Description" at bounding box center [444, 181] width 219 height 14
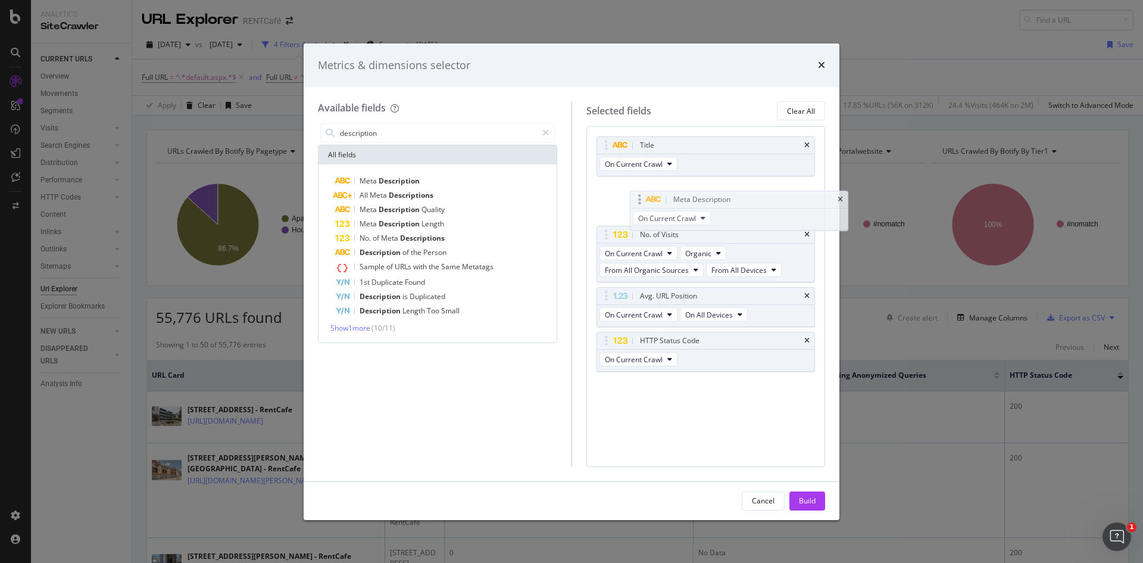
drag, startPoint x: 651, startPoint y: 339, endPoint x: 683, endPoint y: 193, distance: 149.4
click at [683, 193] on body "Analytics SiteCrawler CURRENT URLS Overview Movements Segments Visits Analysis …" at bounding box center [571, 281] width 1143 height 563
click at [803, 501] on div "Build" at bounding box center [807, 500] width 17 height 10
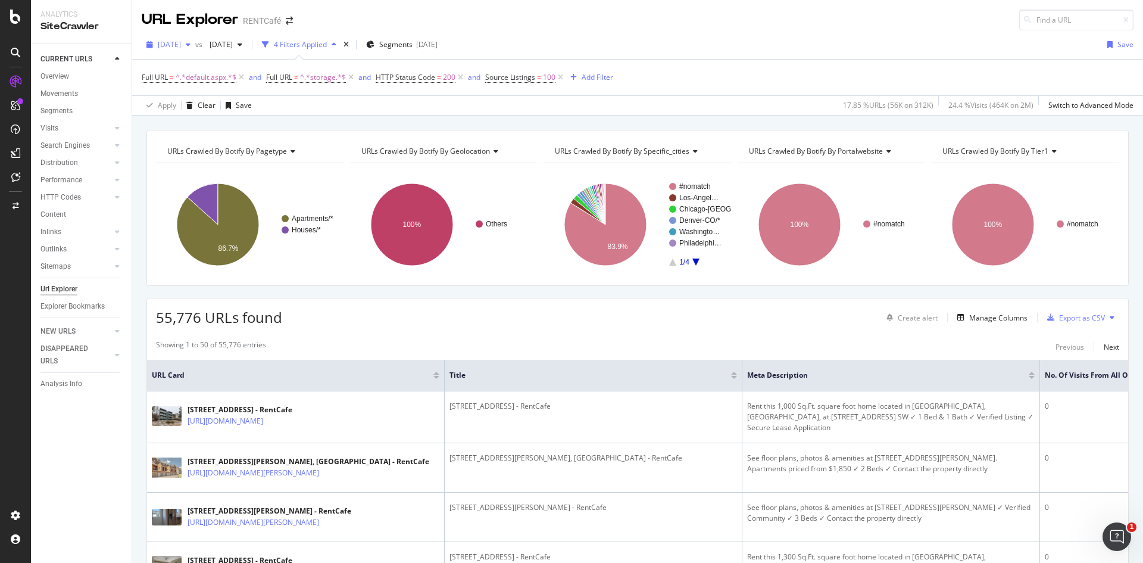
click at [181, 48] on span "[DATE]" at bounding box center [169, 44] width 23 height 10
click at [209, 90] on div "[DATE]" at bounding box center [204, 87] width 90 height 11
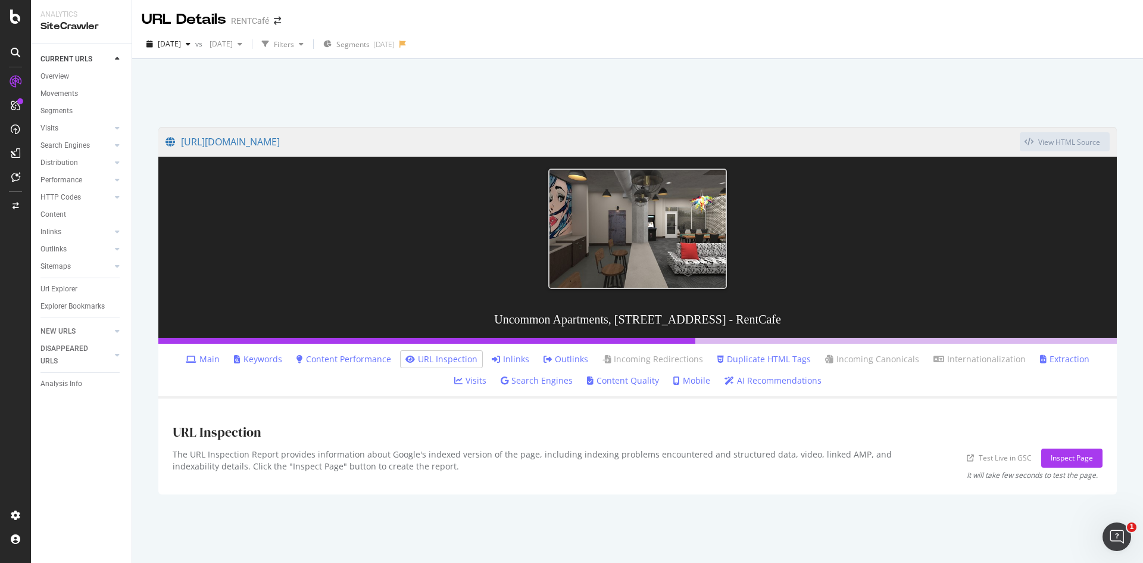
click at [190, 355] on link "Main" at bounding box center [203, 359] width 34 height 12
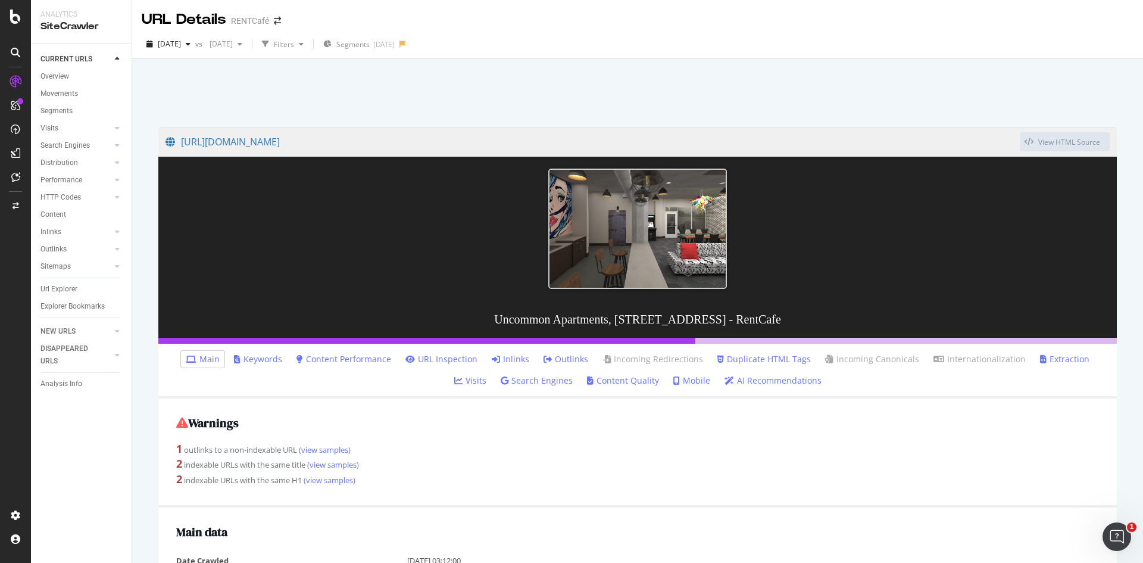
click at [730, 358] on link "Duplicate HTML Tags" at bounding box center [763, 359] width 93 height 12
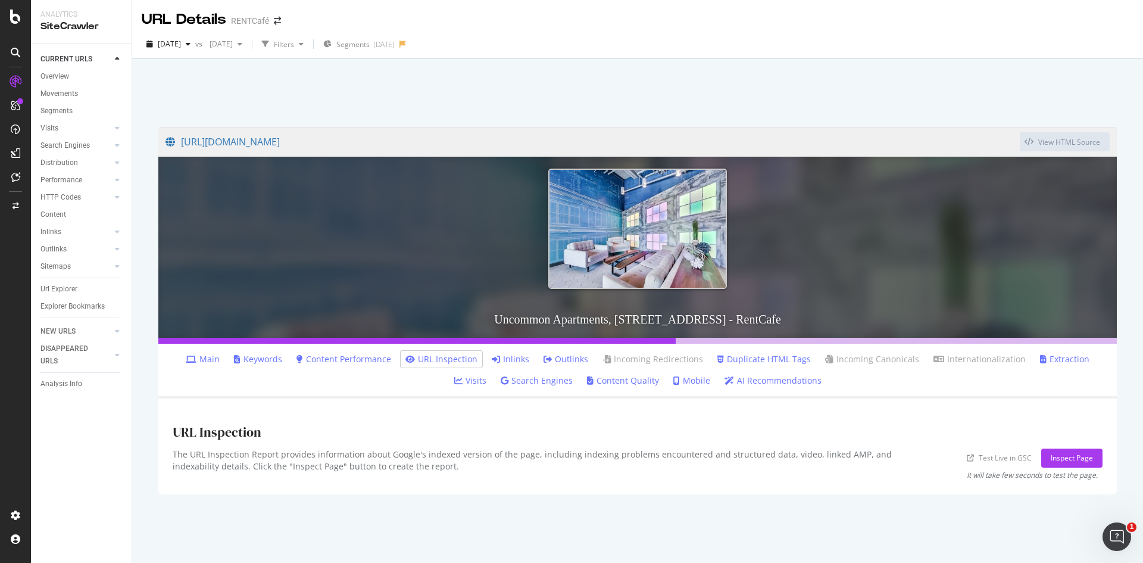
click at [198, 357] on link "Main" at bounding box center [203, 359] width 34 height 12
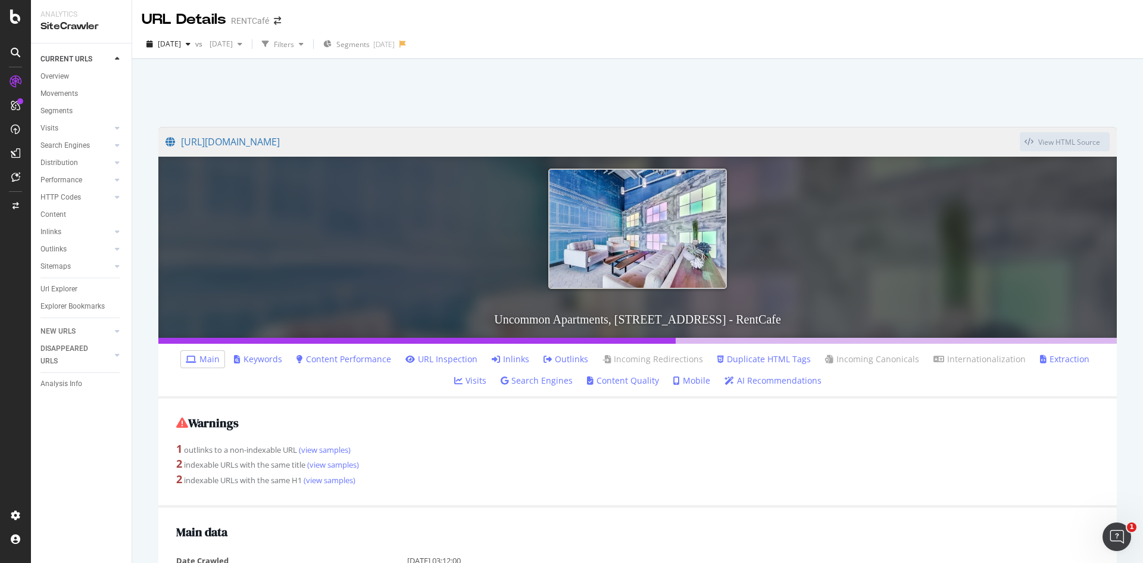
click at [327, 357] on link "Content Performance" at bounding box center [343, 359] width 95 height 12
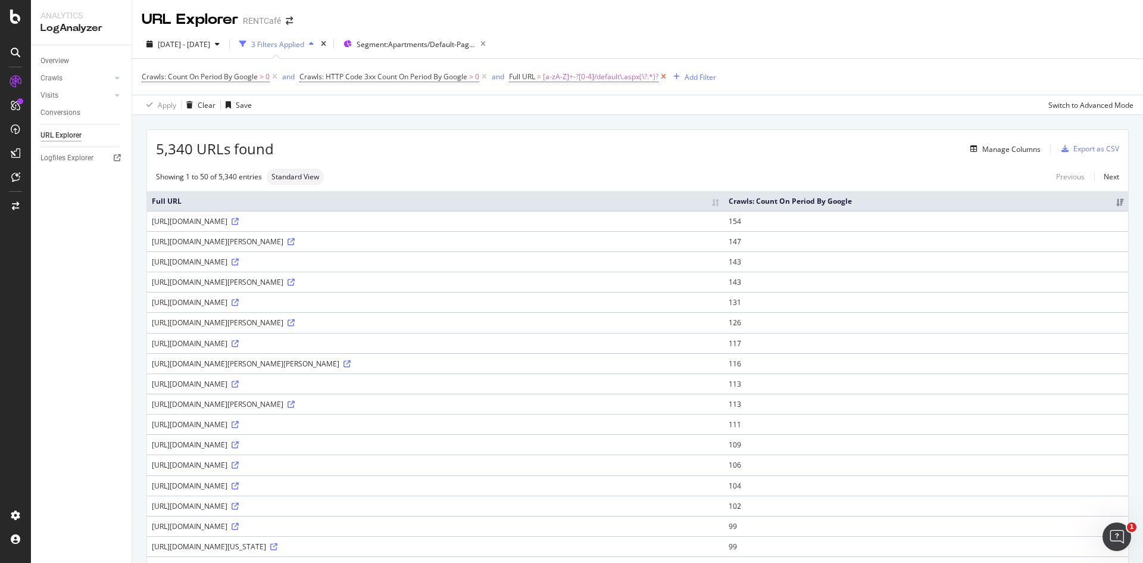
click at [665, 78] on icon at bounding box center [663, 77] width 10 height 12
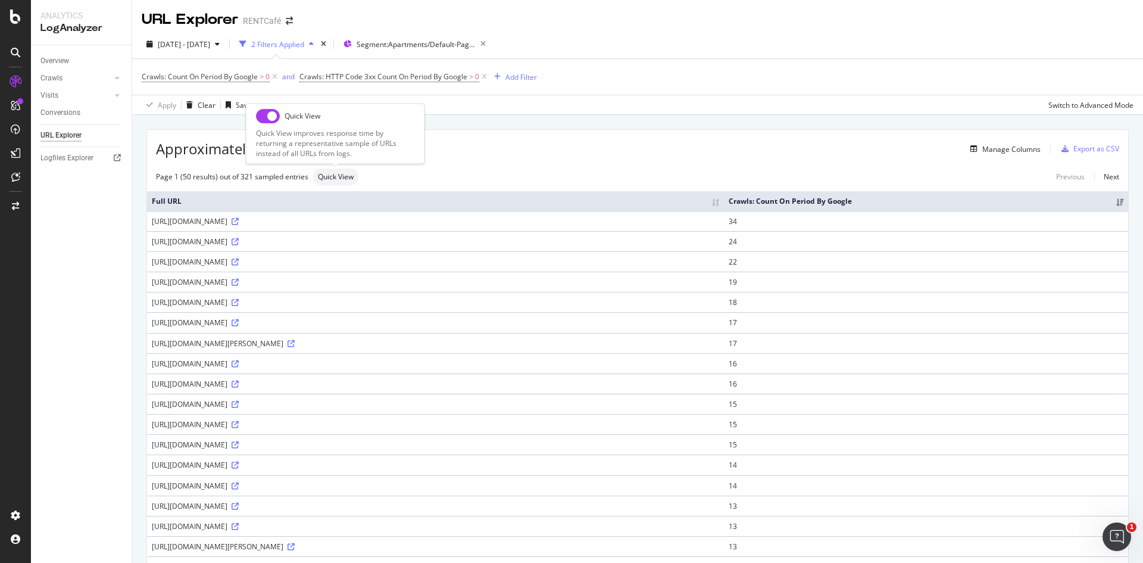
click at [333, 177] on span "Quick View" at bounding box center [336, 176] width 36 height 7
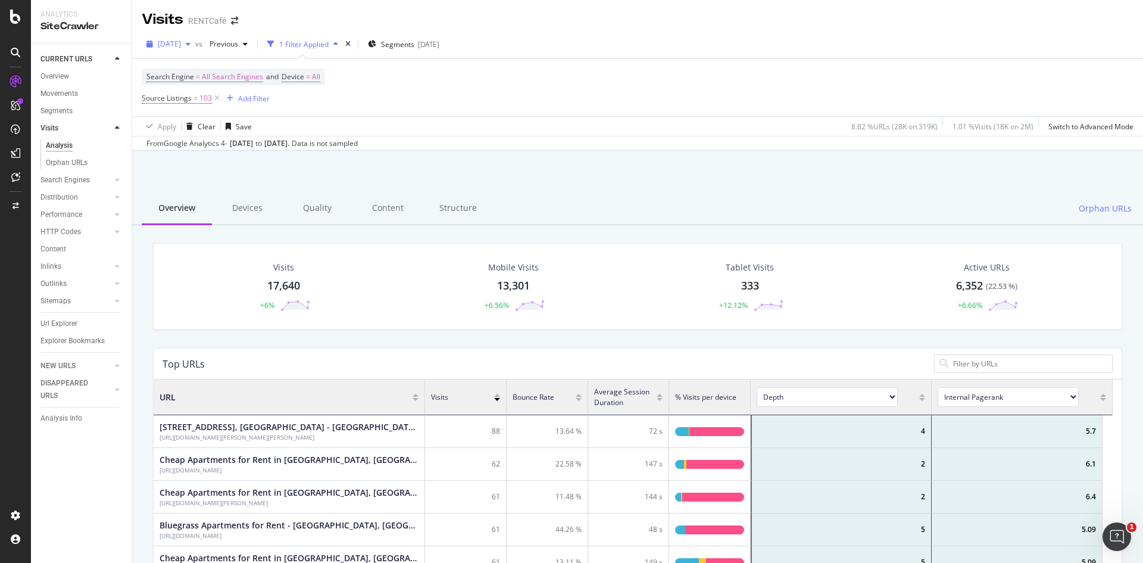
click at [160, 42] on span "[DATE]" at bounding box center [169, 44] width 23 height 10
click at [595, 123] on div "Apply Clear Save 8.82 % URLs ( 28K on 319K ) 1.01 % Visits ( 18K on 2M ) Switch…" at bounding box center [637, 126] width 1011 height 20
click at [1087, 130] on div "Switch to Advanced Mode" at bounding box center [1090, 126] width 85 height 10
click at [251, 98] on div "Add Filter" at bounding box center [254, 98] width 32 height 10
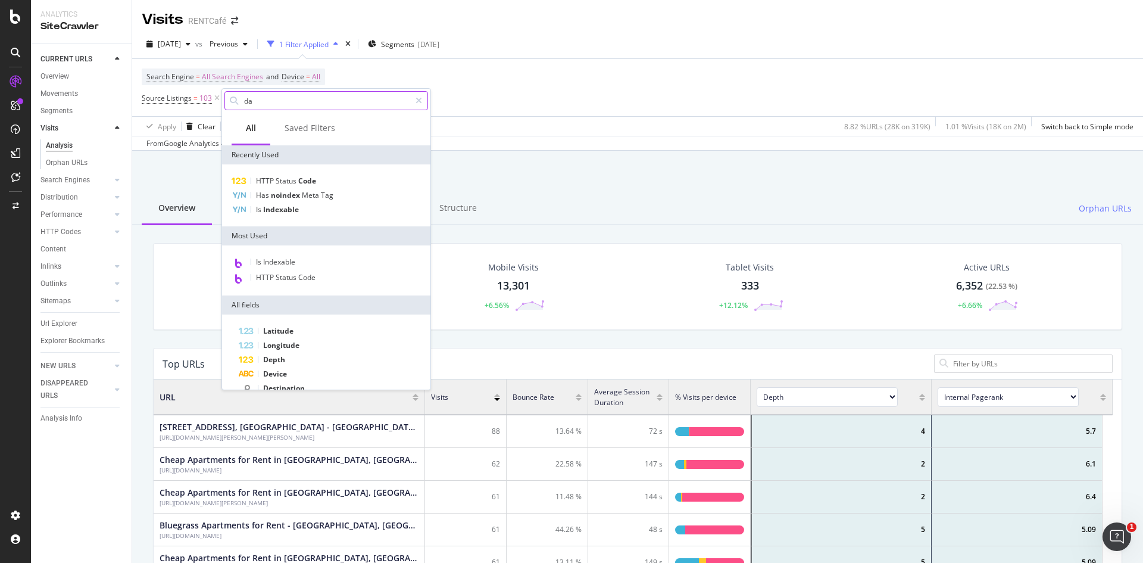
type input "day"
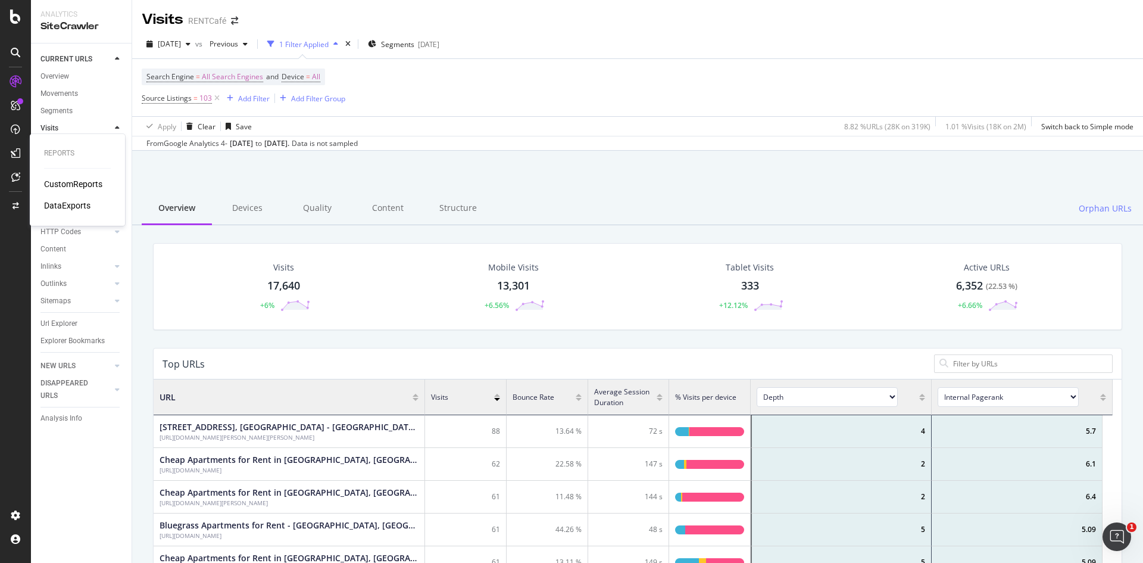
click at [65, 183] on div "CustomReports" at bounding box center [73, 184] width 58 height 12
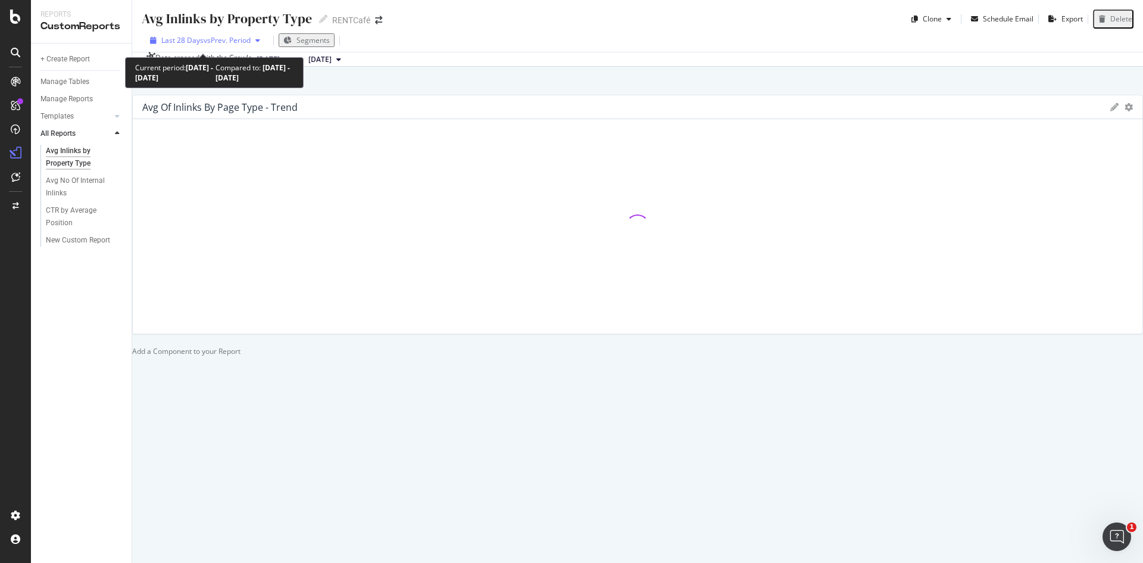
click at [168, 40] on span "Last 28 Days" at bounding box center [182, 40] width 42 height 10
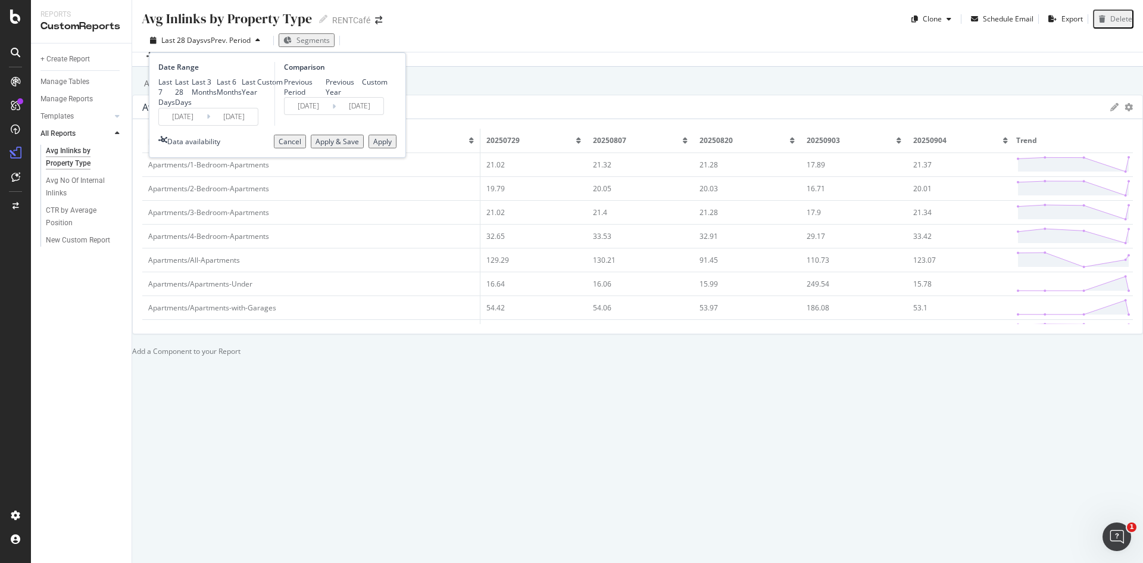
click at [615, 105] on div "Avg Inlinks by Property Type Avg Inlinks by Property Type RENTCafé Clone Schedu…" at bounding box center [637, 281] width 1011 height 563
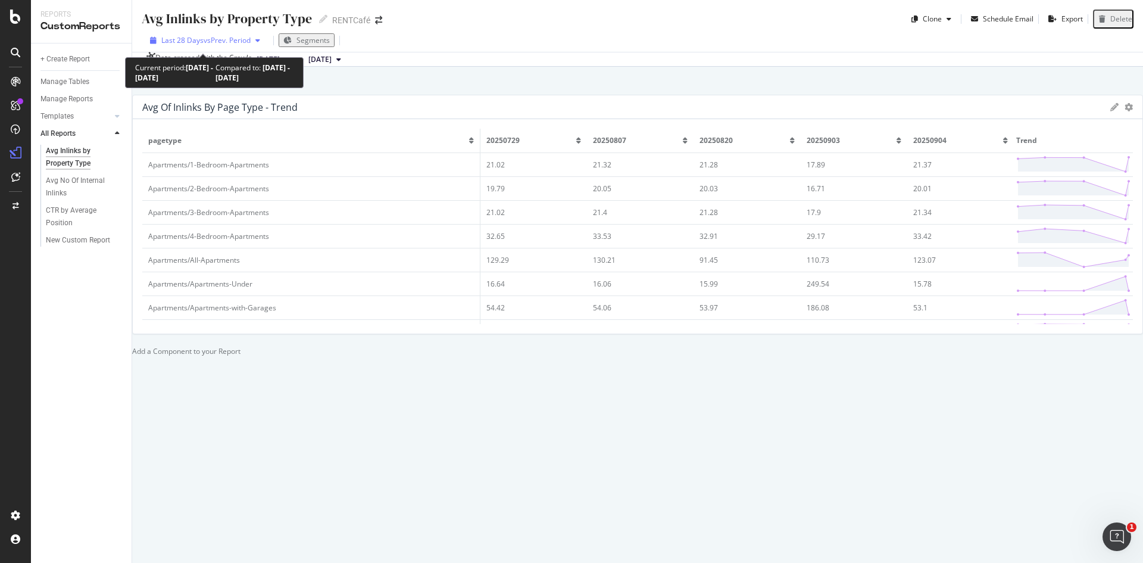
click at [220, 41] on span "vs Prev. Period" at bounding box center [227, 40] width 47 height 10
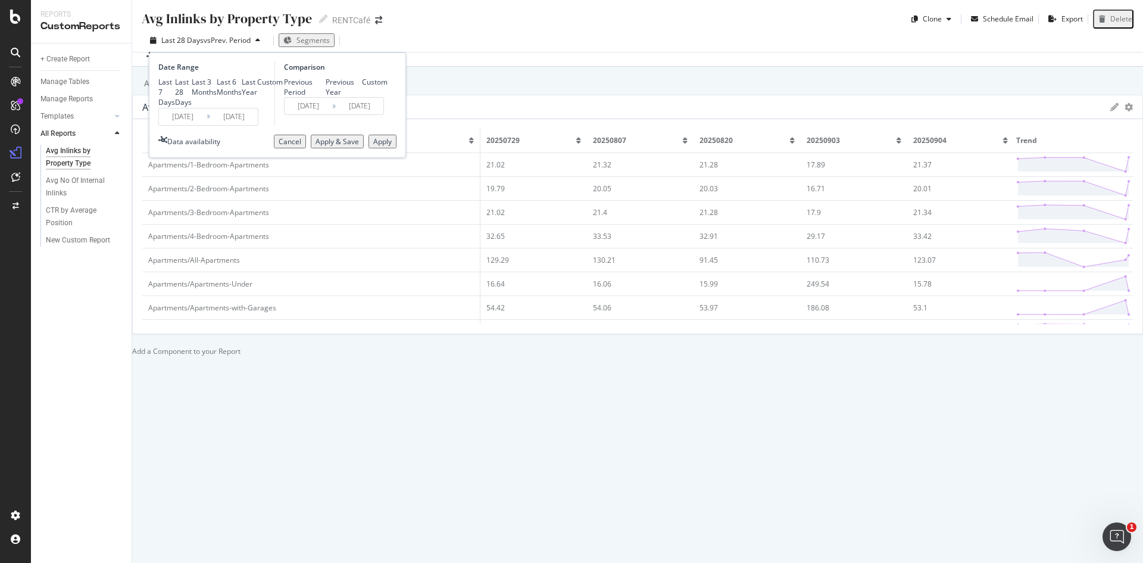
click at [666, 127] on div "Avg Inlinks by Property Type Avg Inlinks by Property Type RENTCafé Clone Schedu…" at bounding box center [637, 281] width 1011 height 563
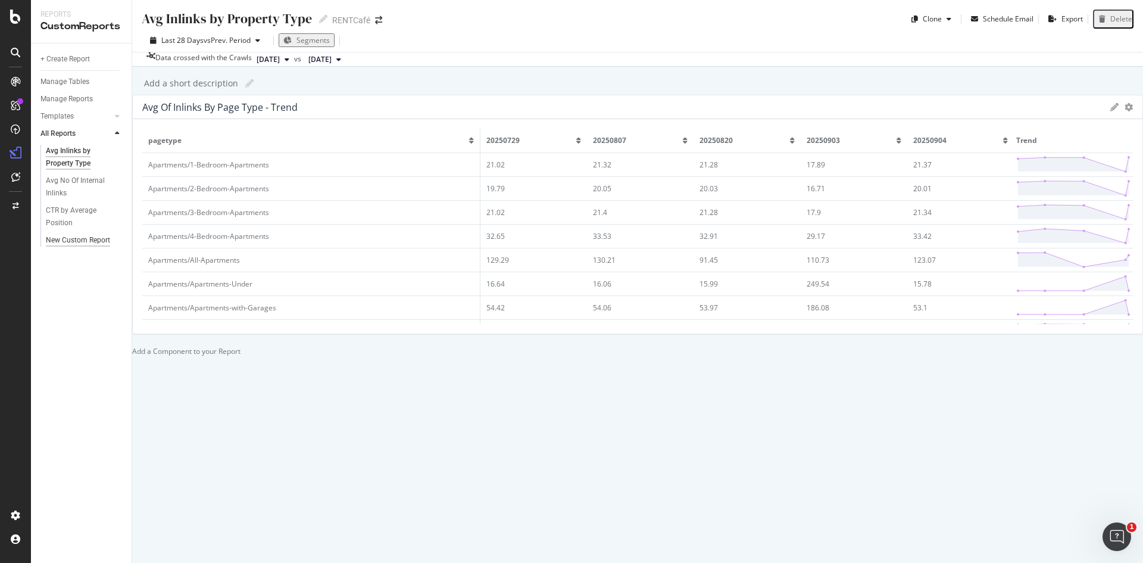
click at [67, 244] on div "New Custom Report" at bounding box center [78, 240] width 64 height 13
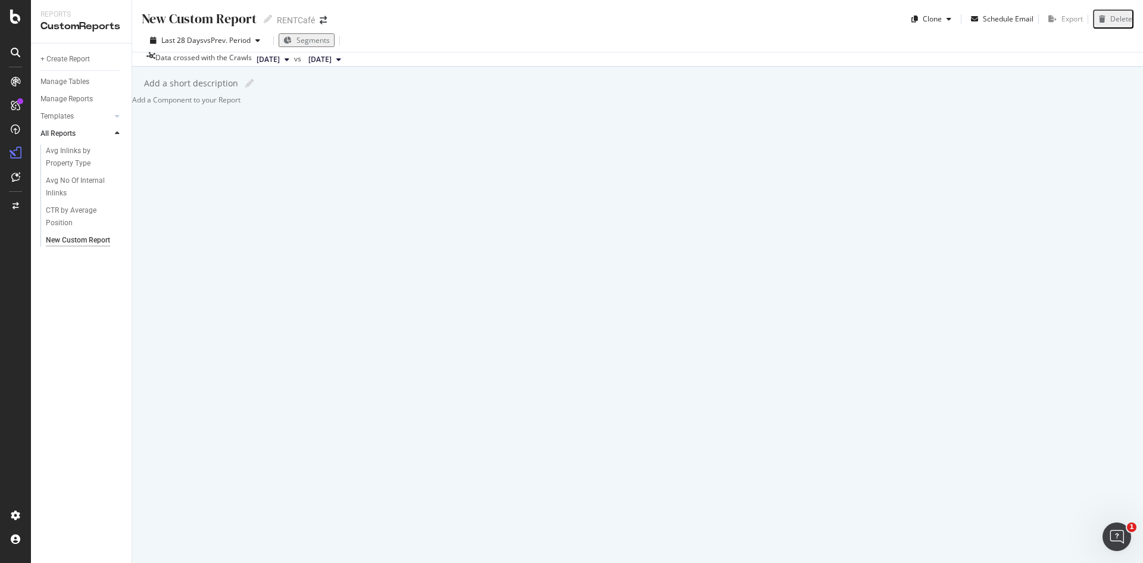
click at [132, 105] on div at bounding box center [132, 100] width 0 height 10
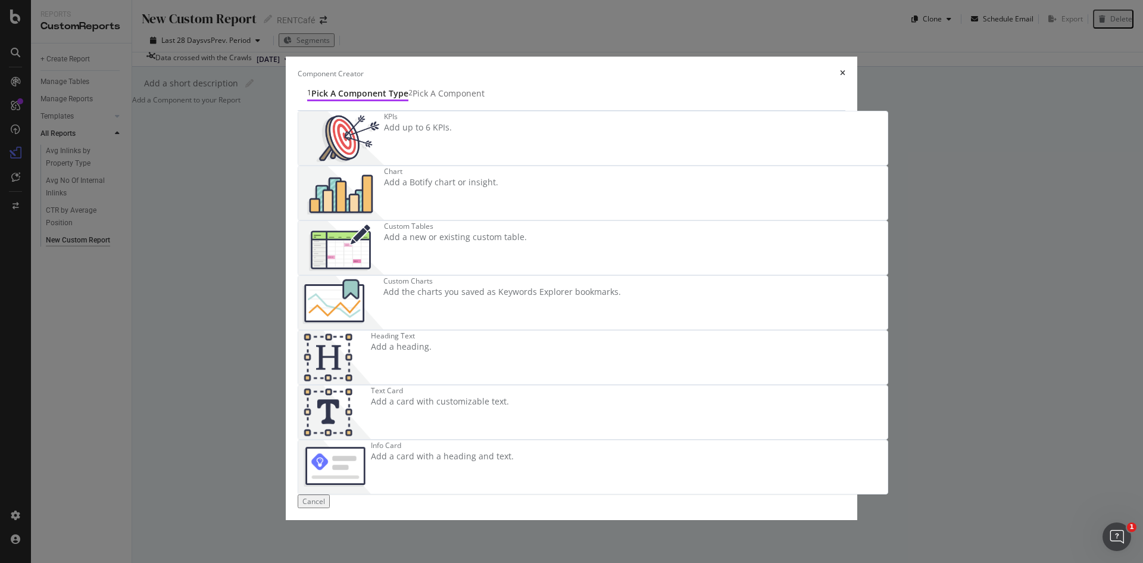
click at [494, 165] on div "KPIs Add up to 6 KPIs." at bounding box center [592, 138] width 589 height 54
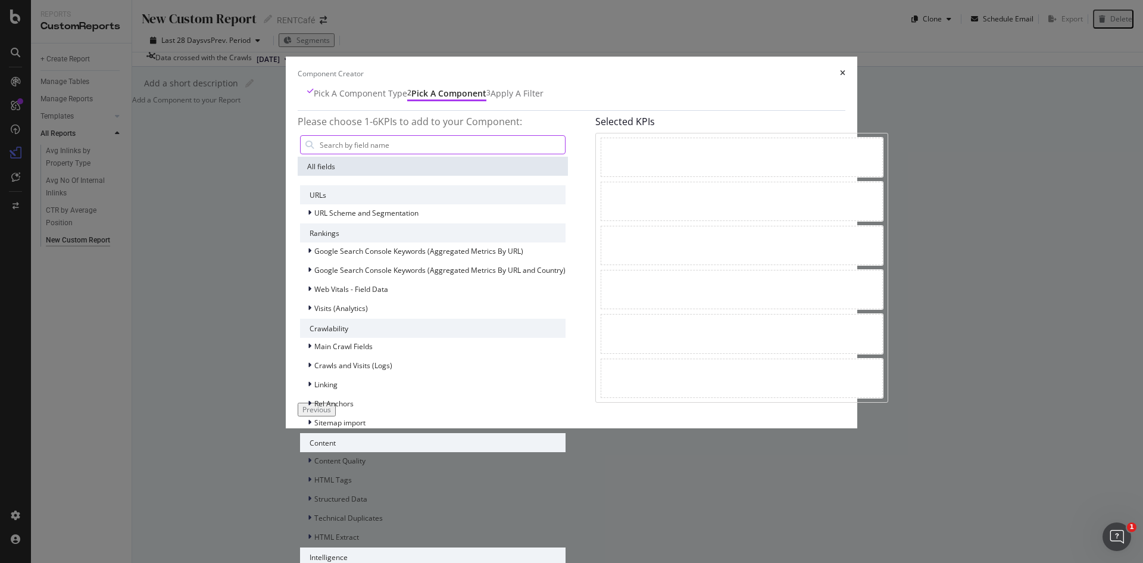
click at [357, 154] on input "modal" at bounding box center [441, 145] width 246 height 18
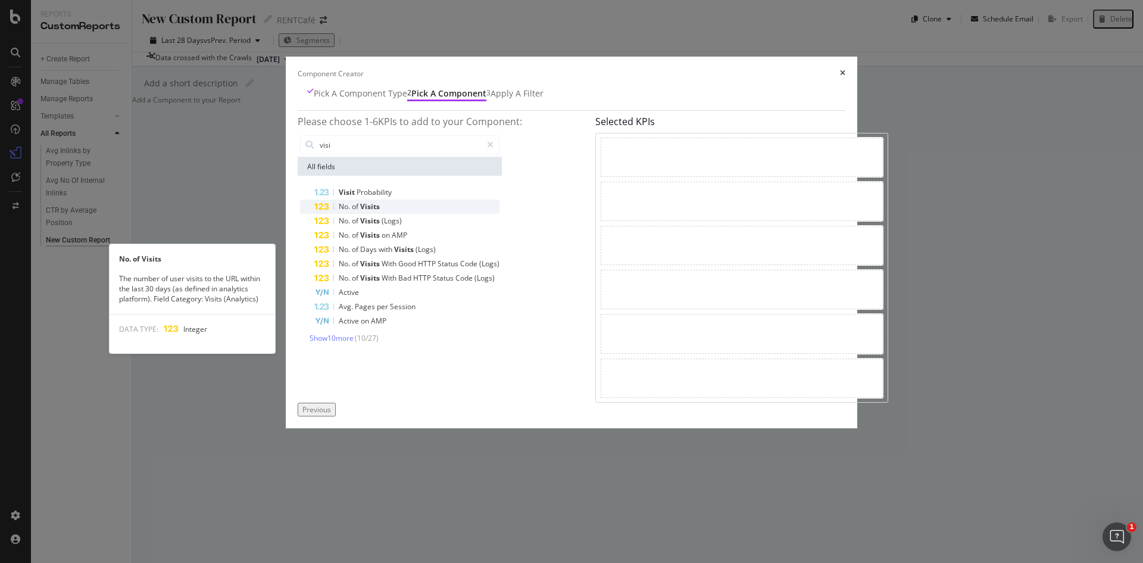
type input "visi"
click at [345, 214] on div "No. of Visits" at bounding box center [406, 206] width 185 height 14
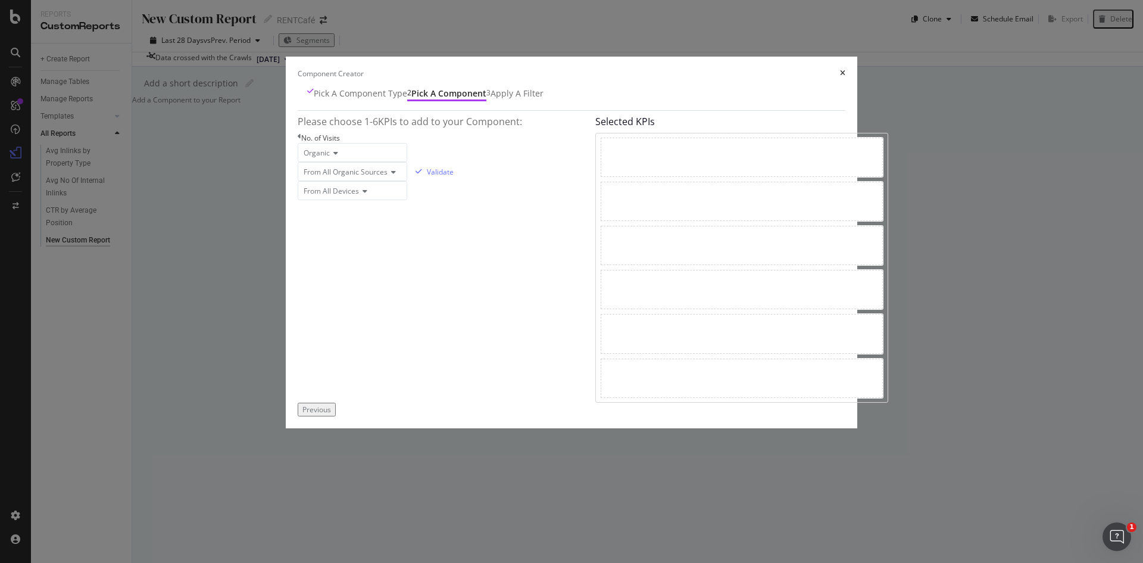
click at [336, 416] on button "Previous" at bounding box center [317, 409] width 38 height 14
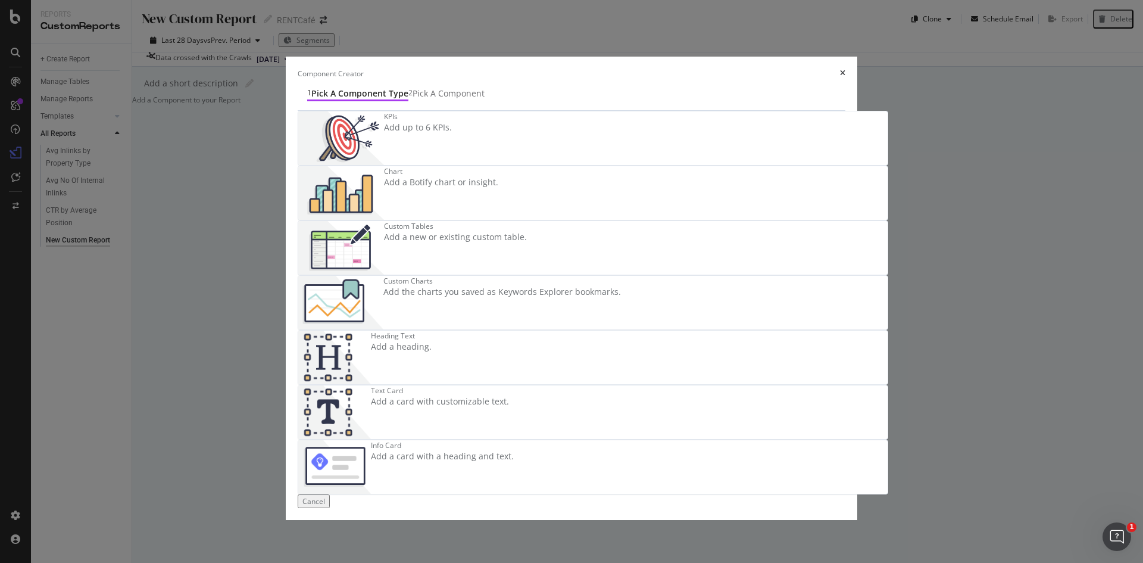
click at [416, 121] on div "KPIs" at bounding box center [418, 116] width 68 height 10
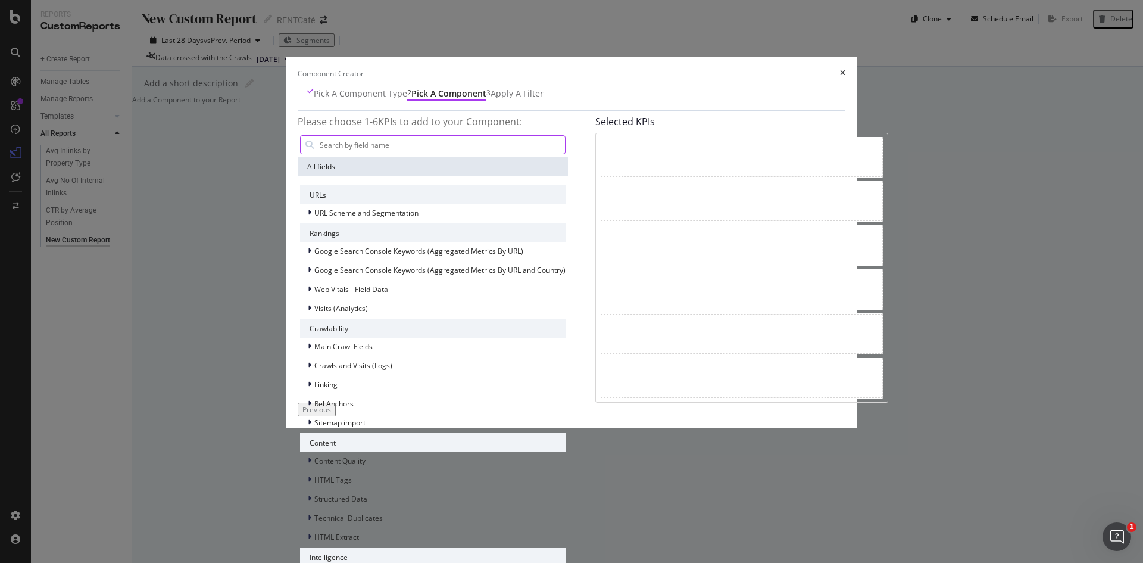
click at [399, 154] on input "modal" at bounding box center [441, 145] width 246 height 18
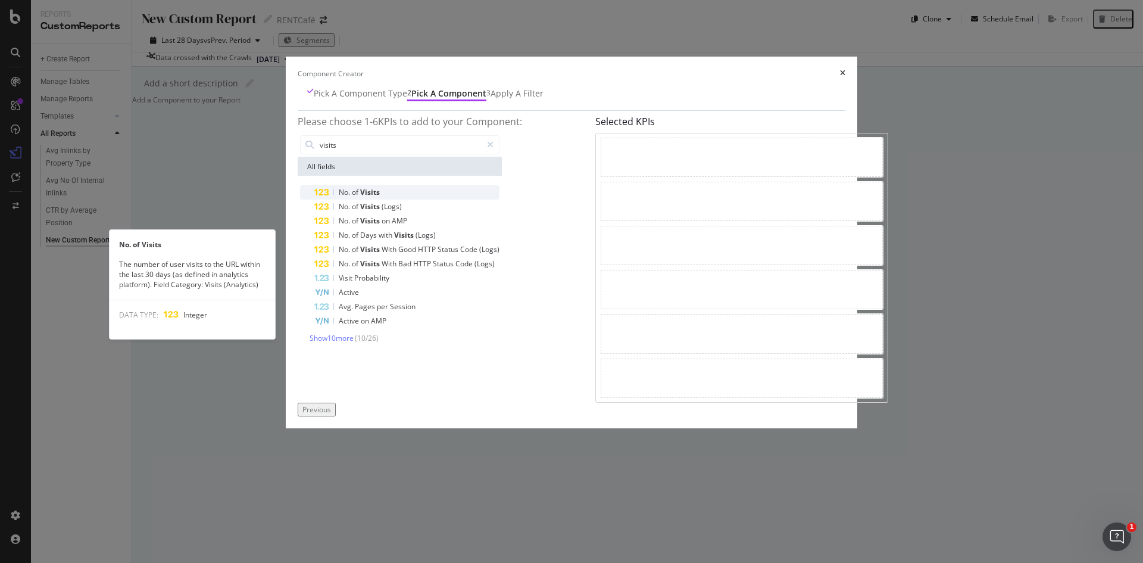
type input "visits"
click at [352, 197] on span "of" at bounding box center [356, 192] width 8 height 10
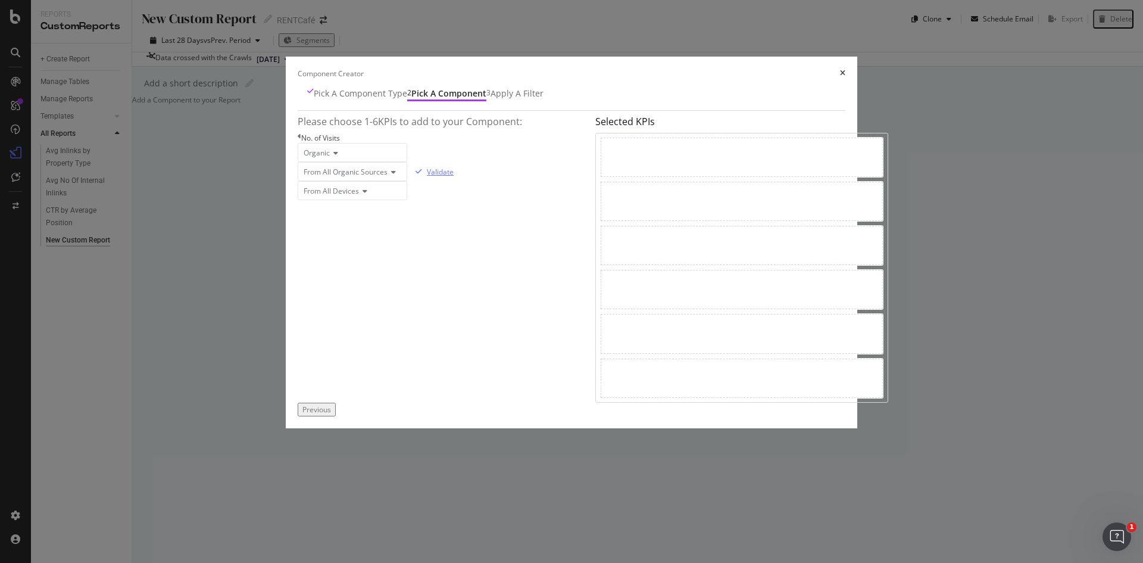
click at [454, 177] on div "Validate" at bounding box center [440, 172] width 27 height 10
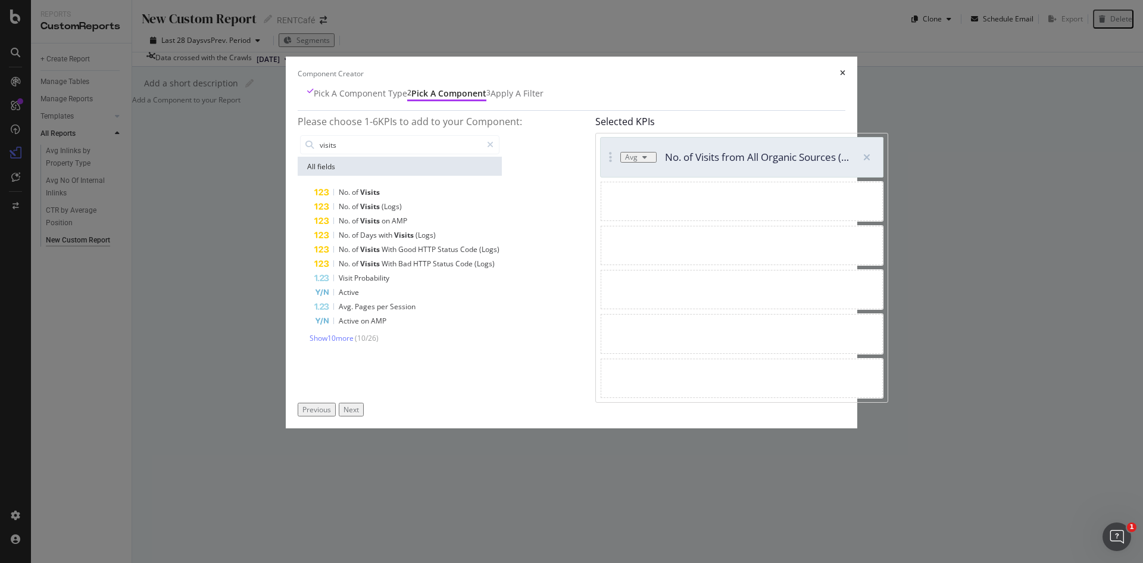
click at [359, 414] on div "Next" at bounding box center [350, 409] width 15 height 10
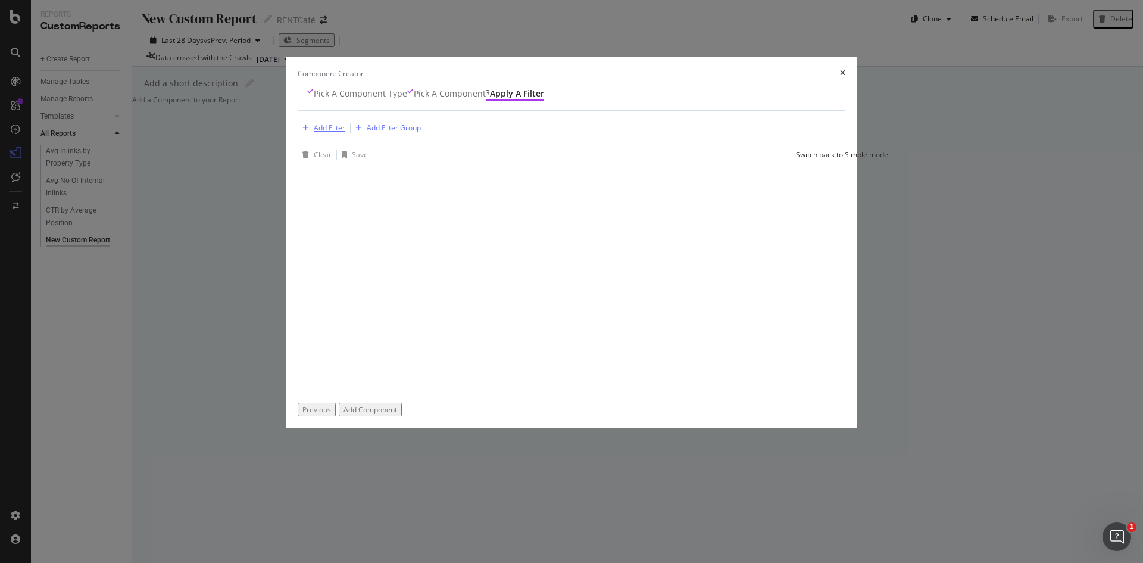
click at [314, 133] on div "Add Filter" at bounding box center [330, 128] width 32 height 10
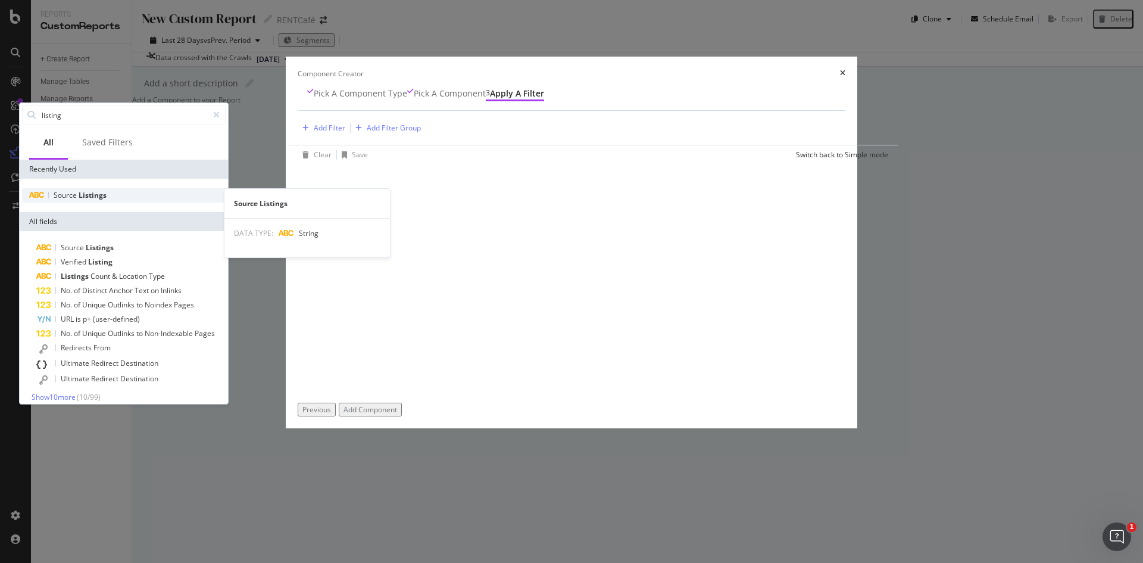
type input "listing"
click at [107, 200] on span "Listings" at bounding box center [93, 195] width 28 height 10
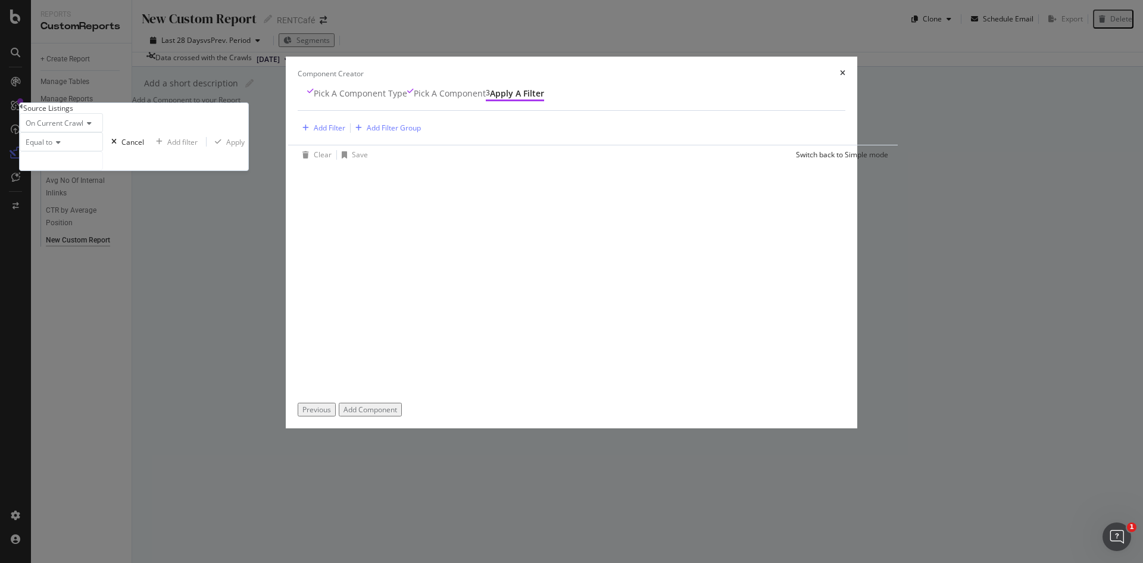
click at [248, 170] on div "On Current Crawl Equal to Cancel Add filter Apply" at bounding box center [134, 141] width 229 height 57
click at [102, 170] on input "modal" at bounding box center [61, 161] width 82 height 18
click at [57, 194] on span "103" at bounding box center [39, 189] width 33 height 10
type input "103"
click at [262, 147] on div "Apply" at bounding box center [252, 142] width 18 height 10
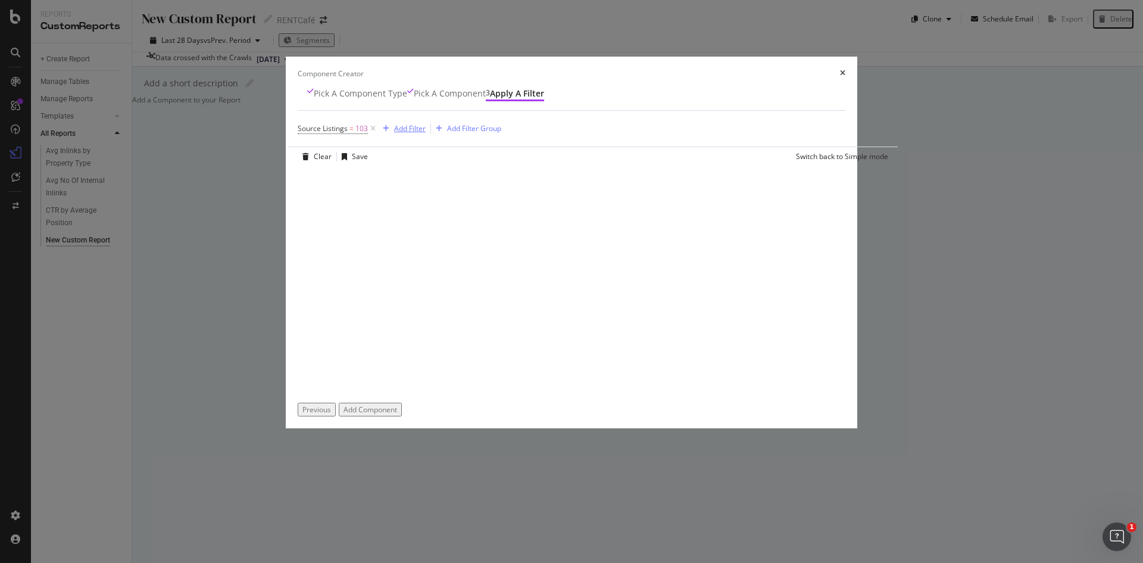
click at [398, 133] on div "Add Filter" at bounding box center [410, 128] width 32 height 10
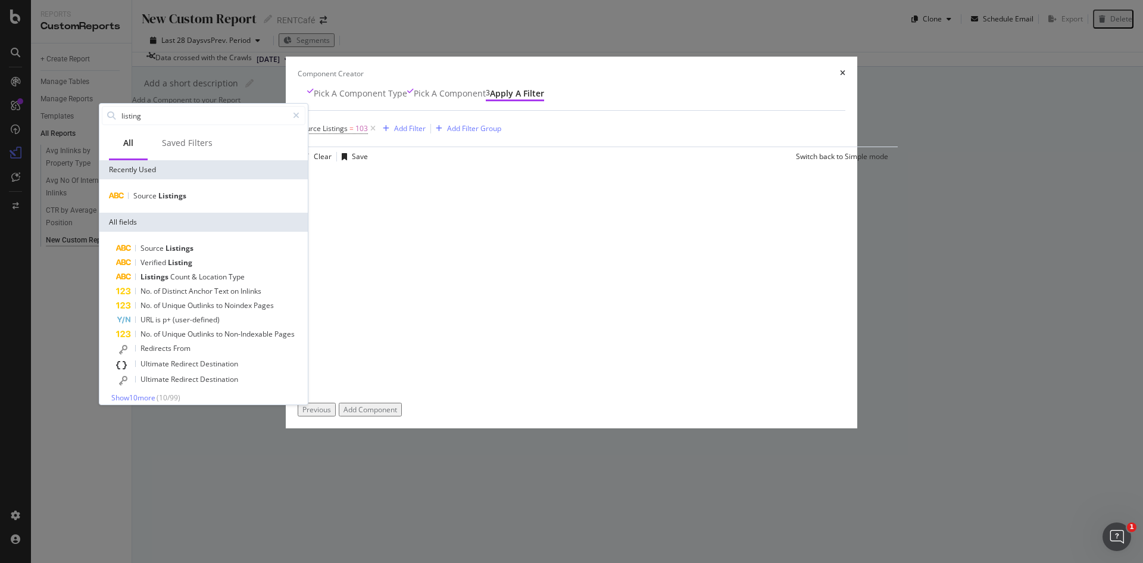
click at [685, 379] on div "Source Listings = 103 Add Filter Add Filter Group Clear Save Switch back to Sim…" at bounding box center [593, 257] width 591 height 292
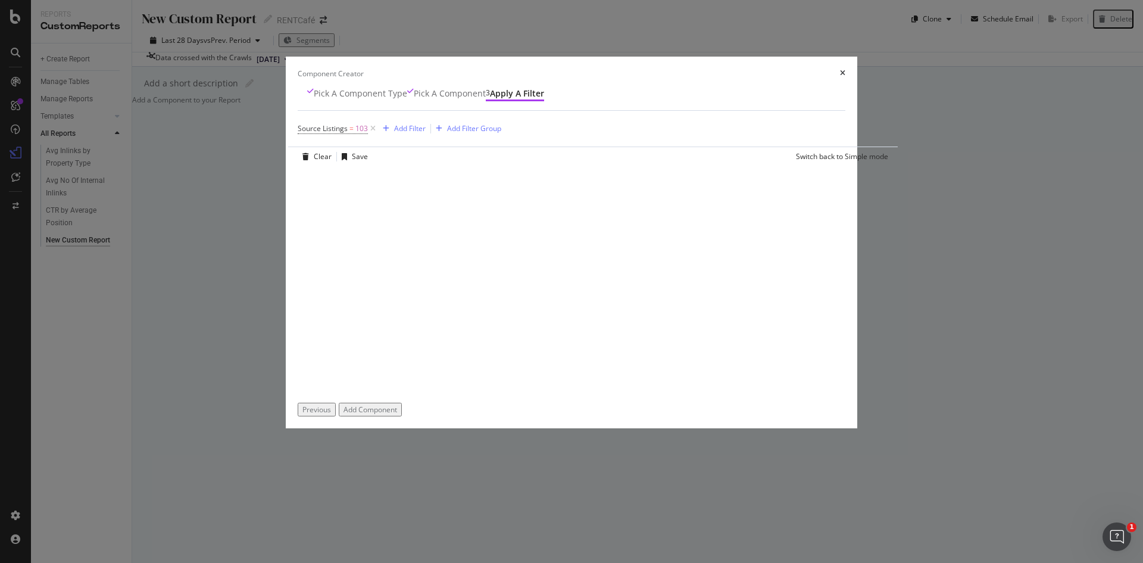
click at [397, 414] on div "Add Component" at bounding box center [370, 409] width 54 height 10
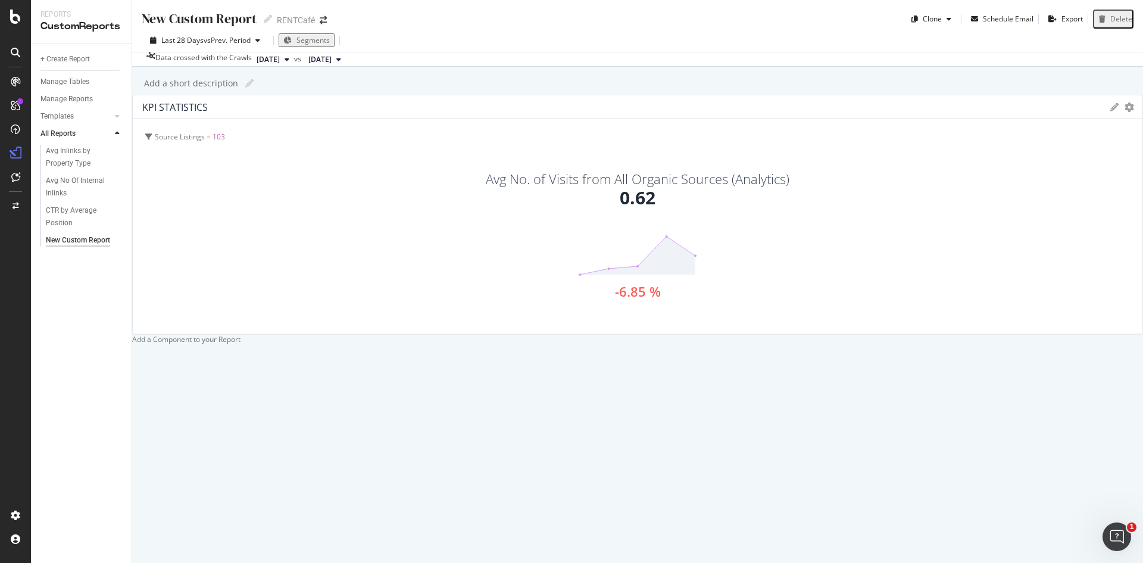
click at [486, 185] on div "Avg No. of Visits from All Organic Sources (Analytics)" at bounding box center [638, 178] width 304 height 13
click at [1110, 111] on icon at bounding box center [1114, 107] width 8 height 8
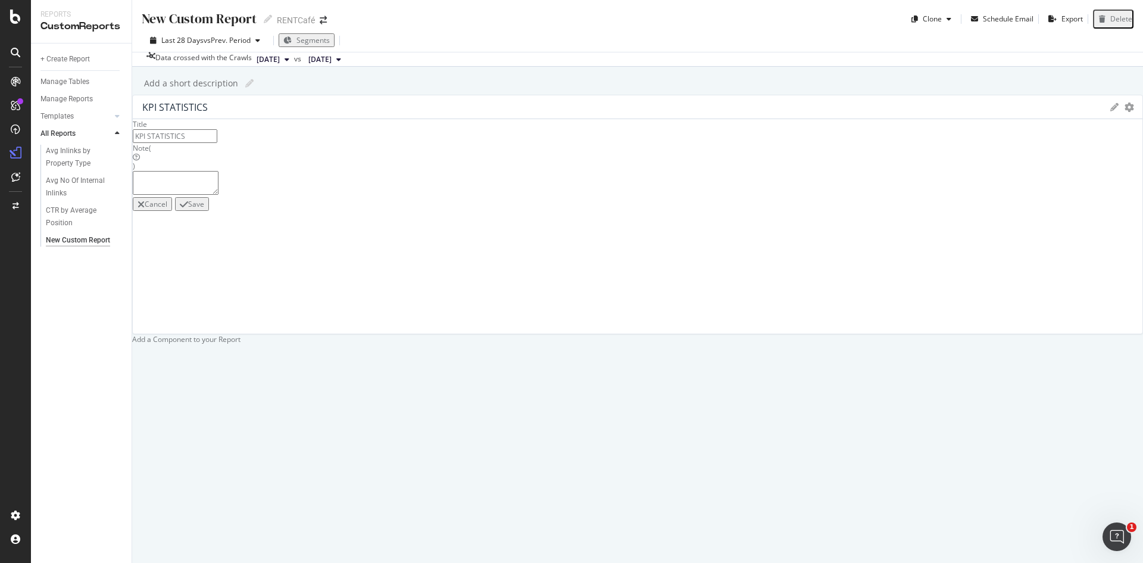
click at [217, 143] on input "KPI STATISTICS" at bounding box center [175, 136] width 85 height 14
click at [218, 195] on textarea at bounding box center [176, 183] width 86 height 24
click at [1125, 112] on icon "gear" at bounding box center [1130, 107] width 10 height 10
click at [1018, 183] on span "Edit KPIs" at bounding box center [1080, 175] width 124 height 16
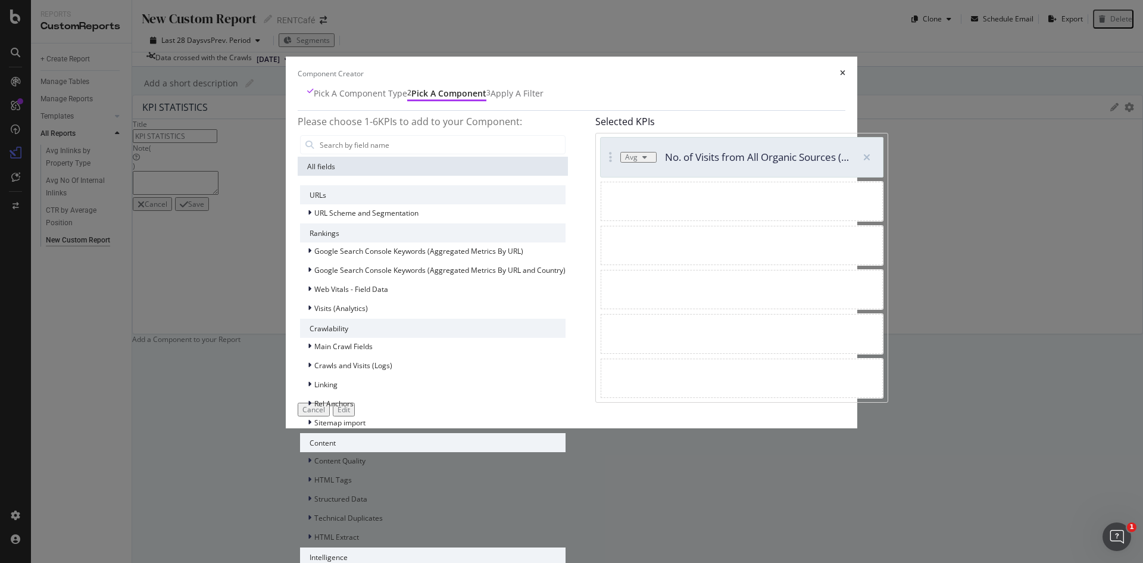
click at [670, 177] on div "Avg No. of Visits from All Organic Sources (Analytics)" at bounding box center [725, 157] width 249 height 39
click at [632, 161] on div "Avg" at bounding box center [638, 157] width 27 height 7
click at [614, 231] on div "Sum" at bounding box center [606, 226] width 15 height 10
click at [350, 414] on div "Edit" at bounding box center [344, 409] width 13 height 10
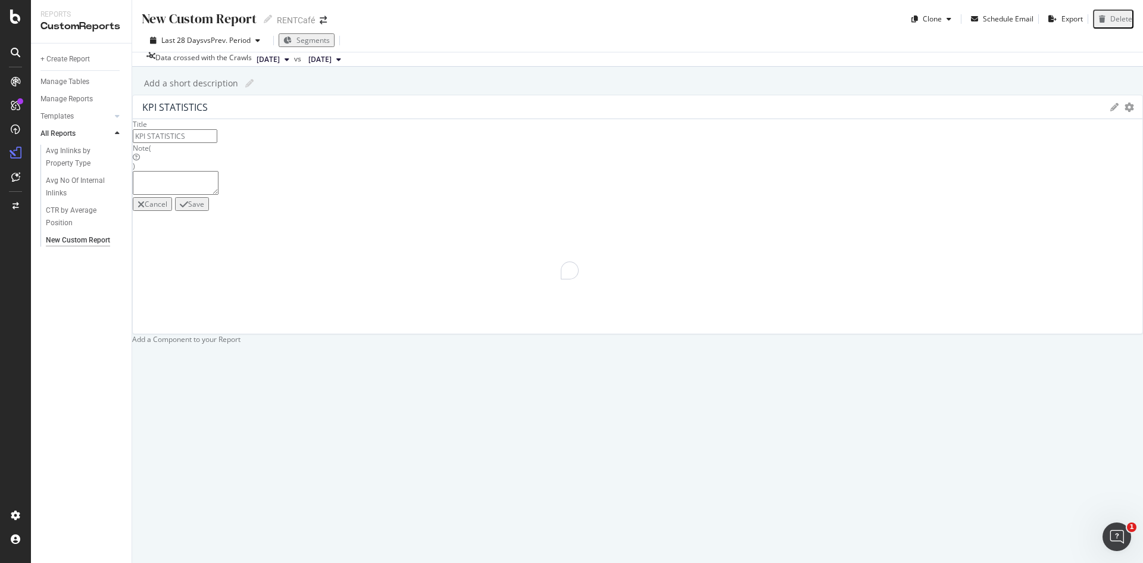
click at [204, 209] on div "Save" at bounding box center [196, 204] width 16 height 10
click at [213, 19] on div "New Custom Report" at bounding box center [199, 19] width 115 height 18
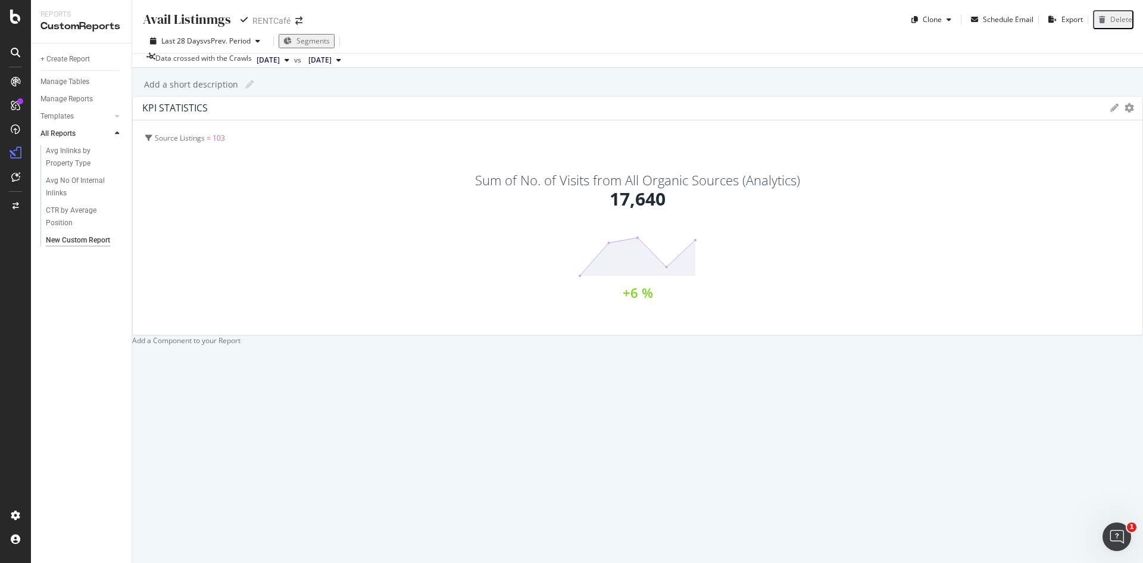
click at [207, 13] on input "Avail Listinmgs" at bounding box center [188, 20] width 92 height 20
type input "Avail Listings"
click at [384, 110] on div "Avail Listings Avail Listings RENTCafé Clone Schedule Email Export Delete Last …" at bounding box center [637, 281] width 1011 height 563
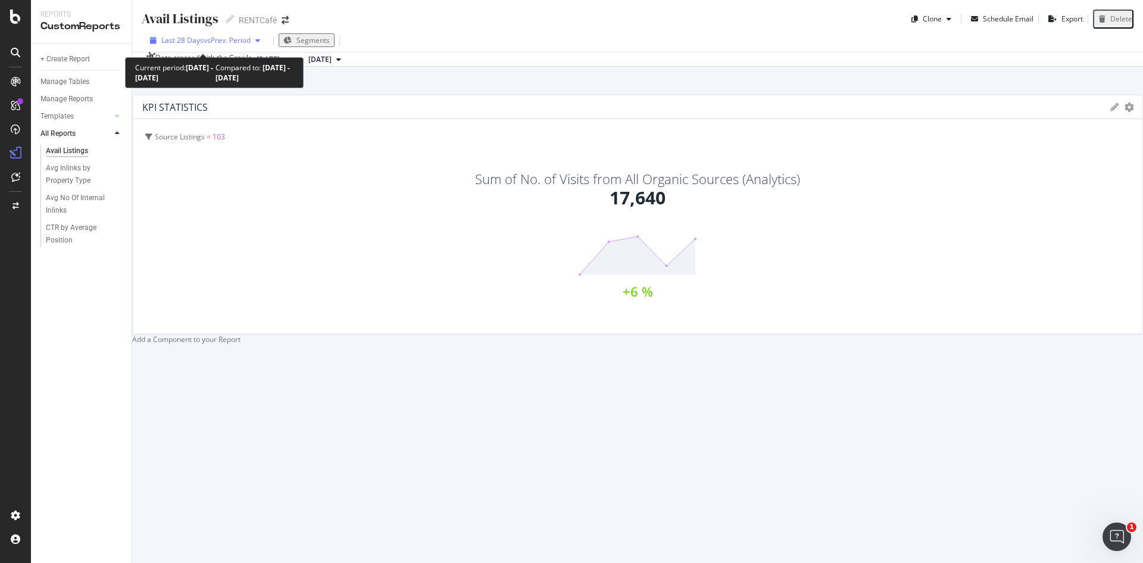
click at [198, 45] on span "Last 28 Days" at bounding box center [182, 40] width 42 height 10
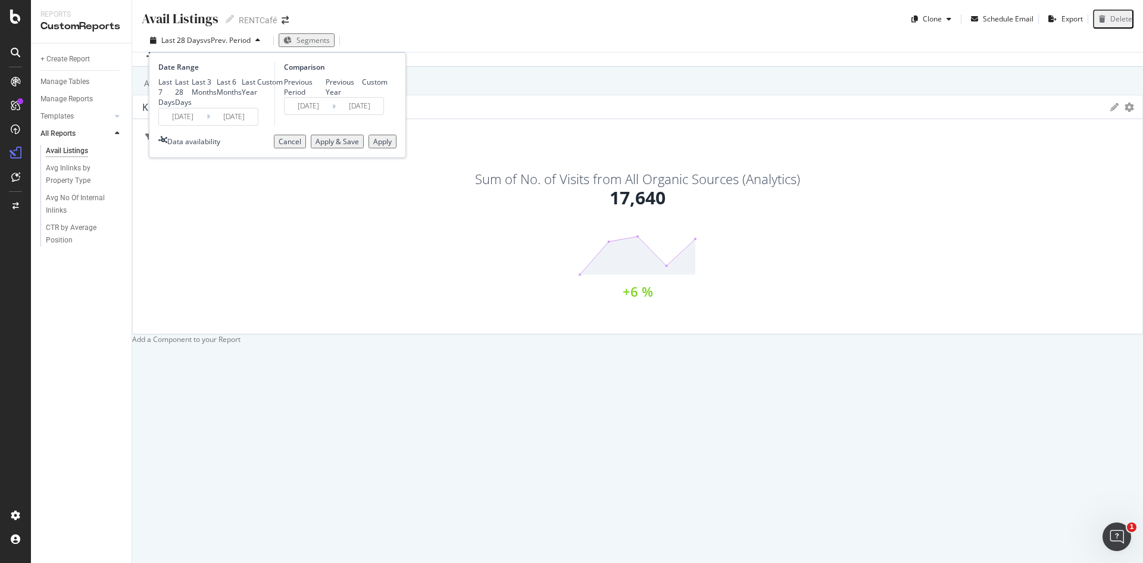
click at [257, 87] on div "Custom" at bounding box center [270, 82] width 26 height 10
click at [180, 125] on input "[DATE]" at bounding box center [183, 116] width 48 height 17
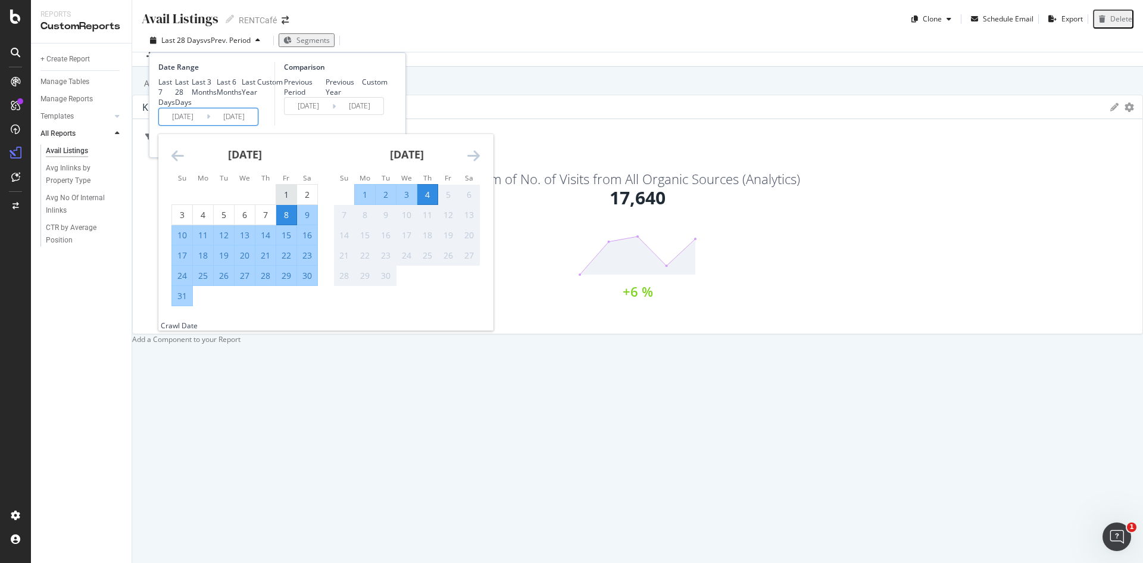
click at [287, 201] on div "1" at bounding box center [286, 195] width 20 height 12
type input "[DATE]"
click at [182, 302] on div "31" at bounding box center [182, 296] width 20 height 12
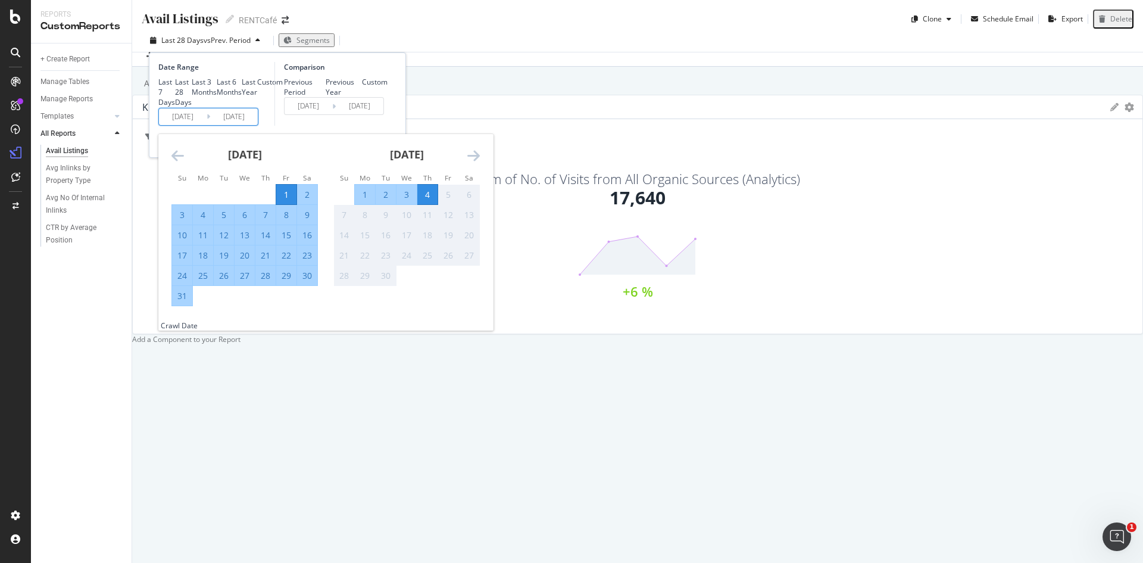
type input "[DATE]"
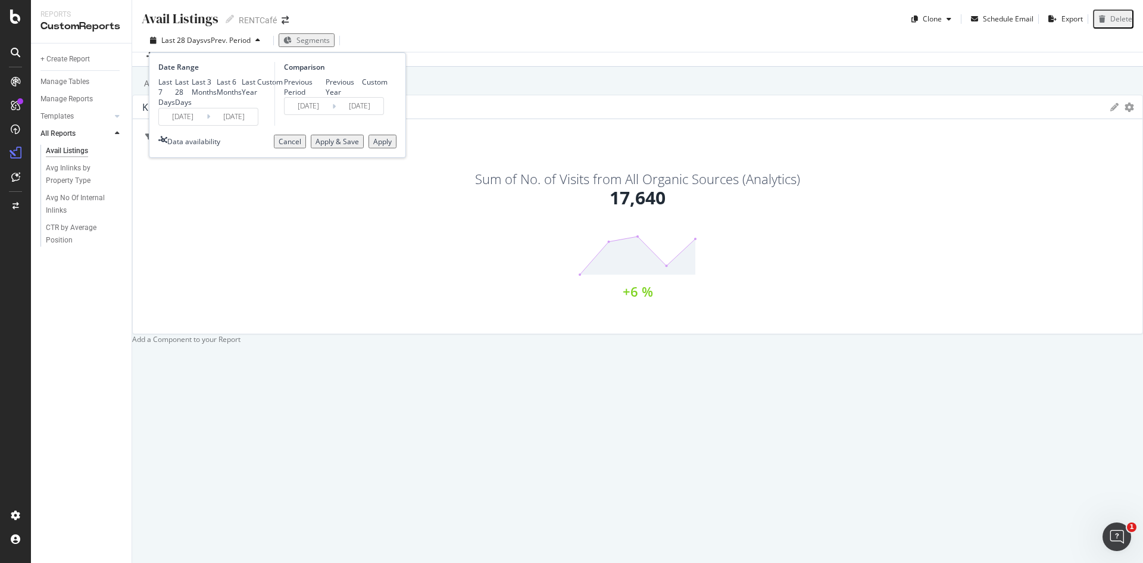
click at [378, 146] on div "Apply" at bounding box center [382, 141] width 18 height 10
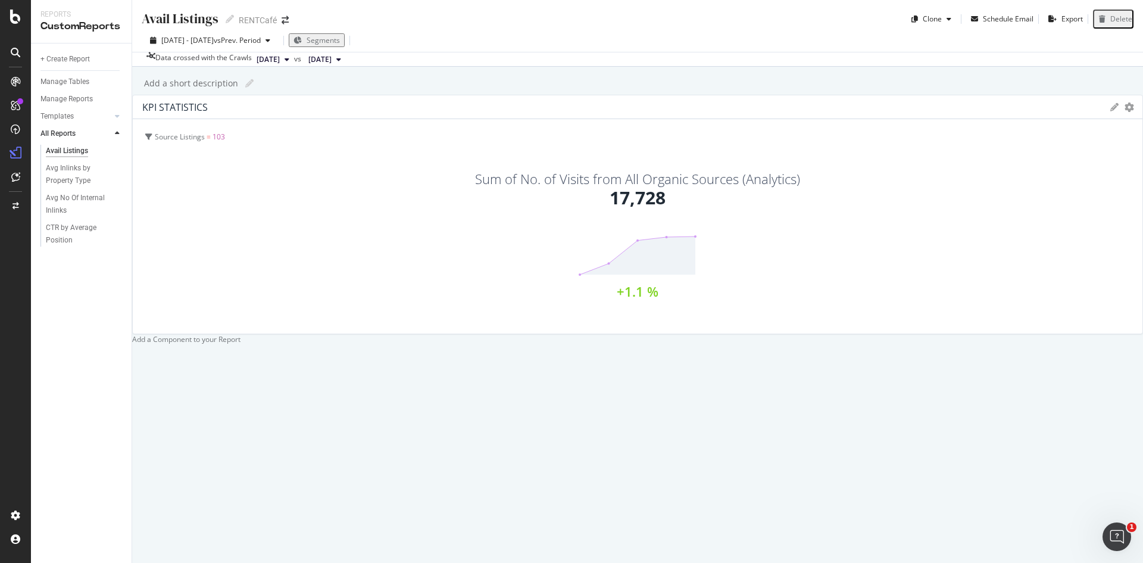
click at [610, 211] on div "17,728" at bounding box center [638, 198] width 56 height 26
click at [280, 64] on span "[DATE]" at bounding box center [268, 59] width 23 height 11
click at [577, 102] on div "Avail Listings Avail Listings RENTCafé Clone Schedule Email Export Delete [DATE…" at bounding box center [637, 281] width 1011 height 563
click at [210, 45] on div "[DATE] - [DATE] vs Prev. Period" at bounding box center [210, 40] width 130 height 10
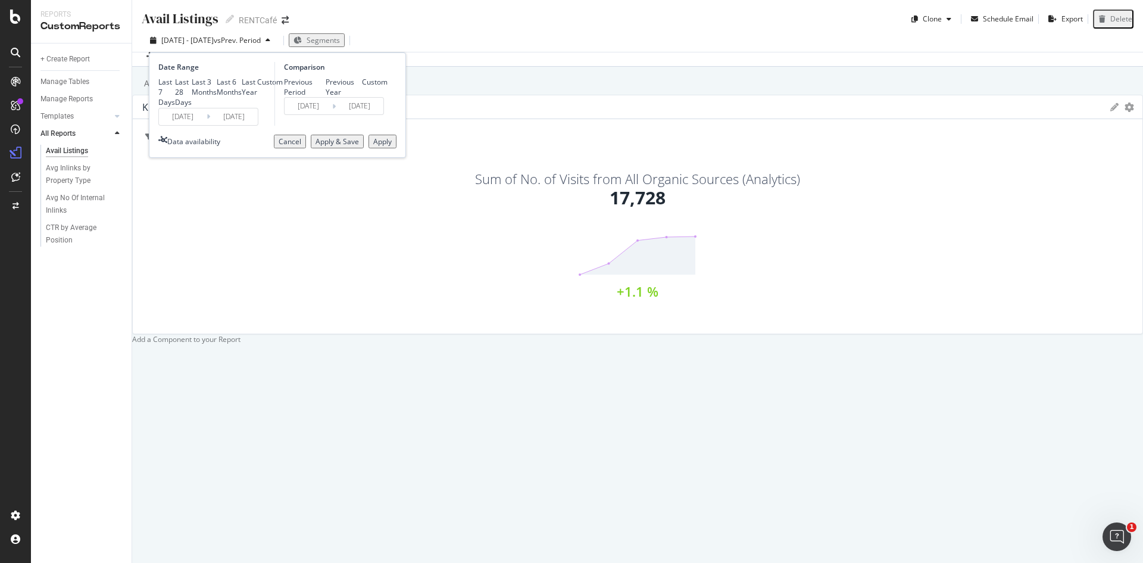
click at [192, 97] on div "Last 3 Months" at bounding box center [204, 87] width 25 height 20
type input "[DATE]"
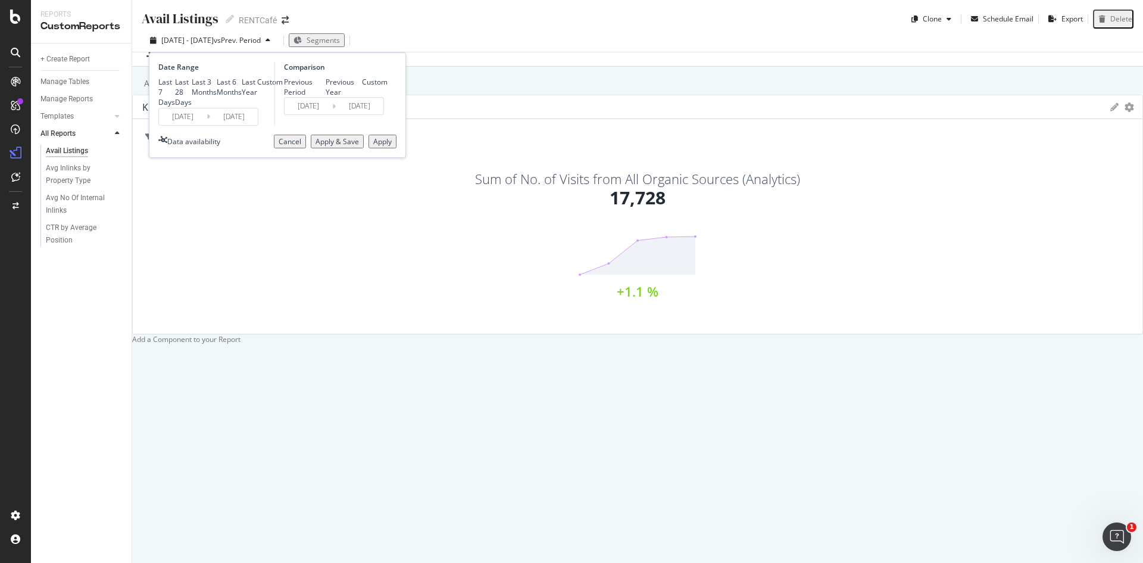
click at [382, 146] on div "Apply" at bounding box center [382, 141] width 18 height 10
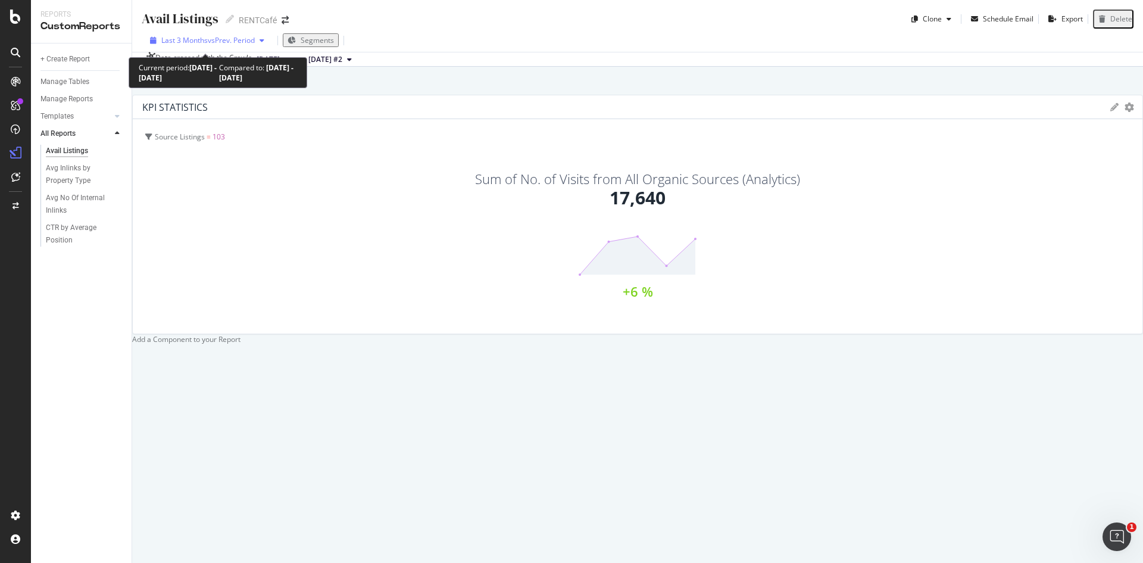
click at [226, 40] on span "vs Prev. Period" at bounding box center [231, 40] width 47 height 10
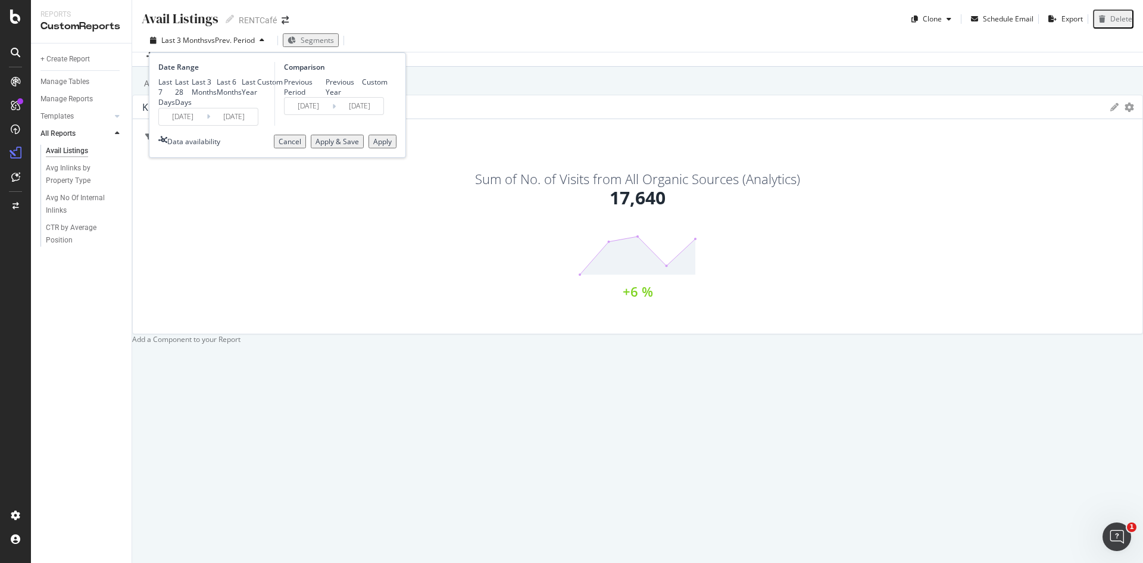
click at [257, 87] on div "Custom" at bounding box center [270, 82] width 26 height 10
type input "[DATE]"
click at [189, 125] on input "[DATE]" at bounding box center [183, 116] width 48 height 17
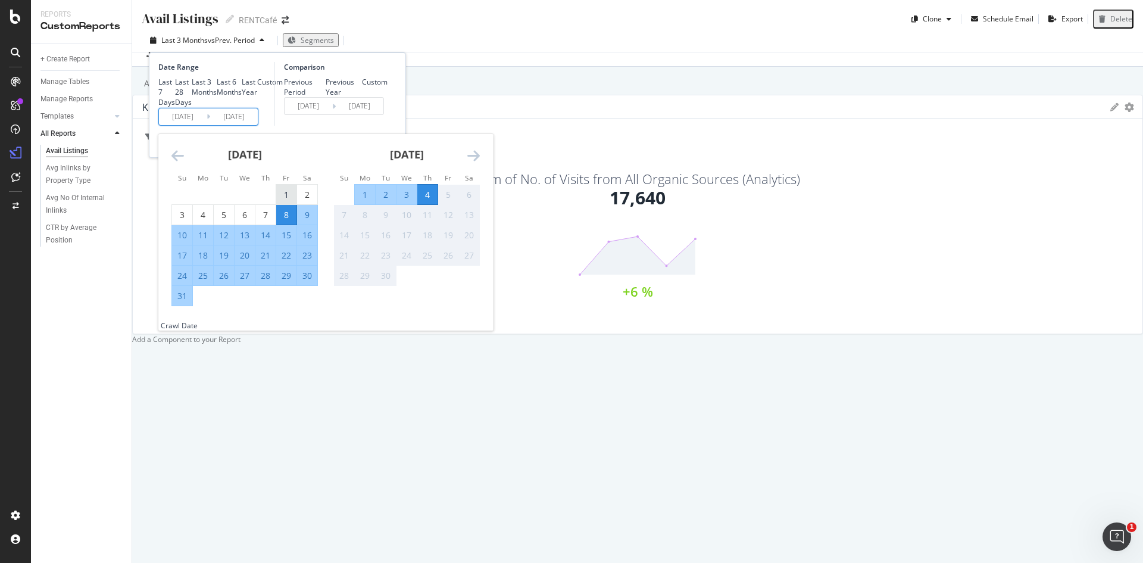
click at [285, 201] on div "1" at bounding box center [286, 195] width 20 height 12
type input "[DATE]"
click at [184, 302] on div "31" at bounding box center [182, 296] width 20 height 12
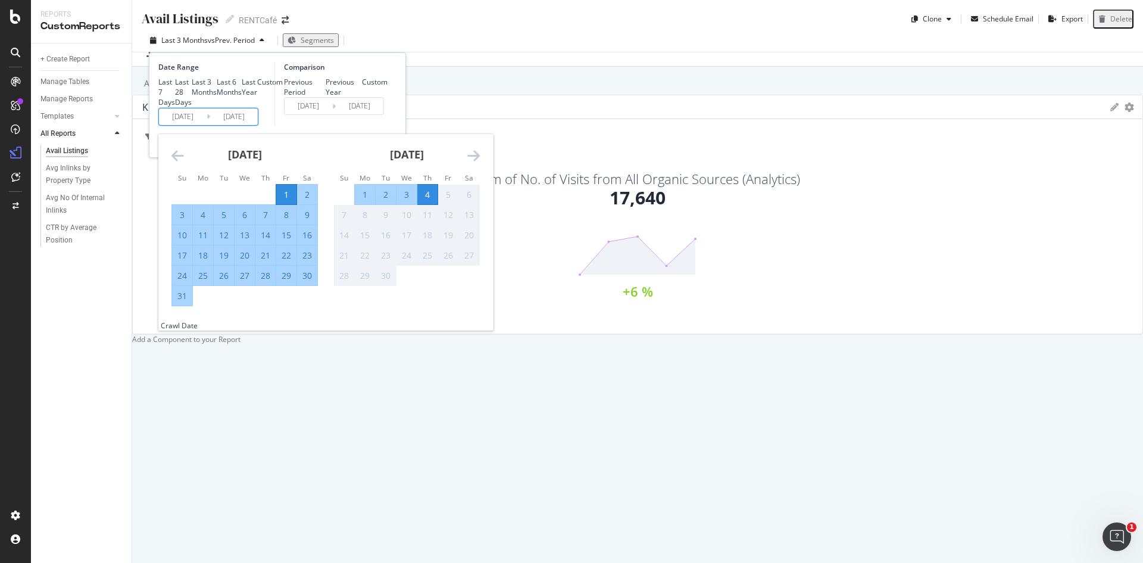
type input "[DATE]"
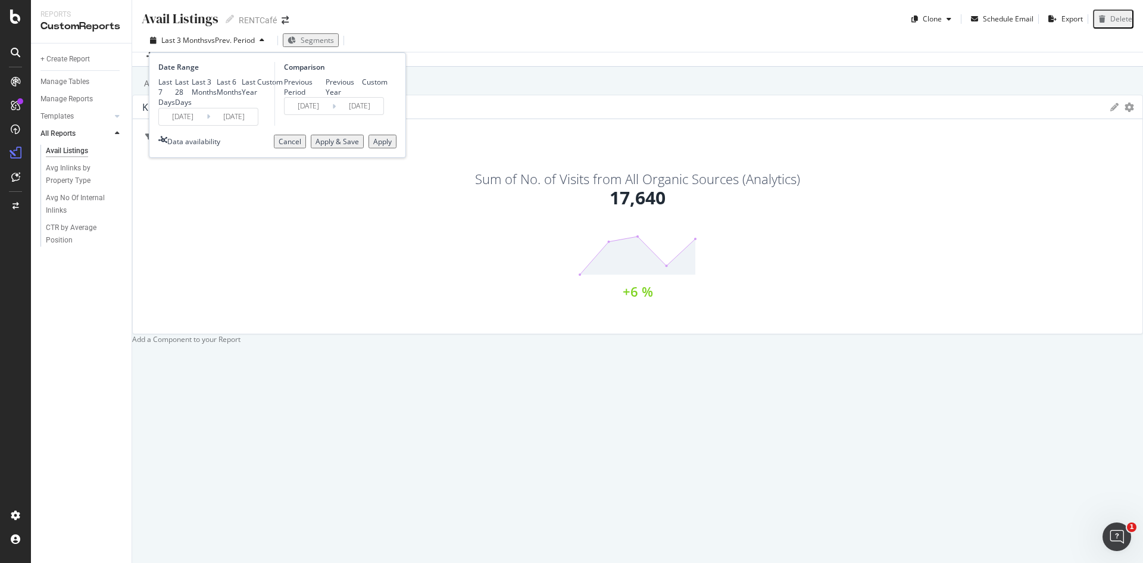
click at [380, 146] on div "Apply" at bounding box center [382, 141] width 18 height 10
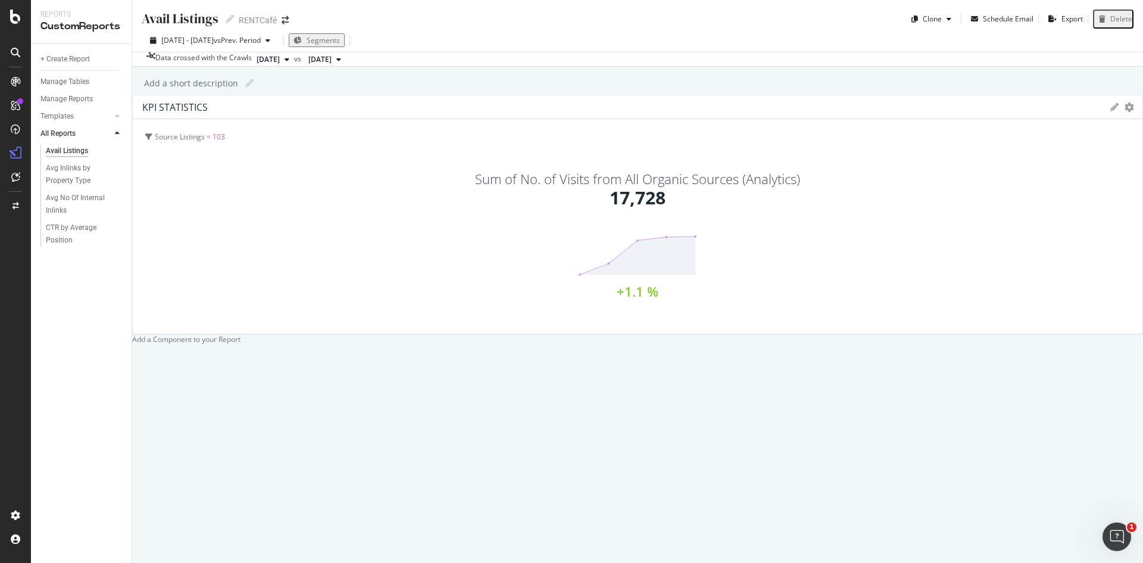
click at [280, 65] on span "[DATE]" at bounding box center [268, 59] width 23 height 11
click at [1125, 112] on icon "gear" at bounding box center [1130, 107] width 10 height 10
click at [1110, 111] on icon at bounding box center [1114, 107] width 8 height 8
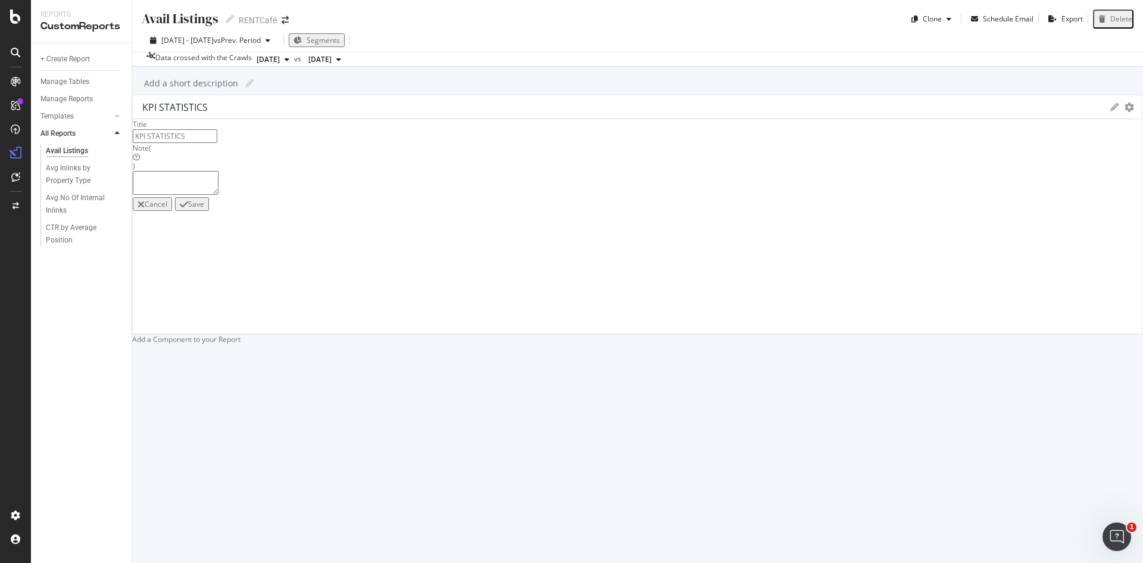
click at [623, 334] on div at bounding box center [637, 334] width 1011 height 0
click at [1125, 112] on icon "gear" at bounding box center [1130, 107] width 10 height 10
click at [1018, 183] on span "Edit KPIs" at bounding box center [1080, 175] width 124 height 16
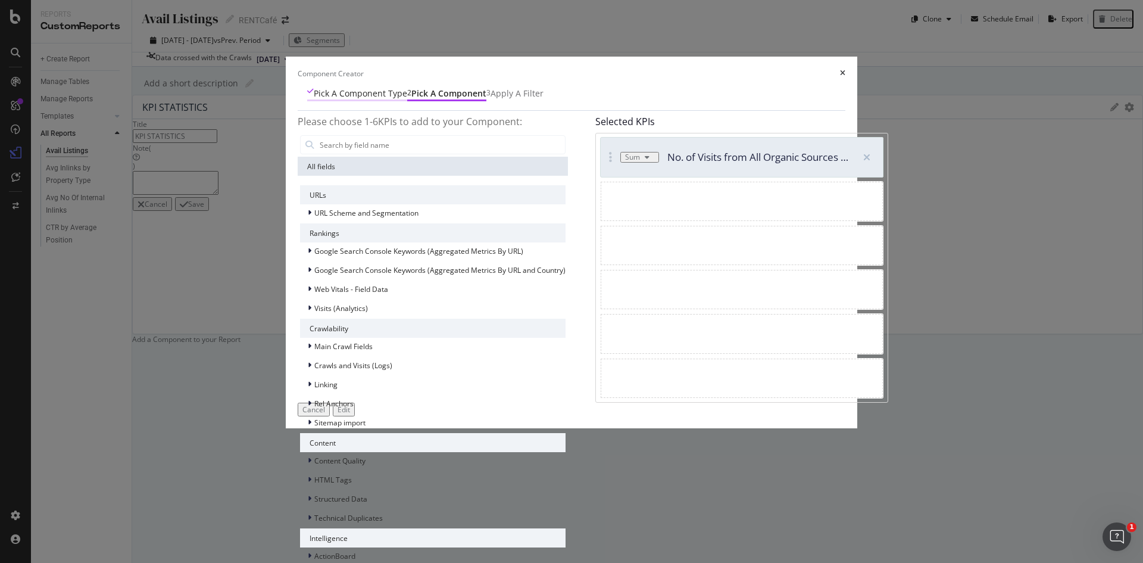
click at [329, 99] on div "Pick a Component type" at bounding box center [360, 94] width 93 height 12
click at [323, 99] on div "Pick a Component type" at bounding box center [360, 94] width 93 height 12
click at [424, 99] on div "Pick a Component" at bounding box center [448, 94] width 75 height 12
click at [595, 111] on div "Pick a Component type 2 Pick a Component 3 Apply a Filter" at bounding box center [572, 95] width 548 height 32
click at [544, 99] on div "Apply a Filter" at bounding box center [517, 94] width 53 height 12
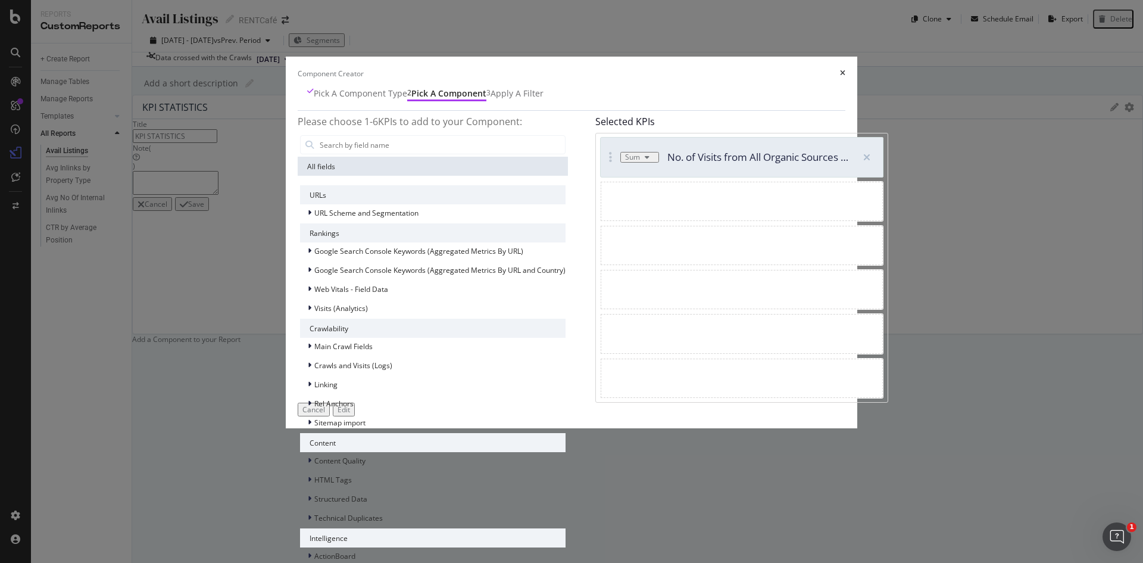
click at [845, 79] on div "Component Creator" at bounding box center [572, 73] width 548 height 10
click at [845, 77] on icon "times" at bounding box center [842, 73] width 5 height 7
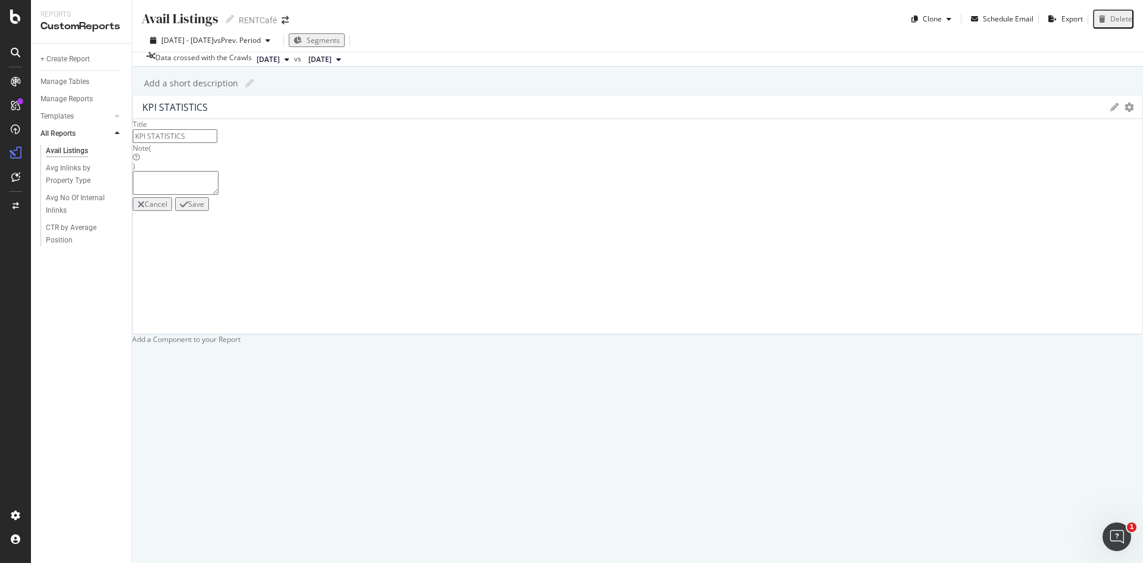
click at [274, 120] on div "Avail Listings Avail Listings RENTCafé Clone Schedule Email Export Delete [DATE…" at bounding box center [637, 281] width 1011 height 563
click at [204, 209] on div "Save" at bounding box center [196, 204] width 16 height 10
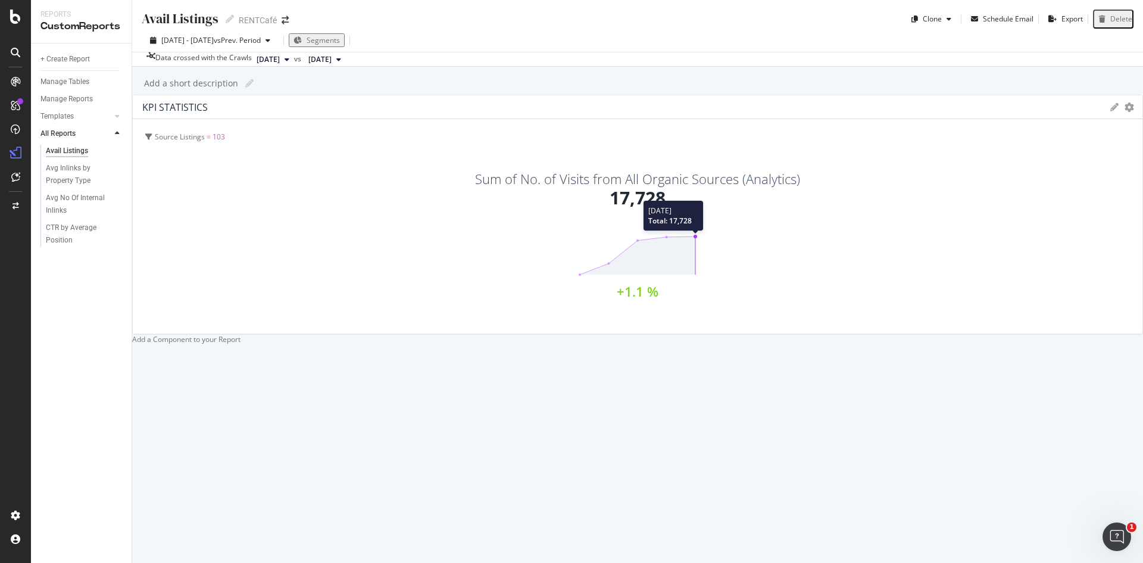
click at [578, 276] on icon at bounding box center [637, 256] width 119 height 42
click at [580, 274] on polygon at bounding box center [637, 255] width 115 height 38
click at [694, 238] on circle at bounding box center [696, 237] width 4 height 4
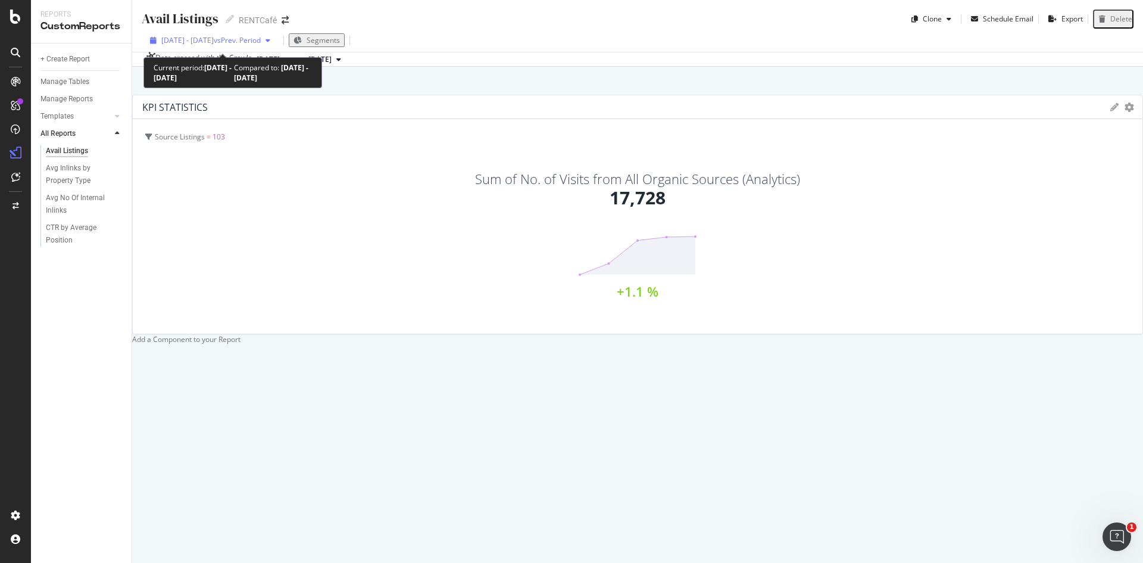
click at [200, 45] on span "[DATE] - [DATE]" at bounding box center [187, 40] width 52 height 10
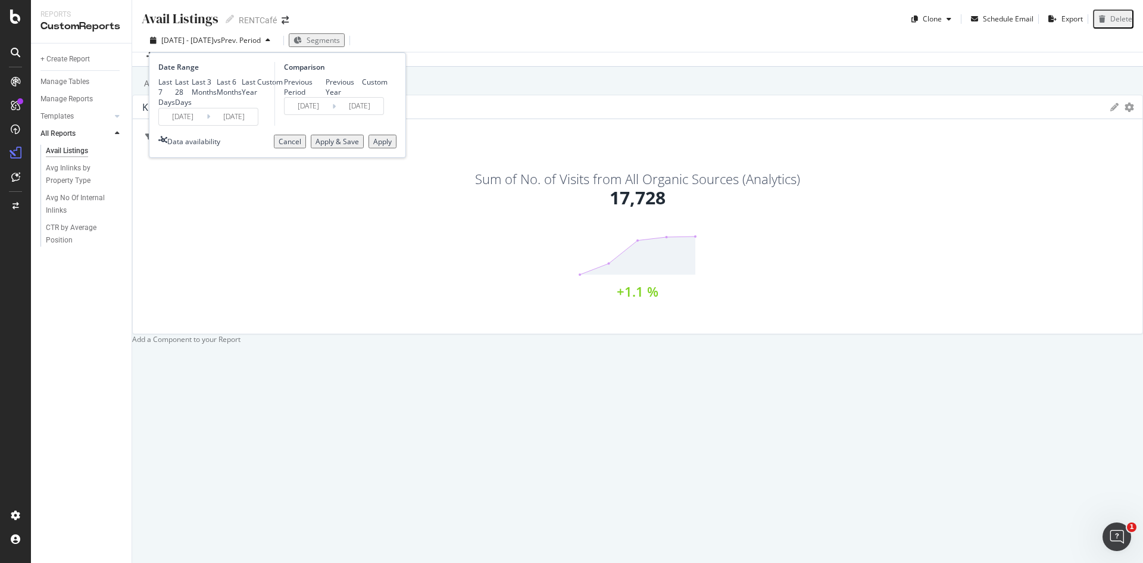
click at [200, 45] on span "[DATE] - [DATE]" at bounding box center [187, 40] width 52 height 10
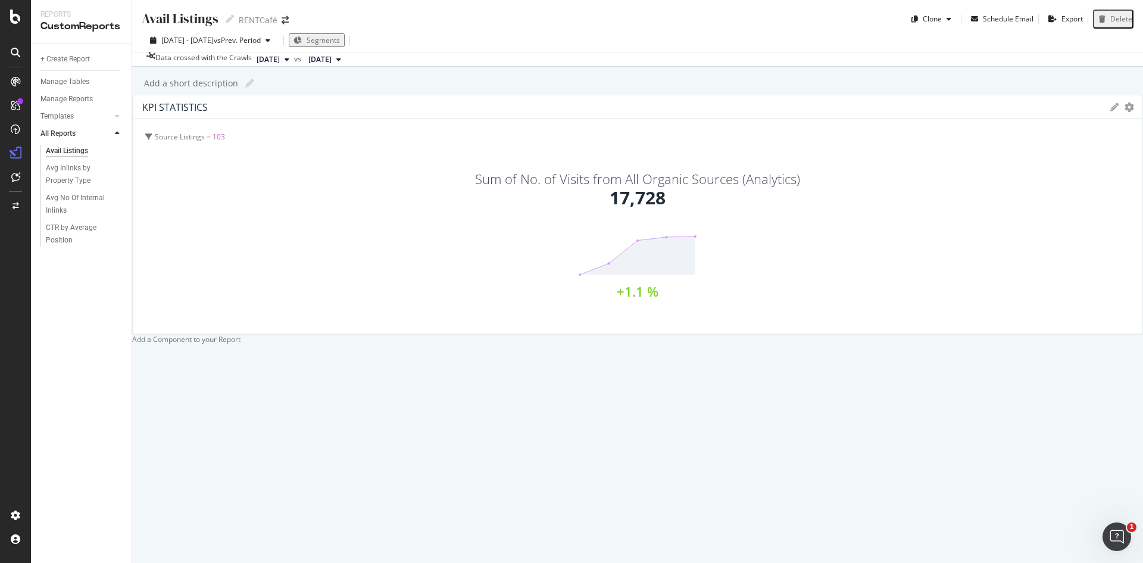
click at [600, 60] on div "Data crossed with the Crawls [DATE] vs [DATE]" at bounding box center [637, 59] width 1011 height 14
click at [788, 334] on div "Add a Component to your Report" at bounding box center [637, 339] width 1011 height 10
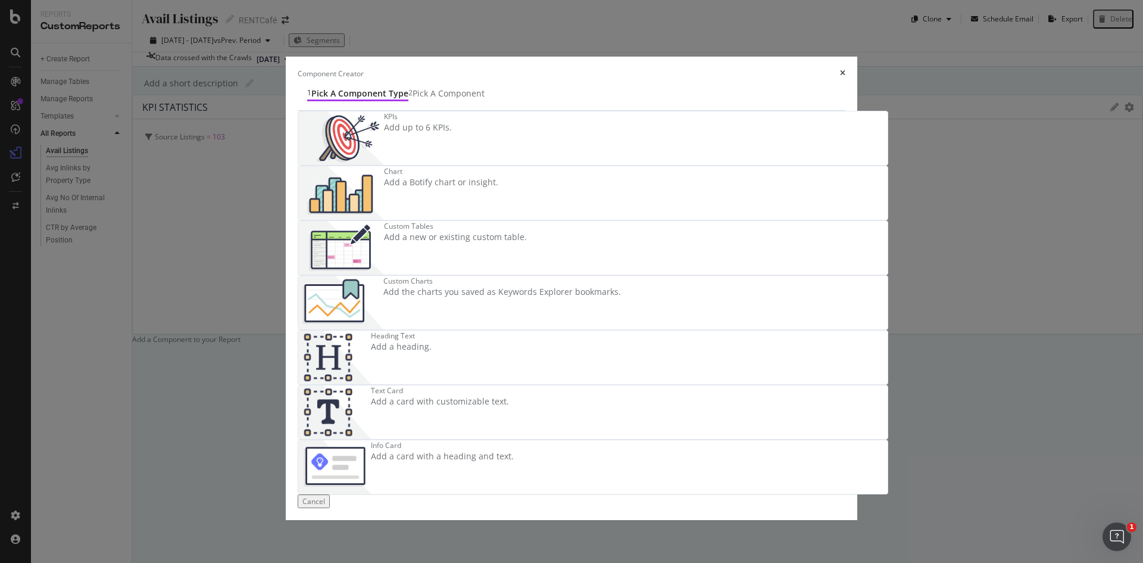
click at [1011, 429] on div "Component Creator 1 Pick a Component type 2 Pick a Component KPIs Add up to 6 K…" at bounding box center [571, 281] width 1143 height 563
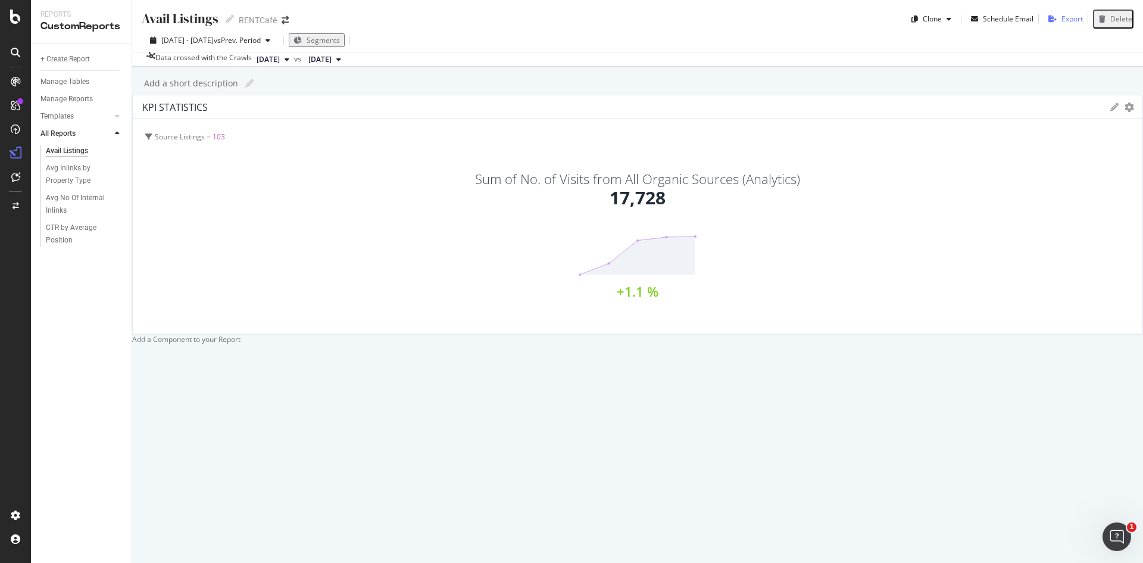
click at [1073, 18] on div "Export" at bounding box center [1071, 19] width 21 height 10
click at [5, 562] on icon "close toast" at bounding box center [2, 568] width 5 height 10
click at [1073, 20] on div "Export" at bounding box center [1071, 19] width 21 height 10
click at [56, 208] on div "DataExports" at bounding box center [67, 214] width 46 height 12
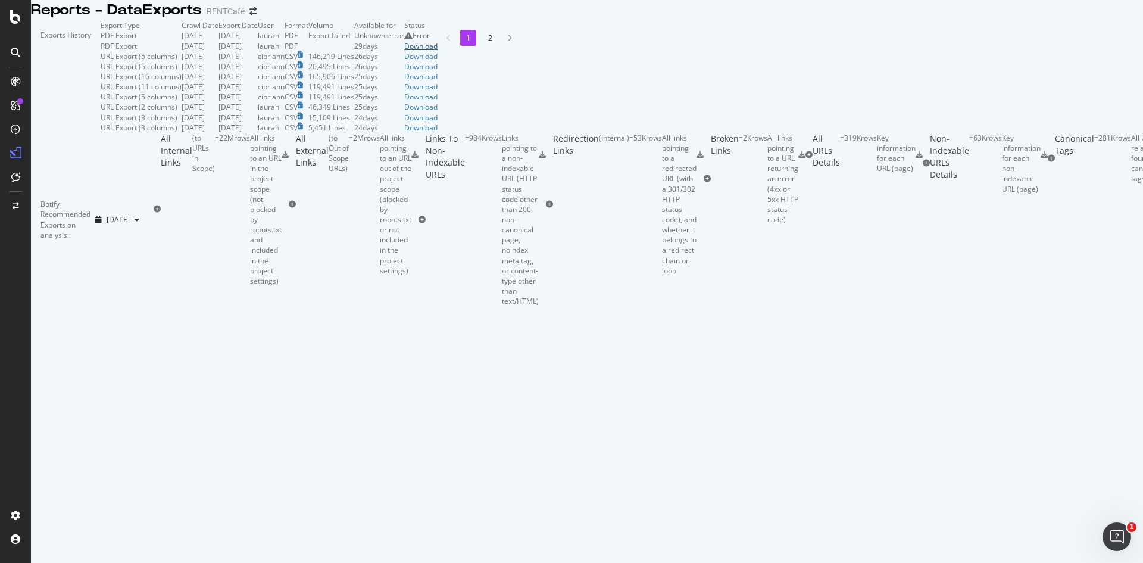
click at [438, 51] on div "Download" at bounding box center [420, 46] width 33 height 10
click at [866, 20] on div "Reports - DataExports RENTCafé" at bounding box center [587, 10] width 1112 height 20
